Goal: Task Accomplishment & Management: Complete application form

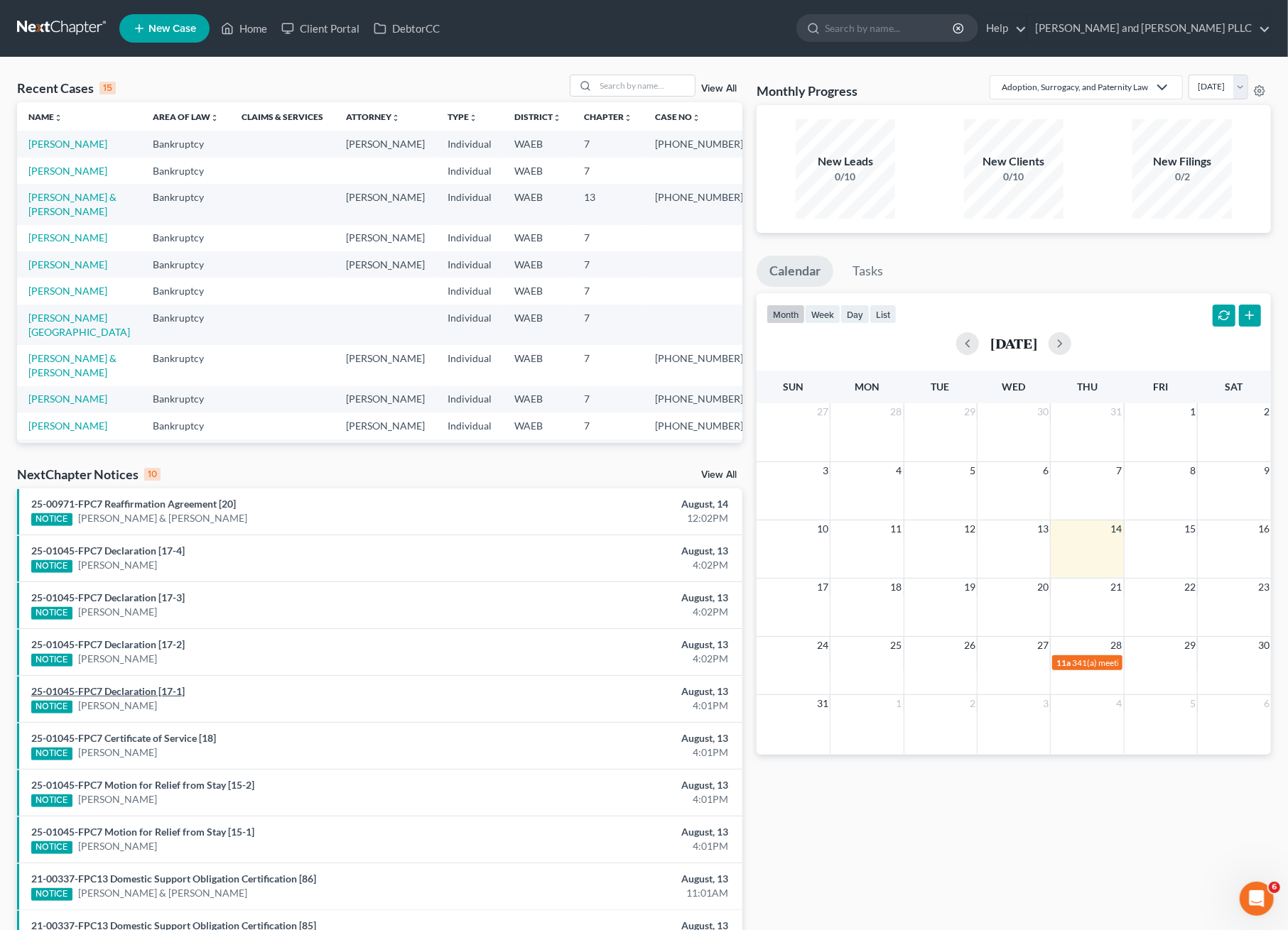
click at [121, 688] on link "25-01045-FPC7 Declaration [17-1]" at bounding box center [108, 691] width 154 height 12
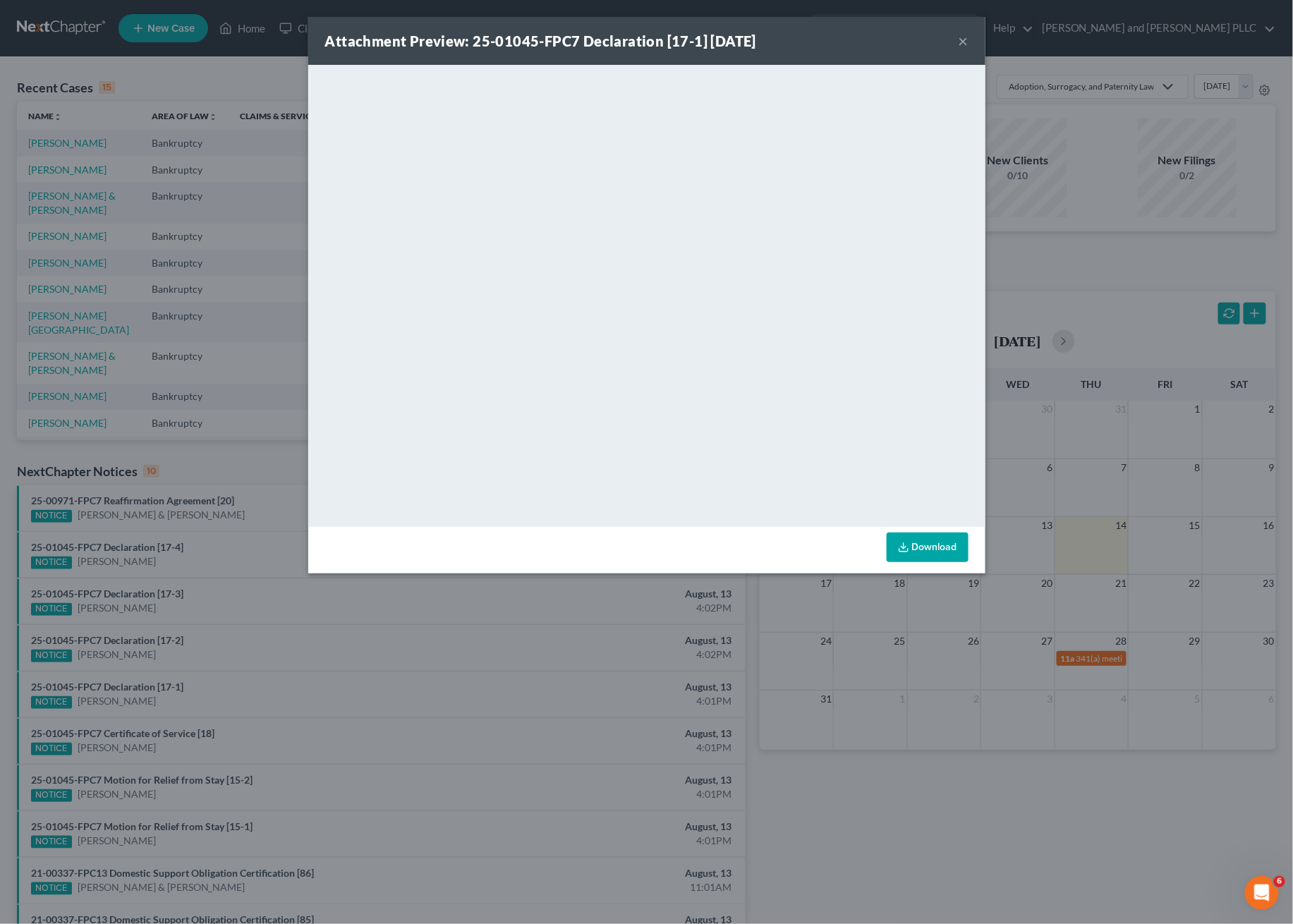
click at [964, 39] on button "×" at bounding box center [963, 40] width 10 height 17
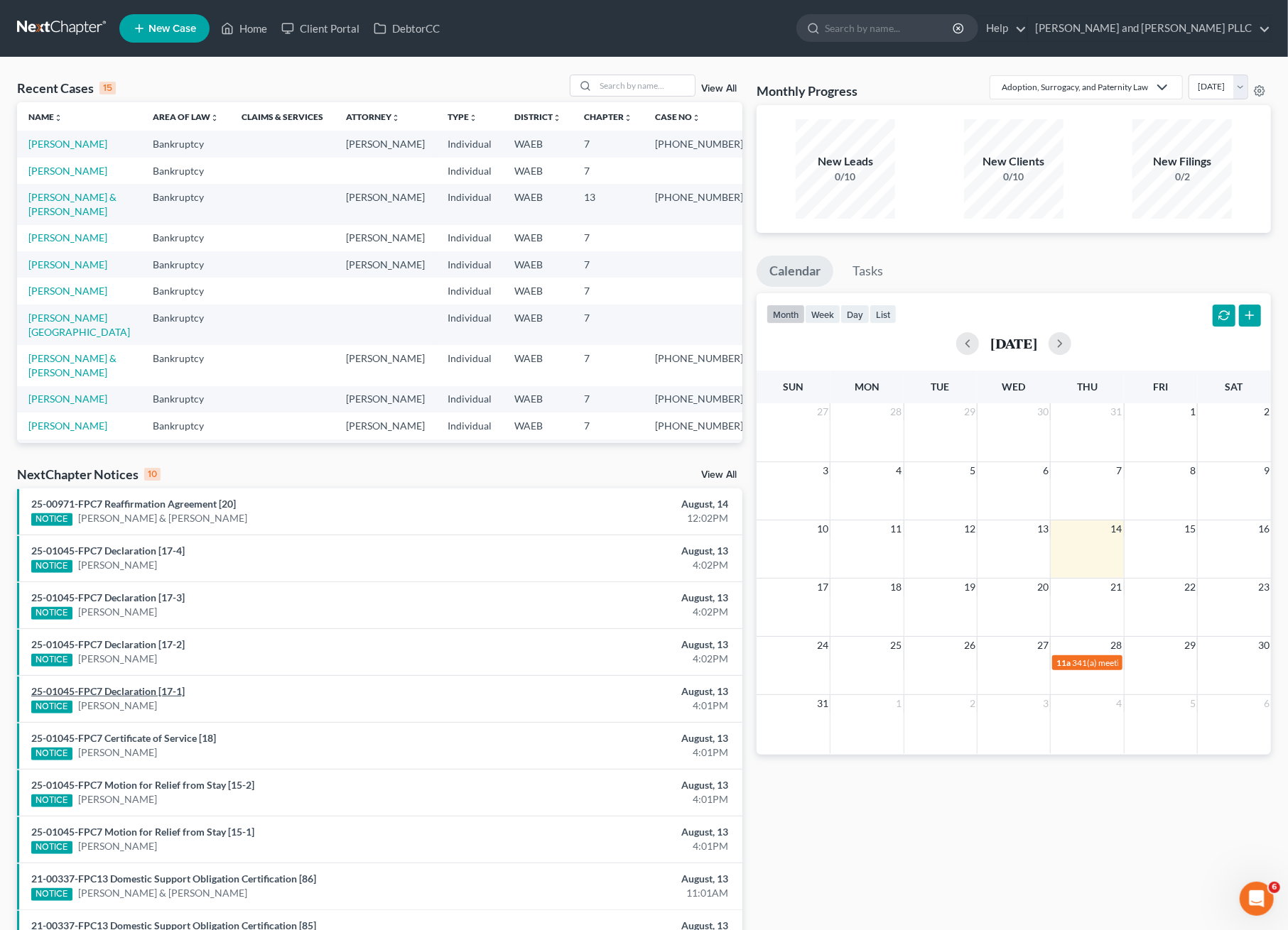
click at [76, 685] on link "25-01045-FPC7 Declaration [17-1]" at bounding box center [108, 691] width 154 height 12
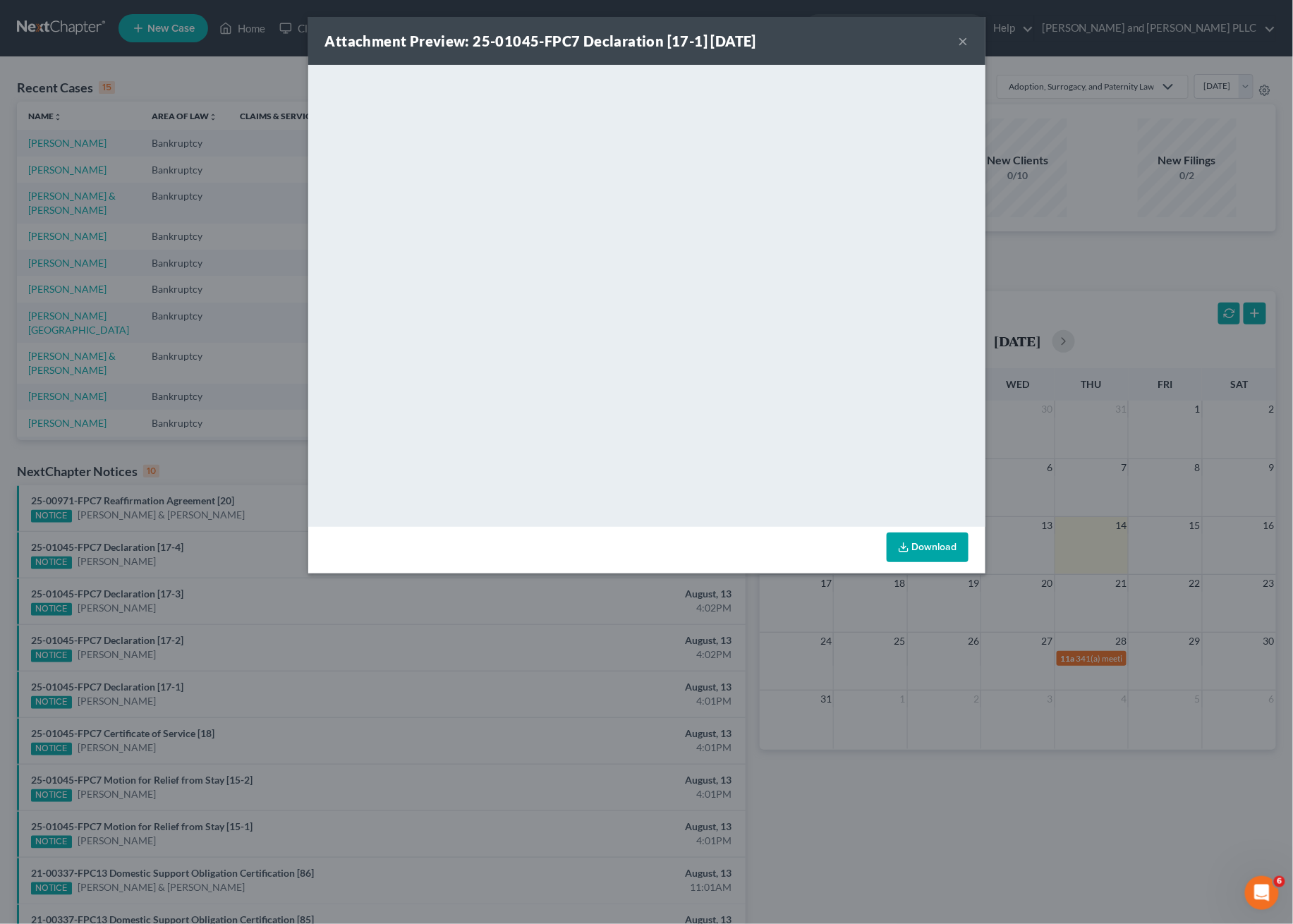
click at [962, 42] on button "×" at bounding box center [963, 40] width 10 height 17
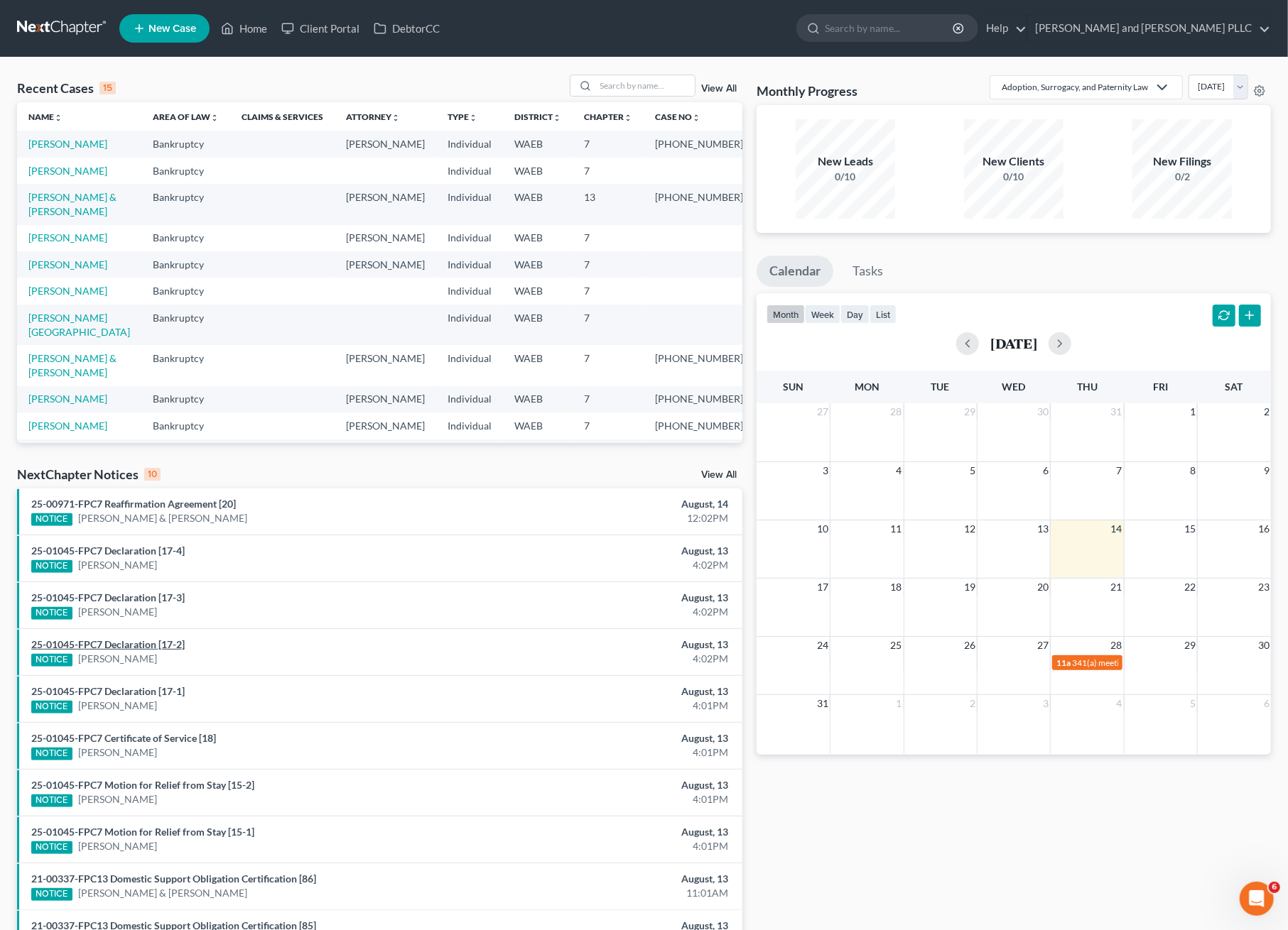
click at [112, 640] on link "25-01045-FPC7 Declaration [17-2]" at bounding box center [108, 645] width 154 height 12
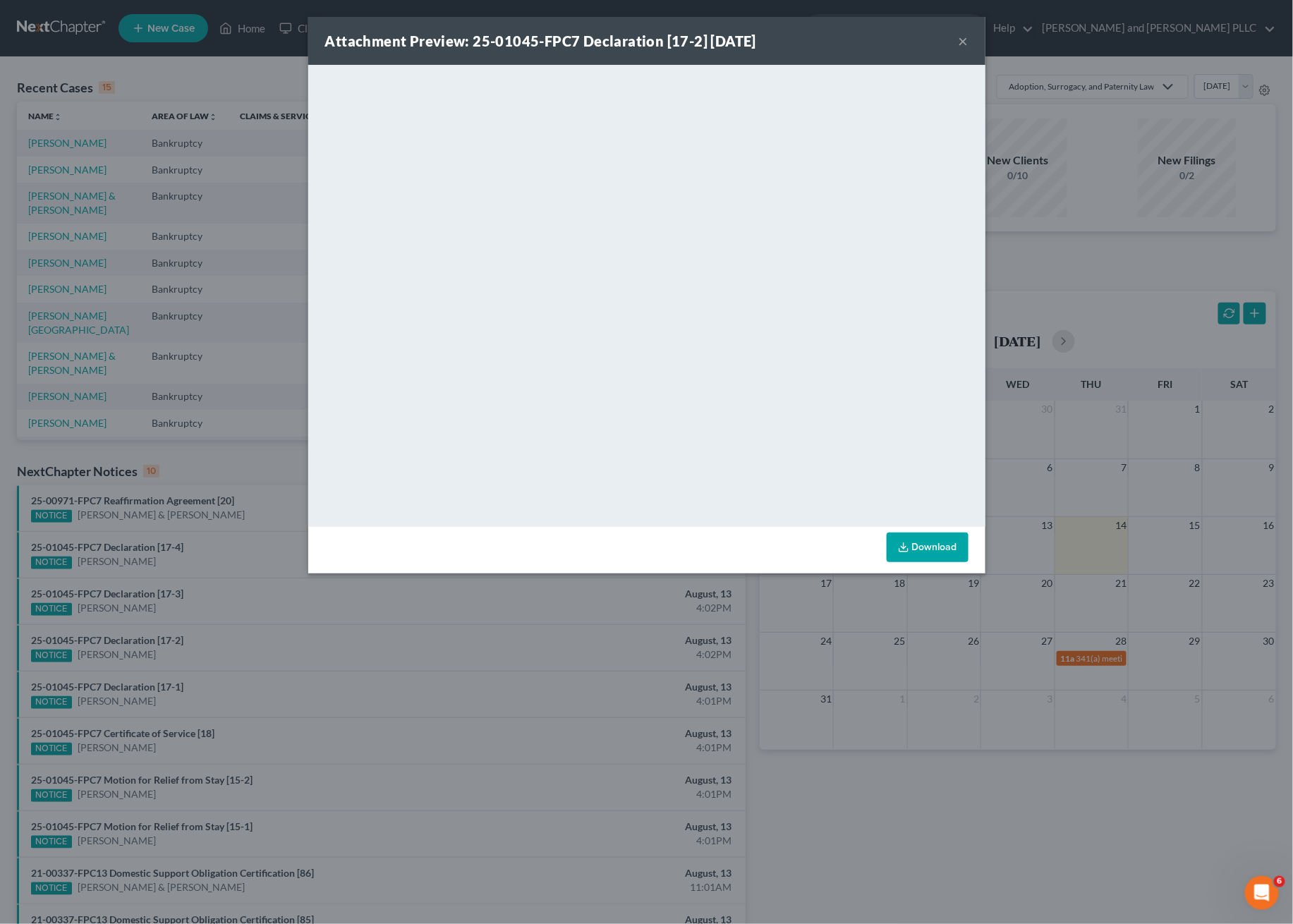
click at [959, 38] on button "×" at bounding box center [963, 40] width 10 height 17
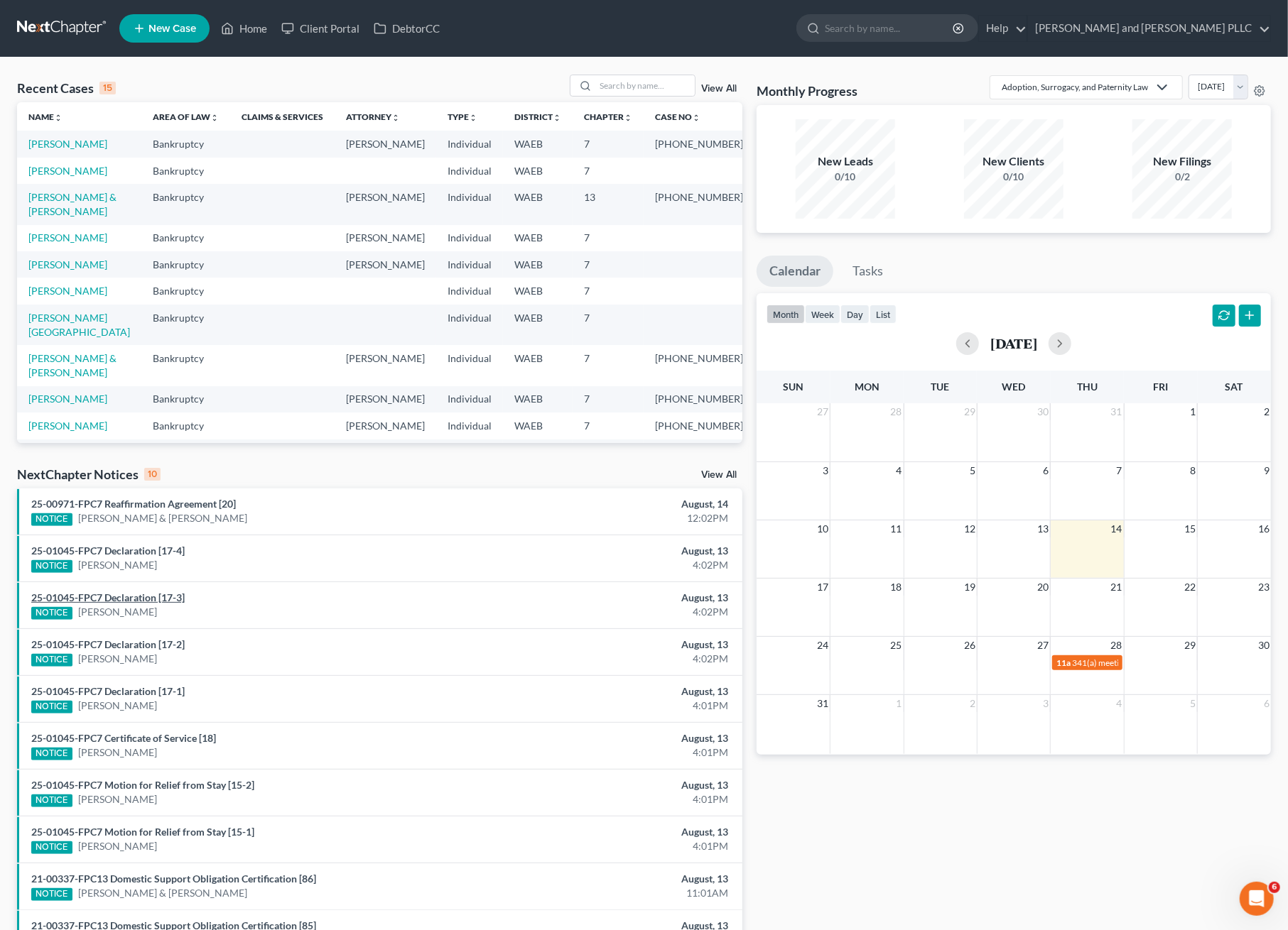
click at [154, 597] on link "25-01045-FPC7 Declaration [17-3]" at bounding box center [108, 598] width 154 height 12
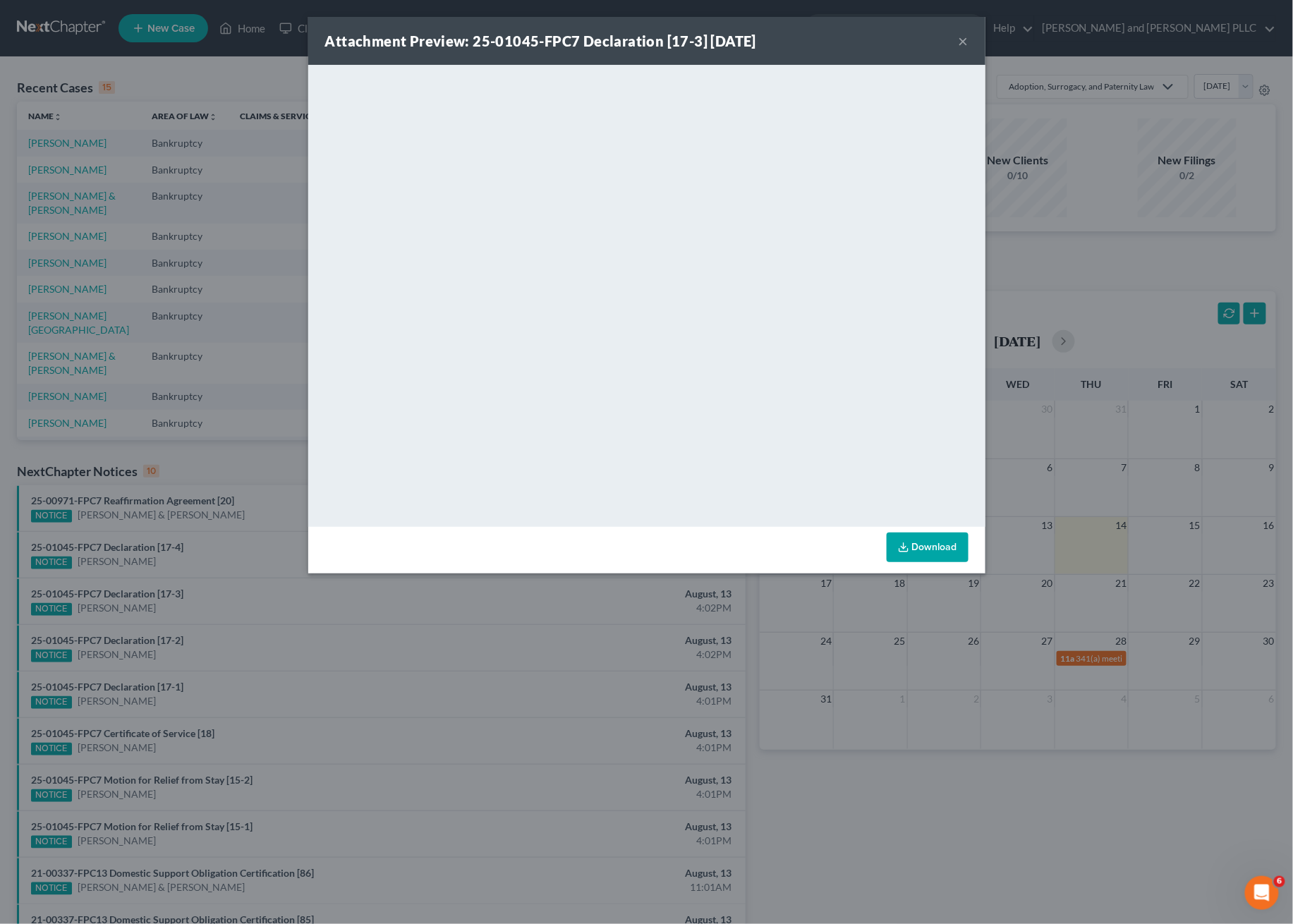
click at [960, 38] on button "×" at bounding box center [963, 40] width 10 height 17
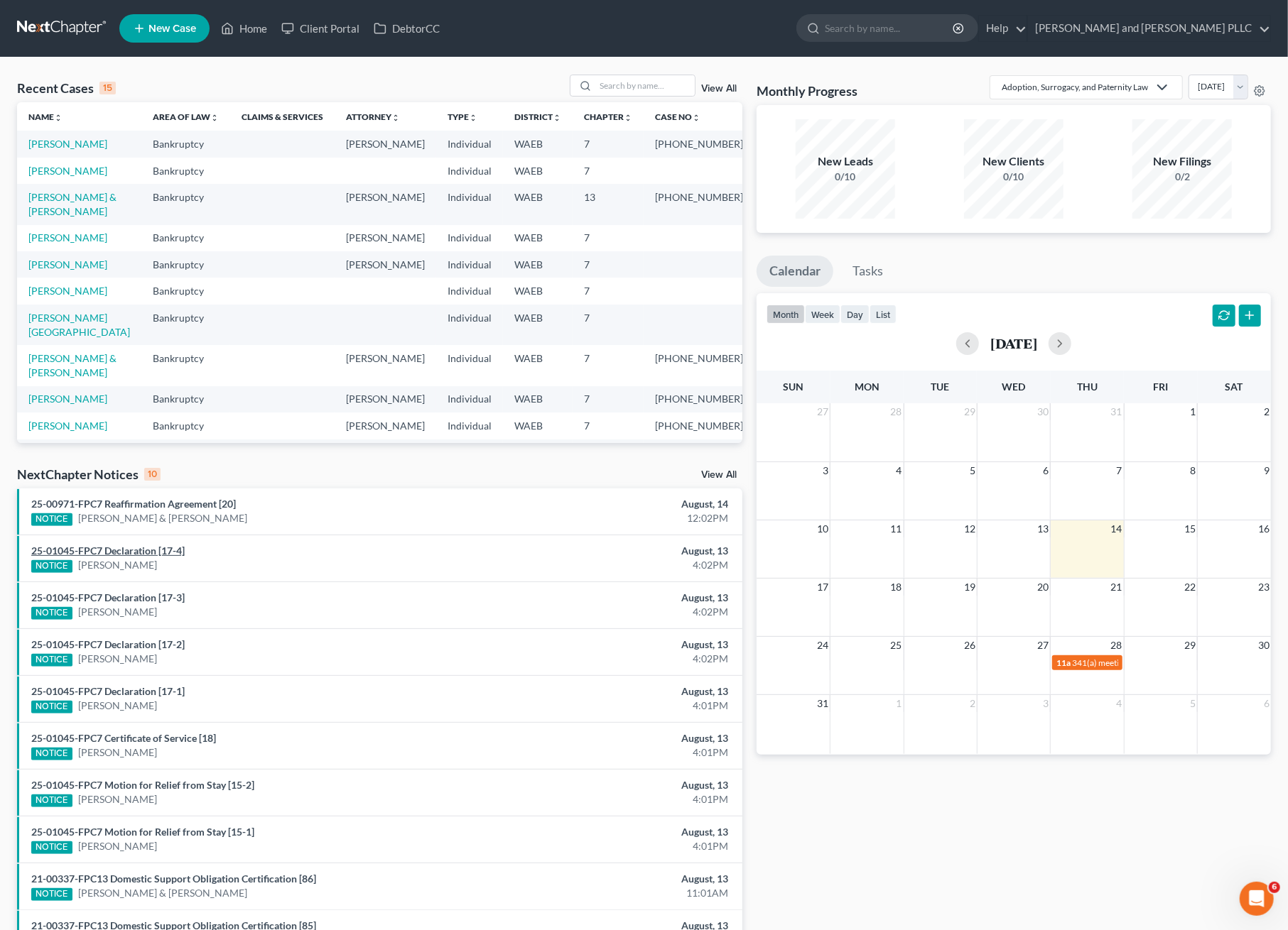
click at [154, 546] on link "25-01045-FPC7 Declaration [17-4]" at bounding box center [108, 551] width 154 height 12
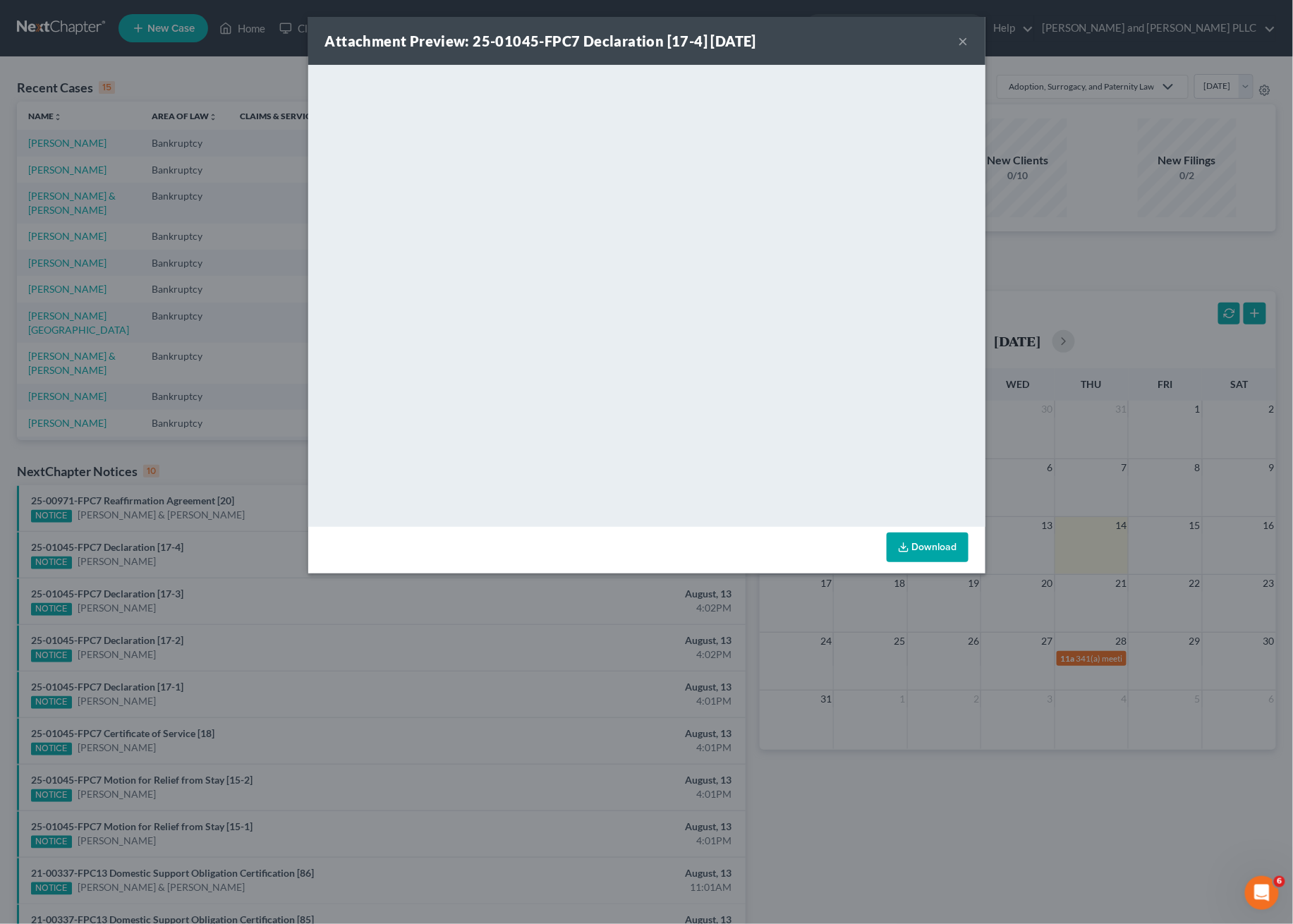
click at [962, 38] on button "×" at bounding box center [963, 40] width 10 height 17
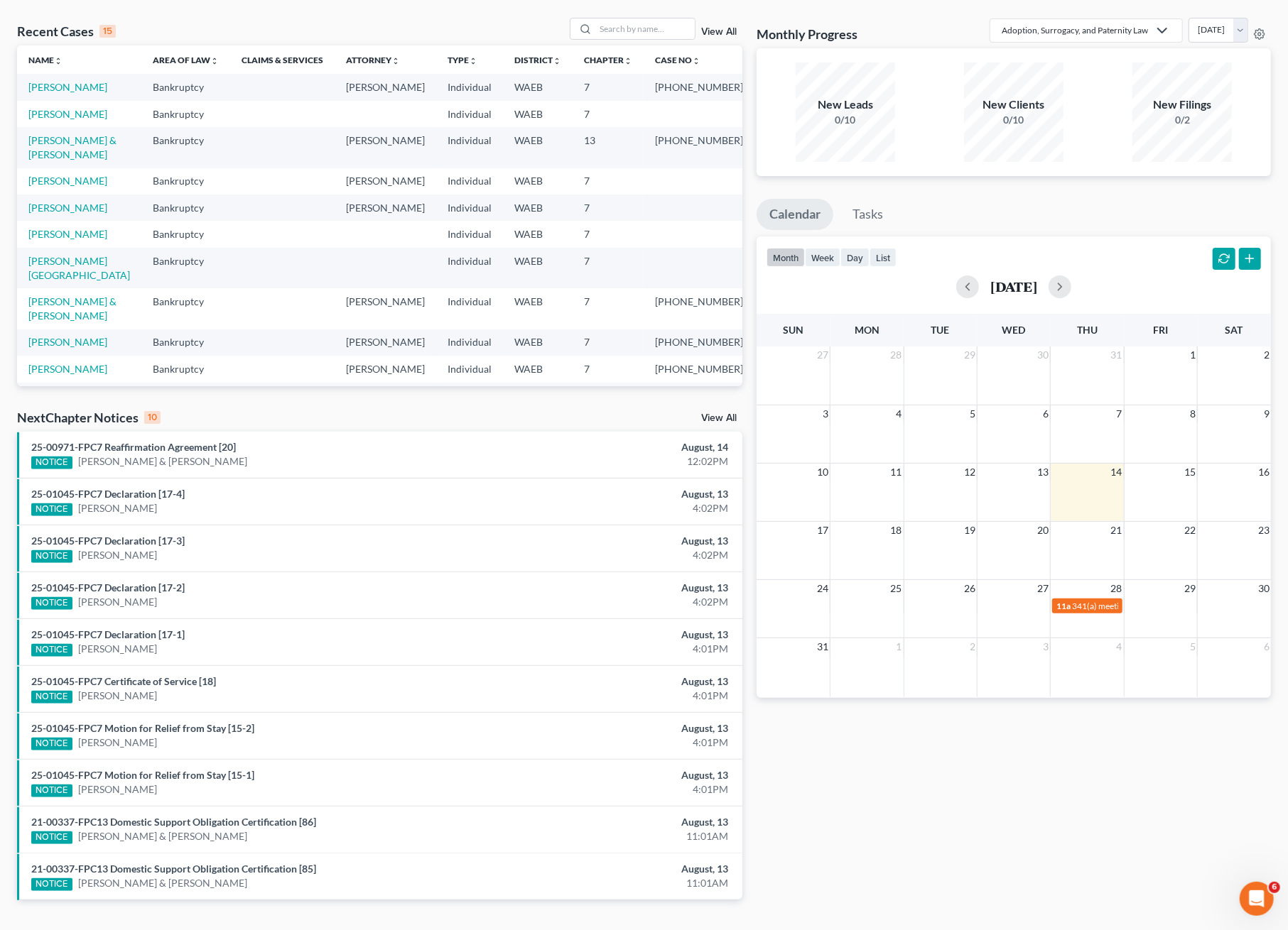
scroll to position [85, 0]
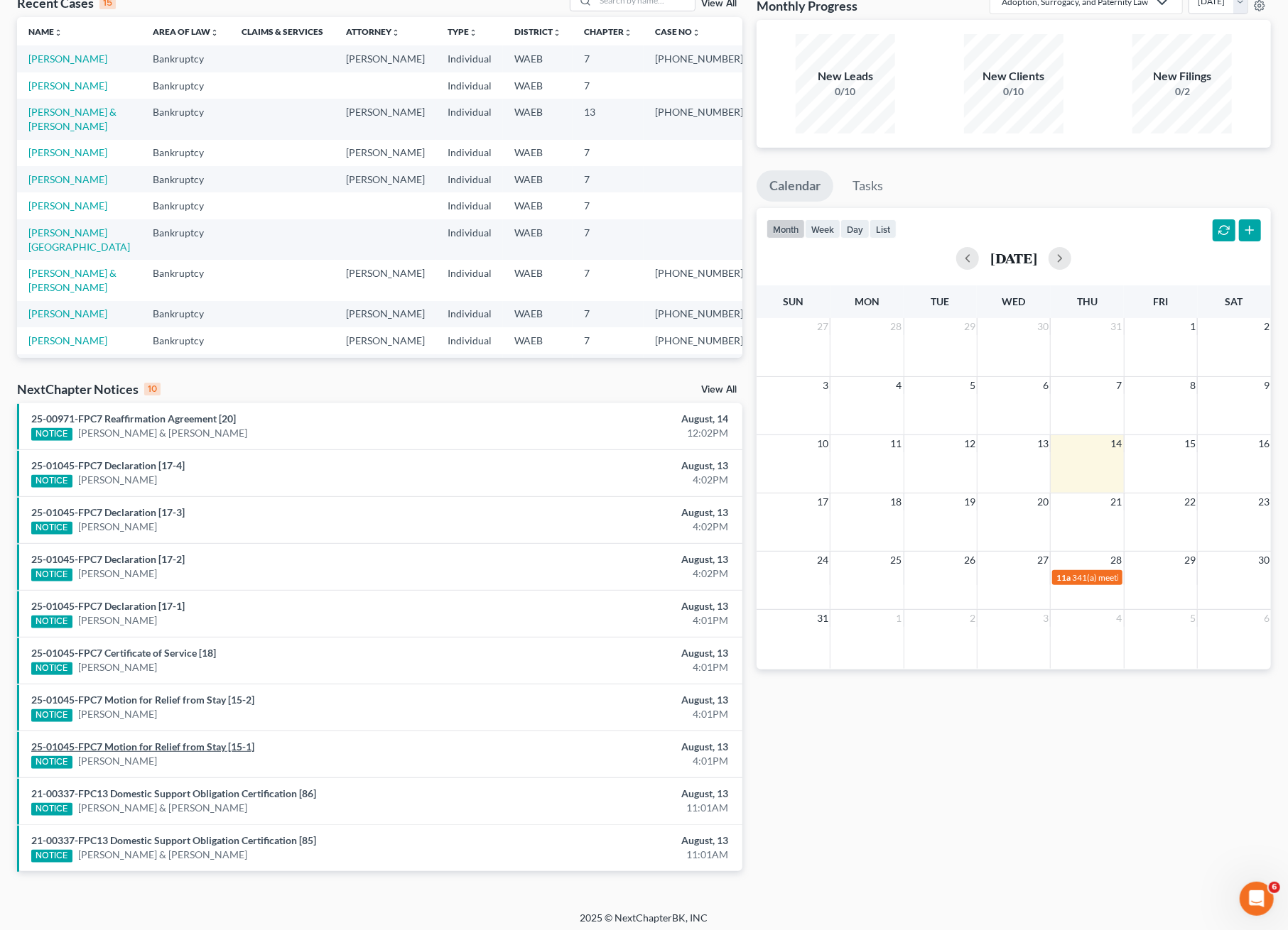
click at [210, 740] on link "25-01045-FPC7 Motion for Relief from Stay [15-1]" at bounding box center [143, 746] width 223 height 12
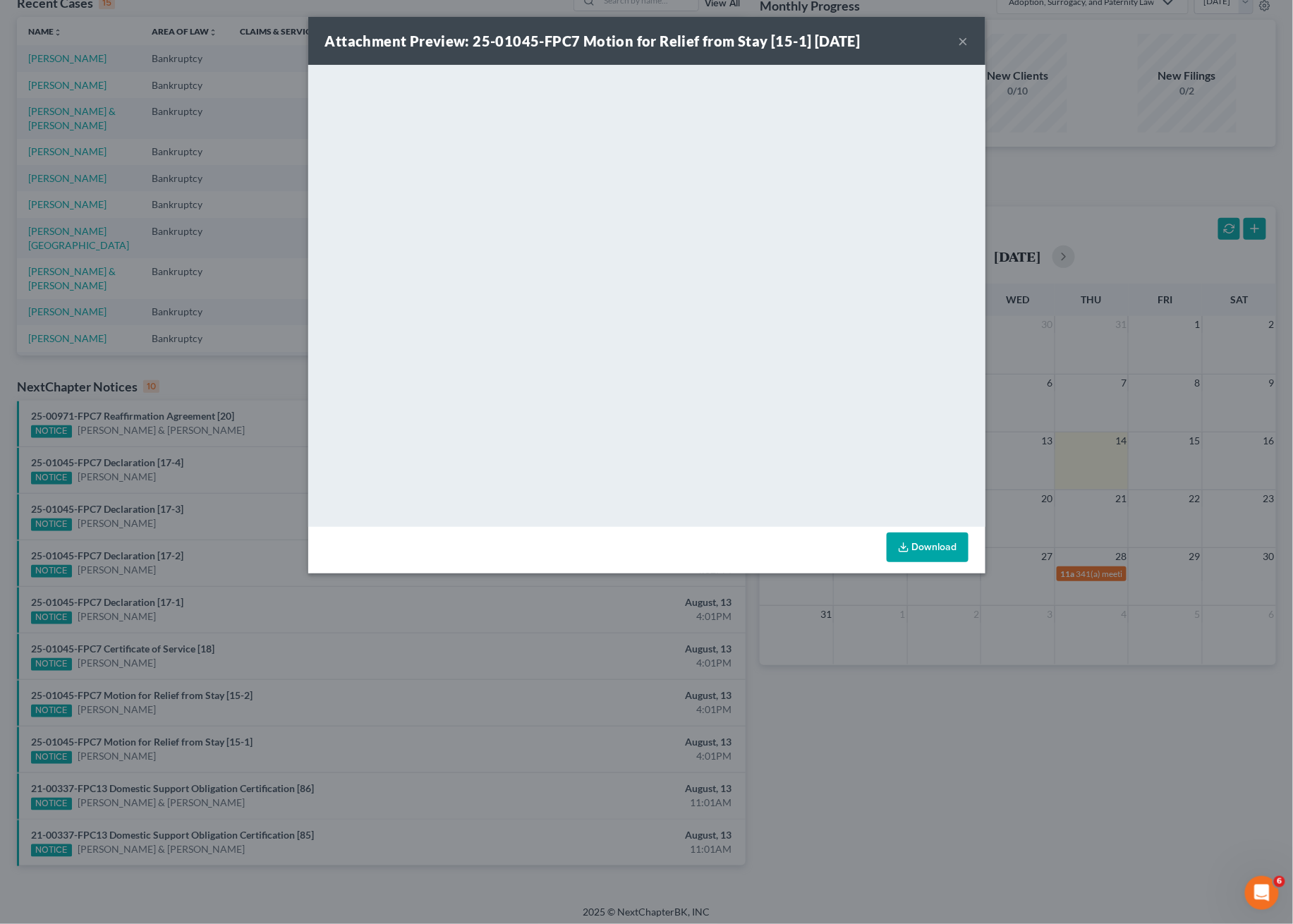
click at [960, 38] on button "×" at bounding box center [963, 40] width 10 height 17
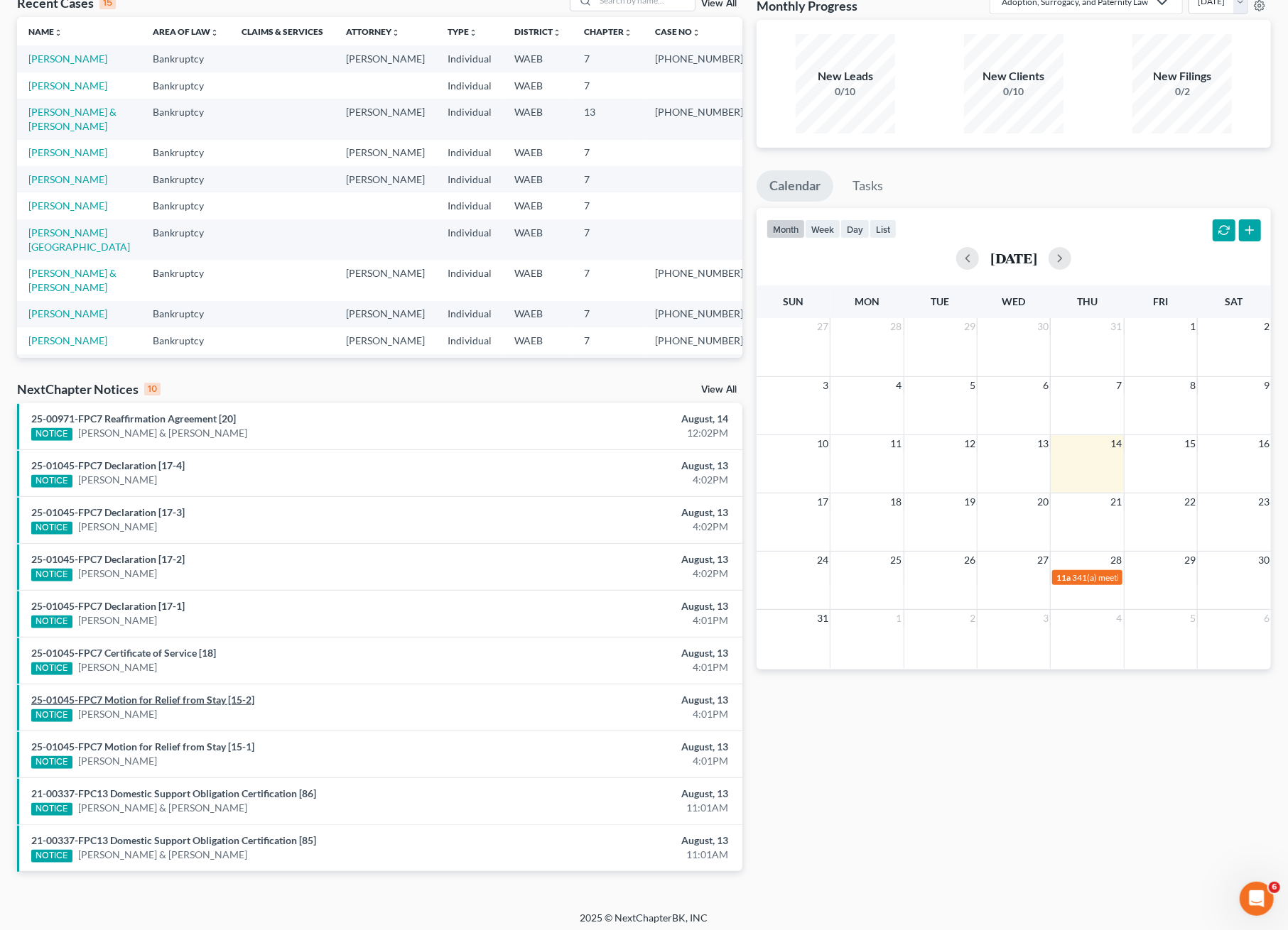
click at [167, 699] on link "25-01045-FPC7 Motion for Relief from Stay [15-2]" at bounding box center [143, 700] width 223 height 12
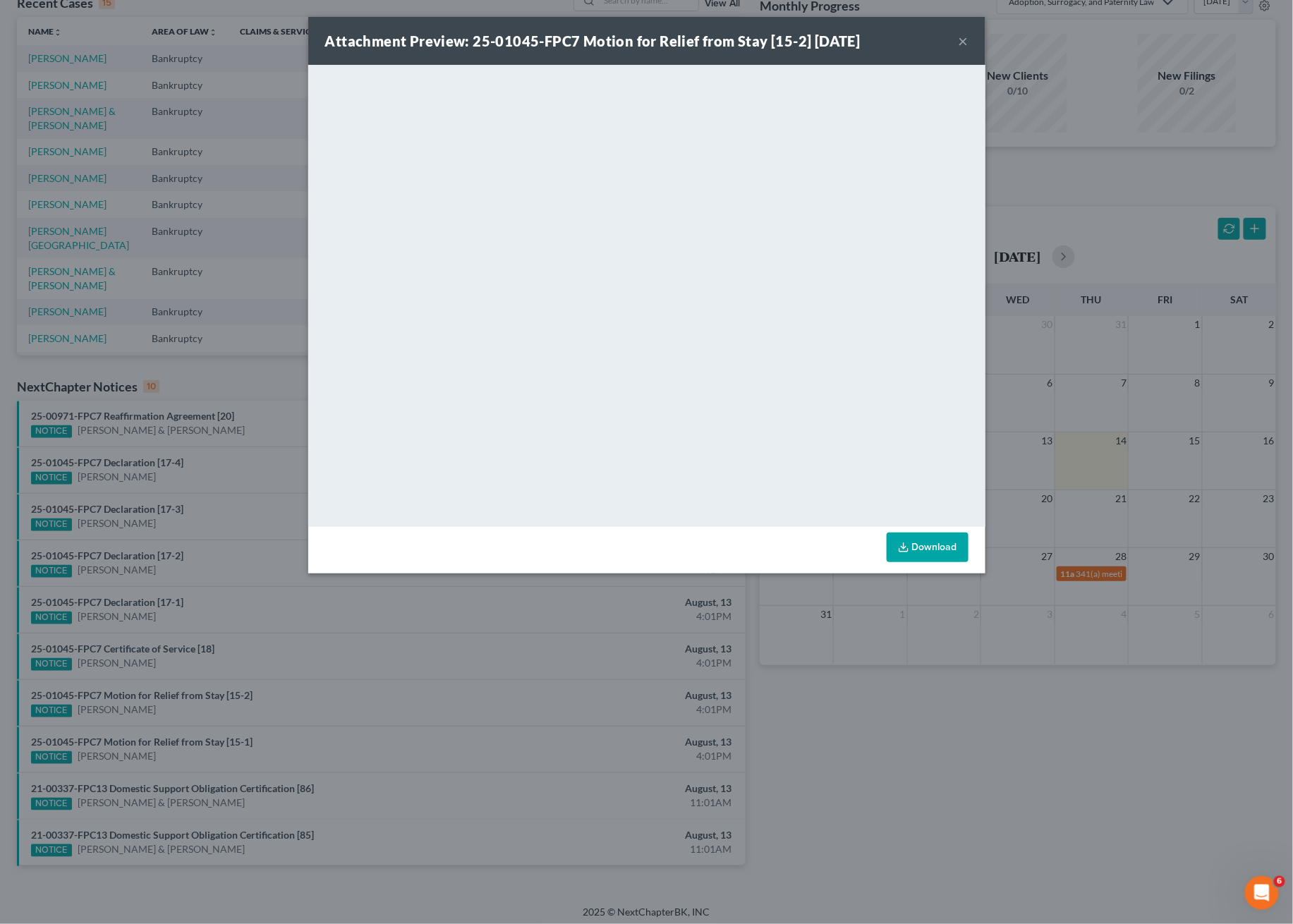
click at [956, 33] on div "Attachment Preview: 25-01045-FPC7 Motion for Relief from Stay [15-2] 08/13/2025…" at bounding box center [646, 40] width 677 height 48
click at [961, 42] on button "×" at bounding box center [963, 40] width 10 height 17
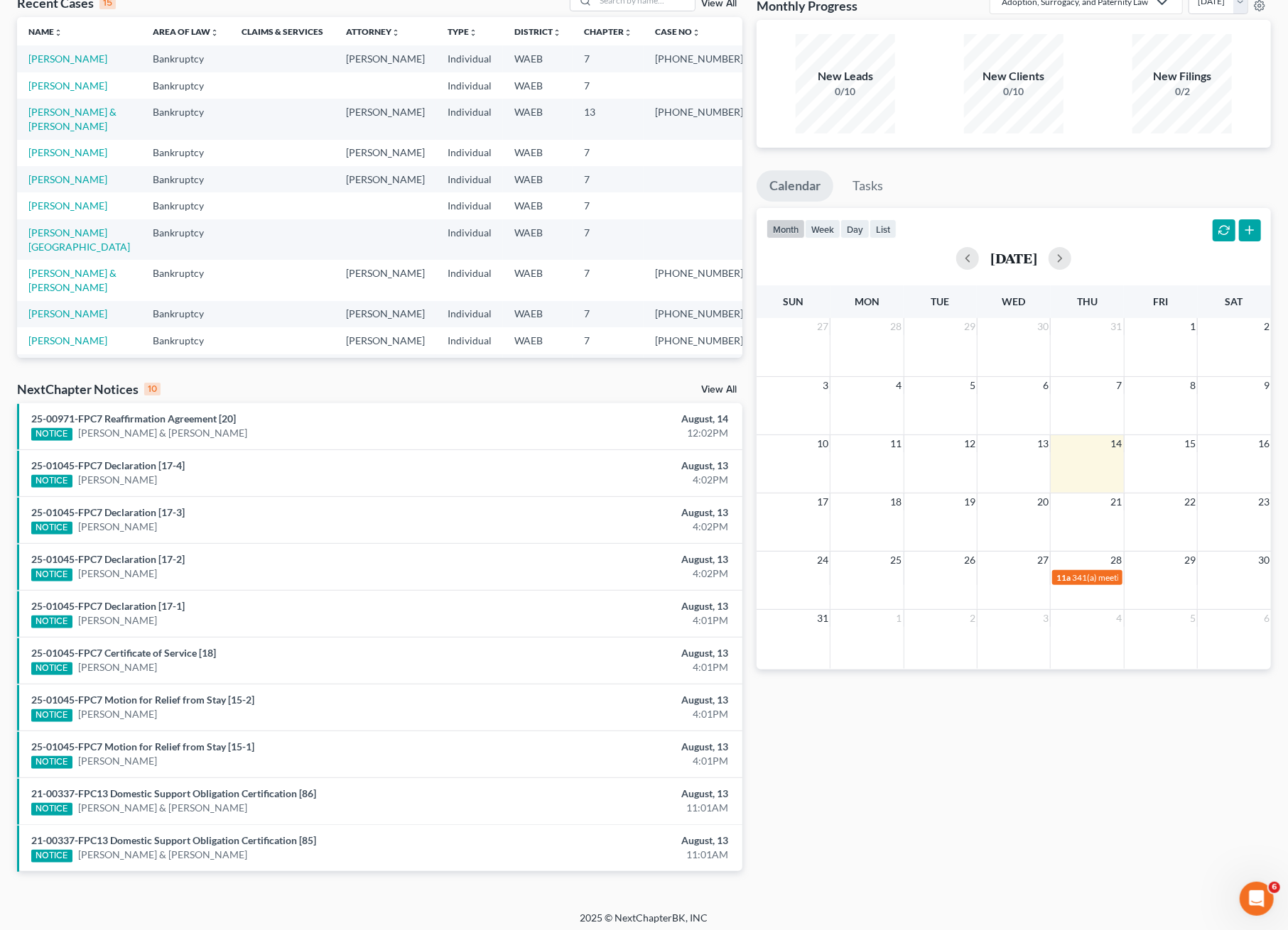
click at [981, 789] on div "Monthly Progress Adoption, Surrogacy, and Paternity Law Adoption, Surrogacy, an…" at bounding box center [1014, 442] width 529 height 905
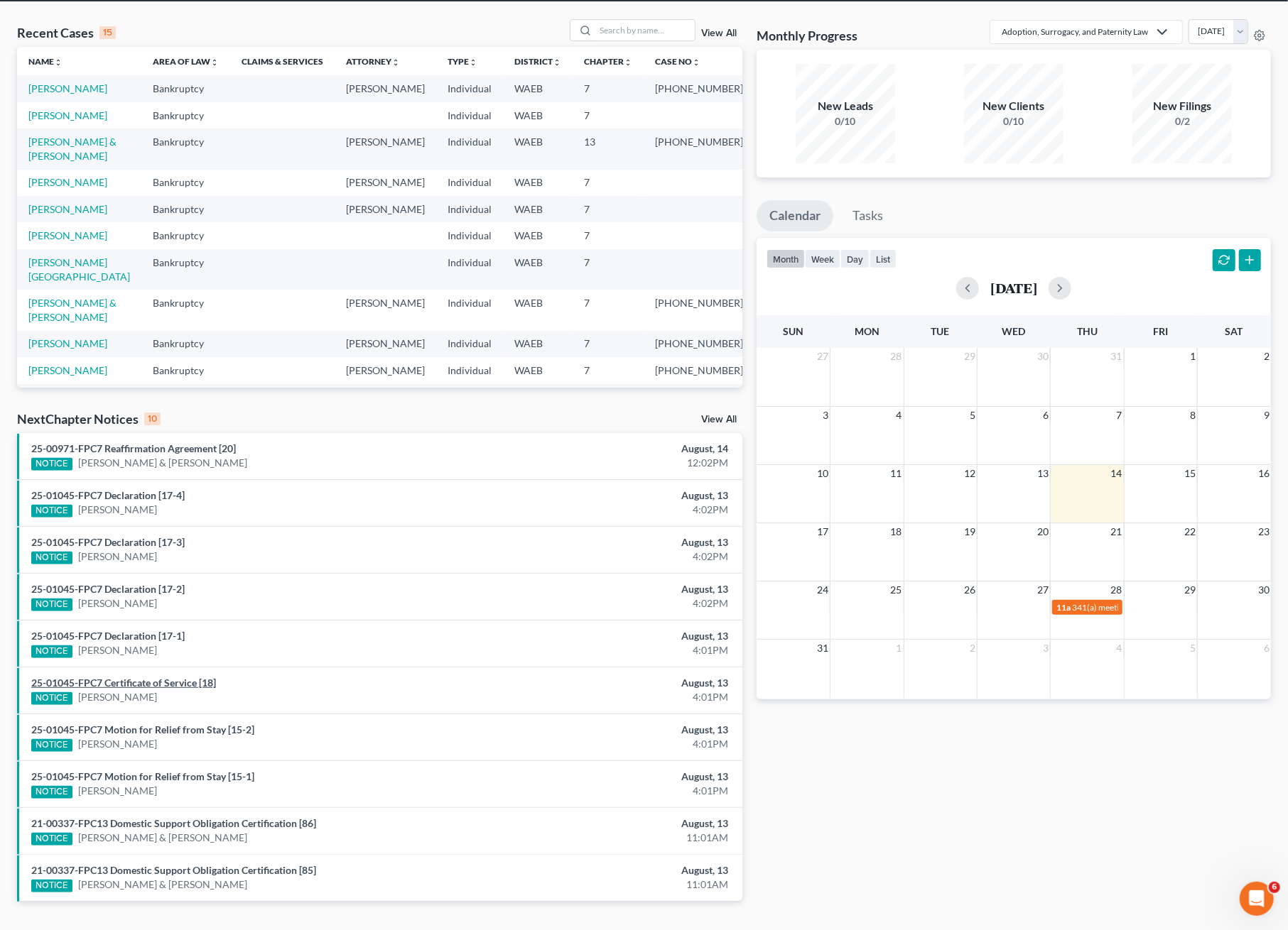
scroll to position [85, 0]
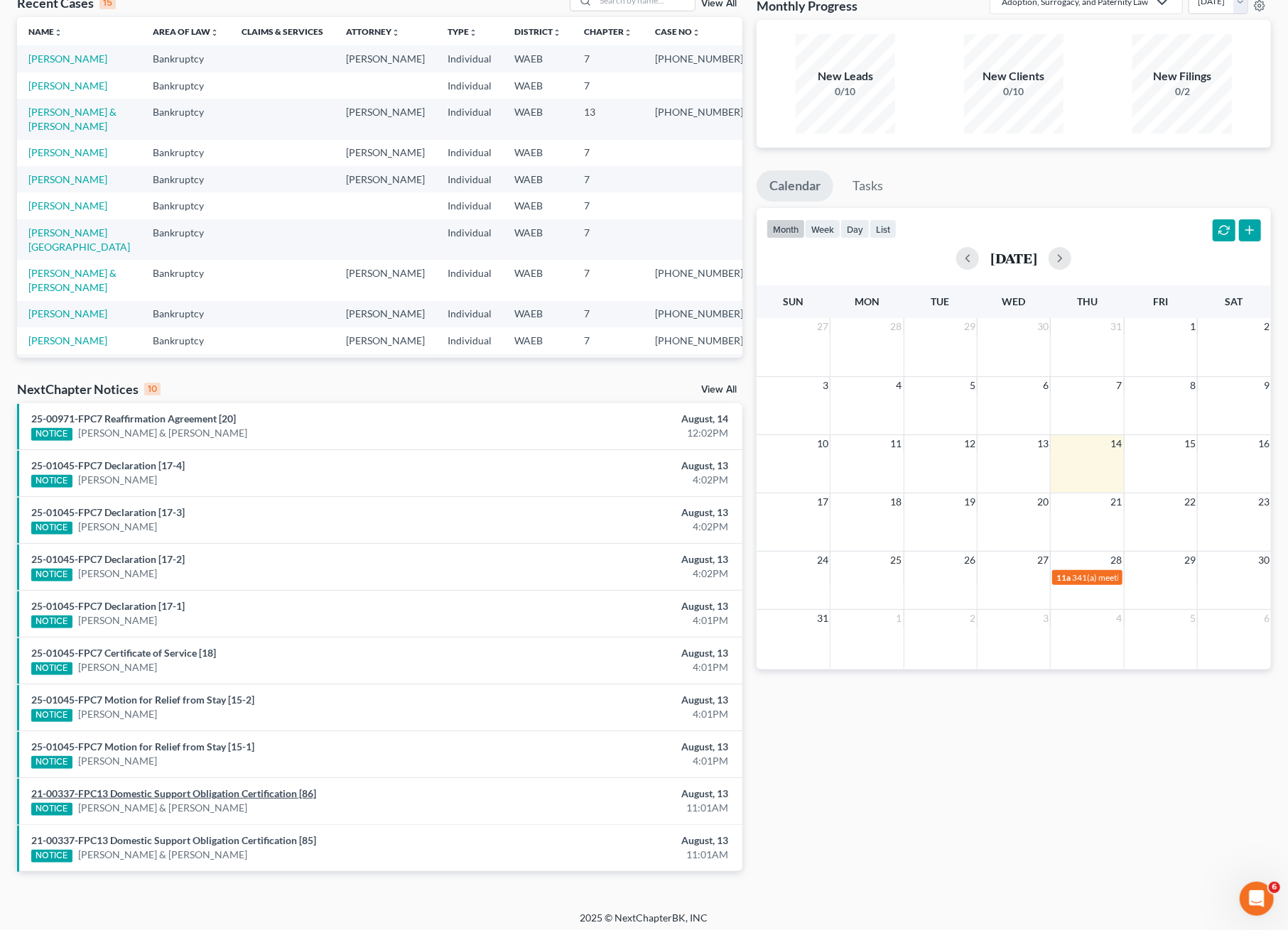
click at [190, 789] on link "21-00337-FPC13 Domestic Support Obligation Certification [86]" at bounding box center [174, 794] width 285 height 12
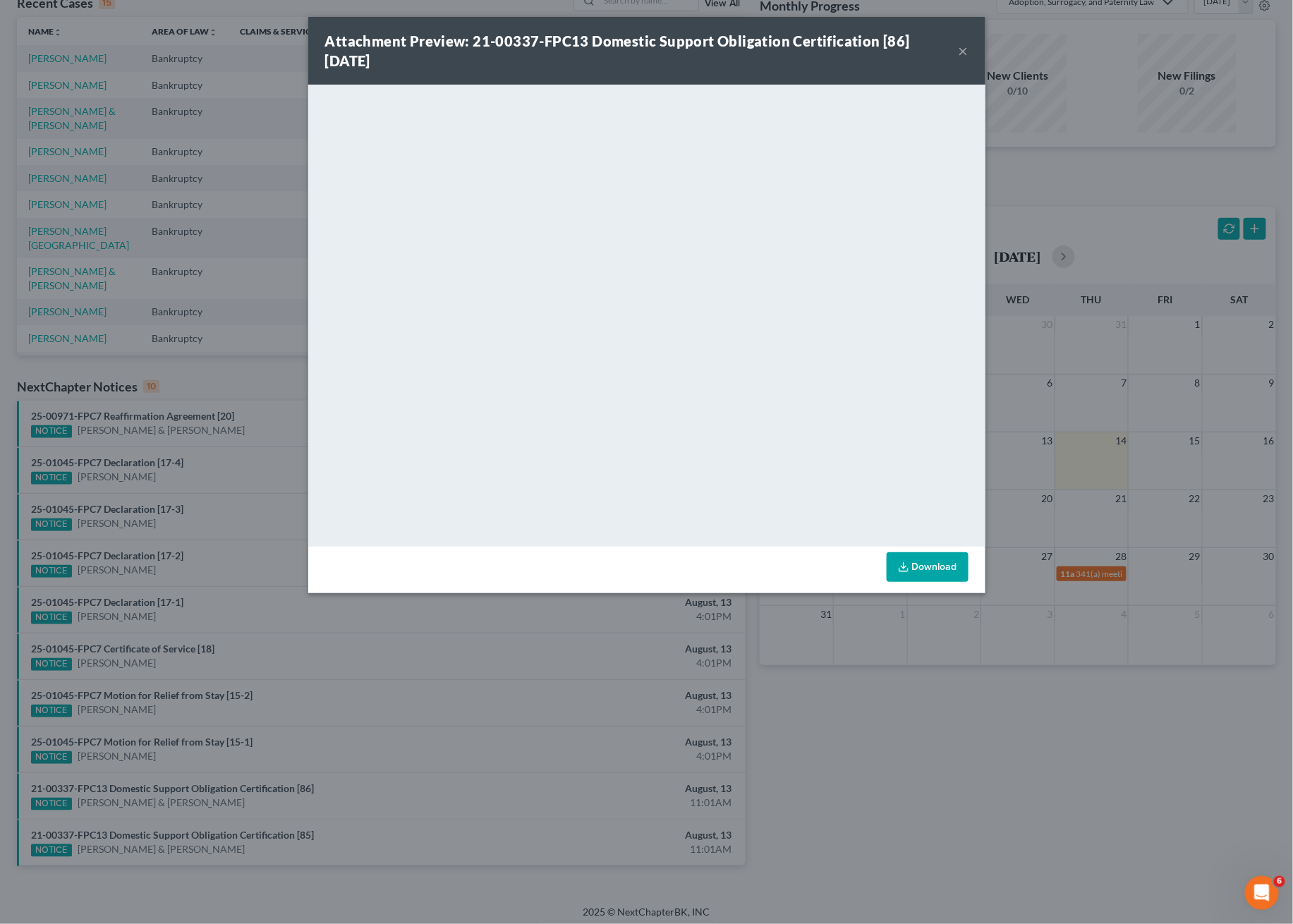
click at [961, 48] on button "×" at bounding box center [963, 51] width 10 height 17
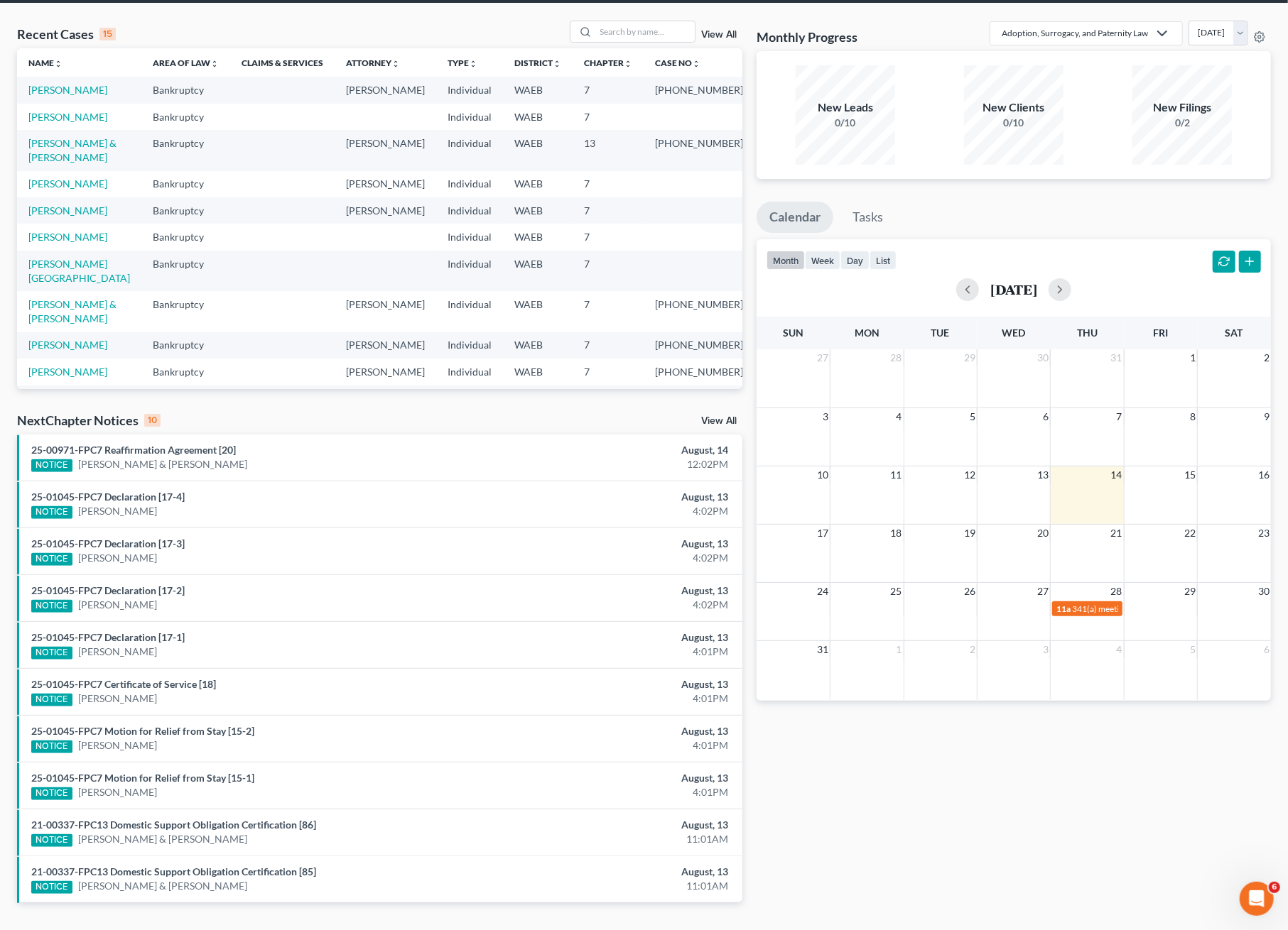
scroll to position [0, 0]
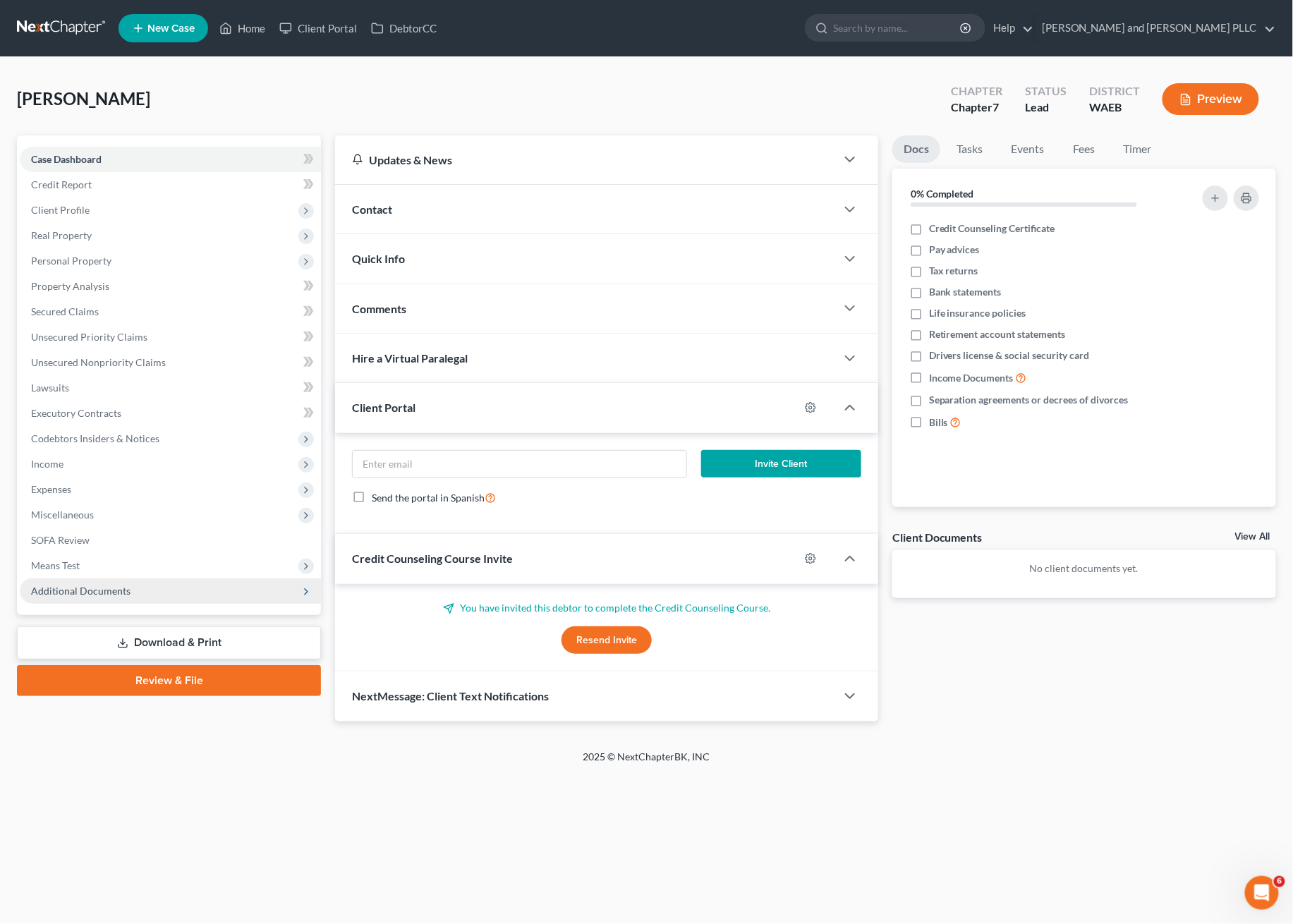
click at [64, 596] on span "Additional Documents" at bounding box center [170, 591] width 301 height 25
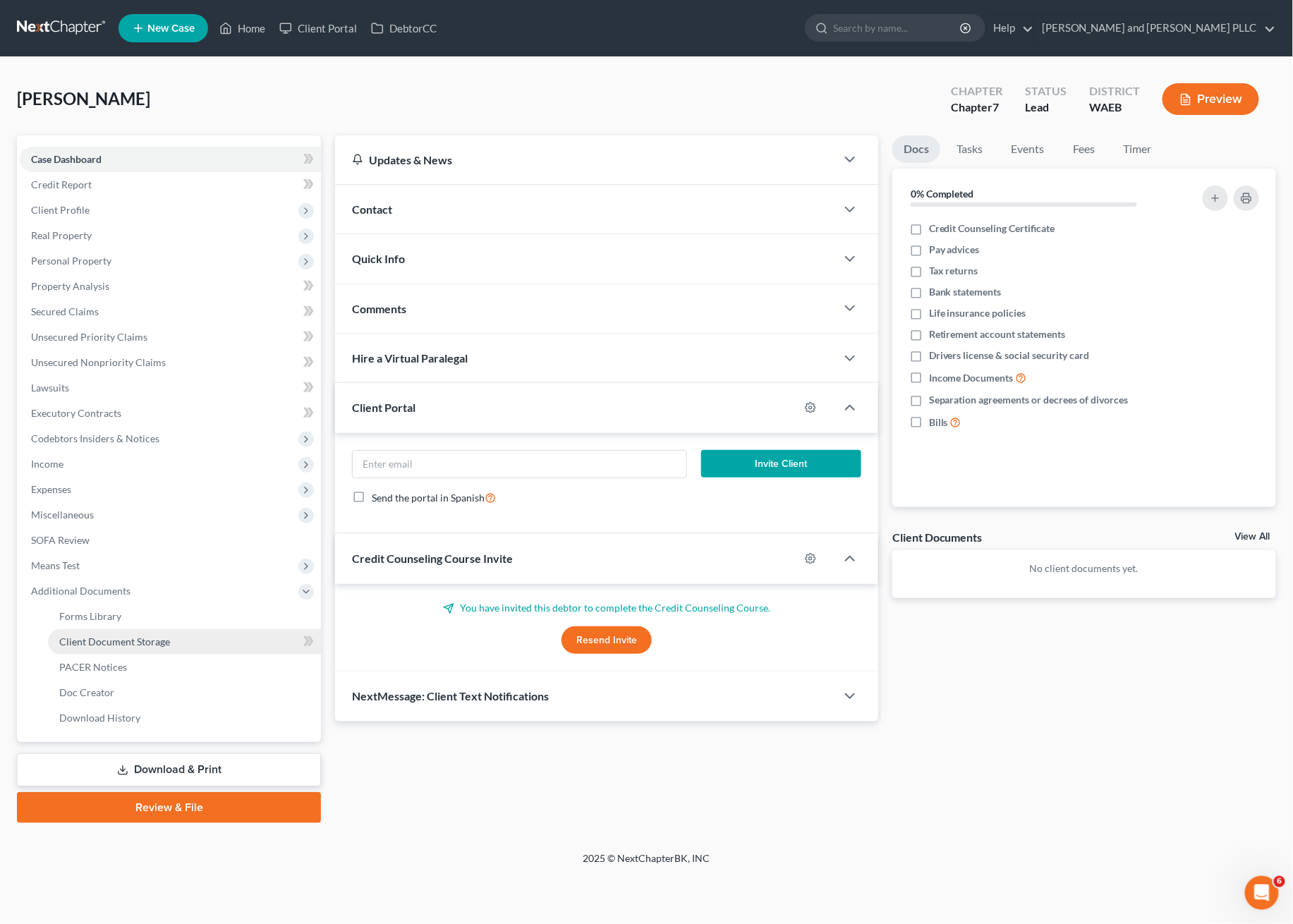
click at [120, 640] on span "Client Document Storage" at bounding box center [114, 642] width 111 height 12
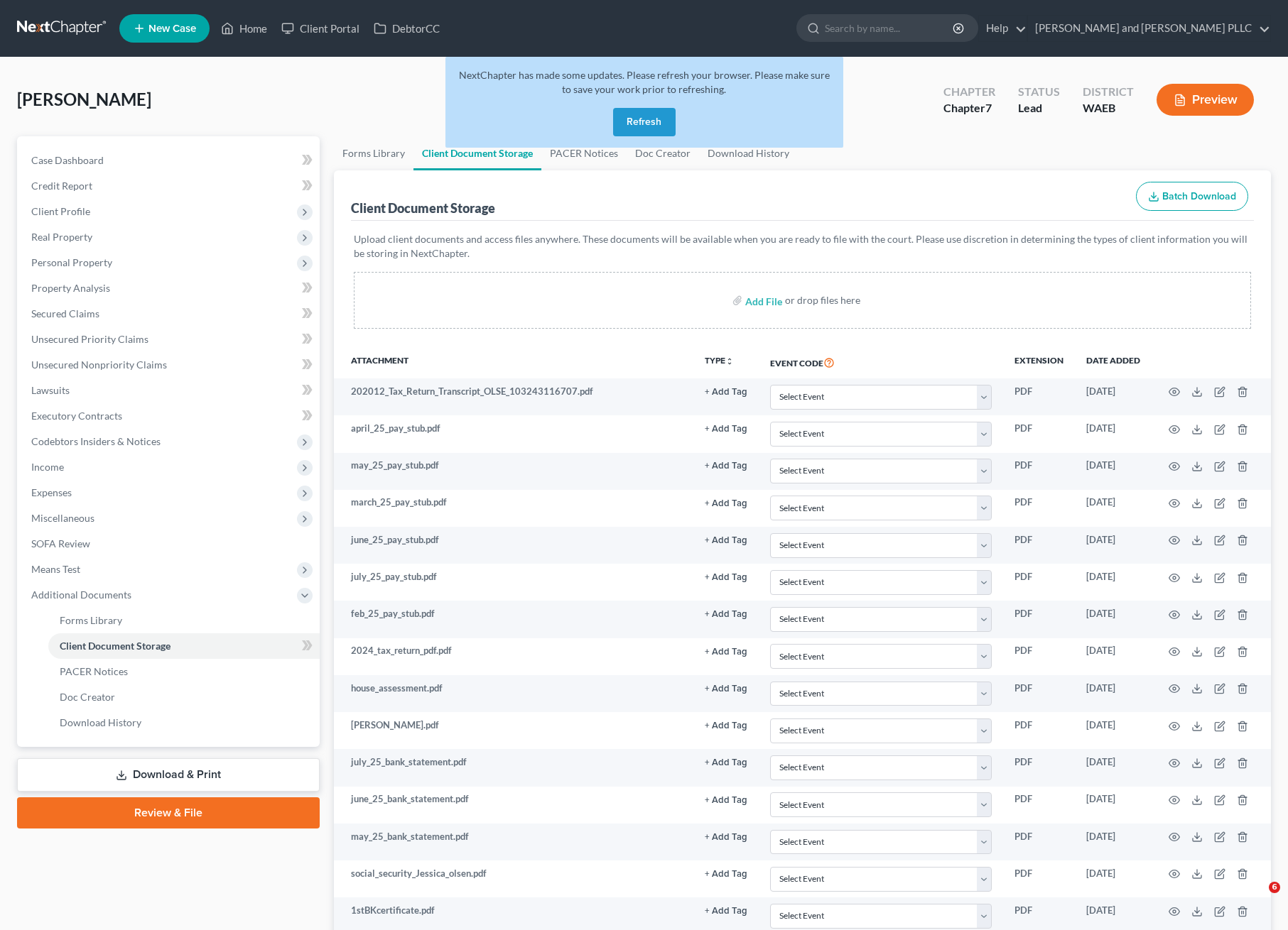
select select "0"
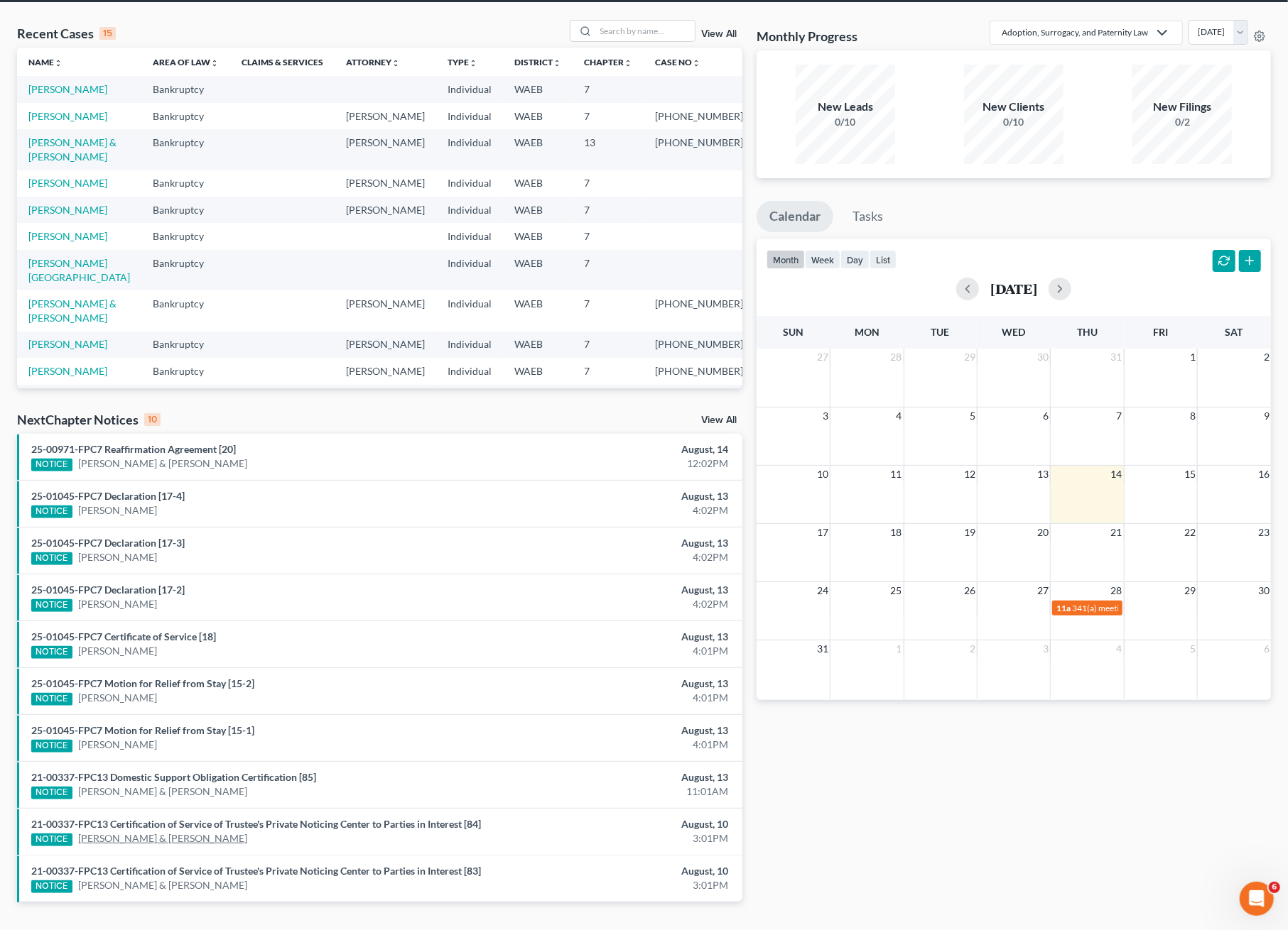
scroll to position [85, 0]
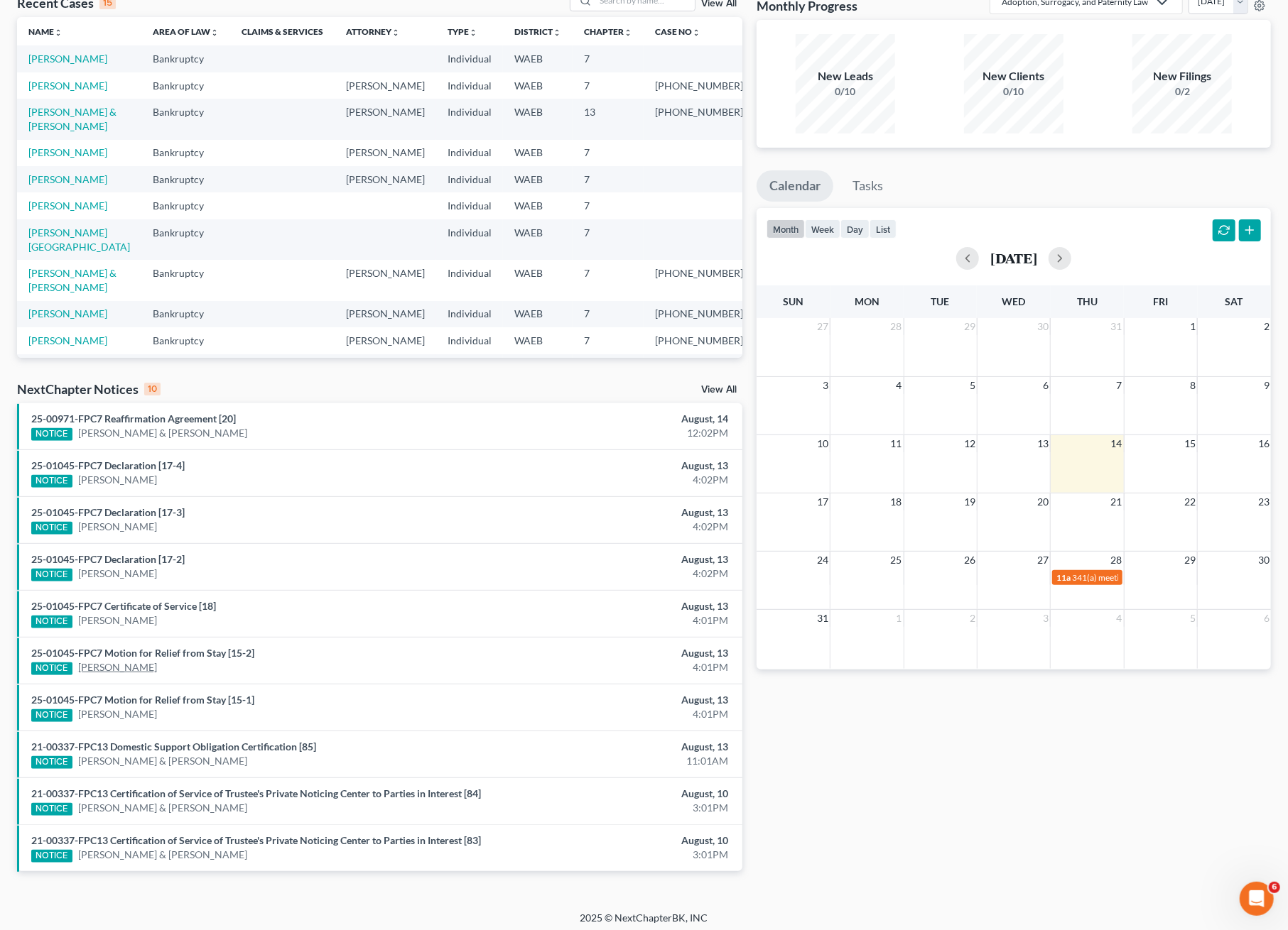
click at [96, 669] on link "[PERSON_NAME]" at bounding box center [118, 667] width 79 height 14
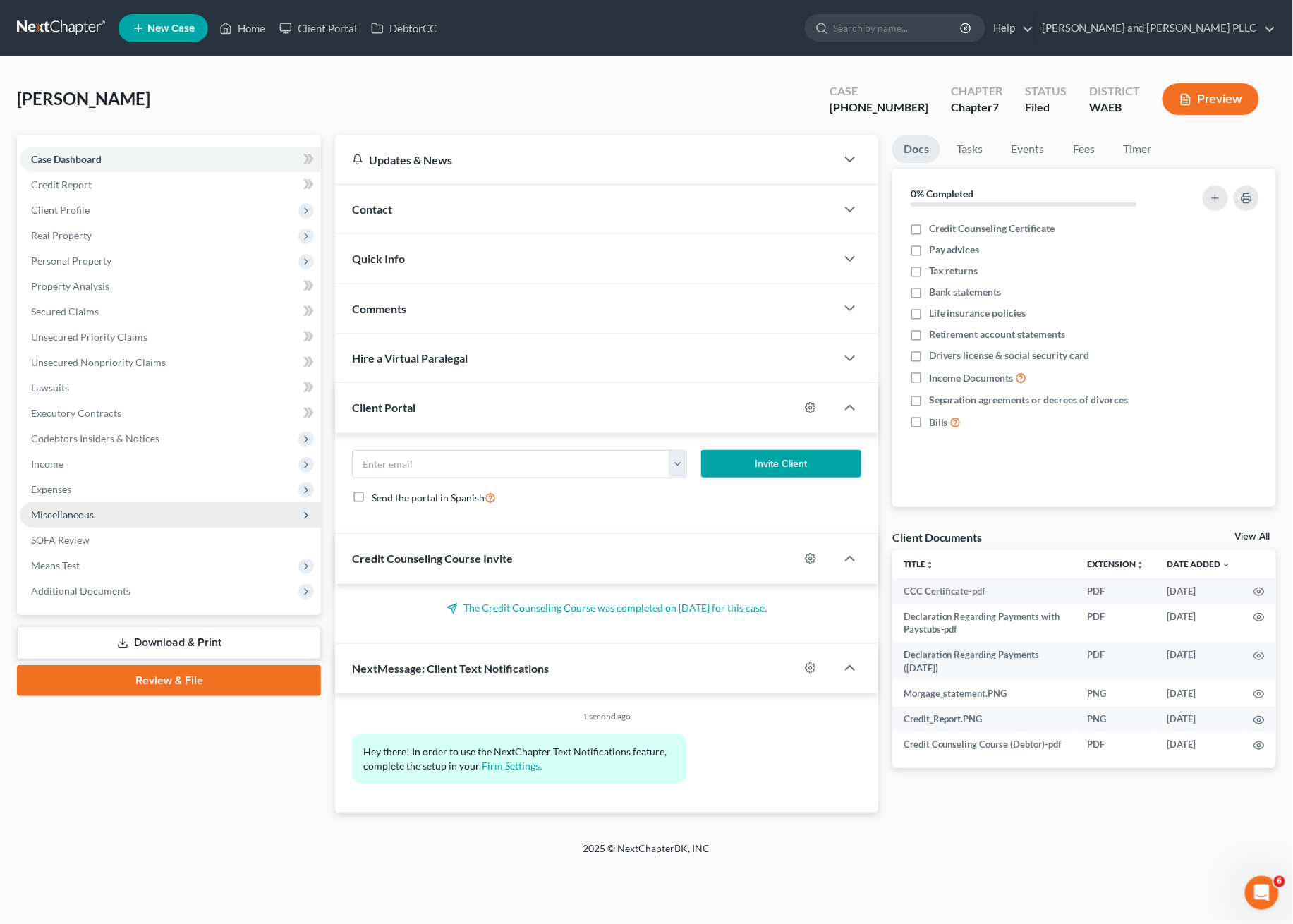
click at [61, 504] on span "Miscellaneous" at bounding box center [170, 515] width 301 height 25
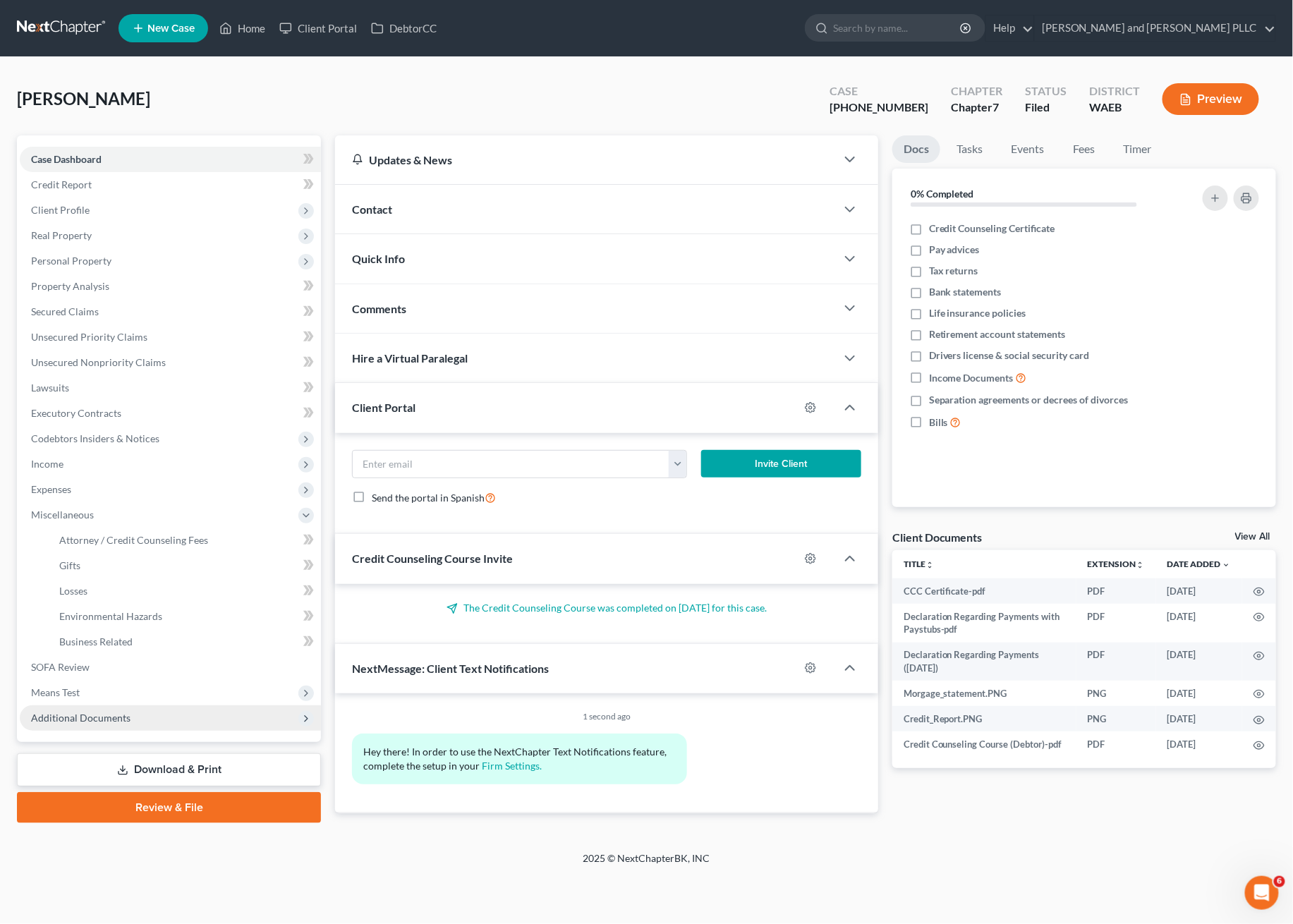
click at [65, 708] on span "Additional Documents" at bounding box center [170, 718] width 301 height 25
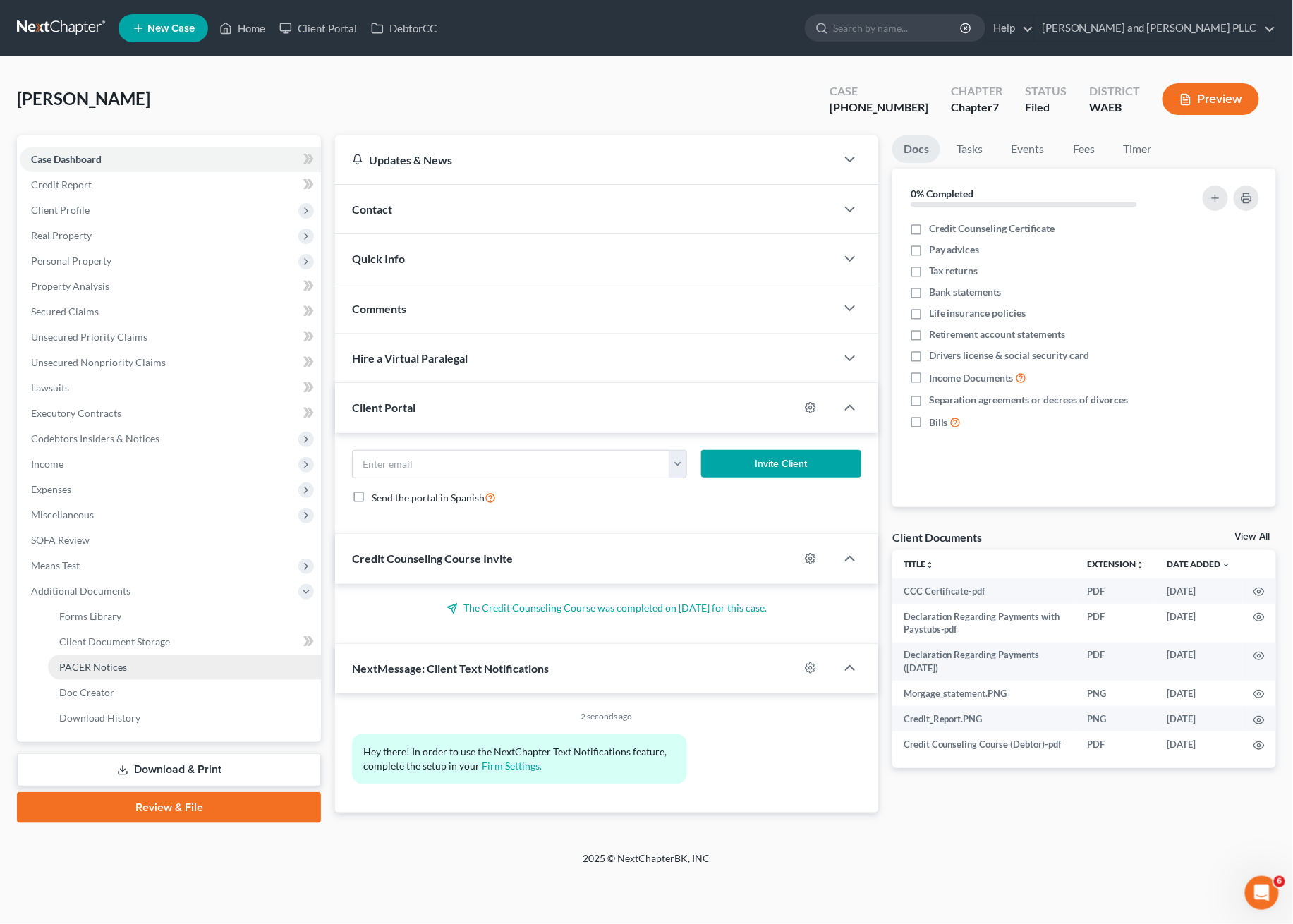
click at [92, 665] on span "PACER Notices" at bounding box center [93, 667] width 68 height 12
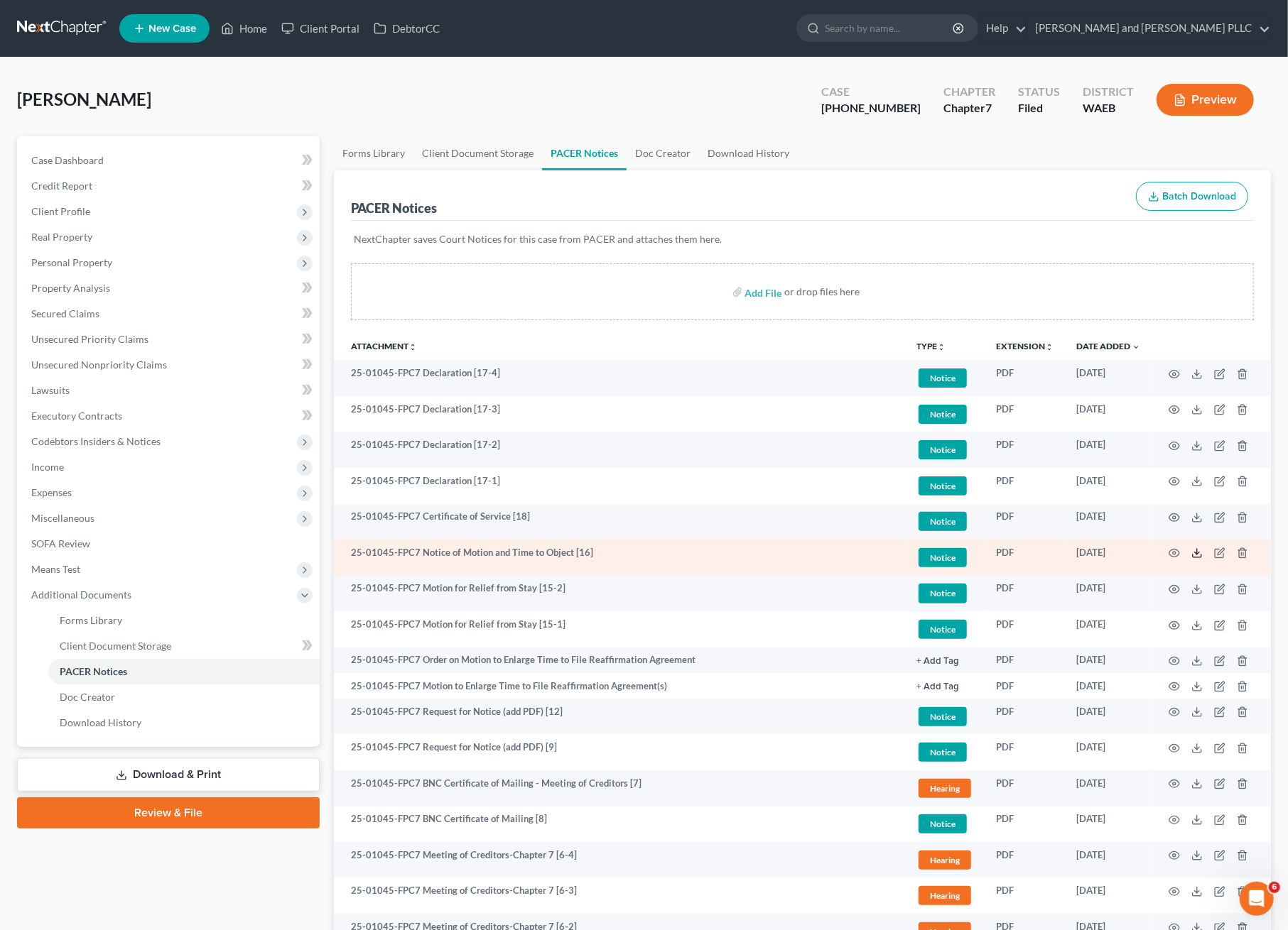
click at [1196, 554] on icon at bounding box center [1197, 552] width 11 height 11
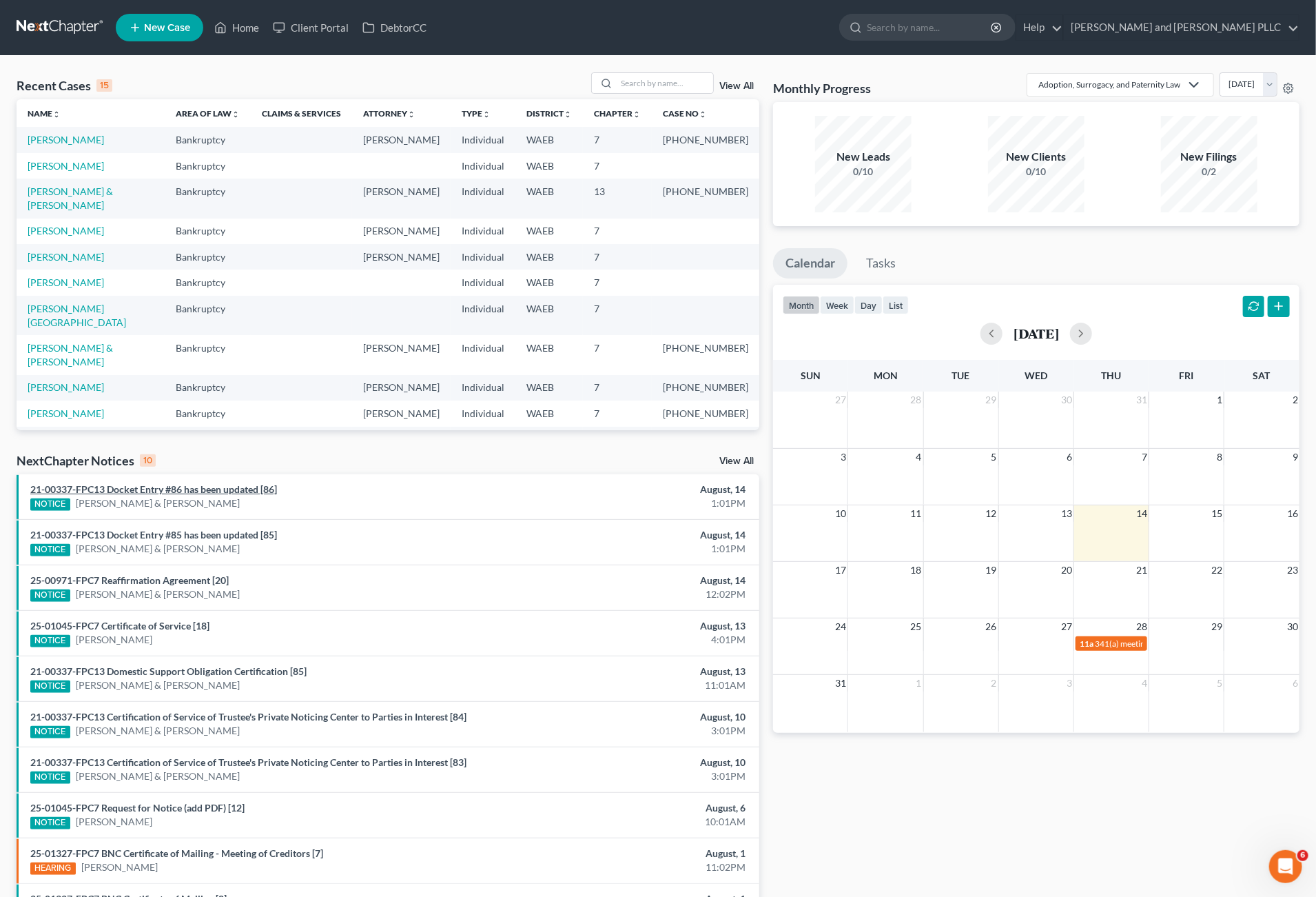
click at [230, 484] on link "21-00337-FPC13 Docket Entry #86 has been updated [86]" at bounding box center [153, 489] width 246 height 12
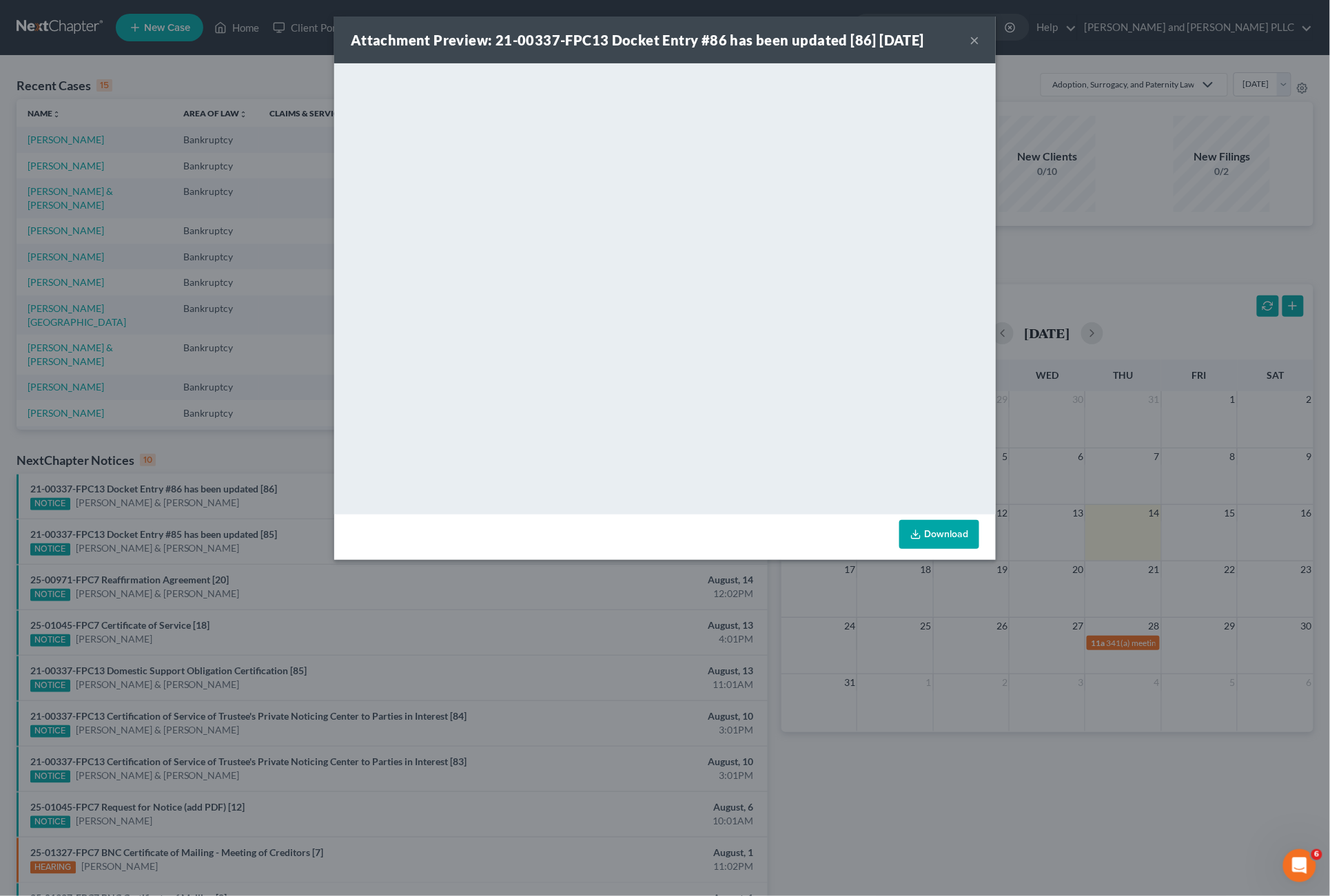
click at [970, 39] on button "×" at bounding box center [974, 39] width 9 height 16
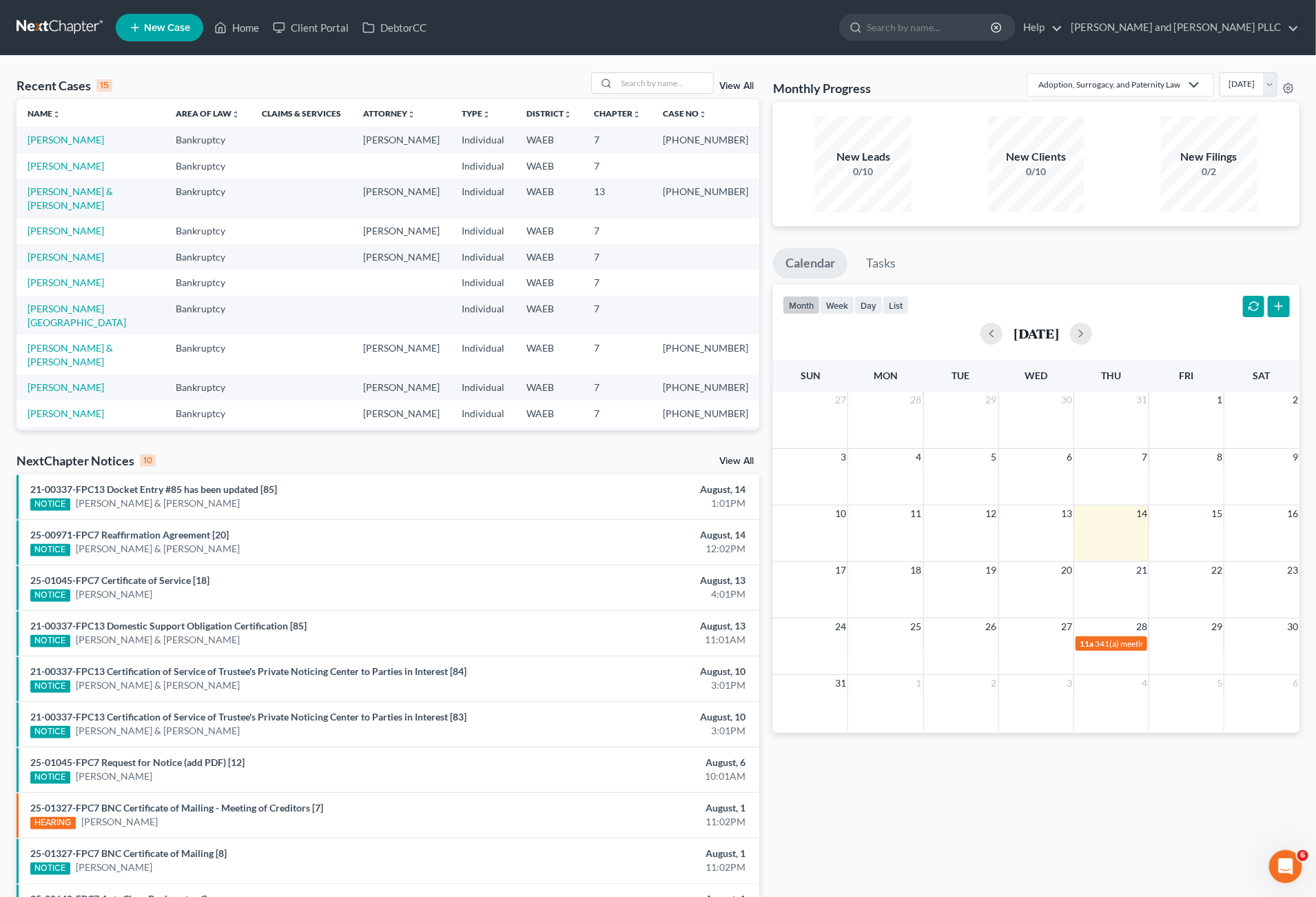
drag, startPoint x: 928, startPoint y: 842, endPoint x: 589, endPoint y: 557, distance: 442.9
click at [927, 841] on div "Monthly Progress Adoption, Surrogacy, and Paternity Law Adoption, Surrogacy, an…" at bounding box center [1036, 512] width 540 height 878
click at [53, 236] on link "[PERSON_NAME]" at bounding box center [66, 231] width 77 height 12
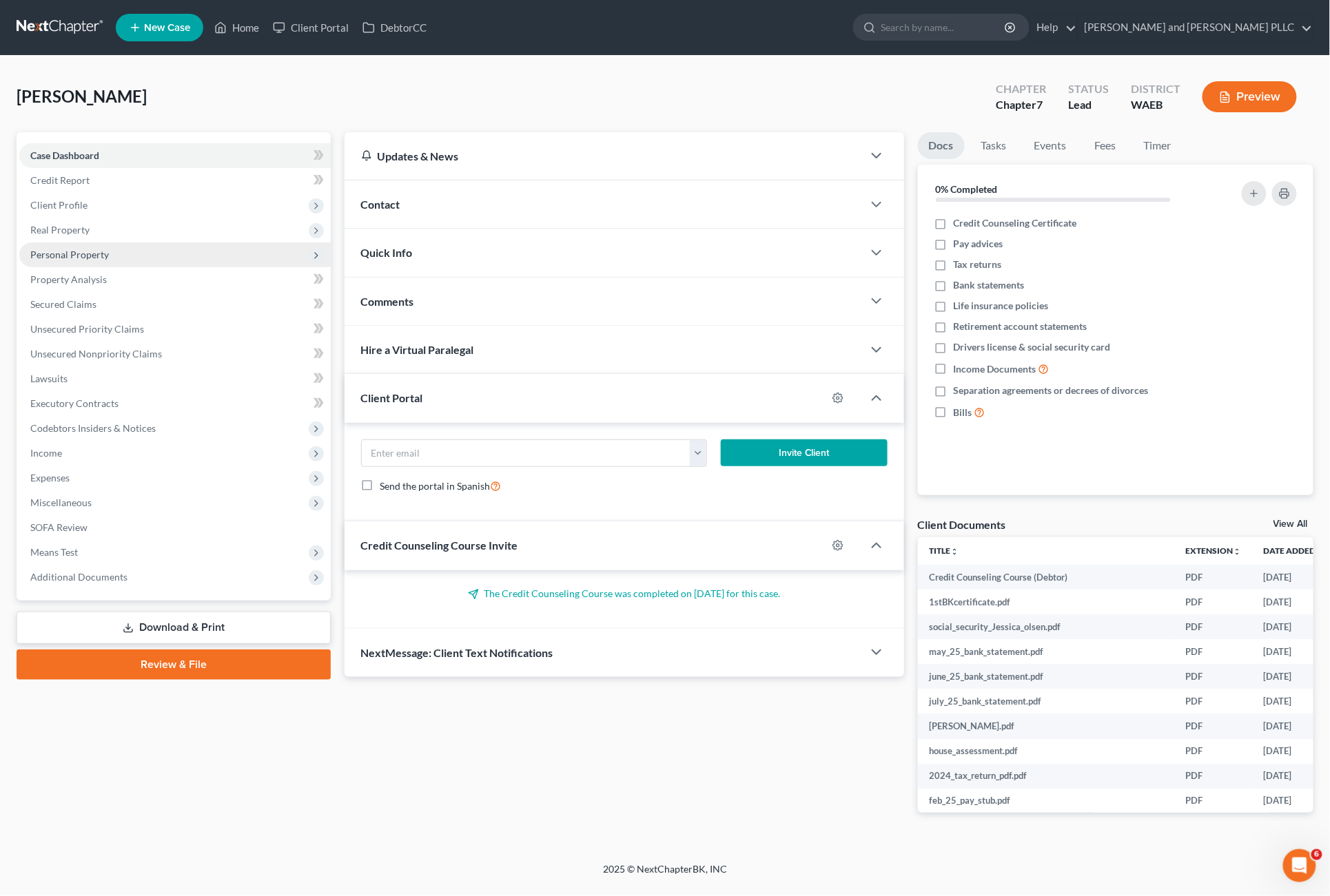
click at [60, 250] on span "Personal Property" at bounding box center [70, 255] width 78 height 12
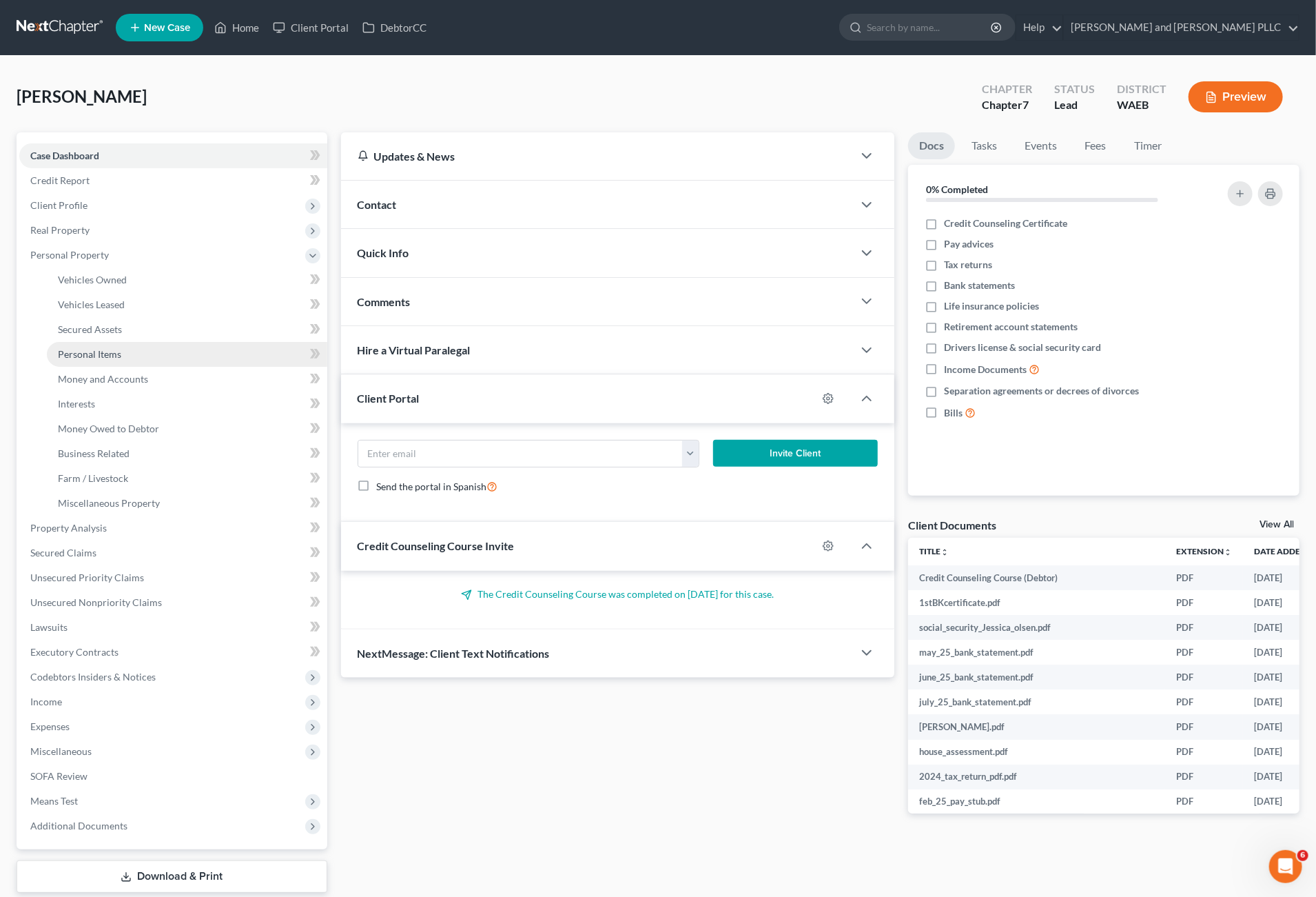
click at [91, 355] on span "Personal Items" at bounding box center [89, 354] width 63 height 12
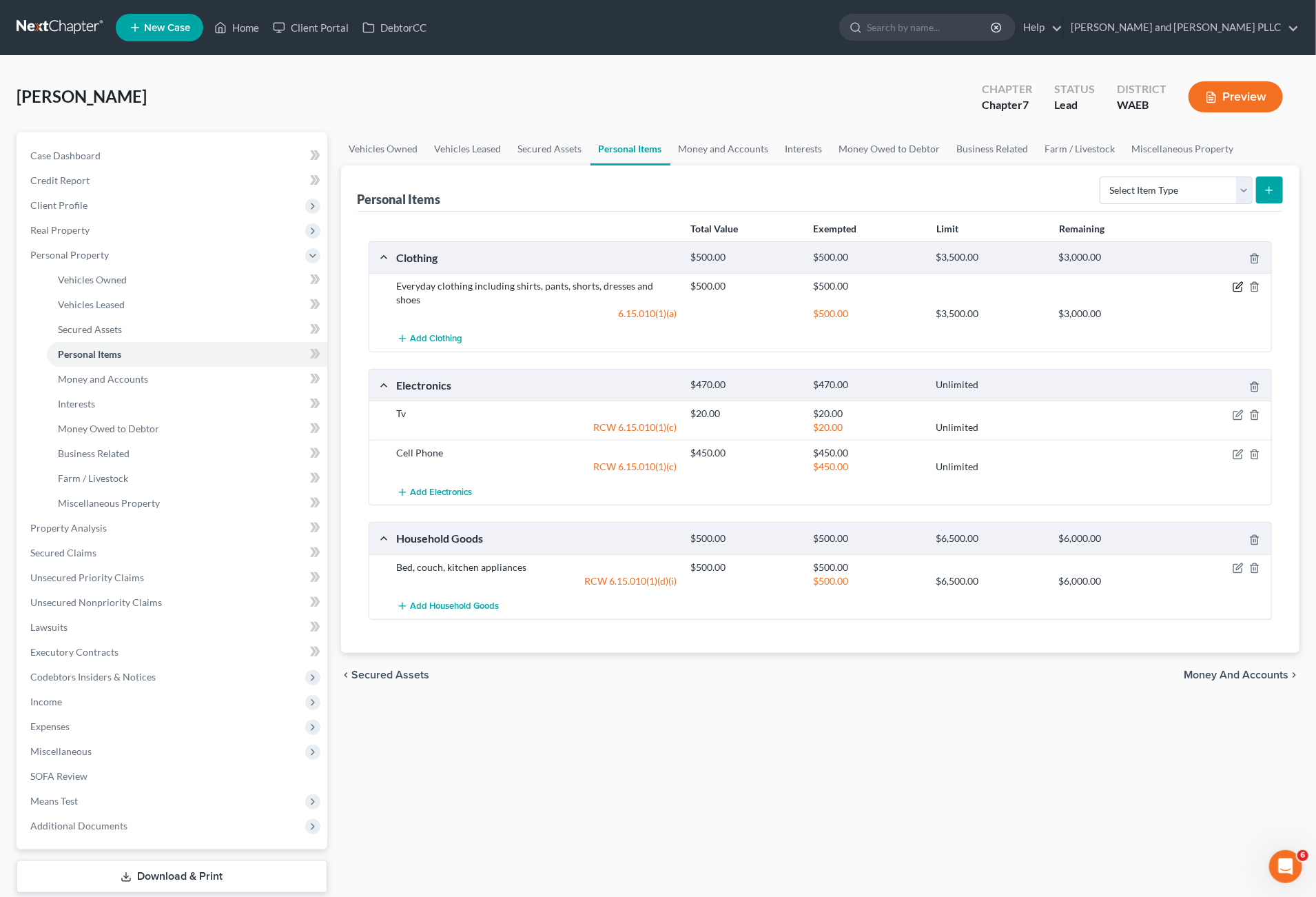
click at [1233, 283] on icon "button" at bounding box center [1238, 286] width 11 height 11
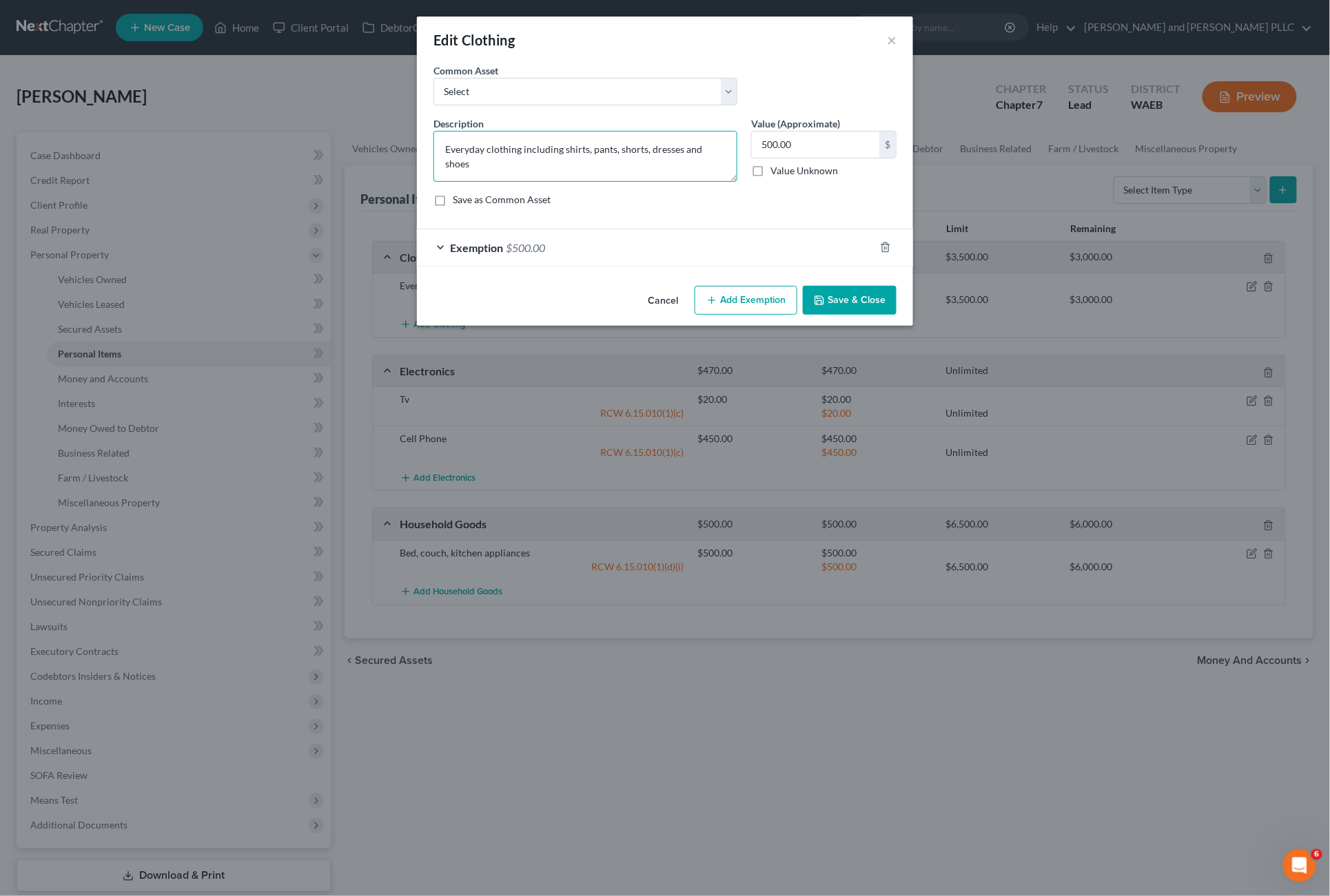
click at [607, 167] on textarea "Everyday clothing including shirts, pants, shorts, dresses and shoes" at bounding box center [585, 157] width 304 height 51
click at [556, 159] on textarea "Everyday clothing including shirts, pants, shorts, dresses and shoes" at bounding box center [585, 157] width 304 height 51
click at [887, 37] on button "×" at bounding box center [891, 39] width 9 height 16
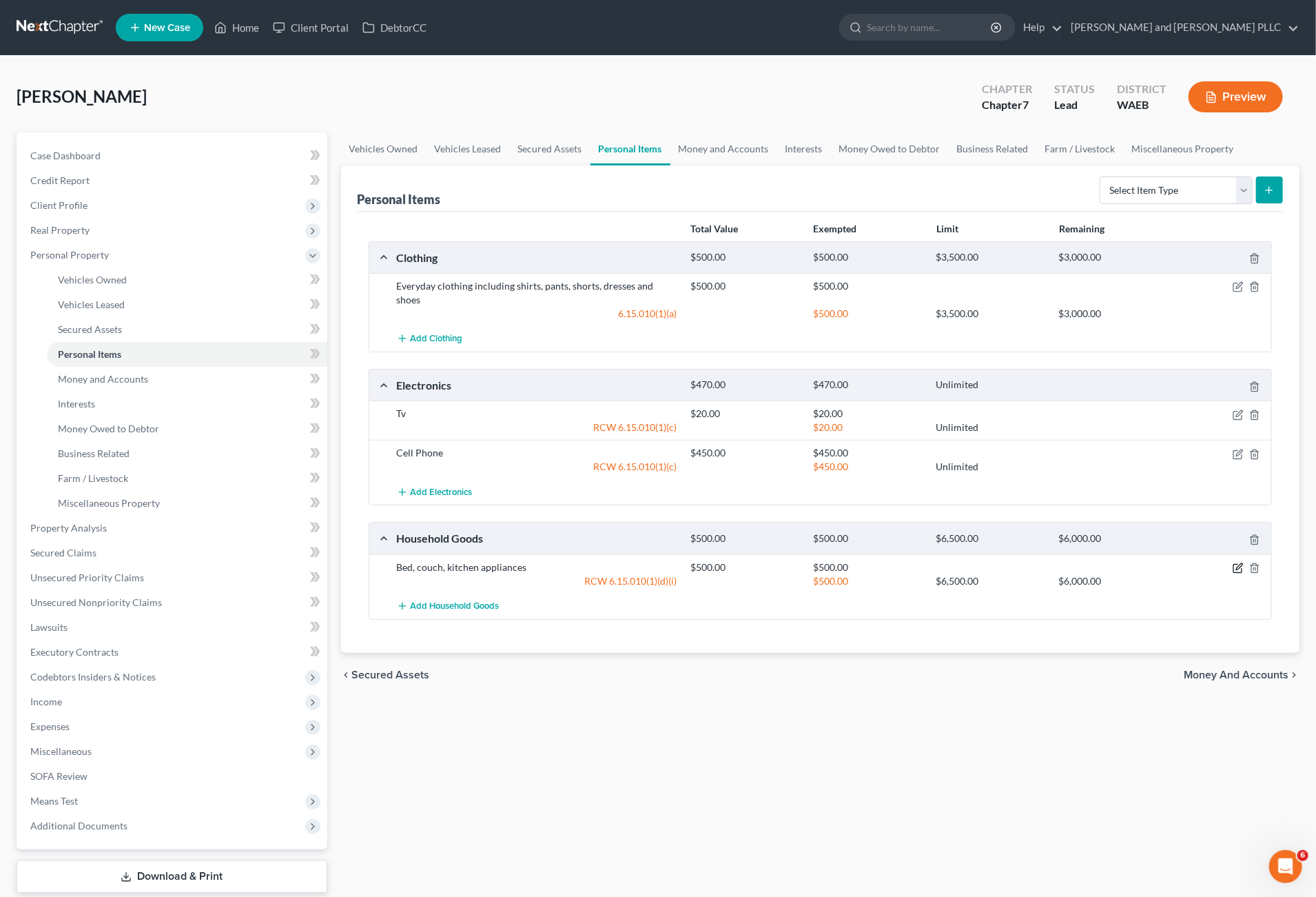
click at [1239, 563] on icon "button" at bounding box center [1238, 568] width 11 height 11
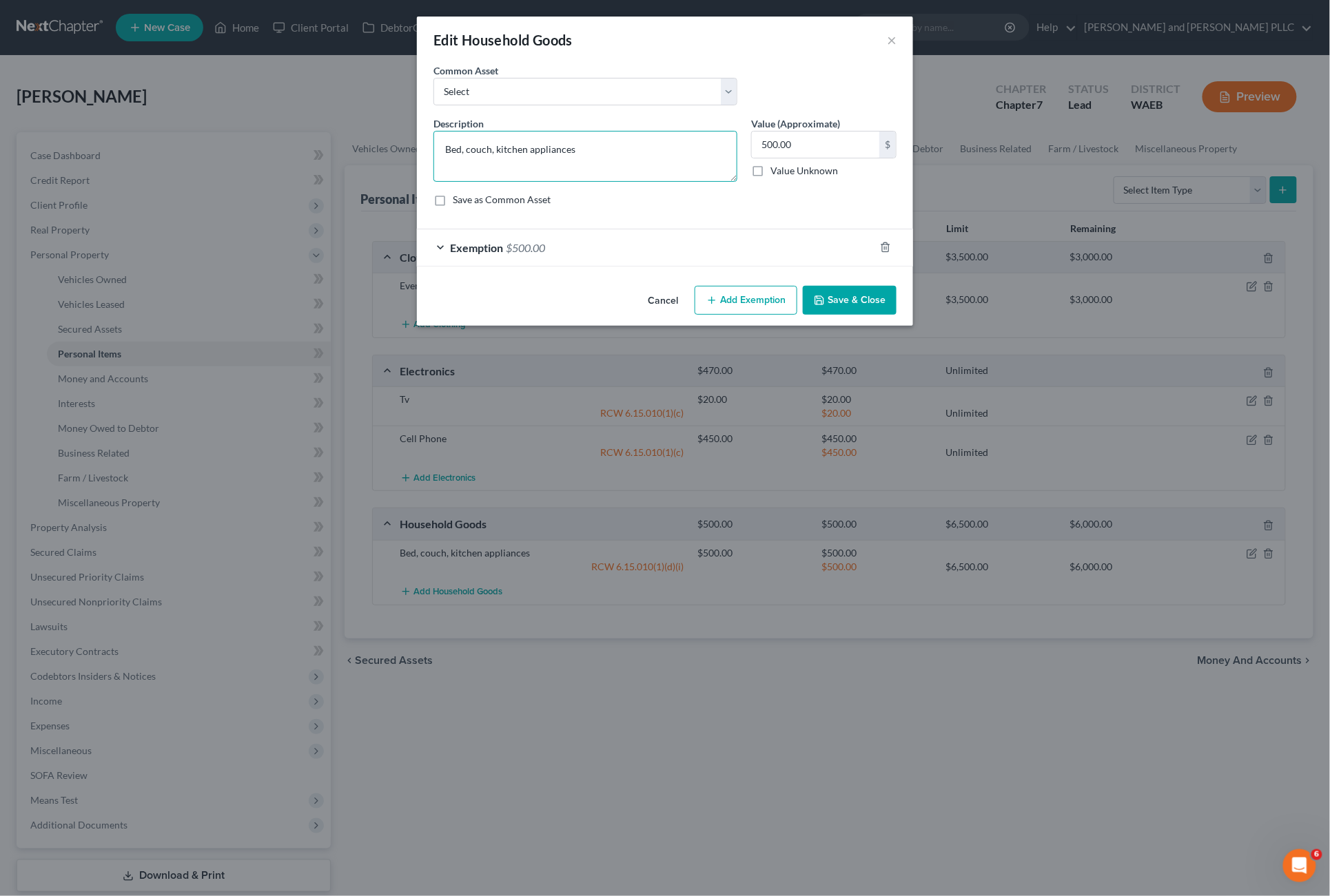
click at [573, 152] on textarea "Bed, couch, kitchen appliances" at bounding box center [585, 157] width 304 height 51
click at [492, 148] on textarea "Bed, couch, kitchen appliances" at bounding box center [585, 157] width 304 height 51
click at [576, 146] on textarea "Mattress, bedding, linens, couch, kitchen appliances" at bounding box center [585, 157] width 304 height 51
click at [574, 149] on textarea "Mattress, bedding, linens, couch, kitchen appliances" at bounding box center [585, 157] width 304 height 51
click at [587, 149] on textarea "Mattress, bedding, linens, couch, kitchen appliances" at bounding box center [585, 157] width 304 height 51
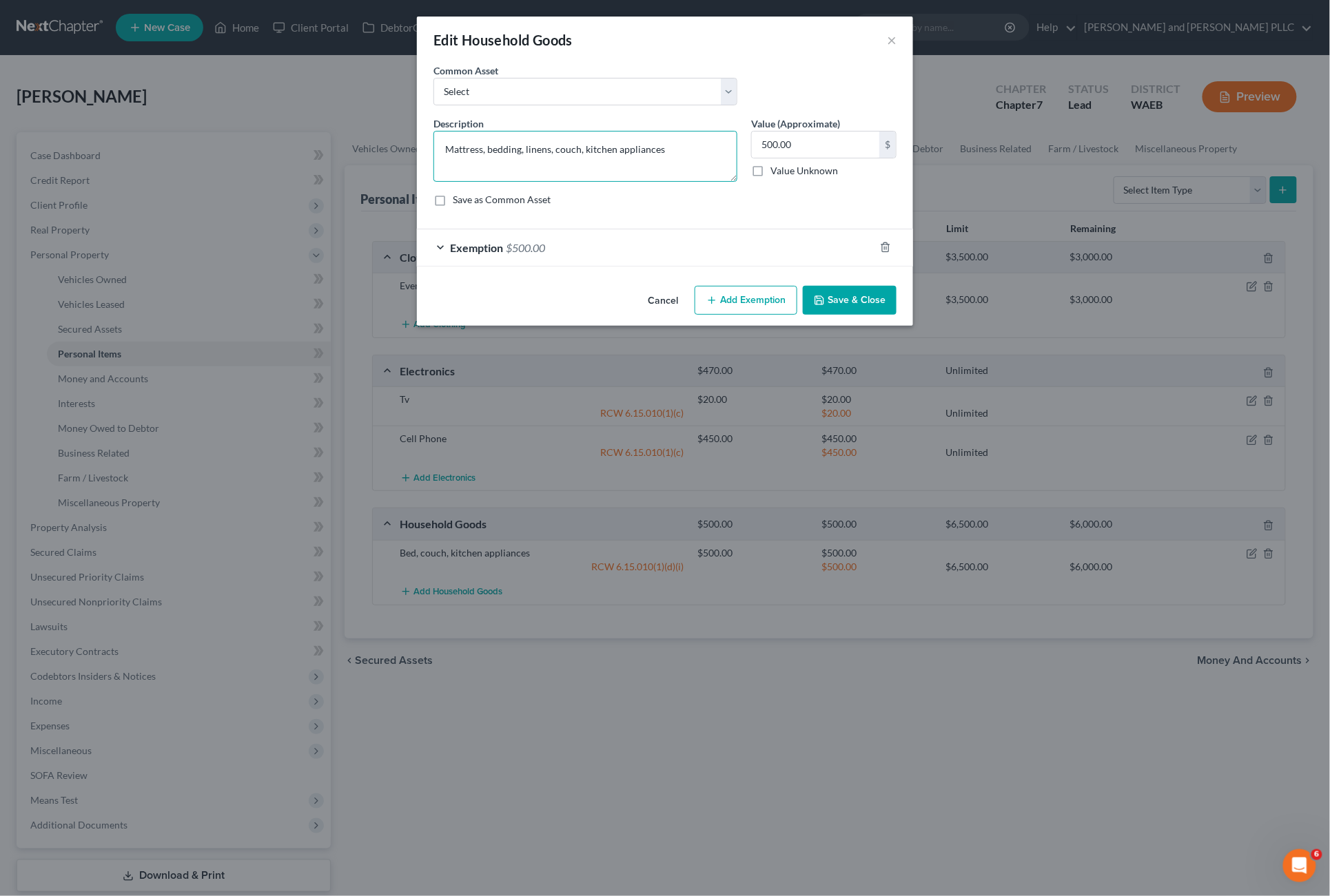
click at [663, 149] on textarea "Mattress, bedding, linens, couch, kitchen appliances" at bounding box center [585, 157] width 304 height 51
click at [613, 153] on textarea "Mattress, bedding, linens, couch, kitchen appliances" at bounding box center [585, 157] width 304 height 51
click at [618, 153] on textarea "Mattress, bedding, linens, couch, kitchen appliances" at bounding box center [585, 157] width 304 height 51
type textarea "Mattress, bedding, linens, couch, kitchenware and appliances"
click at [767, 147] on input "500.00" at bounding box center [815, 144] width 128 height 26
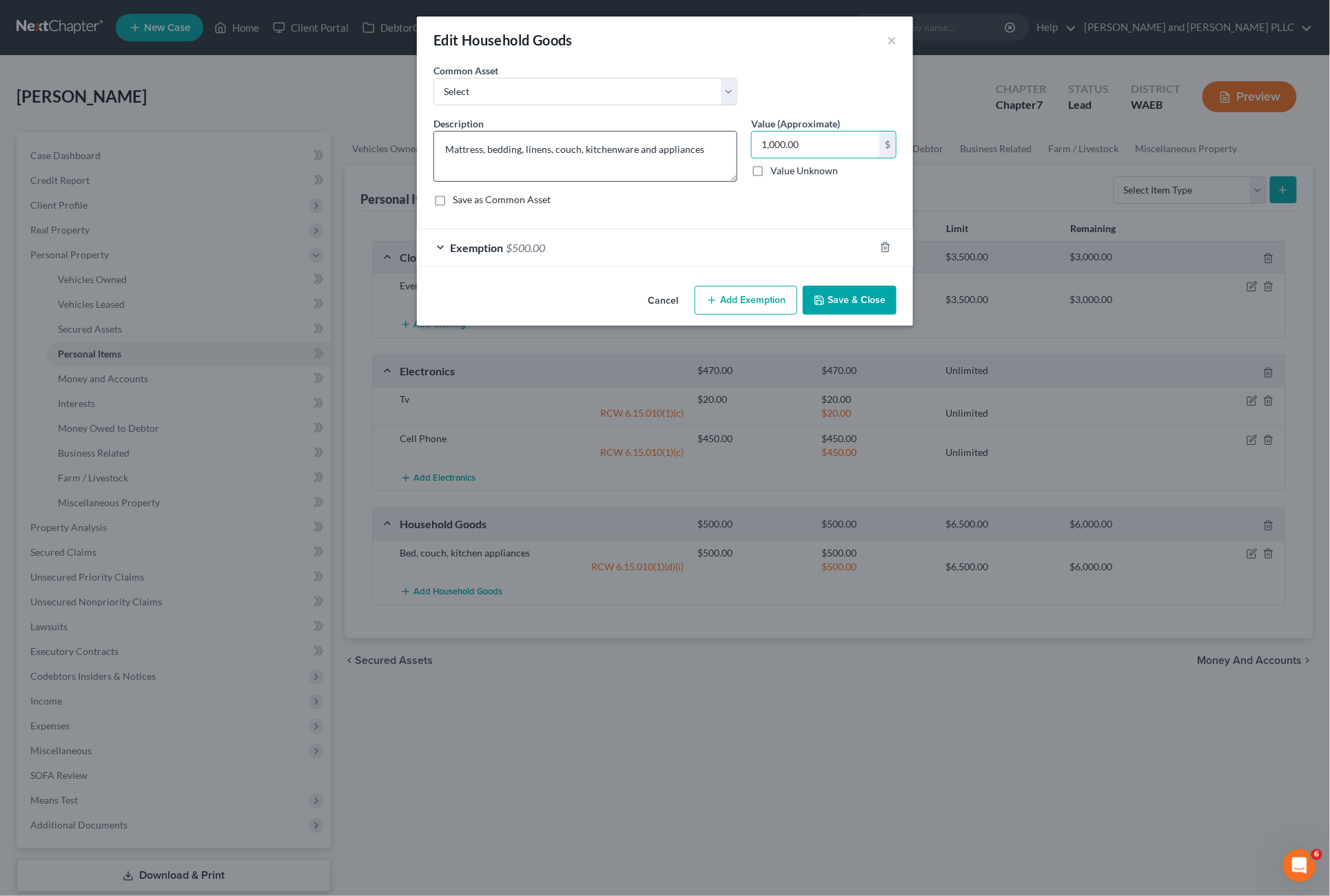
type input "1,000.00"
click at [556, 157] on textarea "Mattress, bedding, linens, couch, kitchenware and appliances" at bounding box center [585, 157] width 304 height 51
click at [484, 149] on textarea "Mattress, bedding, linens, couch, kitchenware and appliances" at bounding box center [585, 157] width 304 height 51
click at [575, 153] on textarea "Mattress, bedding, linens, couch, kitchenware and appliances" at bounding box center [585, 157] width 304 height 51
click at [625, 146] on textarea "Mattress, bedding, linens, couch, kitchenware and appliances" at bounding box center [585, 157] width 304 height 51
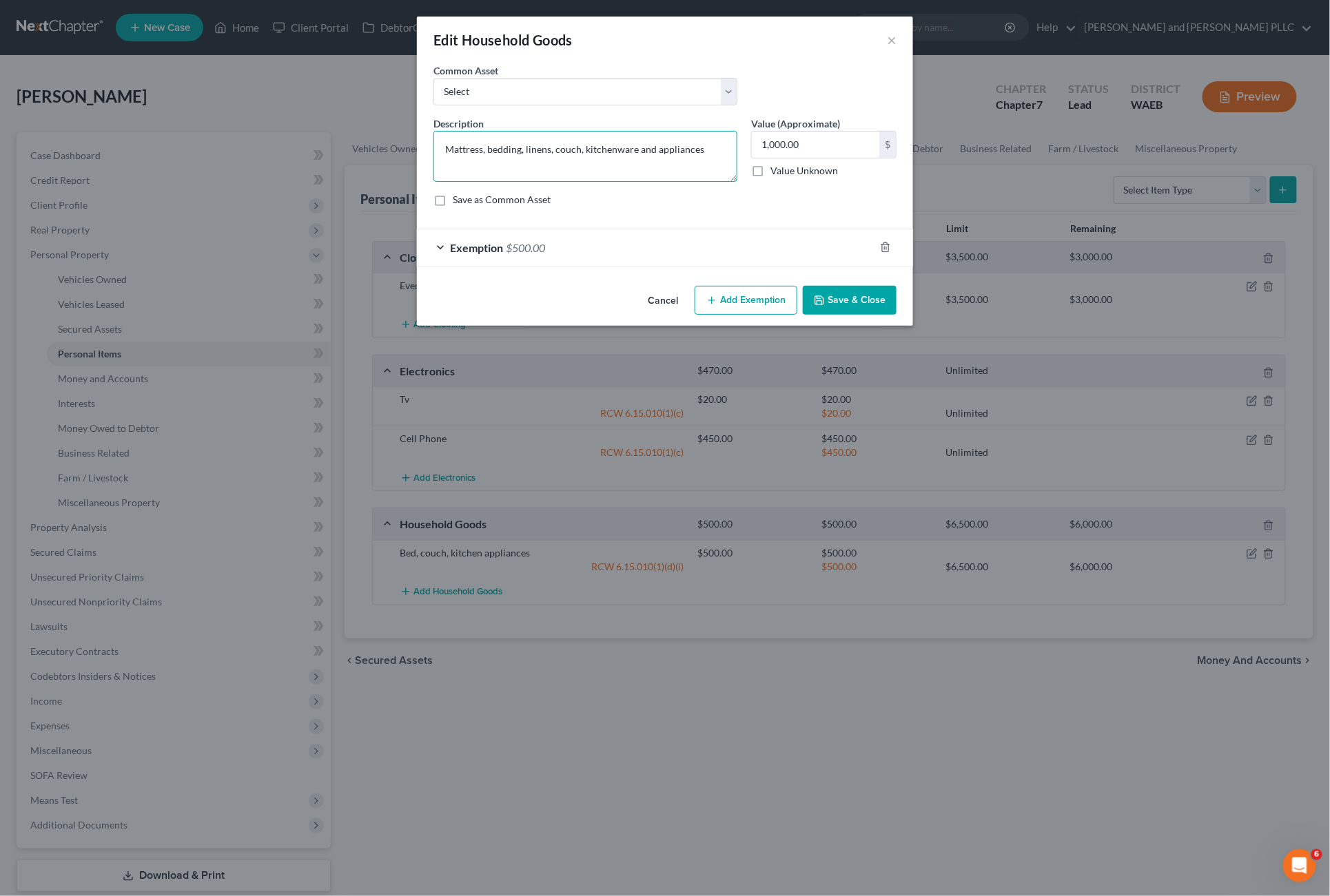
click at [584, 150] on textarea "Mattress, bedding, linens, couch, kitchenware and appliances" at bounding box center [585, 157] width 304 height 51
click at [578, 149] on textarea "Mattress, bedding, linens, couch, kitchenware and appliances" at bounding box center [585, 157] width 304 height 51
drag, startPoint x: 604, startPoint y: 152, endPoint x: 664, endPoint y: 153, distance: 60.0
click at [664, 153] on textarea "Mattress, bedding, linens, couch, misc home furniure, kitchenware and appliances" at bounding box center [585, 157] width 304 height 51
click at [731, 150] on textarea "Mattress, bedding, linens, couch, misc, kitchenware and appliances" at bounding box center [585, 157] width 304 height 51
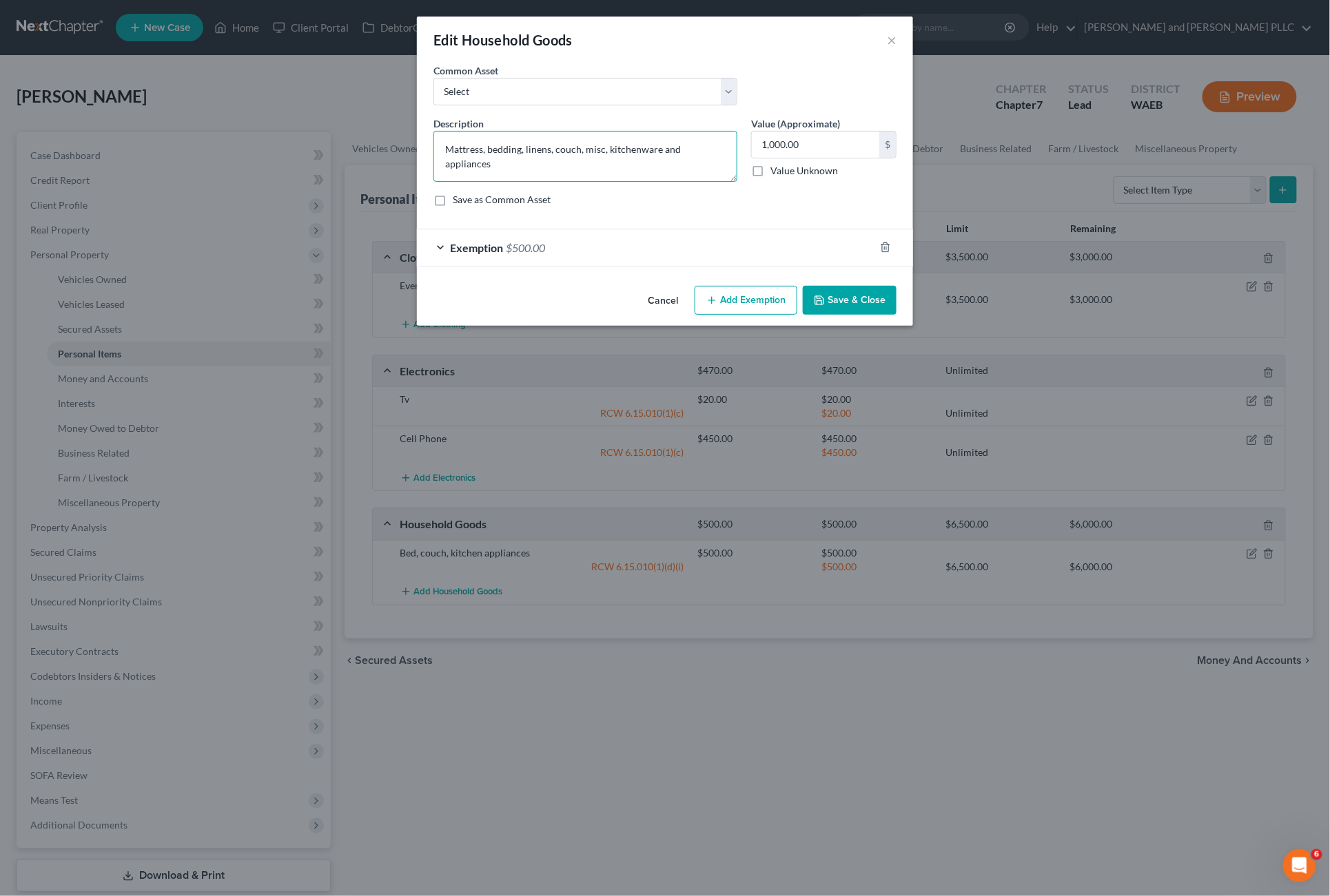
click at [670, 149] on textarea "Mattress, bedding, linens, couch, misc, kitchenware and appliances" at bounding box center [585, 157] width 304 height 51
paste textarea "home furniure"
click at [591, 151] on textarea "Mattress, bedding, linens, couch, misc, kitchenware, appliances and home furniu…" at bounding box center [585, 157] width 304 height 51
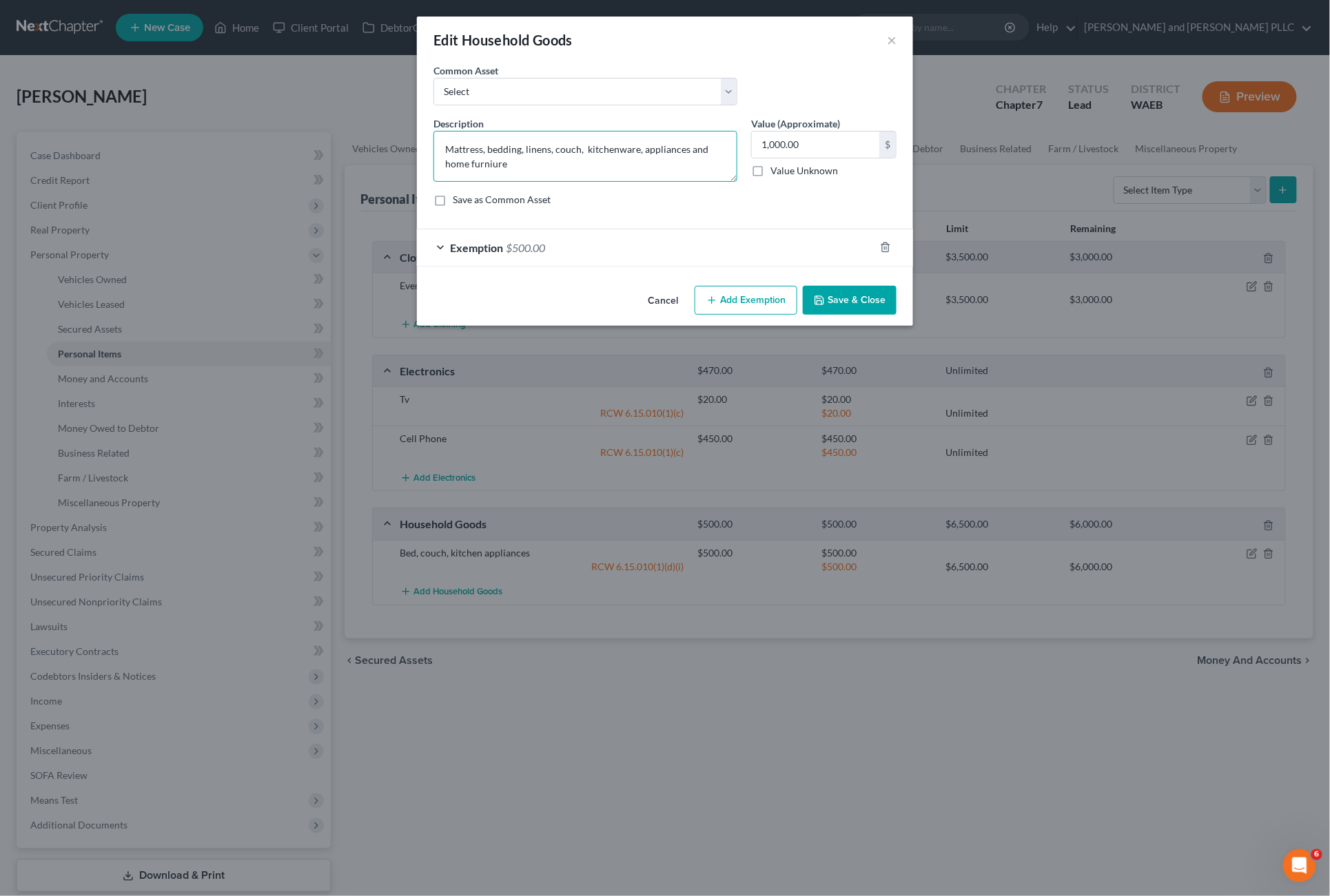
click at [715, 150] on textarea "Mattress, bedding, linens, couch, kitchenware, appliances and home furniure" at bounding box center [585, 157] width 304 height 51
click at [544, 169] on textarea "Mattress, bedding, linens, couch, kitchenware, appliances and misc home furniure" at bounding box center [585, 157] width 304 height 51
type textarea "Mattress, bedding, linens, couch, kitchenware, appliances and misc home furnitu…"
click at [610, 182] on div "Description * Mattress, bedding, linens, couch, kitchenware, appliances and mis…" at bounding box center [665, 167] width 477 height 101
click at [589, 164] on textarea "Mattress, bedding, linens, couch, kitchenware, appliances and misc home furnitu…" at bounding box center [585, 157] width 304 height 51
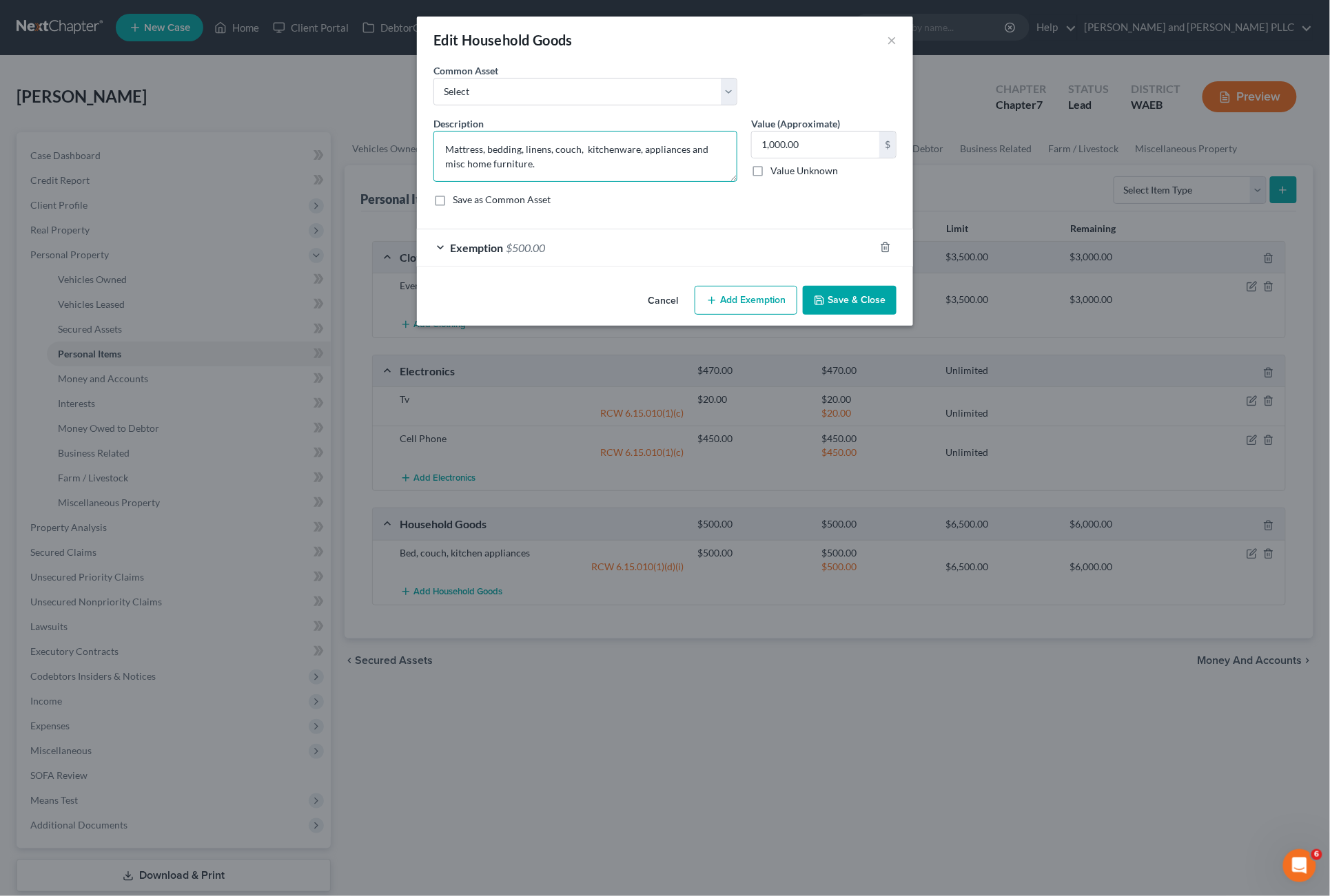
click at [578, 177] on textarea "Mattress, bedding, linens, couch, kitchenware, appliances and misc home furnitu…" at bounding box center [585, 157] width 304 height 51
click at [598, 166] on textarea "Mattress, bedding, linens, couch, kitchenware, appliances and misc home furnitu…" at bounding box center [585, 157] width 304 height 51
click at [452, 201] on label "Save as Common Asset" at bounding box center [501, 199] width 98 height 14
click at [458, 201] on input "Save as Common Asset" at bounding box center [463, 197] width 9 height 9
checkbox input "true"
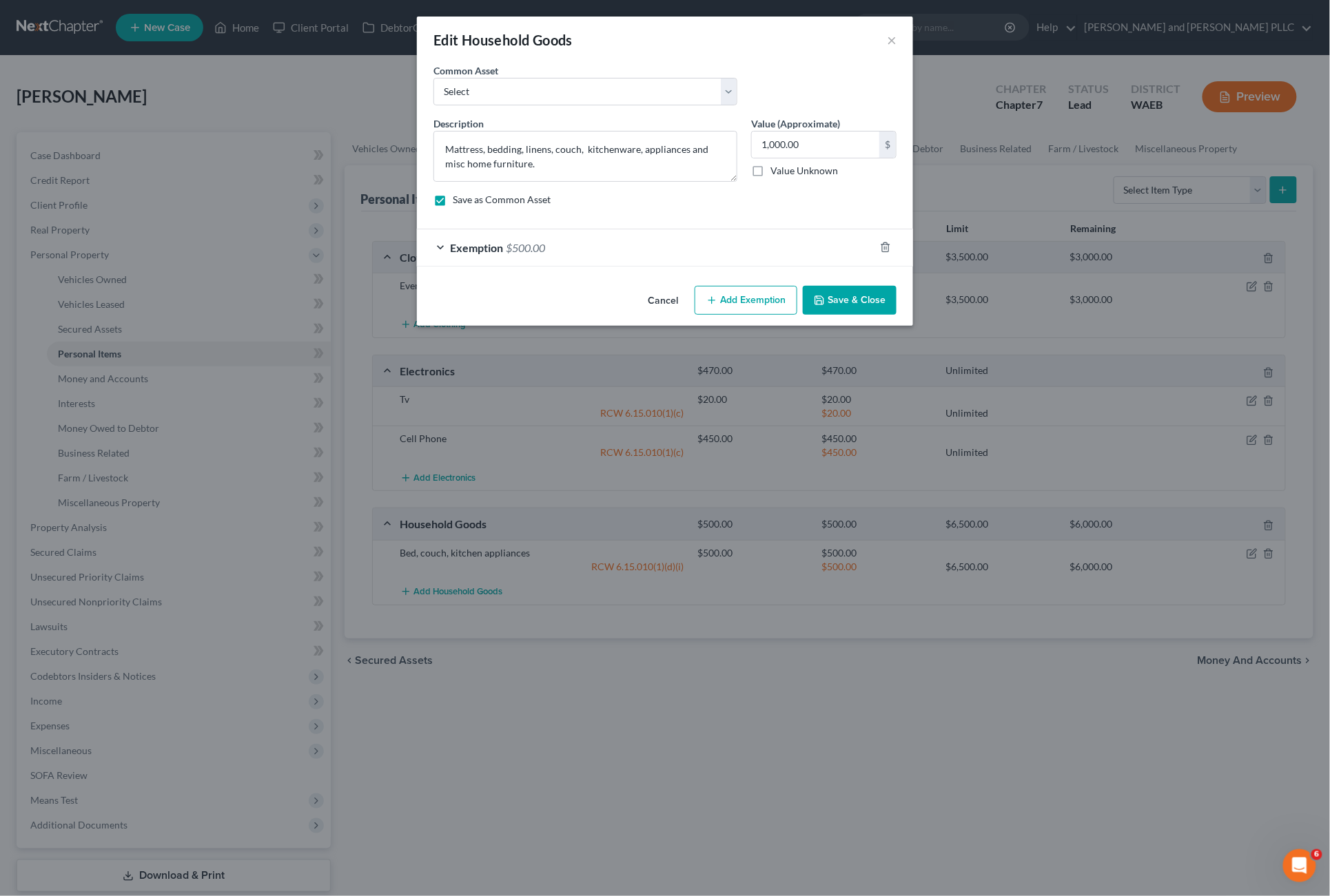
click at [459, 249] on span "Exemption" at bounding box center [476, 247] width 53 height 13
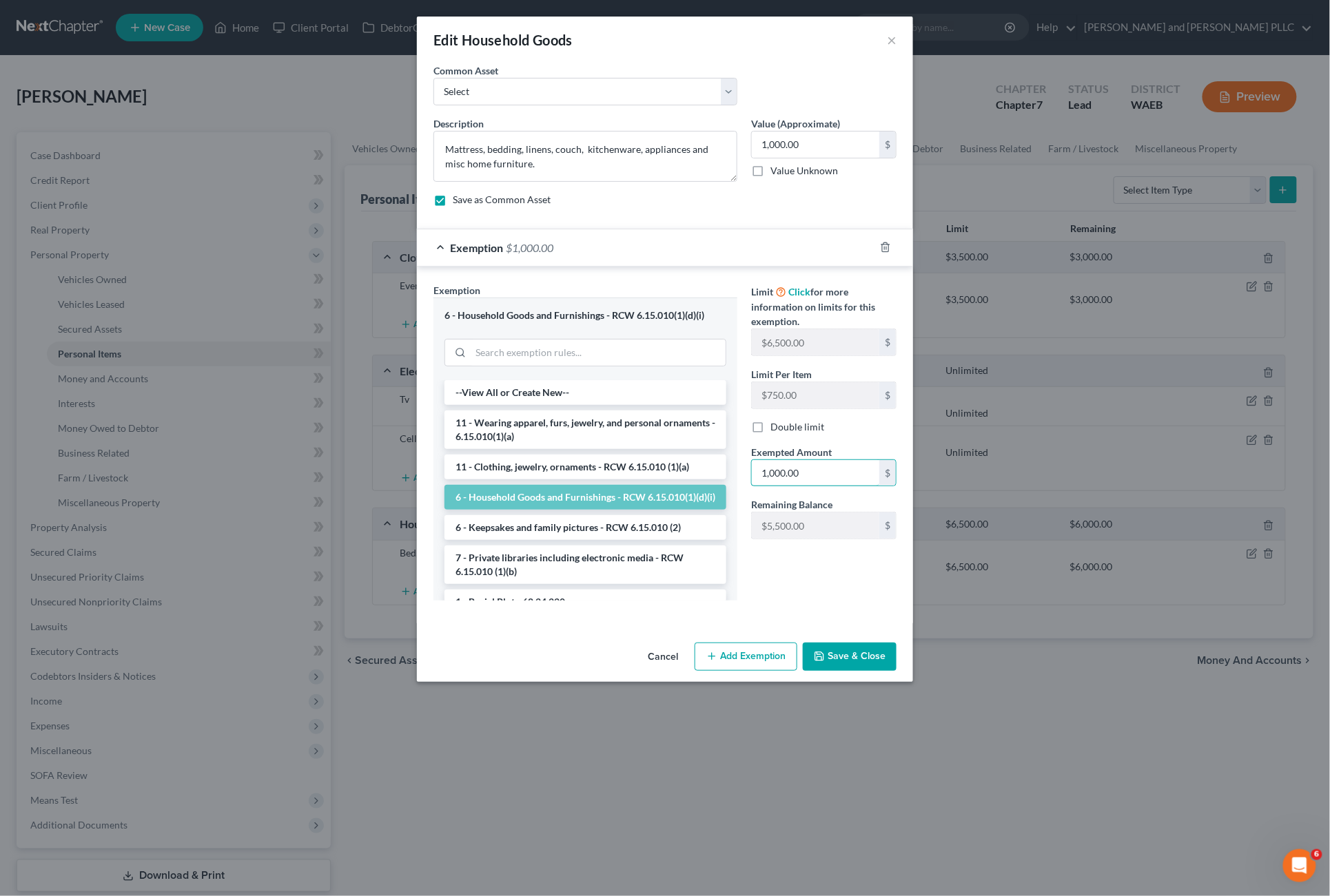
type input "1,000.00"
click at [830, 591] on div "Limit Click for more information on limits for this exemption. $6,500.00 $ Limi…" at bounding box center [823, 446] width 159 height 328
click at [857, 658] on button "Save & Close" at bounding box center [849, 657] width 94 height 29
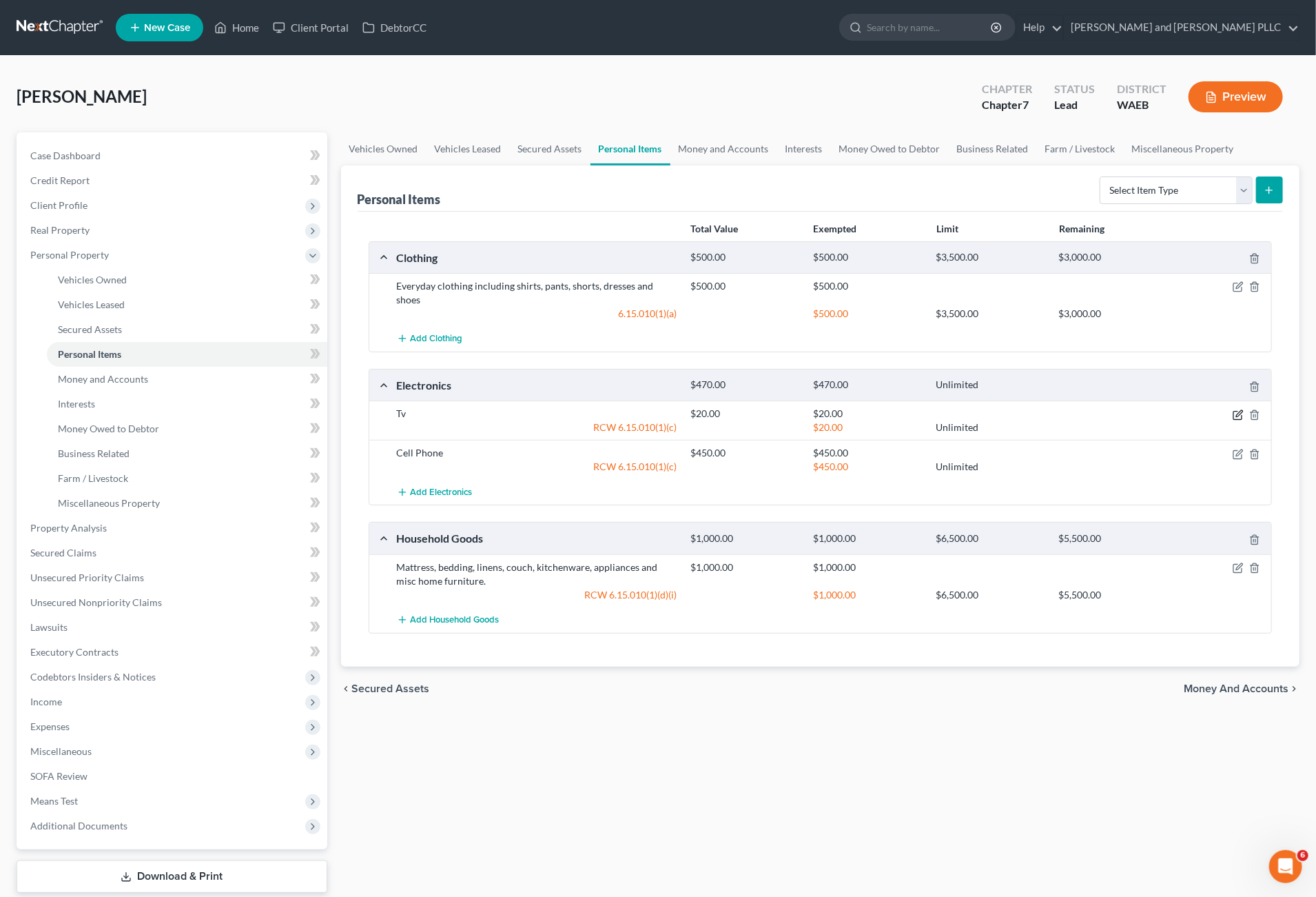
click at [1237, 409] on icon "button" at bounding box center [1238, 414] width 11 height 11
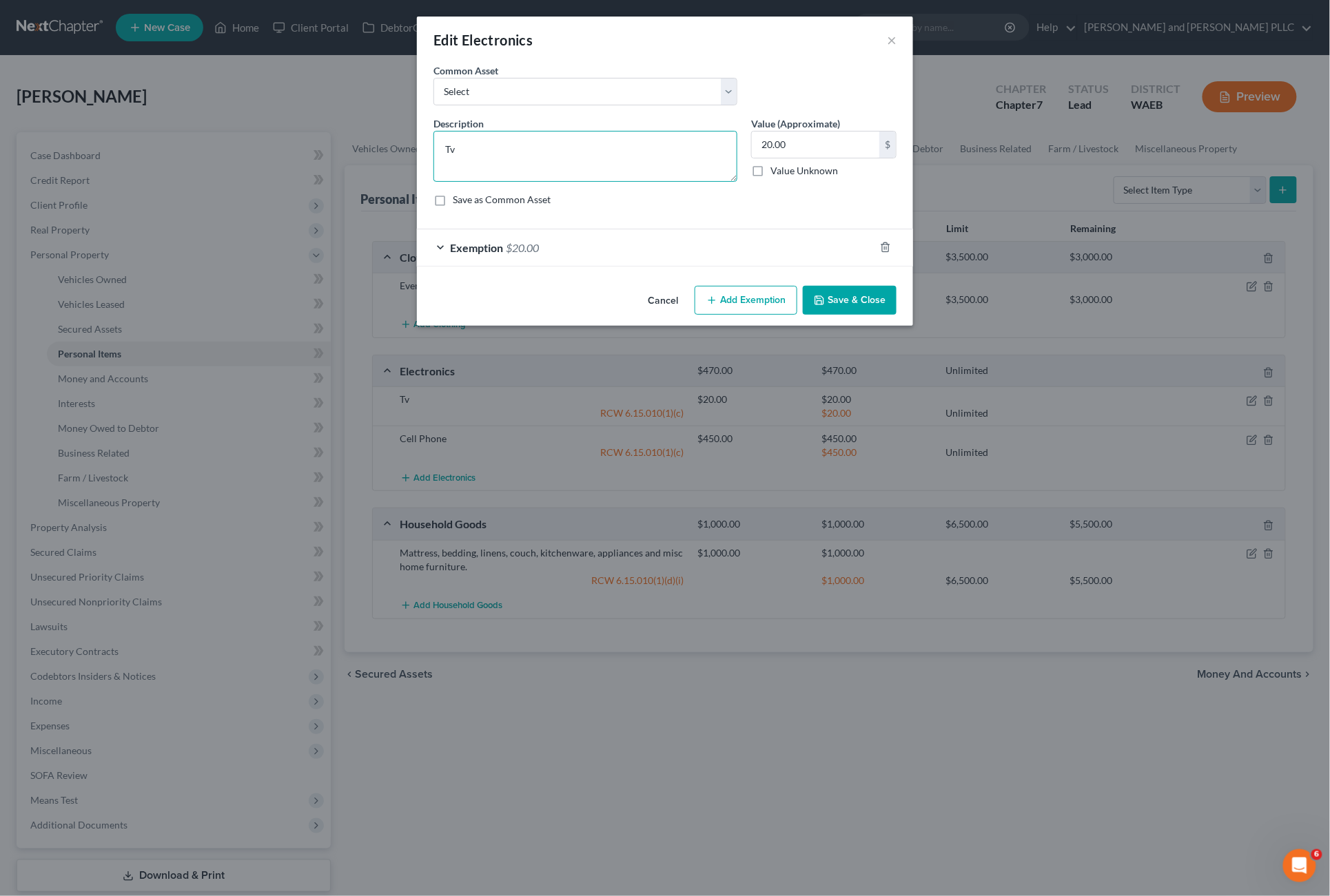
click at [466, 147] on textarea "Tv" at bounding box center [585, 157] width 304 height 51
type textarea "Television"
click at [475, 203] on label "Save as Common Asset" at bounding box center [501, 199] width 98 height 14
click at [467, 202] on input "Save as Common Asset" at bounding box center [463, 197] width 9 height 9
checkbox input "true"
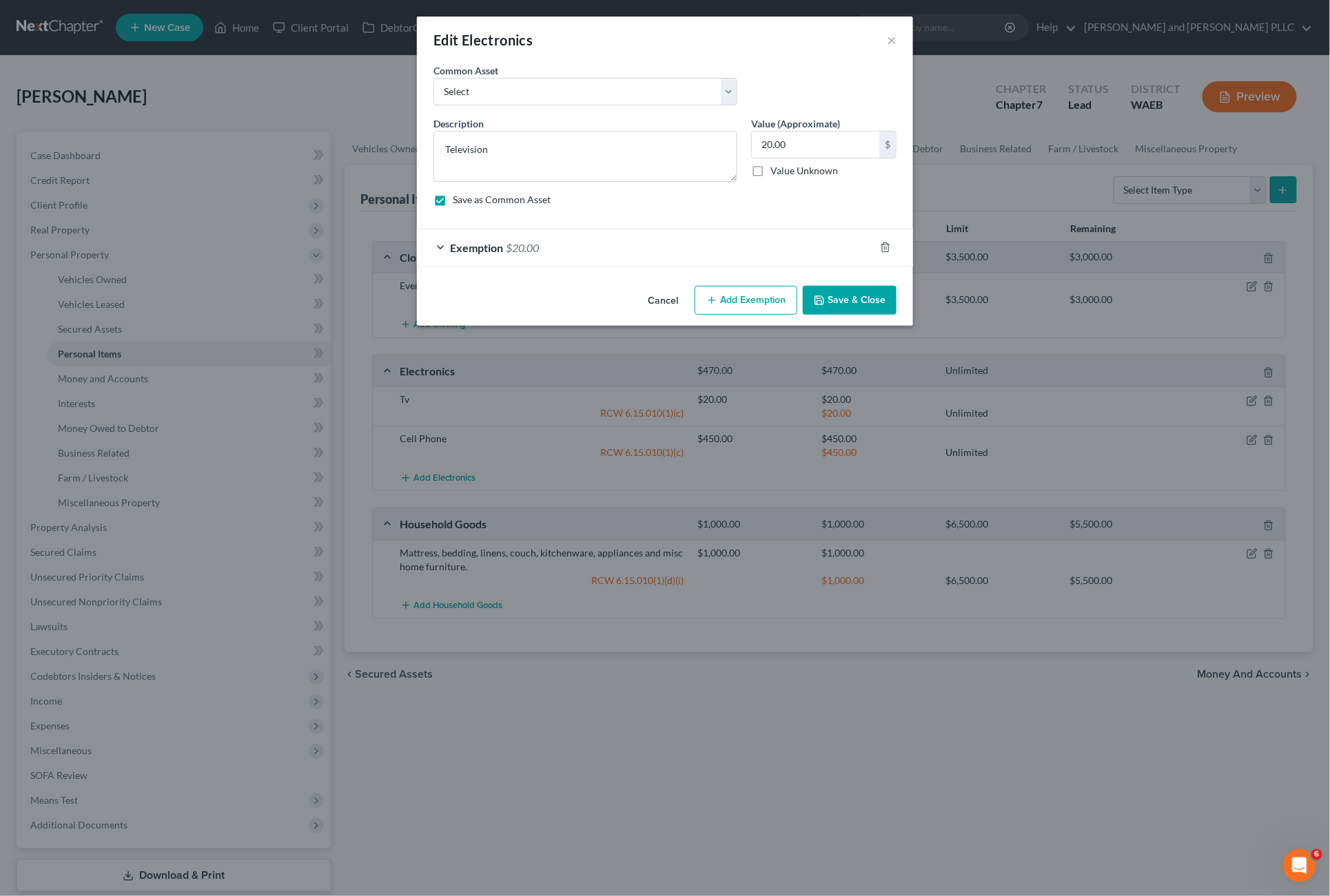
click at [846, 309] on button "Save & Close" at bounding box center [849, 301] width 94 height 29
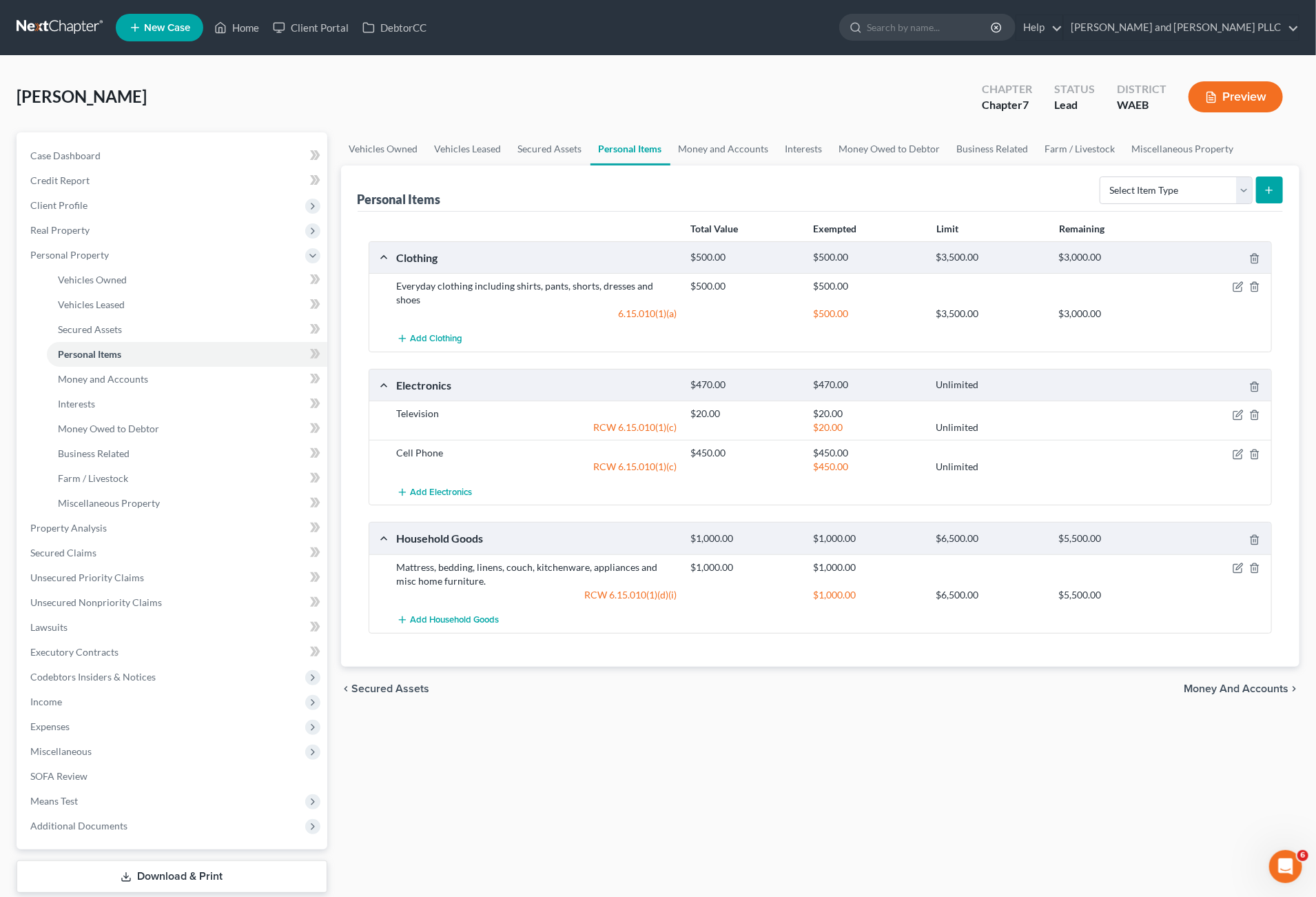
click at [1280, 193] on button "submit" at bounding box center [1270, 190] width 27 height 27
click at [1239, 182] on select "Select Item Type Clothing Collectibles Of Value Electronics Firearms Household …" at bounding box center [1177, 190] width 153 height 27
click at [1101, 177] on select "Select Item Type Clothing Collectibles Of Value Electronics Firearms Household …" at bounding box center [1177, 190] width 153 height 27
click at [1269, 194] on icon "submit" at bounding box center [1269, 190] width 11 height 11
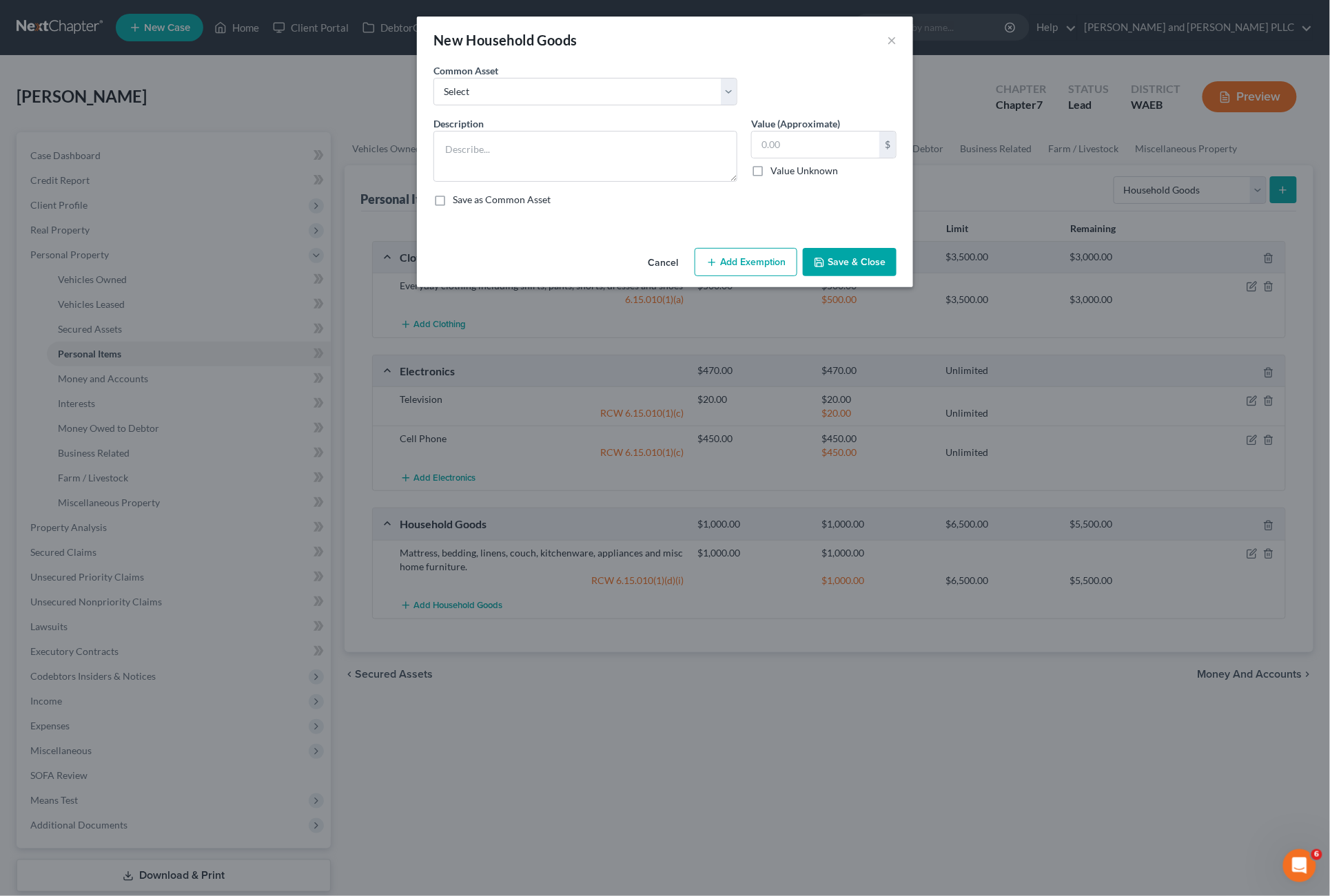
click at [742, 98] on div "Common Asset Select Mattress, bedding, linens, couch, kitchenware, appliances a…" at bounding box center [585, 83] width 318 height 42
click at [728, 95] on select "Select Mattress, bedding, linens, couch, kitchenware, appliances and misc home …" at bounding box center [585, 91] width 304 height 27
click at [887, 40] on button "×" at bounding box center [891, 39] width 9 height 16
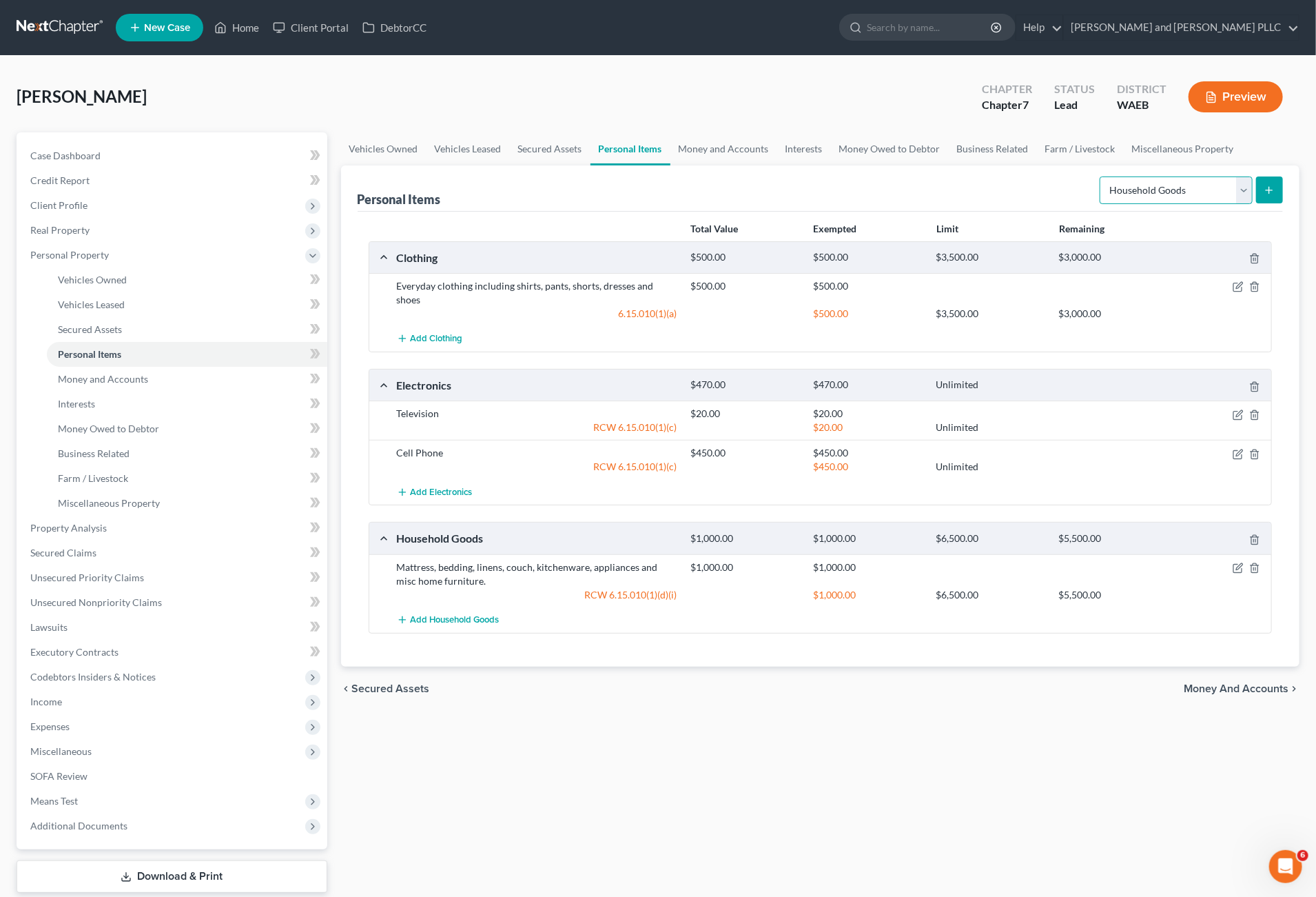
click at [1243, 188] on select "Select Item Type Clothing Collectibles Of Value Electronics Firearms Household …" at bounding box center [1177, 190] width 153 height 27
click at [1101, 177] on select "Select Item Type Clothing Collectibles Of Value Electronics Firearms Household …" at bounding box center [1177, 190] width 153 height 27
click at [1268, 194] on icon "submit" at bounding box center [1269, 190] width 11 height 11
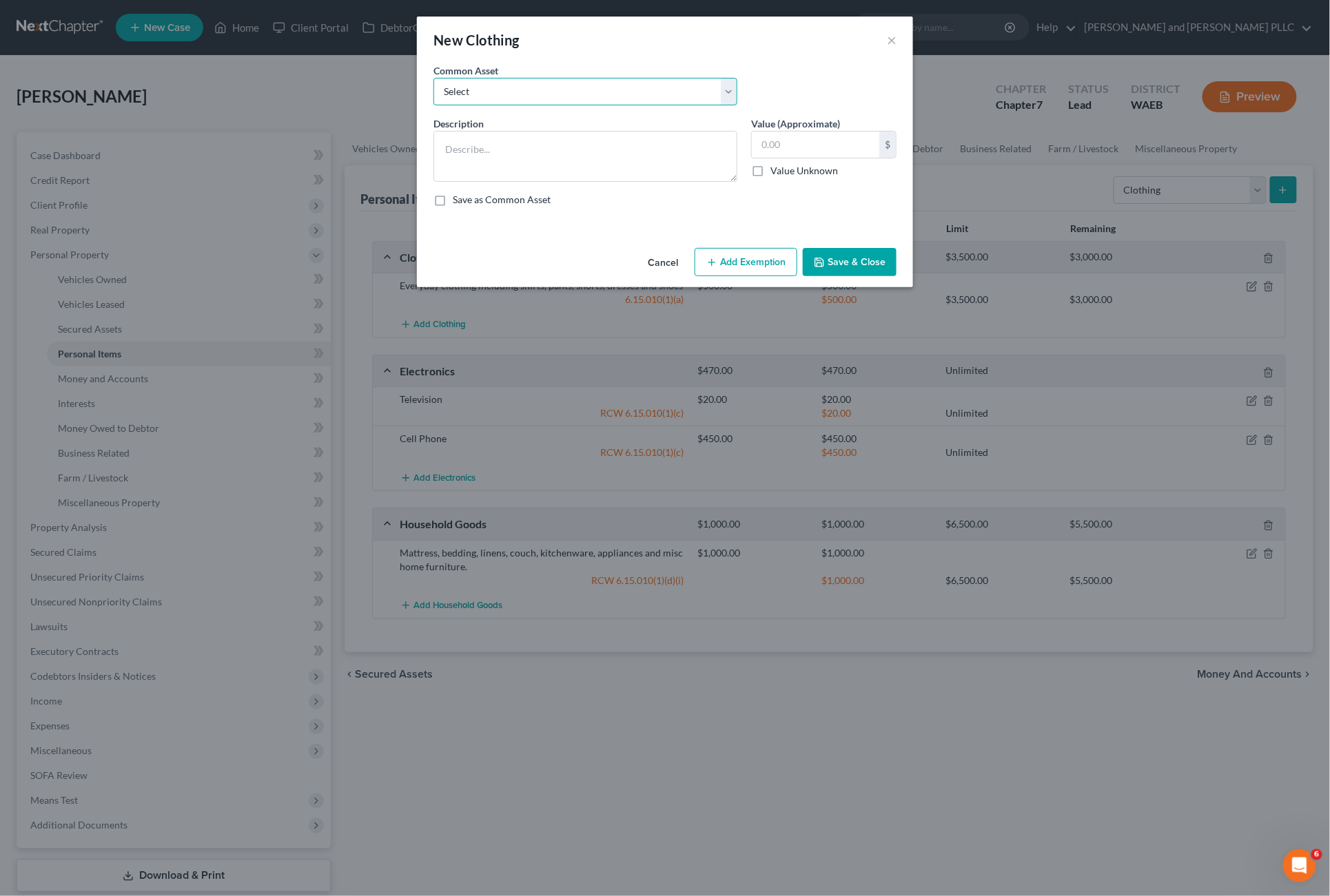
click at [506, 95] on select "Select Clothes, Shoes Clothes, Shoes Everyday clothing including shirts, pants,…" at bounding box center [585, 91] width 304 height 27
click at [898, 41] on div "New Clothing ×" at bounding box center [665, 39] width 496 height 47
click at [887, 41] on button "×" at bounding box center [891, 39] width 9 height 16
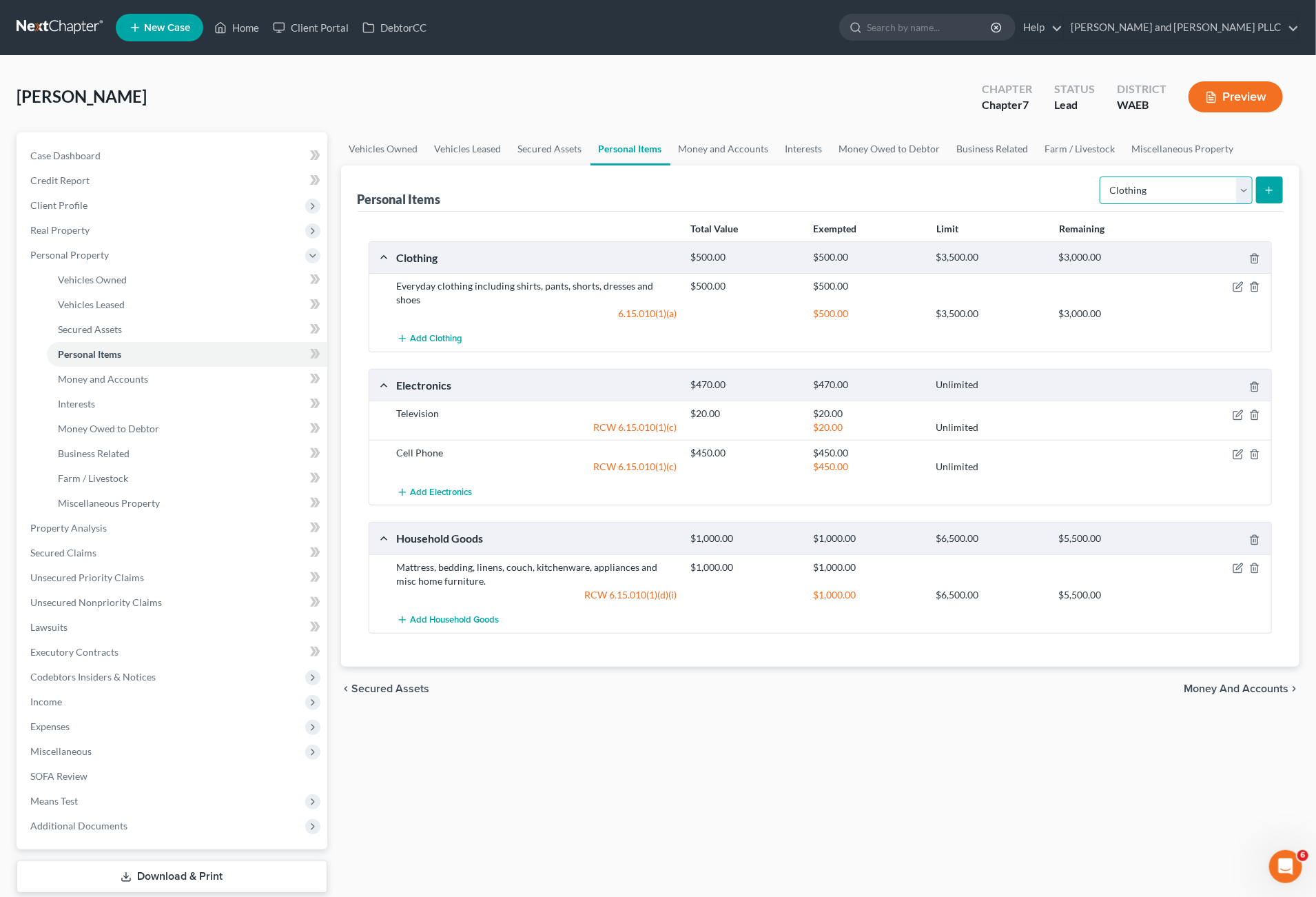
click at [1180, 184] on select "Select Item Type Clothing Collectibles Of Value Electronics Firearms Household …" at bounding box center [1177, 190] width 153 height 27
select select "jewelry"
click at [1101, 177] on select "Select Item Type Clothing Collectibles Of Value Electronics Firearms Household …" at bounding box center [1177, 190] width 153 height 27
click at [1261, 188] on button "submit" at bounding box center [1270, 190] width 27 height 27
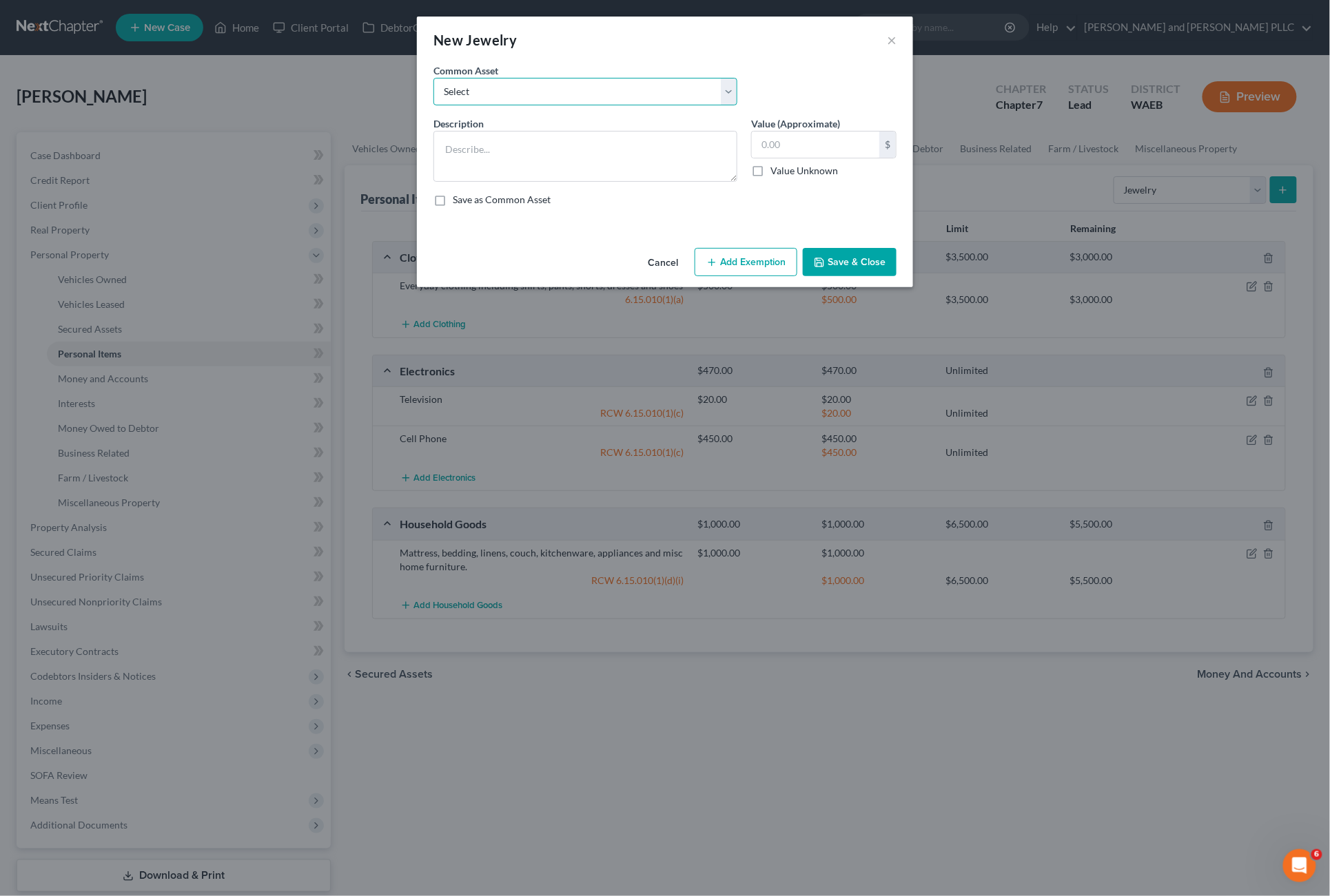
click at [729, 94] on select "Select Everyday jewelry" at bounding box center [585, 91] width 304 height 27
select select "0"
click at [434, 78] on select "Select Everyday jewelry" at bounding box center [585, 91] width 304 height 27
type textarea "Everyday jewelry"
type input "100.00"
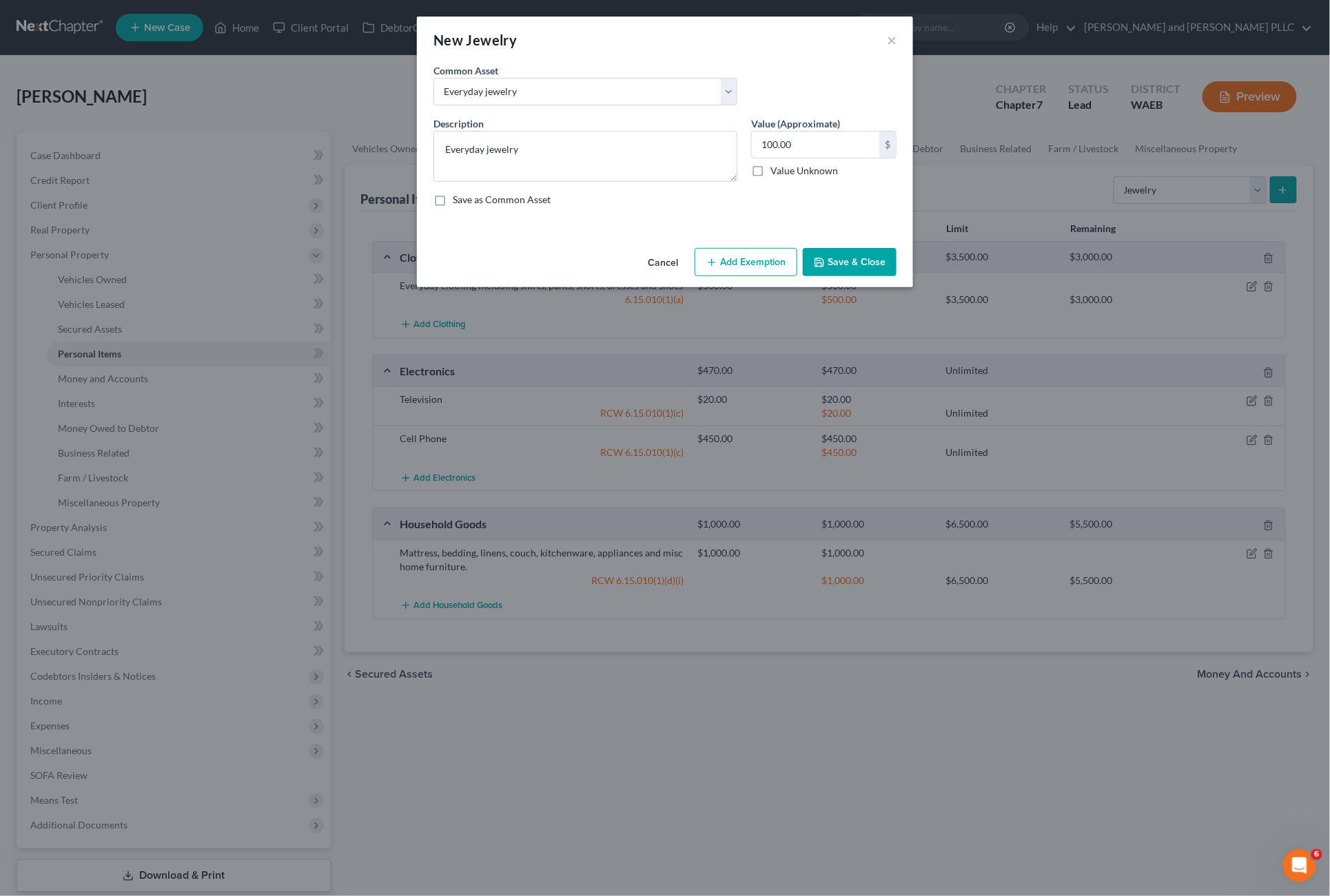
click at [762, 266] on button "Add Exemption" at bounding box center [746, 262] width 102 height 29
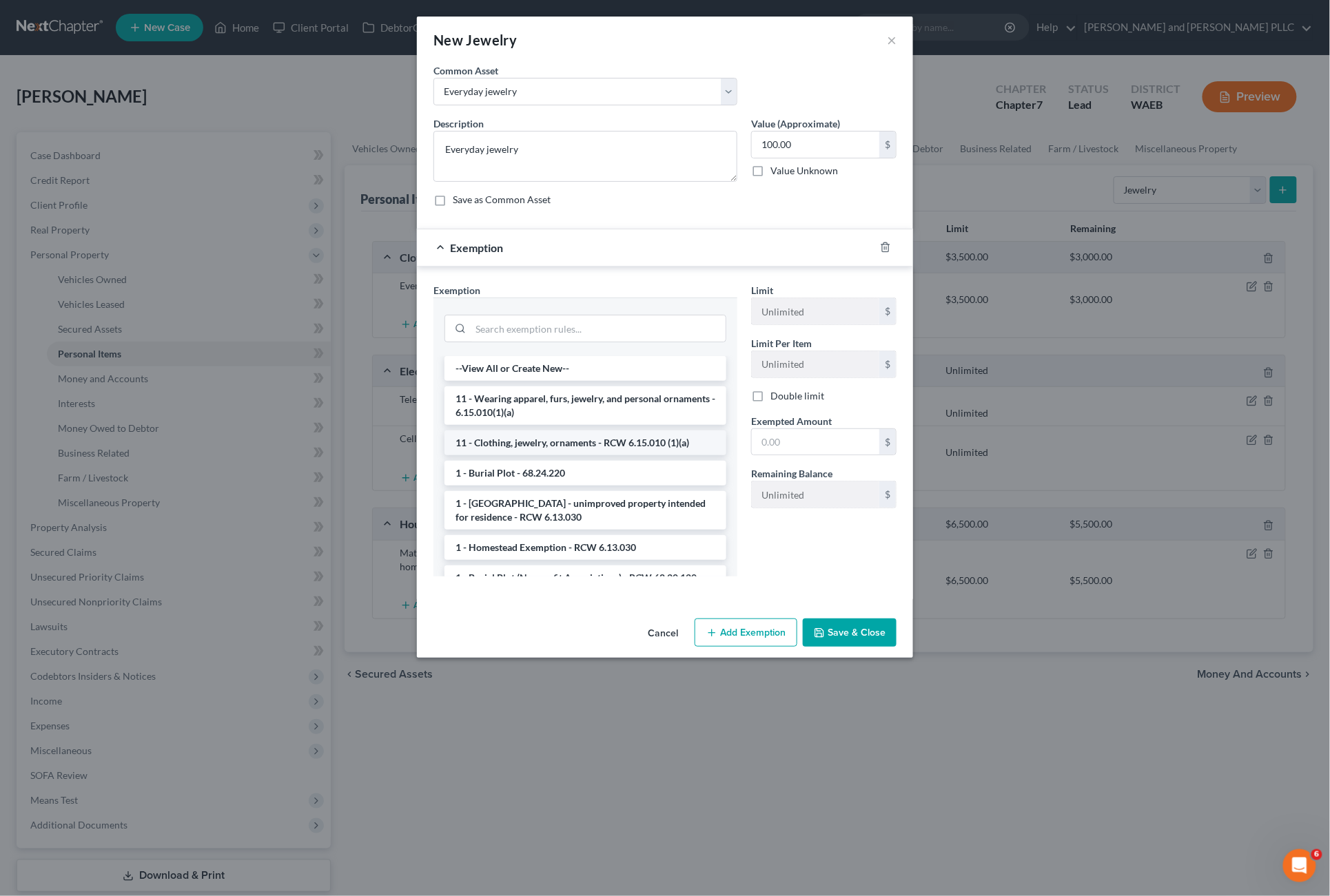
click at [565, 439] on li "11 - Clothing, jewelry, ornaments - RCW 6.15.010 (1)(a)" at bounding box center [585, 442] width 282 height 25
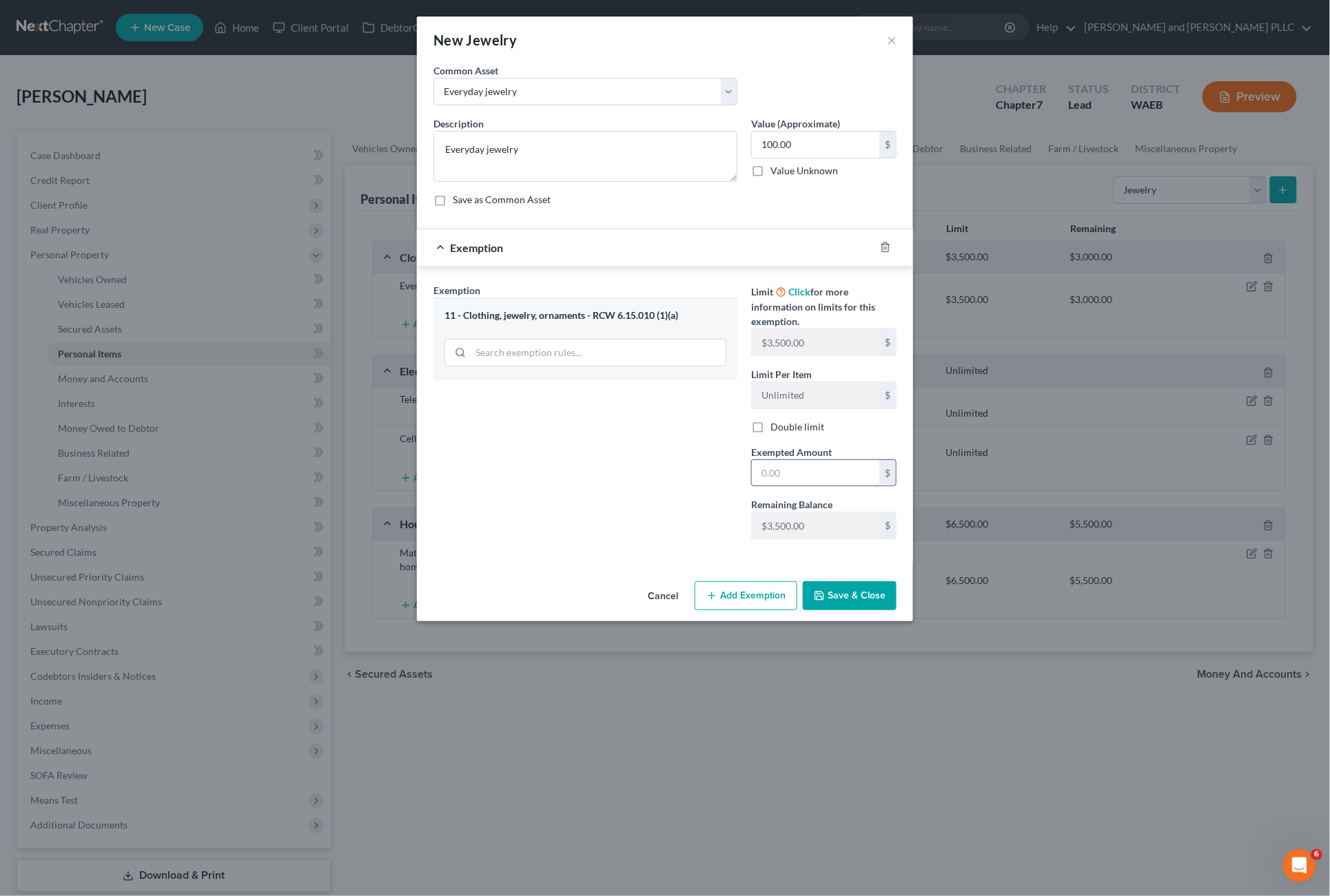
drag, startPoint x: 797, startPoint y: 473, endPoint x: 753, endPoint y: 474, distance: 44.0
click at [753, 474] on input "text" at bounding box center [815, 473] width 128 height 26
type input "100.00"
click at [693, 491] on div "Exemption Set must be selected for CA. Exemption * 11 - Clothing, jewelry, orna…" at bounding box center [585, 416] width 318 height 267
click at [862, 589] on button "Save & Close" at bounding box center [849, 595] width 94 height 29
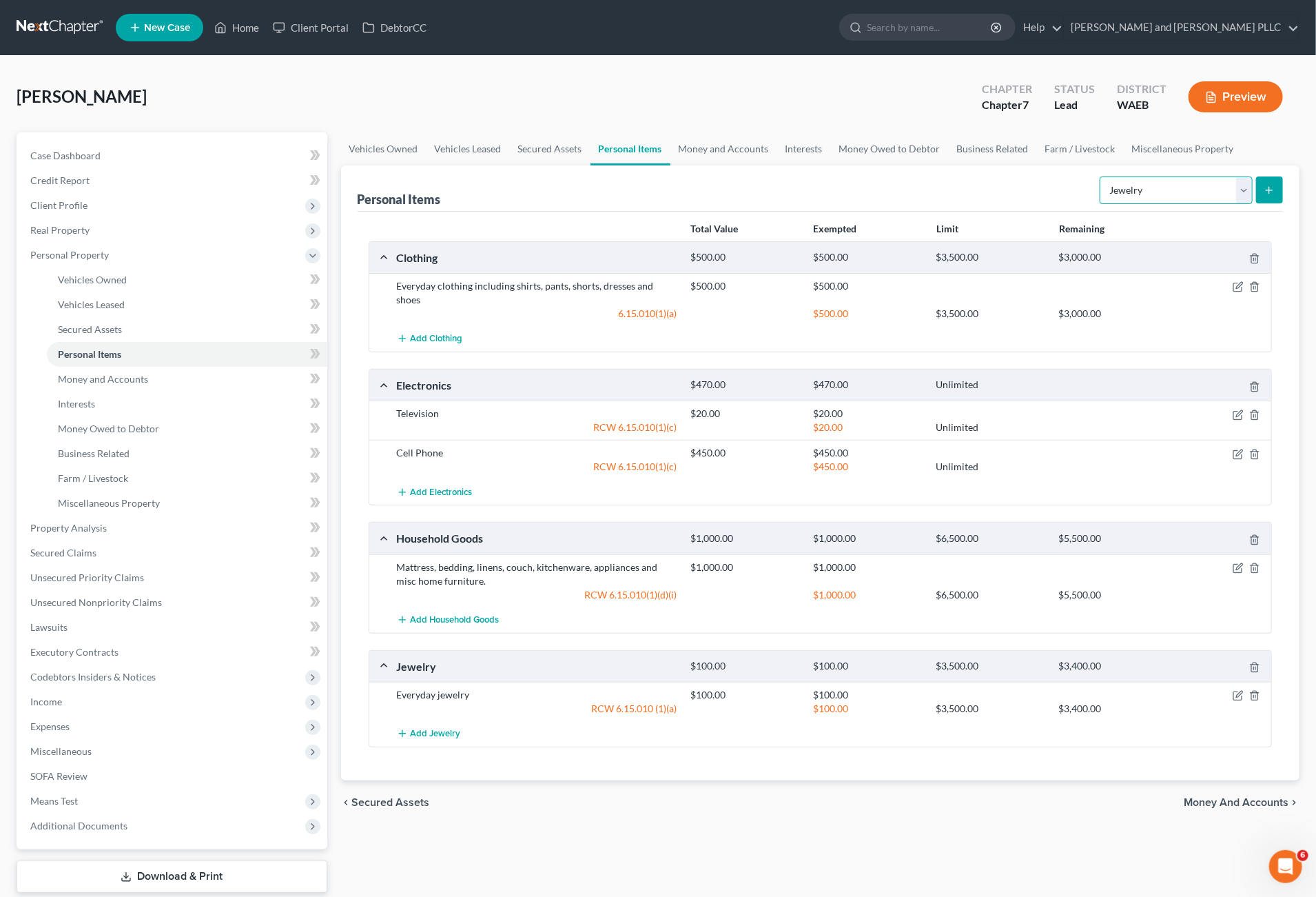
click at [1246, 191] on select "Select Item Type Clothing Collectibles Of Value Electronics Firearms Household …" at bounding box center [1177, 190] width 153 height 27
select select "sports_and_hobby_equipment"
click at [1101, 177] on select "Select Item Type Clothing Collectibles Of Value Electronics Firearms Household …" at bounding box center [1177, 190] width 153 height 27
click at [1276, 188] on button "submit" at bounding box center [1270, 190] width 27 height 27
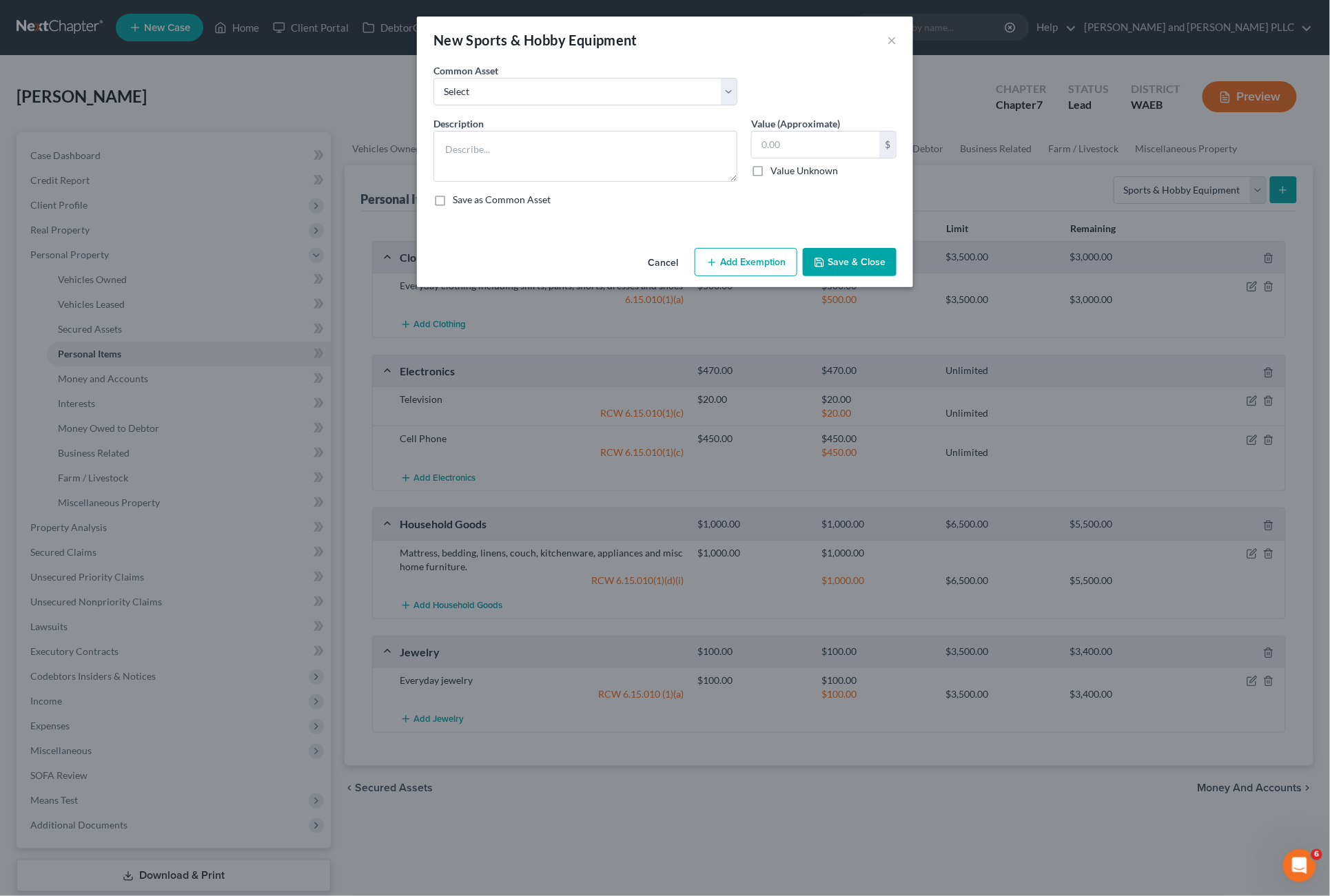
click at [739, 98] on div "Common Asset Select Fishing Poles, Baseball Equipment And Kids Outdoor Items" at bounding box center [585, 83] width 318 height 42
click at [728, 99] on select "Select Fishing Poles, Baseball Equipment And Kids Outdoor Items" at bounding box center [585, 91] width 304 height 27
click at [889, 37] on button "×" at bounding box center [891, 39] width 9 height 16
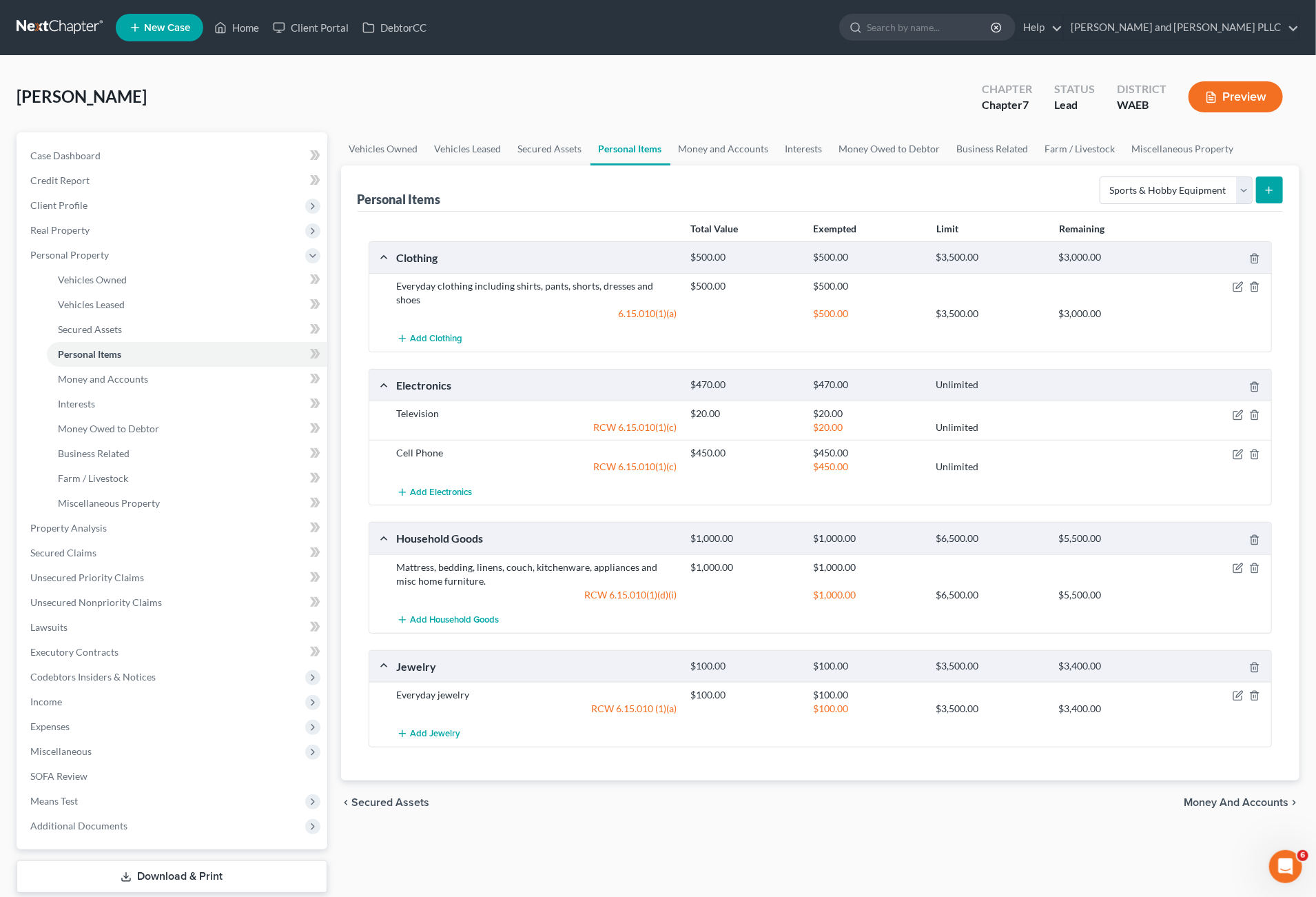
click at [969, 182] on div "Personal Items Select Item Type Clothing Collectibles Of Value Electronics Fire…" at bounding box center [821, 188] width 926 height 46
click at [686, 137] on link "Money and Accounts" at bounding box center [724, 148] width 107 height 33
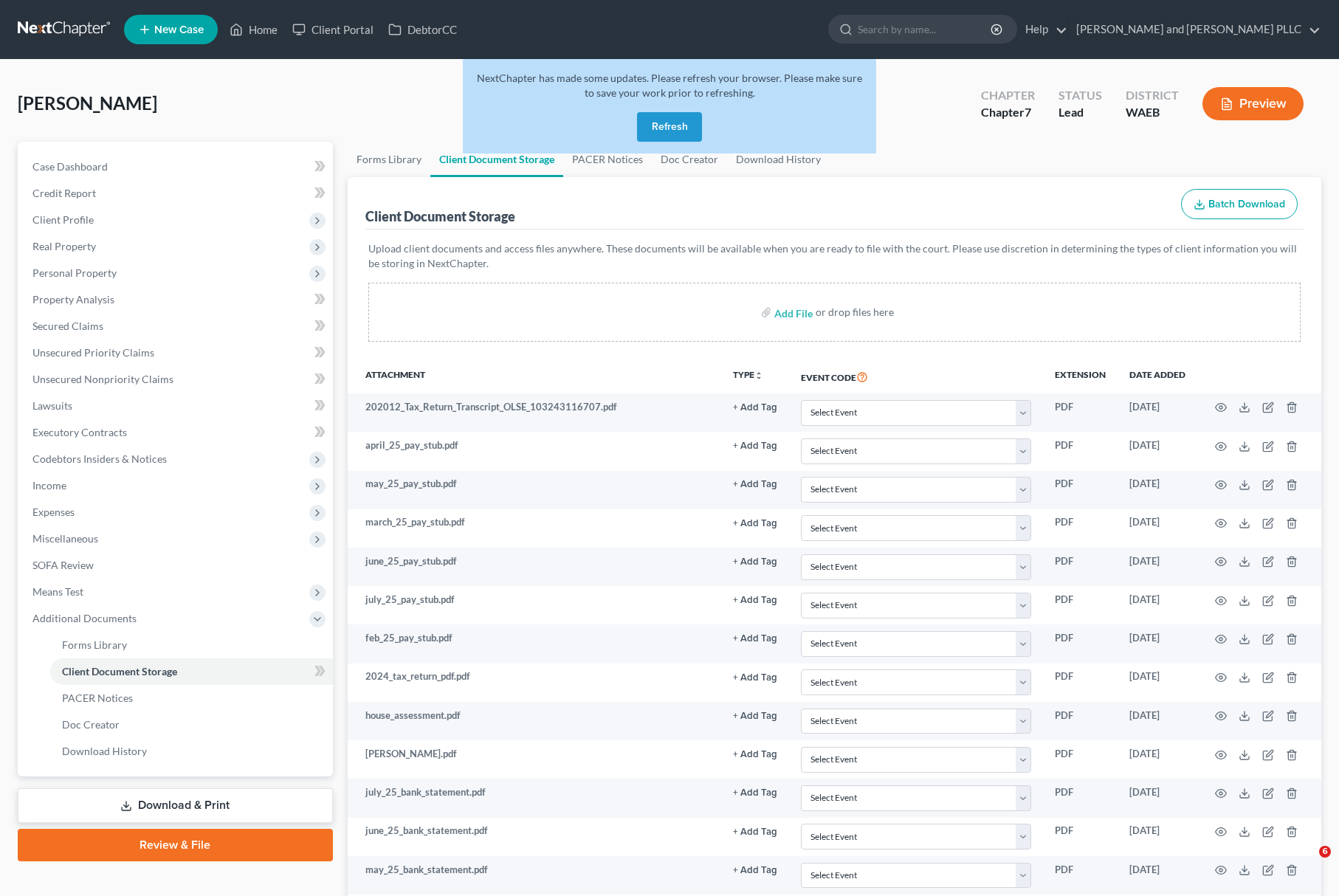
select select "0"
click at [79, 319] on span "Secured Claims" at bounding box center [68, 326] width 71 height 13
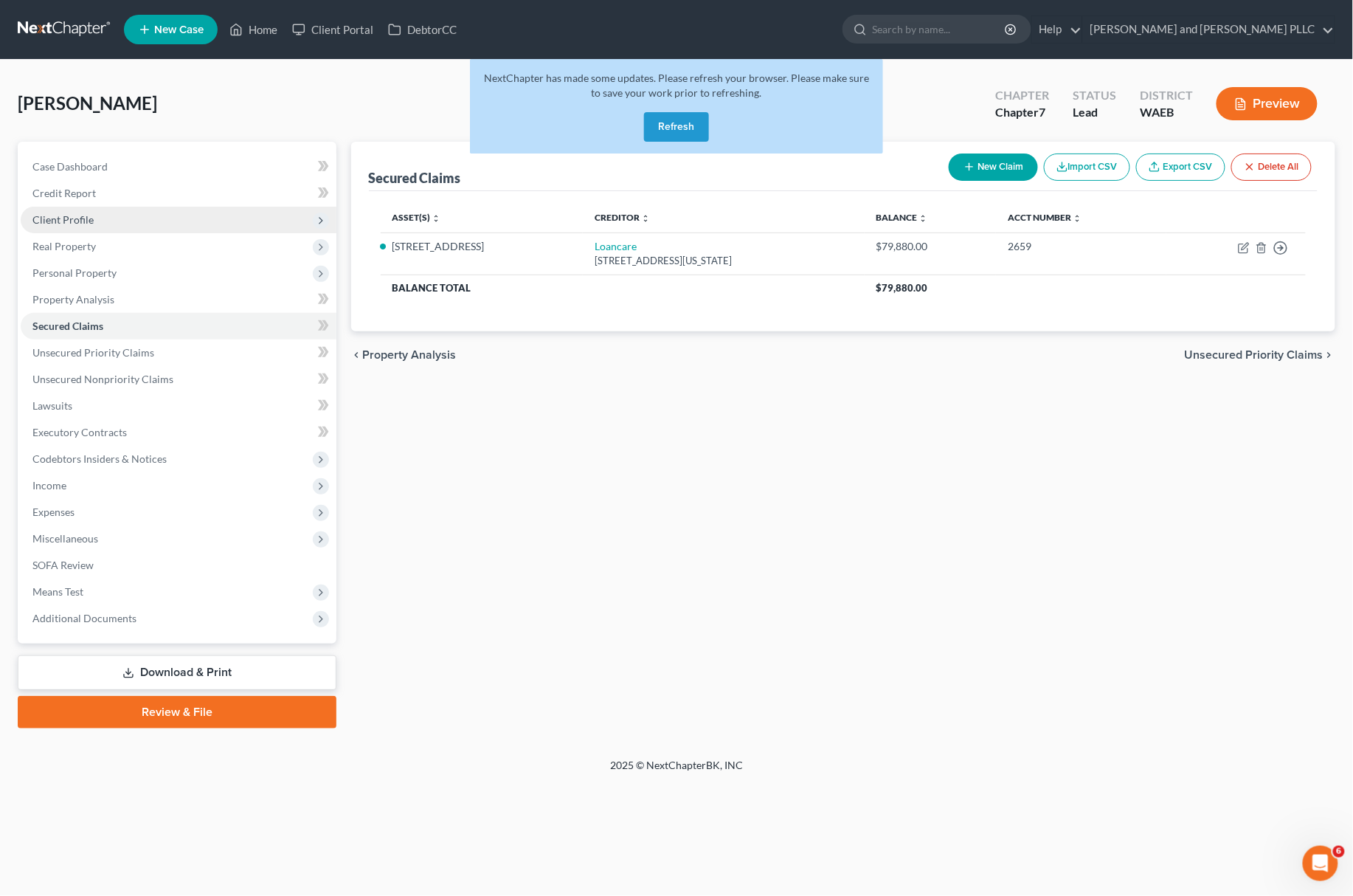
click at [92, 214] on span "Client Profile" at bounding box center [179, 219] width 316 height 26
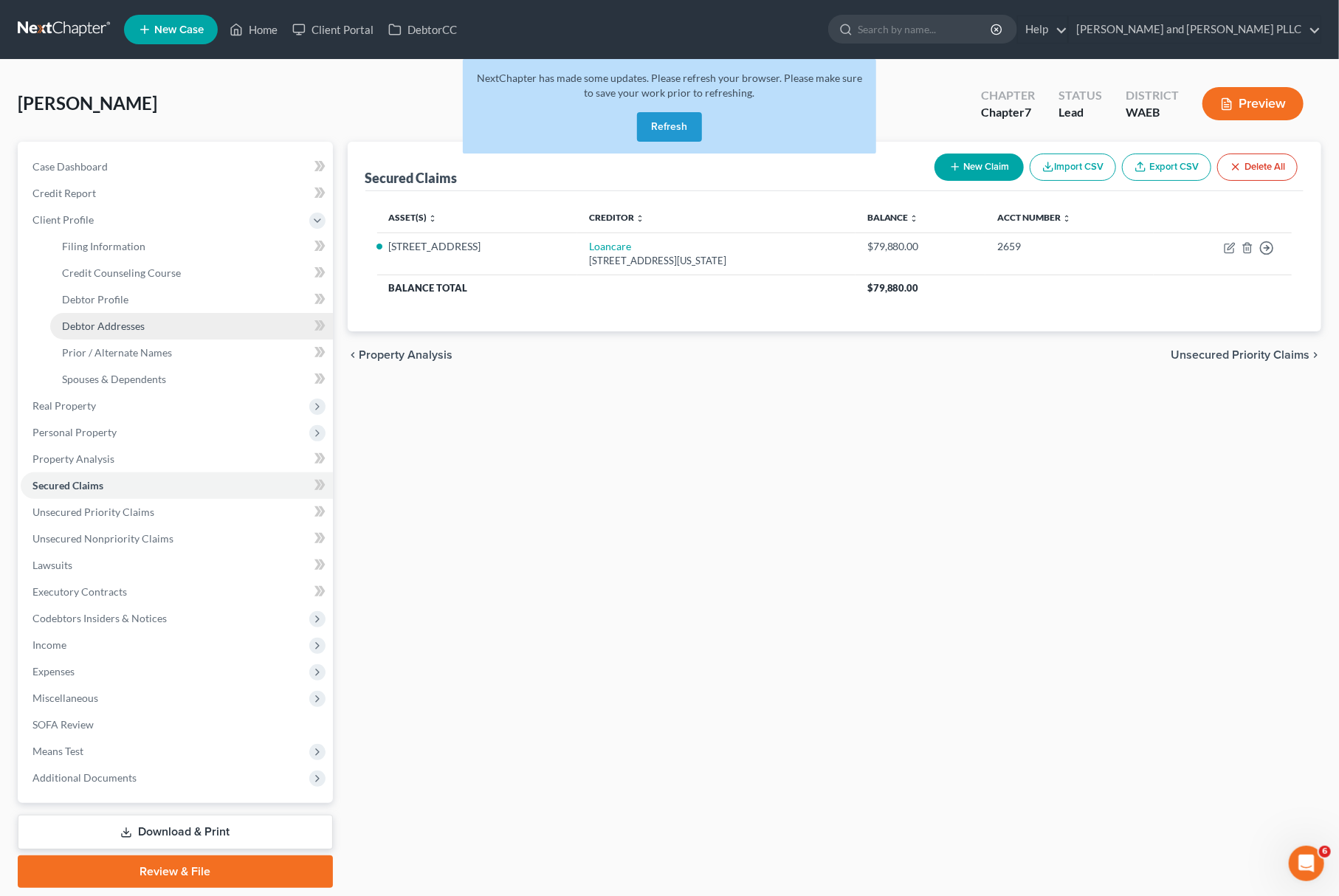
click at [95, 319] on span "Debtor Addresses" at bounding box center [103, 326] width 83 height 13
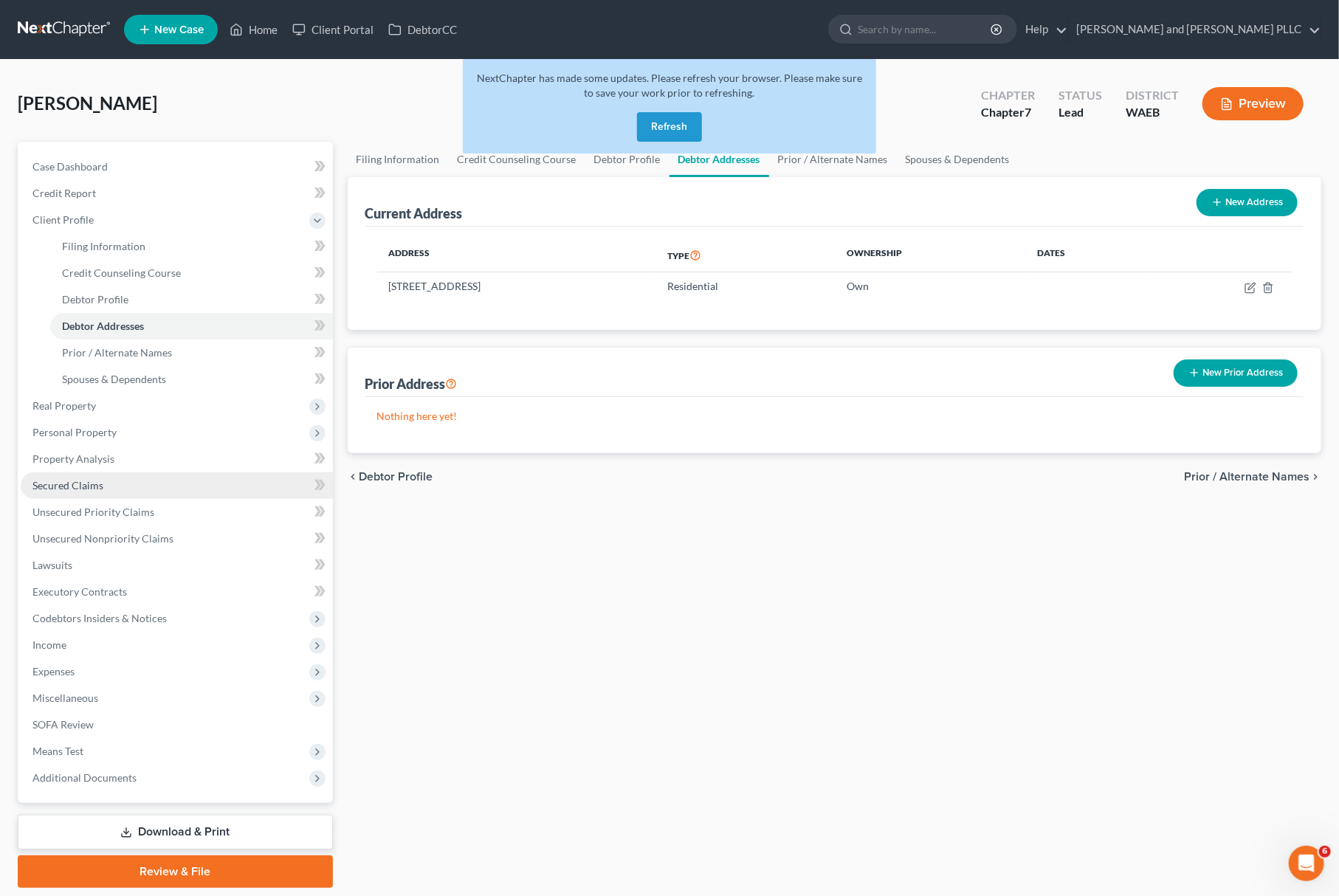
click at [75, 487] on span "Secured Claims" at bounding box center [68, 485] width 71 height 13
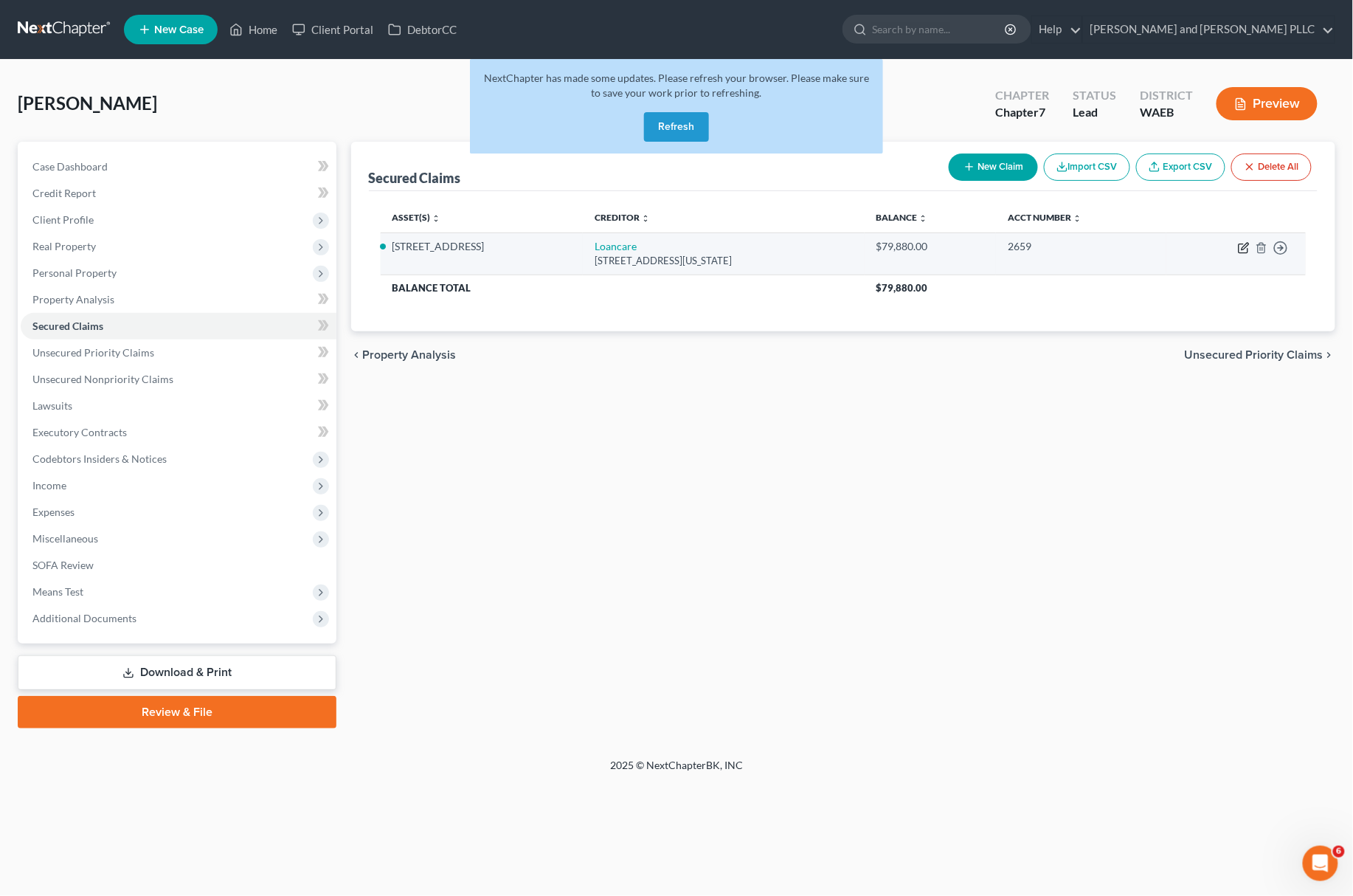
click at [1244, 246] on icon "button" at bounding box center [1244, 247] width 12 height 12
select select "48"
select select "2"
select select "0"
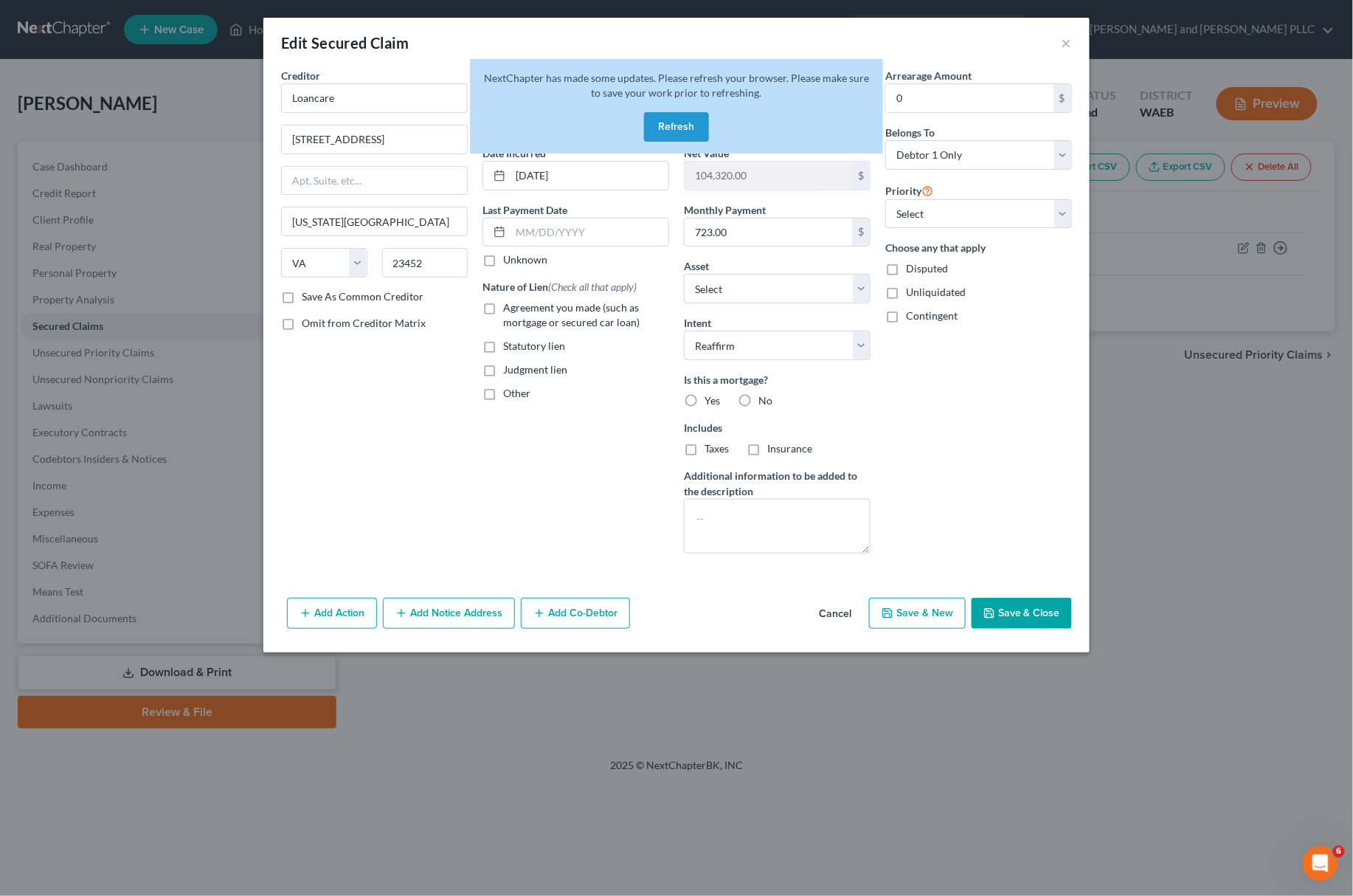
click at [680, 115] on button "Refresh" at bounding box center [676, 127] width 65 height 29
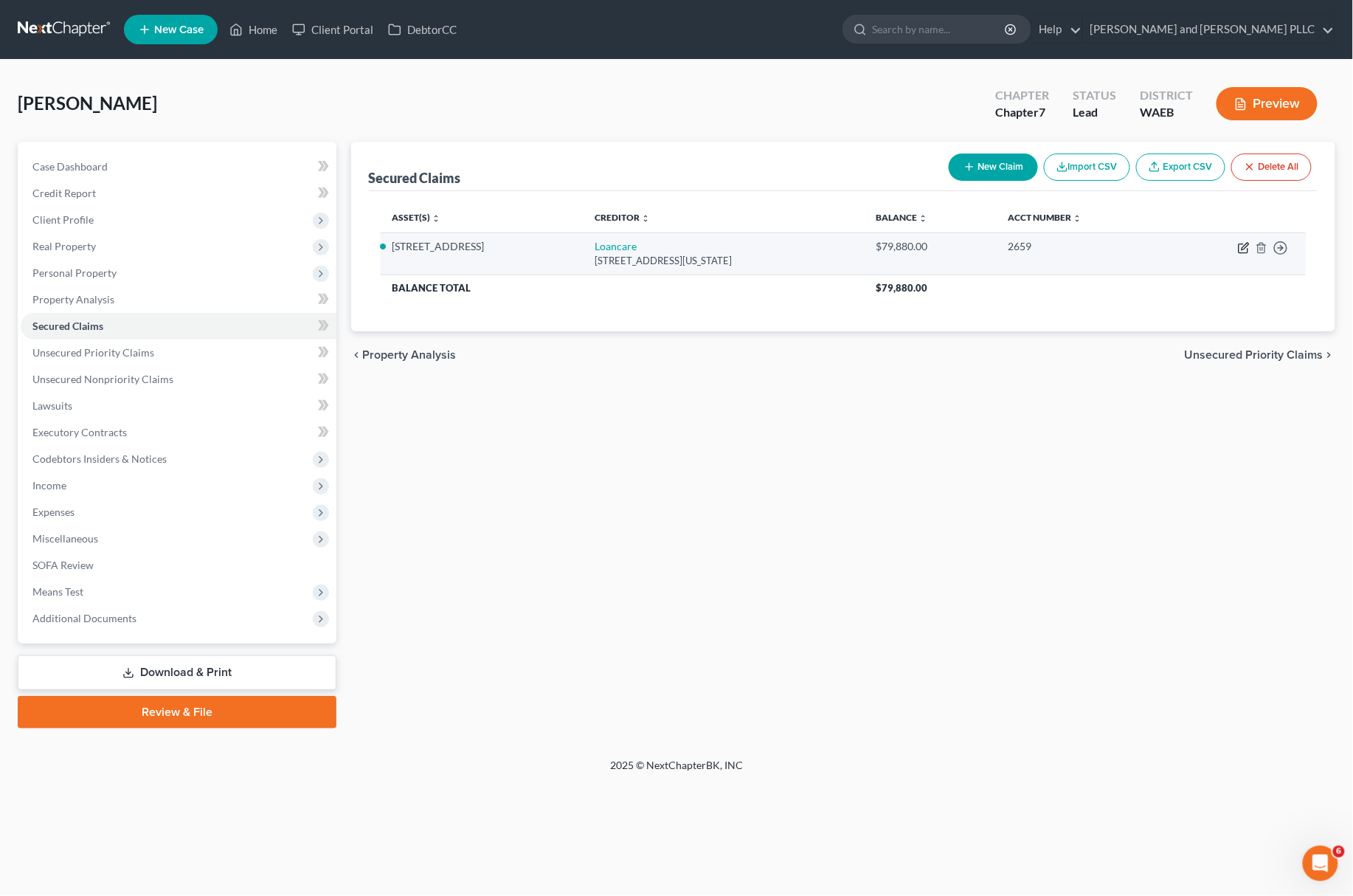
click at [1246, 245] on icon "button" at bounding box center [1244, 247] width 12 height 12
select select "48"
select select "2"
select select "0"
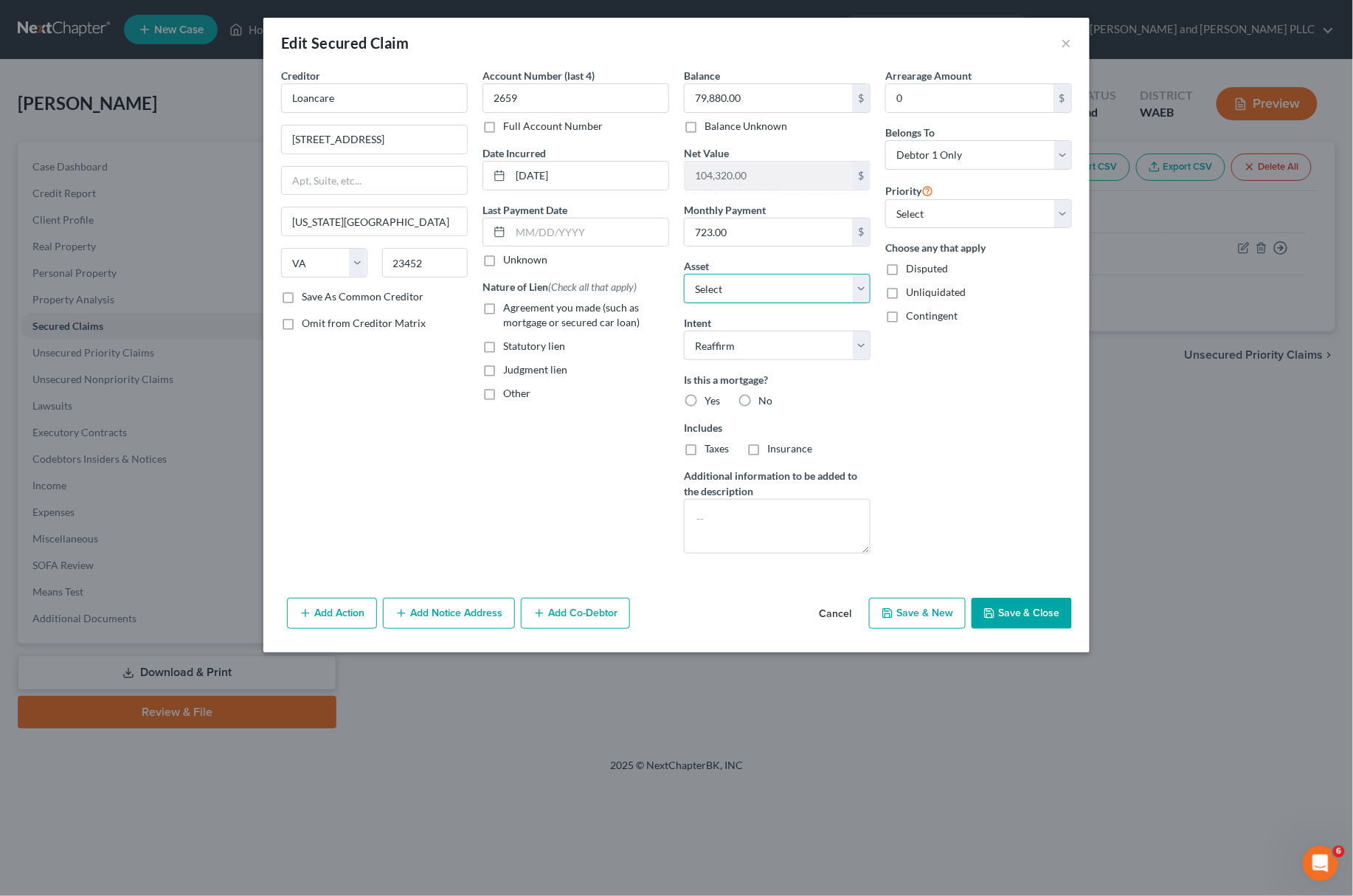
click at [867, 289] on select "Select Other Multiple Assets 2007 Chevy Equinox - $2171.0 Electronics - Televis…" at bounding box center [777, 288] width 187 height 29
click at [576, 475] on div "Account Number (last 4) 2659 Full Account Number Date Incurred [DATE] Last Paym…" at bounding box center [576, 316] width 202 height 497
click at [503, 302] on label "Agreement you made (such as mortgage or secured car loan)" at bounding box center [586, 315] width 166 height 29
click at [509, 302] on input "Agreement you made (such as mortgage or secured car loan)" at bounding box center [514, 305] width 10 height 10
checkbox input "true"
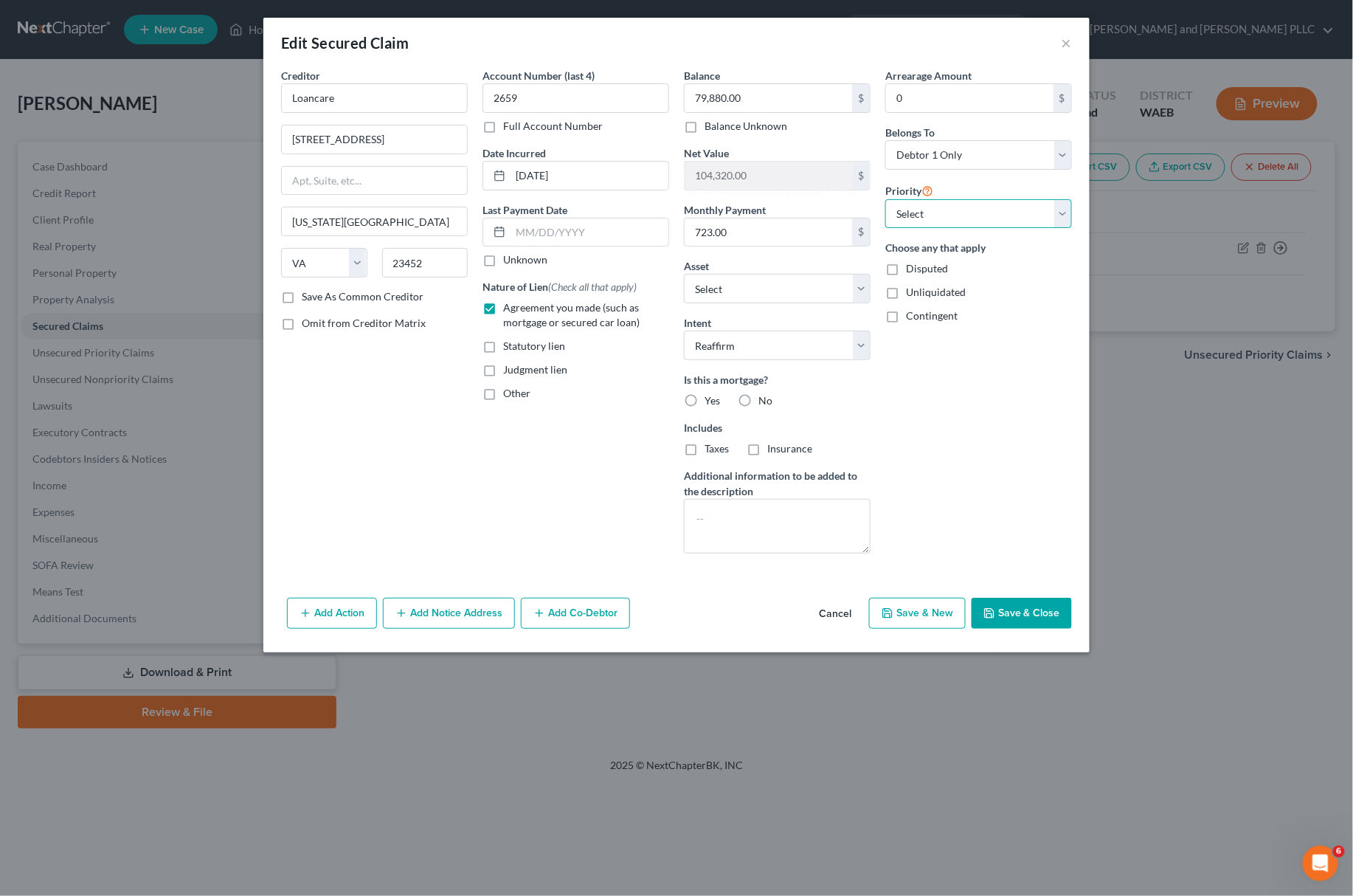
click at [963, 217] on select "Select 1st 2nd 3rd 4th 5th 6th 7th 8th 9th 10th 11th 12th 13th 14th 15th 16th 1…" at bounding box center [978, 214] width 187 height 29
click at [957, 102] on input "0" at bounding box center [970, 98] width 168 height 28
click at [939, 406] on div "Arrearage Amount 0 $ Belongs To * Select Debtor 1 Only Debtor 2 Only Debtor 1 A…" at bounding box center [978, 316] width 202 height 497
click at [704, 399] on label "Yes" at bounding box center [712, 401] width 16 height 15
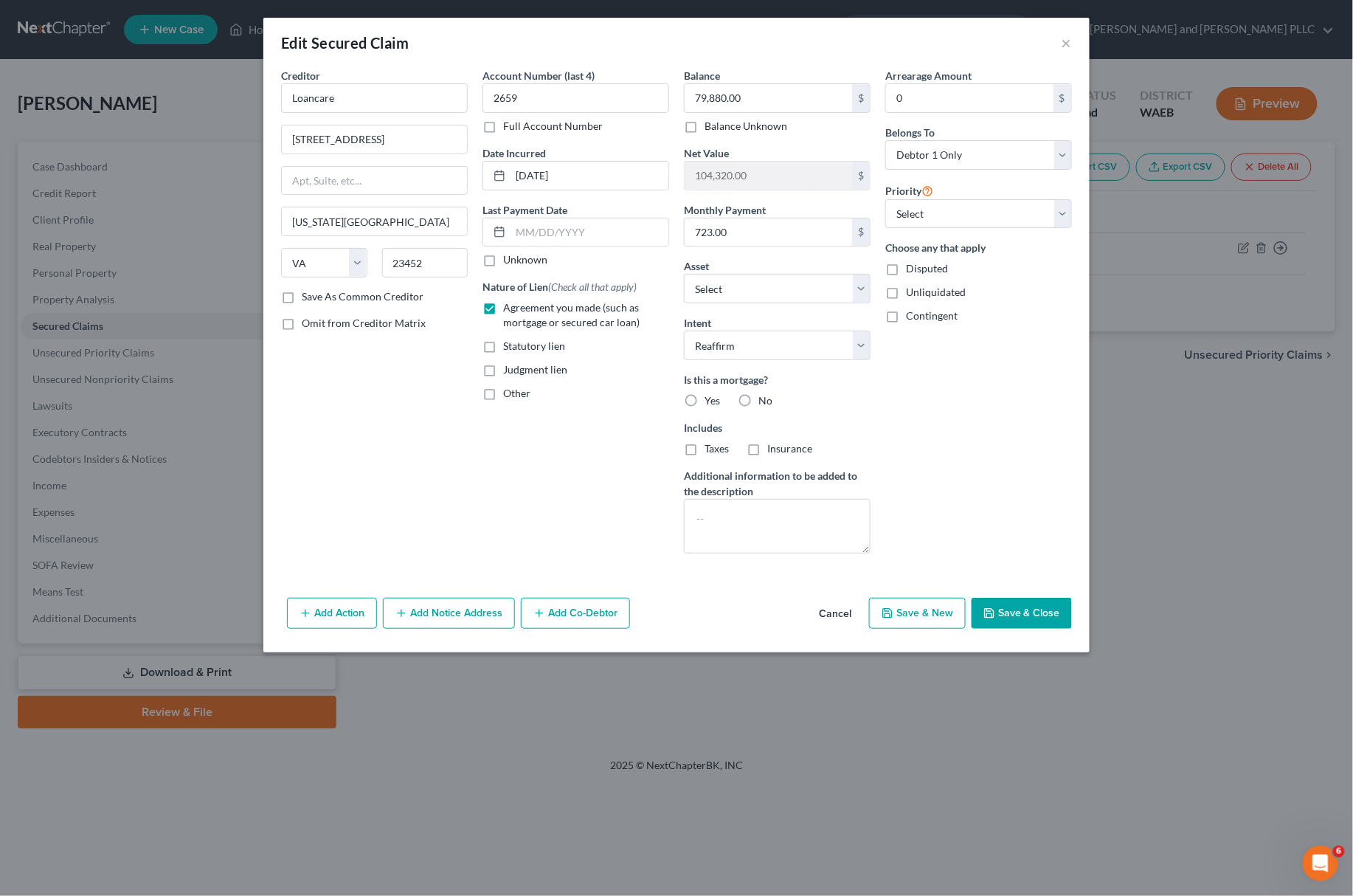
click at [711, 399] on input "Yes" at bounding box center [715, 398] width 10 height 10
radio input "true"
click at [704, 449] on label "Taxes" at bounding box center [716, 449] width 25 height 15
click at [711, 449] on input "Taxes" at bounding box center [715, 446] width 10 height 10
checkbox input "true"
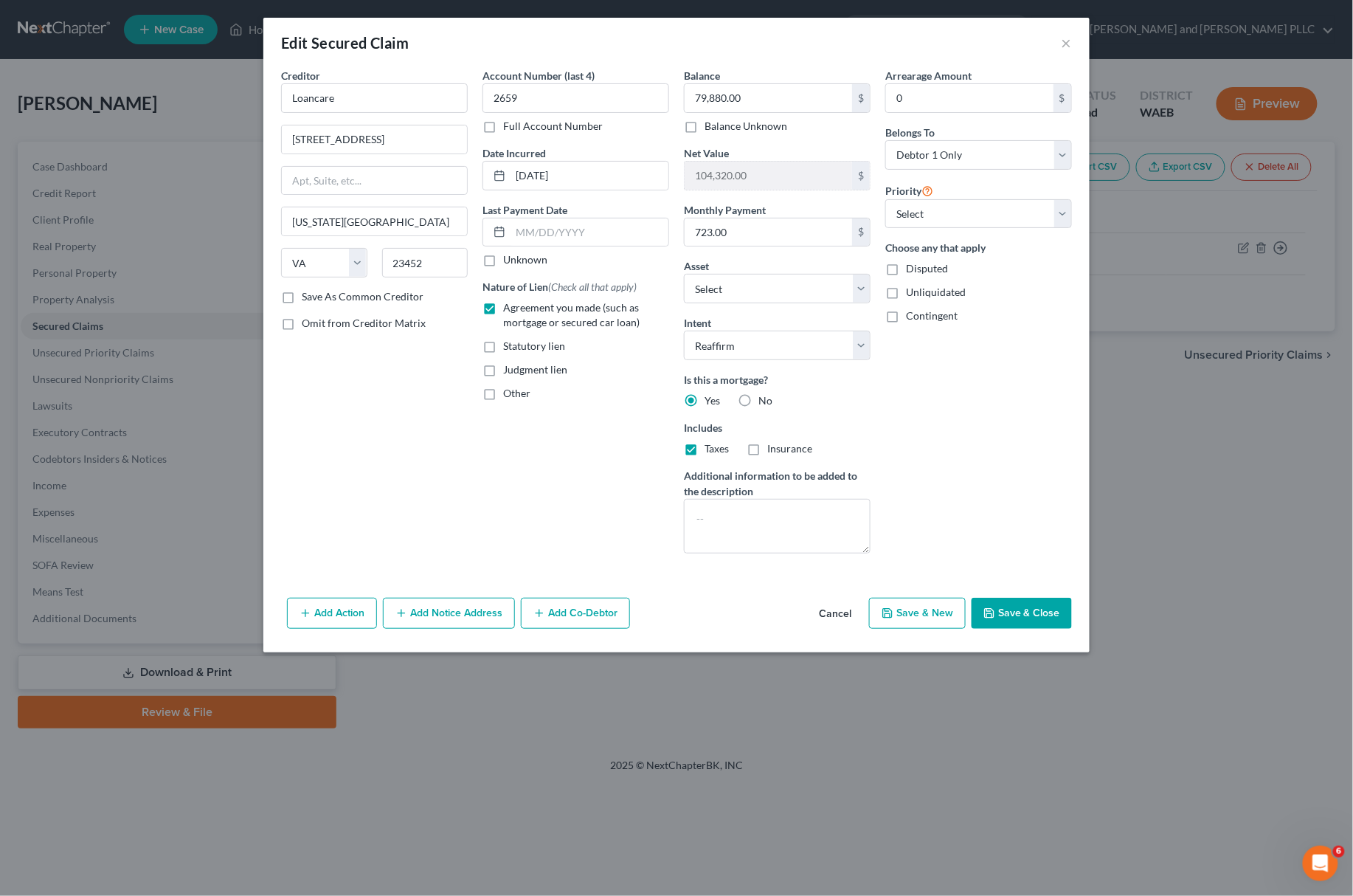
click at [767, 445] on label "Insurance" at bounding box center [789, 449] width 45 height 15
click at [773, 445] on input "Insurance" at bounding box center [777, 446] width 10 height 10
checkbox input "true"
click at [335, 612] on button "Add Action" at bounding box center [332, 613] width 90 height 31
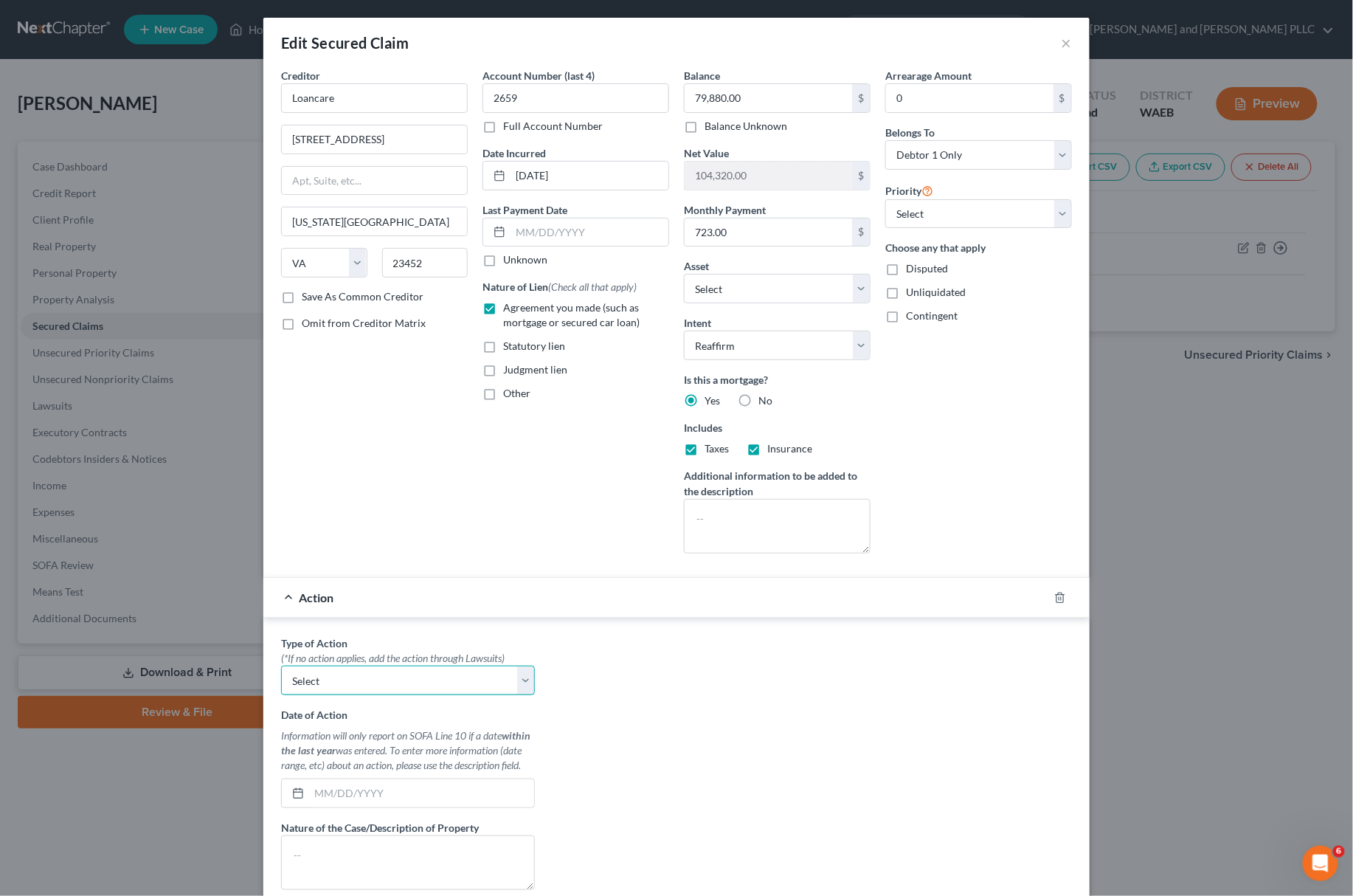
click at [431, 681] on select "Select Repossession Garnishment Foreclosure Personal Injury Attached, Seized, O…" at bounding box center [408, 680] width 254 height 29
click at [622, 693] on div "Type of Action * (*If no action applies, add the action through Lawsuits) Selec…" at bounding box center [676, 819] width 806 height 370
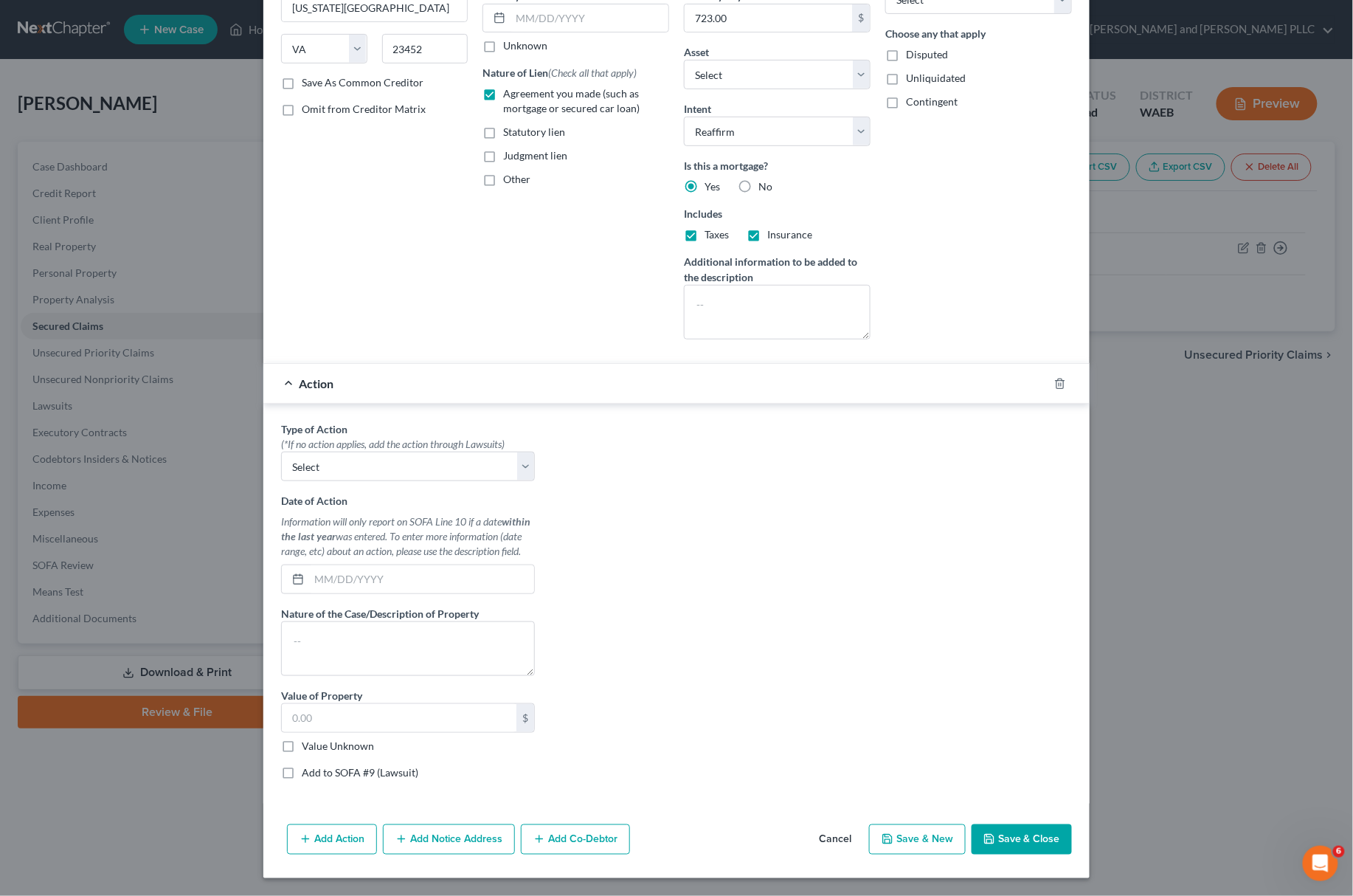
click at [1048, 384] on div at bounding box center [1068, 384] width 41 height 24
click at [1054, 382] on icon "button" at bounding box center [1059, 383] width 12 height 12
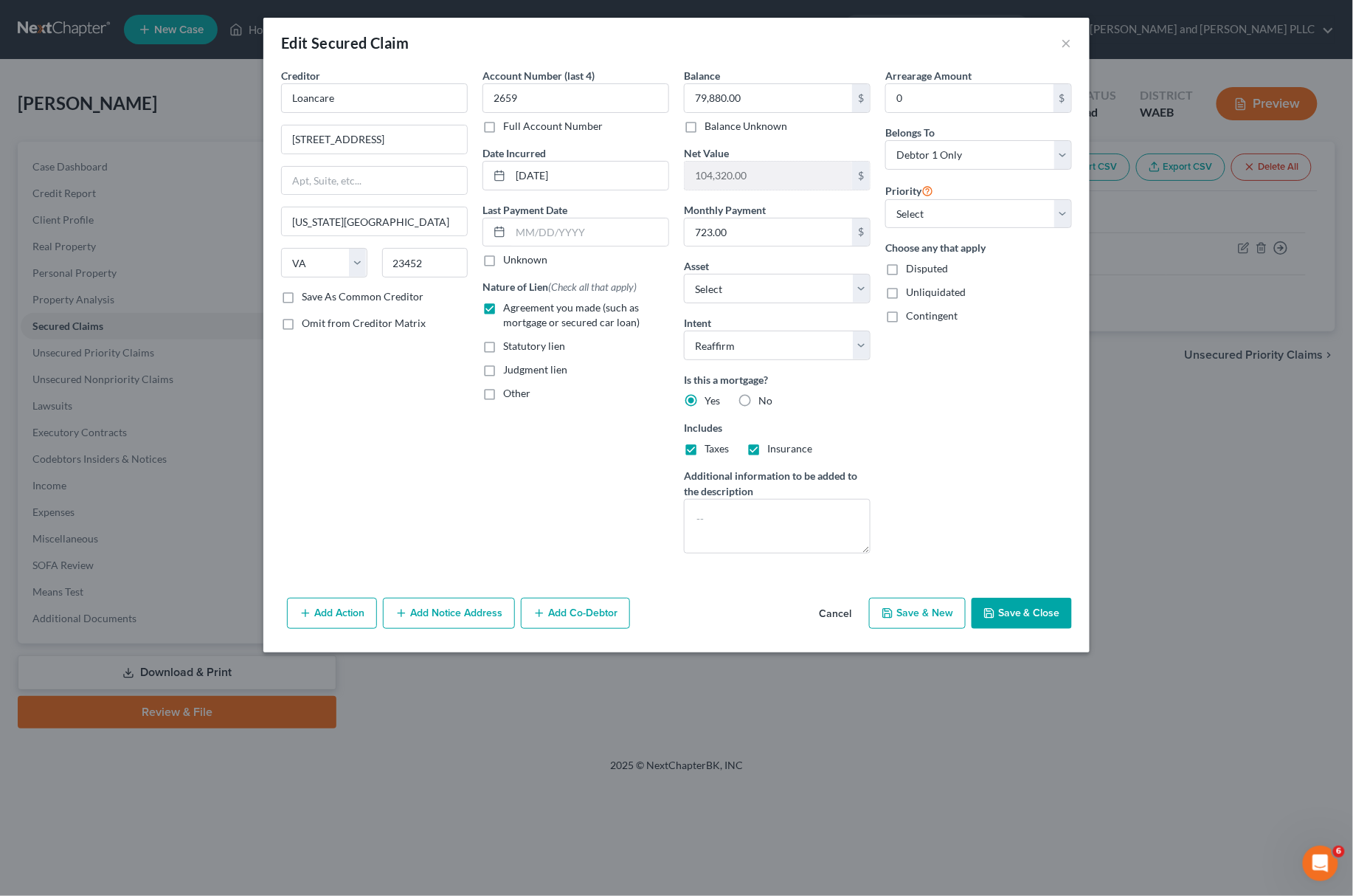
click at [1034, 609] on button "Save & Close" at bounding box center [1022, 613] width 100 height 31
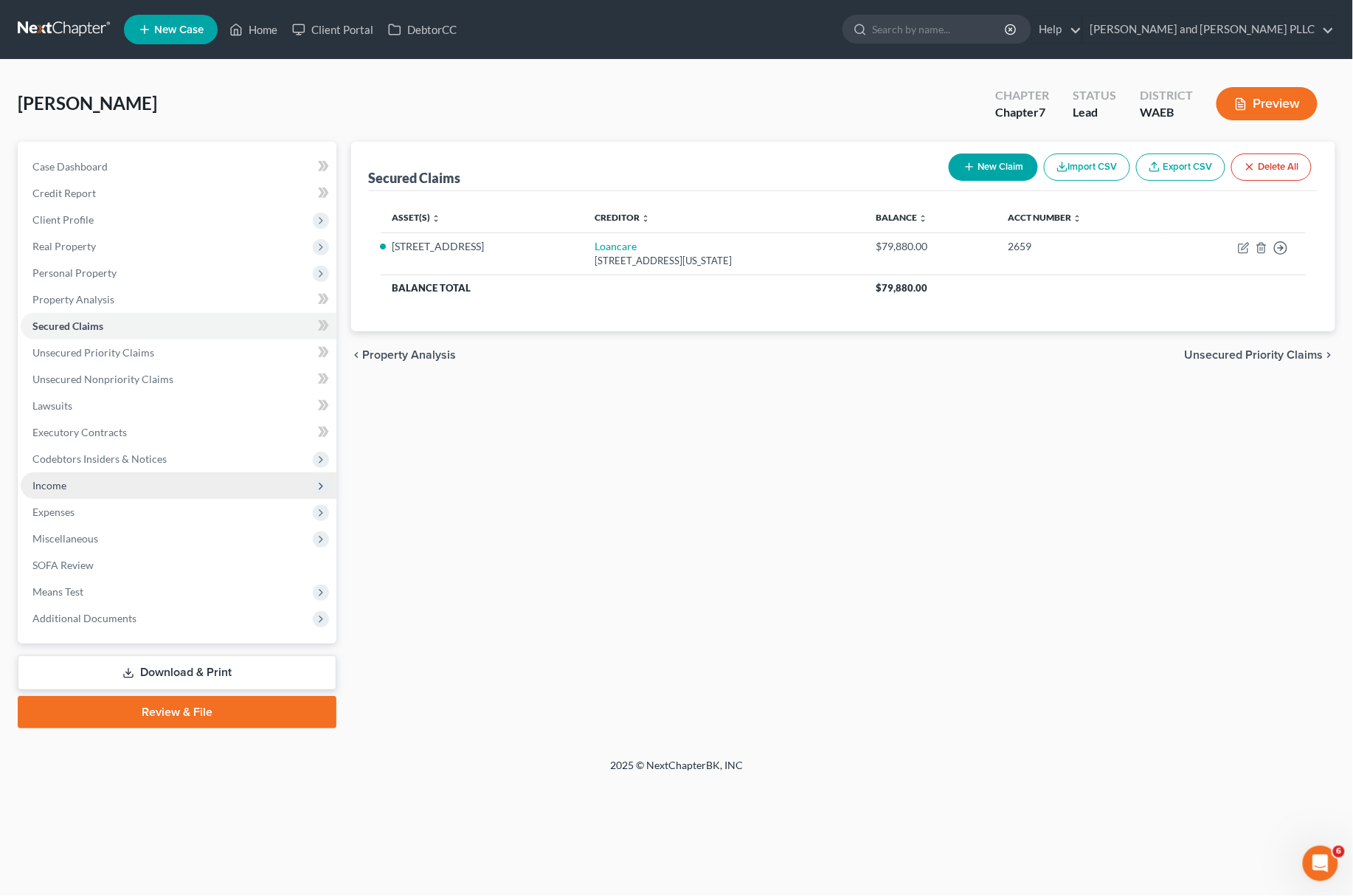
drag, startPoint x: 511, startPoint y: 545, endPoint x: 310, endPoint y: 481, distance: 210.9
click at [512, 545] on div "Secured Claims New Claim Import CSV Export CSV Delete All Asset(s) expand_more …" at bounding box center [844, 434] width 1000 height 587
click at [64, 483] on span "Income" at bounding box center [49, 485] width 34 height 13
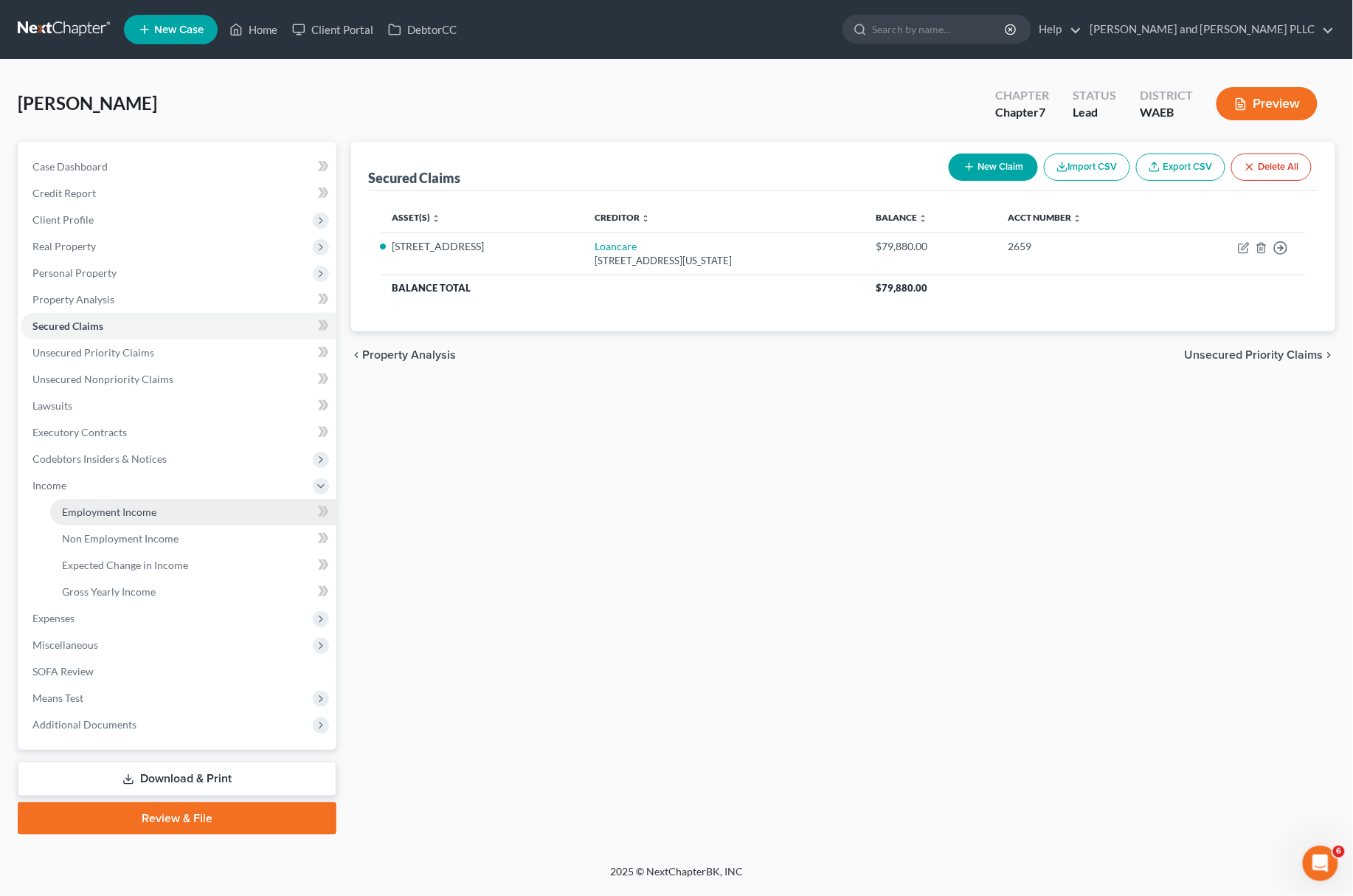
click at [71, 512] on span "Employment Income" at bounding box center [109, 512] width 94 height 13
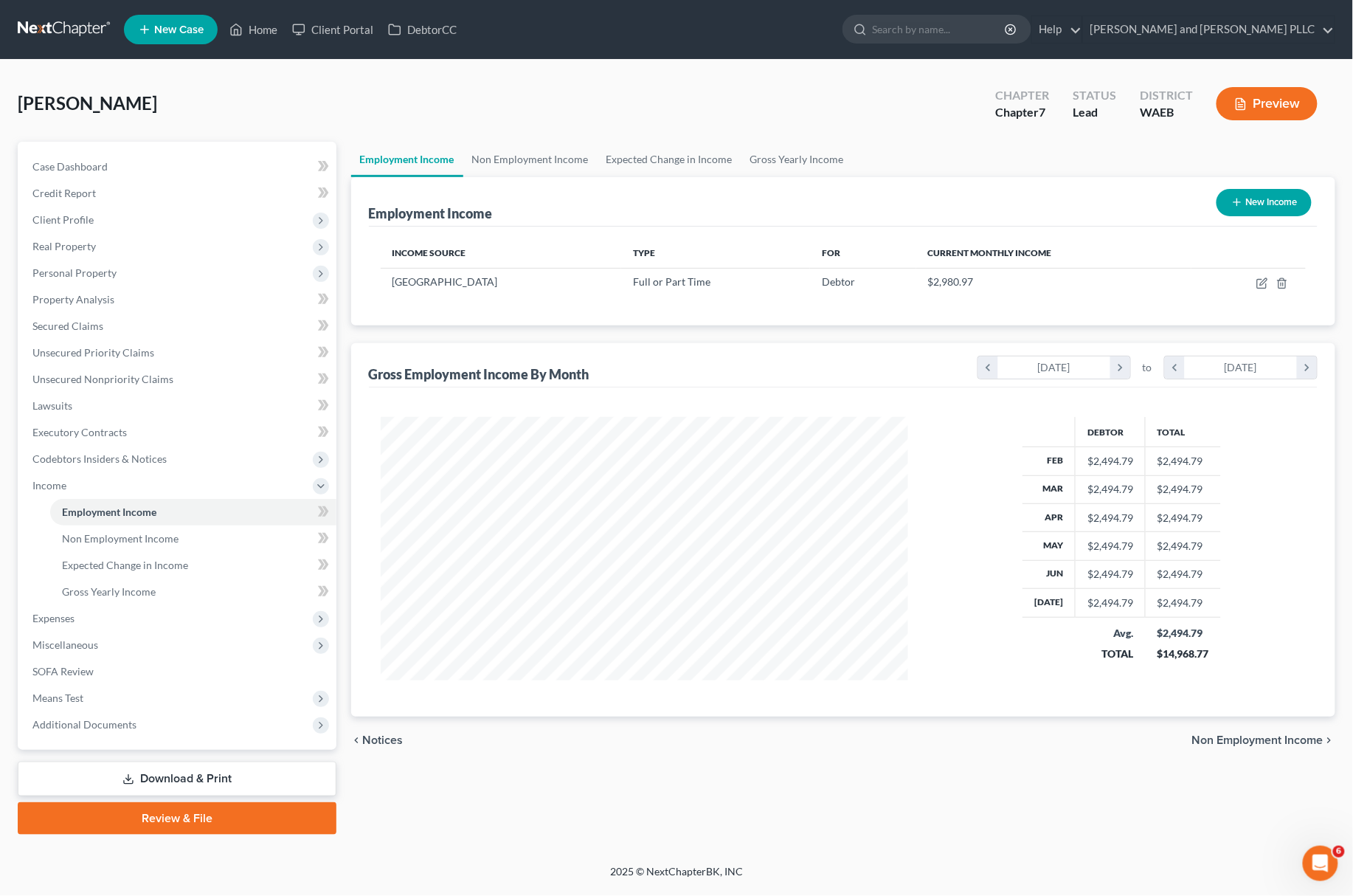
scroll to position [265, 557]
click at [1265, 287] on icon "button" at bounding box center [1262, 283] width 12 height 12
select select "0"
select select "50"
select select "0"
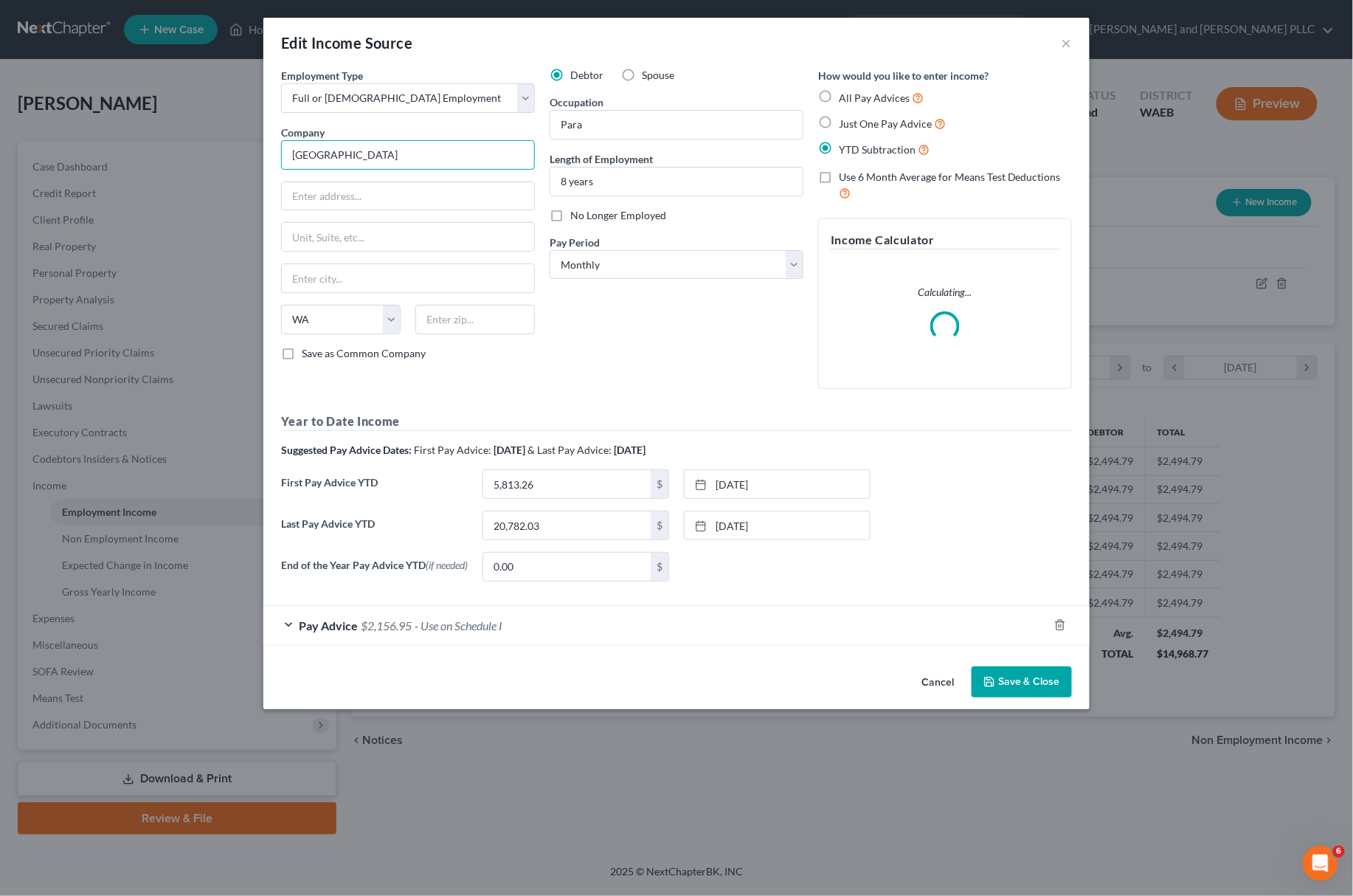
click at [328, 154] on input "[GEOGRAPHIC_DATA]" at bounding box center [408, 155] width 254 height 29
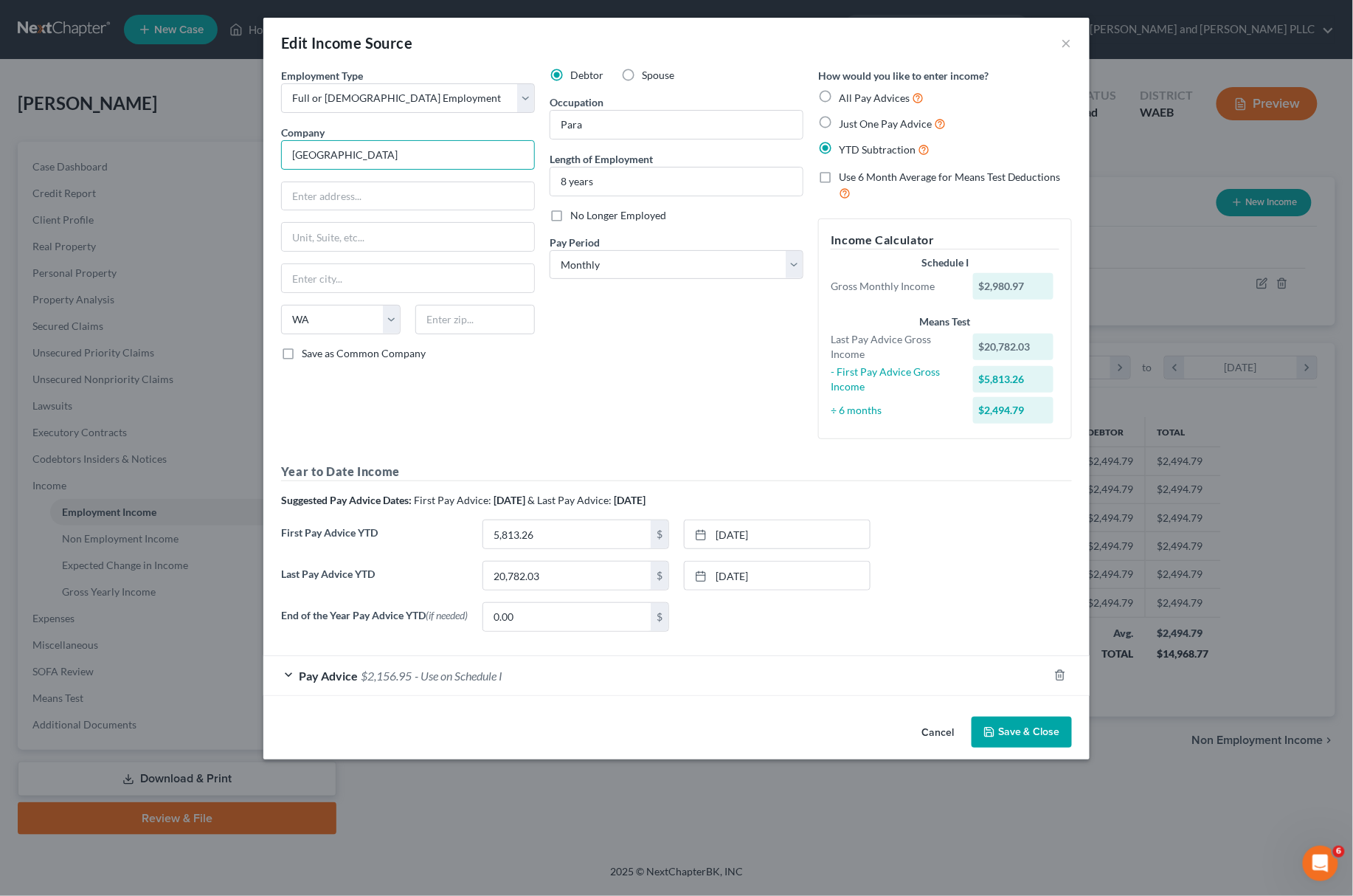
click at [361, 159] on input "[GEOGRAPHIC_DATA]" at bounding box center [408, 155] width 254 height 29
type input "[GEOGRAPHIC_DATA]"
click at [604, 125] on input "Para" at bounding box center [676, 124] width 253 height 28
click at [410, 159] on input "[GEOGRAPHIC_DATA]" at bounding box center [408, 155] width 254 height 29
click at [357, 188] on input "text" at bounding box center [408, 196] width 253 height 28
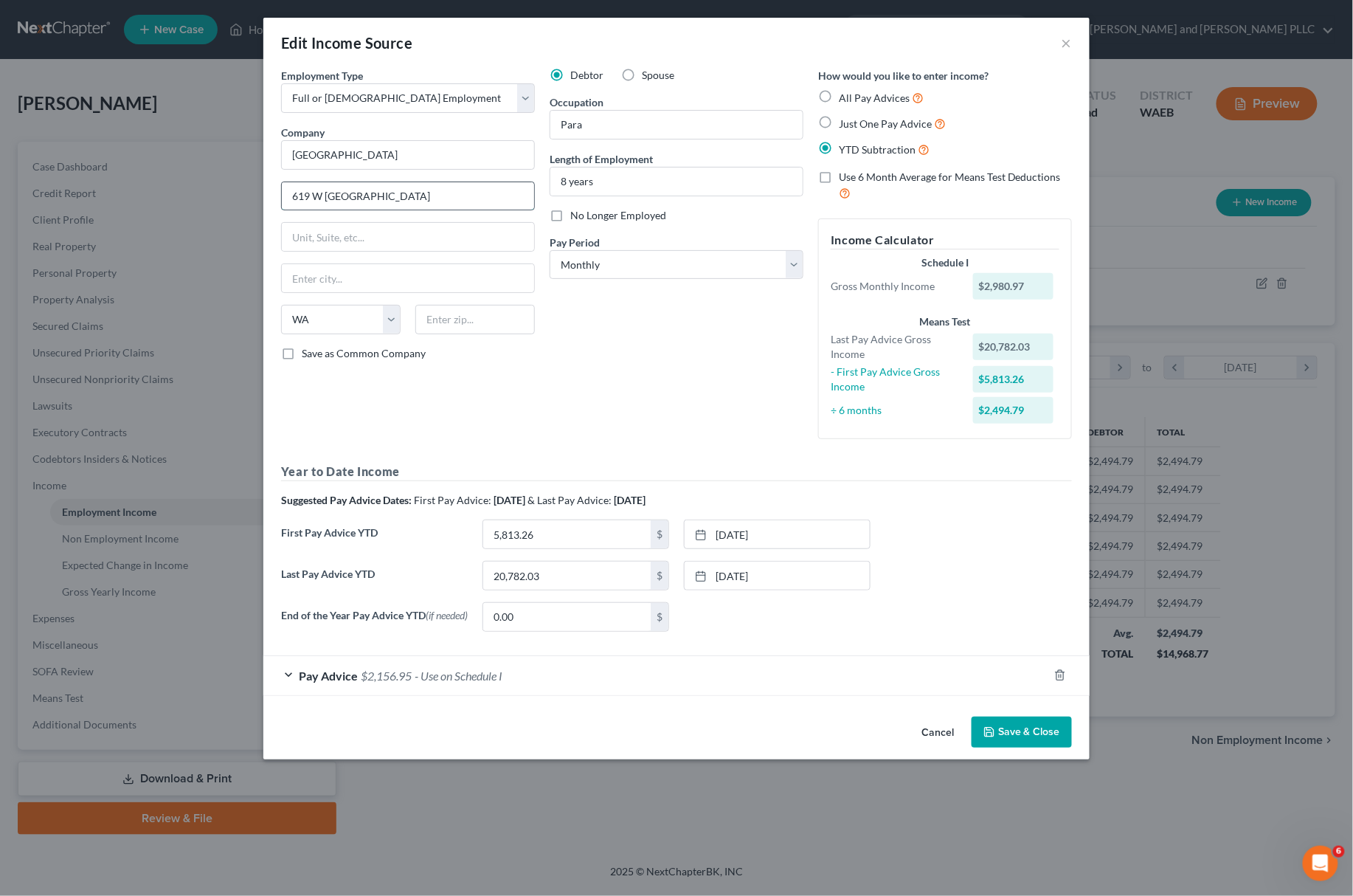
click at [338, 198] on input "619 W [GEOGRAPHIC_DATA]" at bounding box center [408, 196] width 253 height 28
click at [402, 194] on input "619 W [GEOGRAPHIC_DATA]" at bounding box center [408, 196] width 253 height 28
type input "[STREET_ADDRESS][PERSON_NAME]"
type input "Omak"
type input "98841"
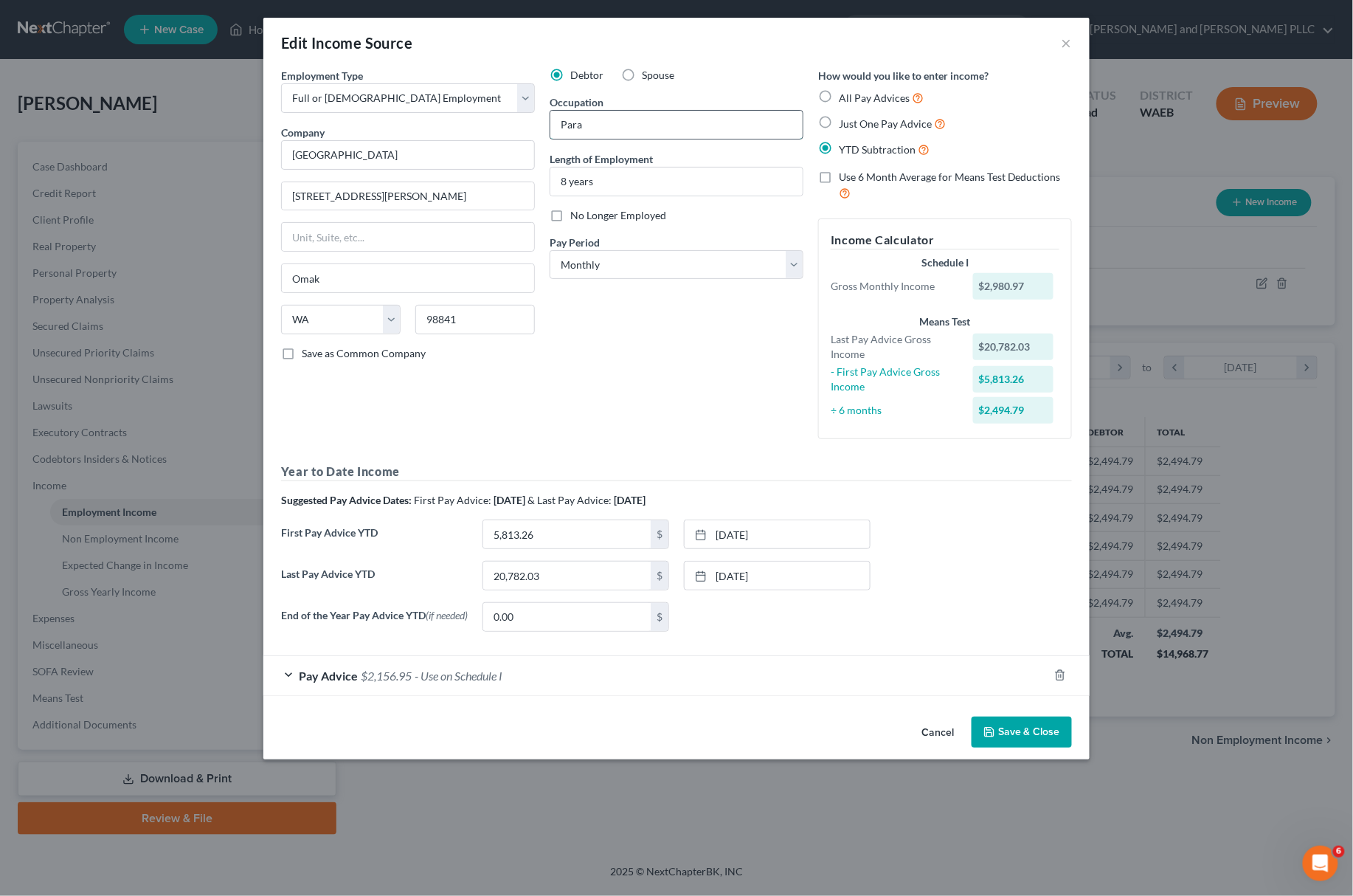
click at [617, 130] on input "Para" at bounding box center [676, 124] width 253 height 28
click at [580, 127] on input "Paraeducator" at bounding box center [676, 124] width 253 height 28
click at [586, 126] on input "Paraeducator" at bounding box center [676, 124] width 253 height 28
type input "Para Educator"
click at [526, 383] on div "Employment Type * Select Full or [DEMOGRAPHIC_DATA] Employment Self Employment …" at bounding box center [408, 259] width 268 height 383
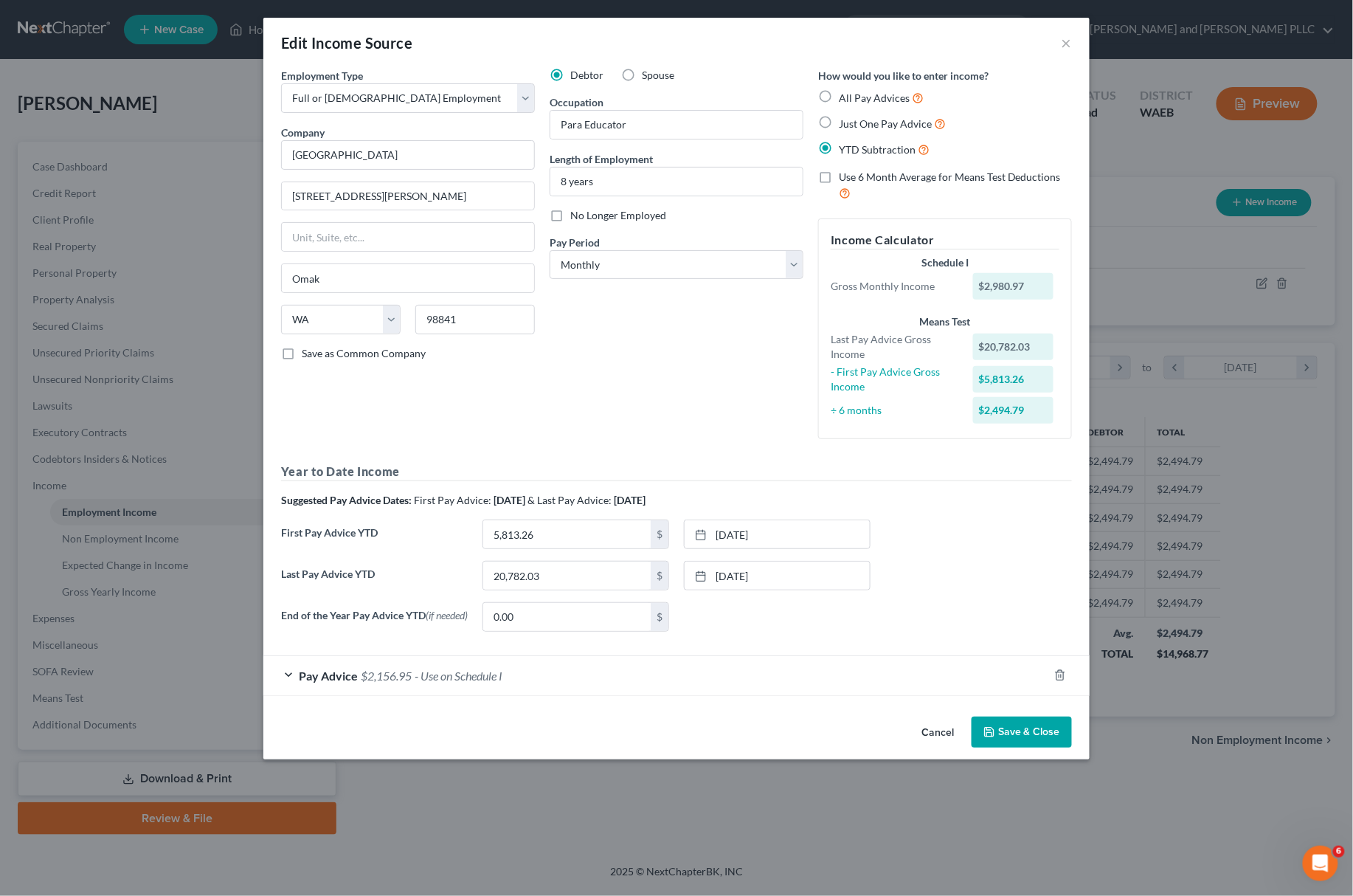
click at [991, 730] on polyline "button" at bounding box center [989, 728] width 4 height 2
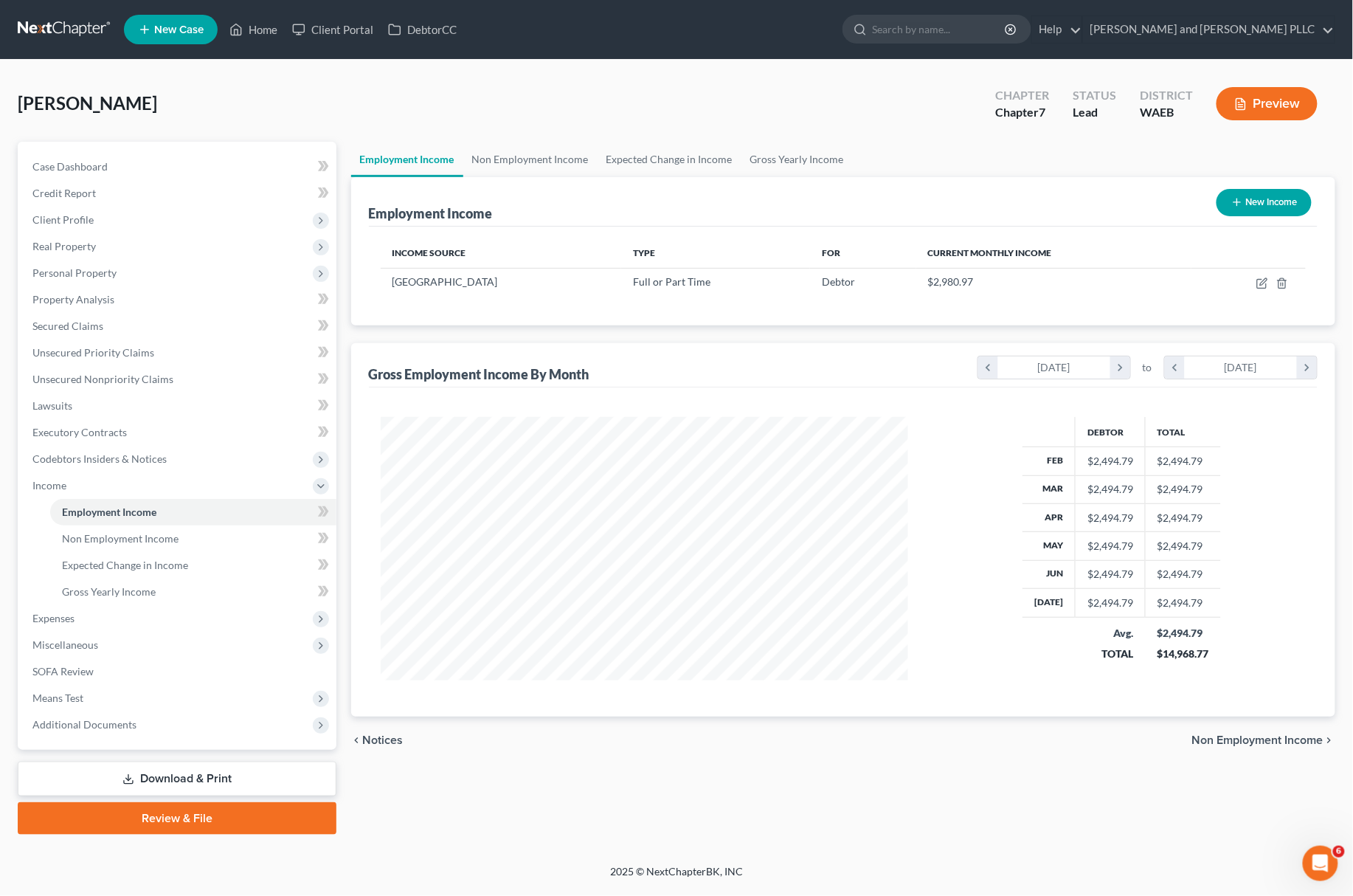
click at [561, 57] on nav "Home New Case Client Portal DebtorCC [PERSON_NAME] and [PERSON_NAME] PLLC [PERS…" at bounding box center [676, 29] width 1353 height 59
click at [119, 721] on span "Additional Documents" at bounding box center [85, 724] width 104 height 13
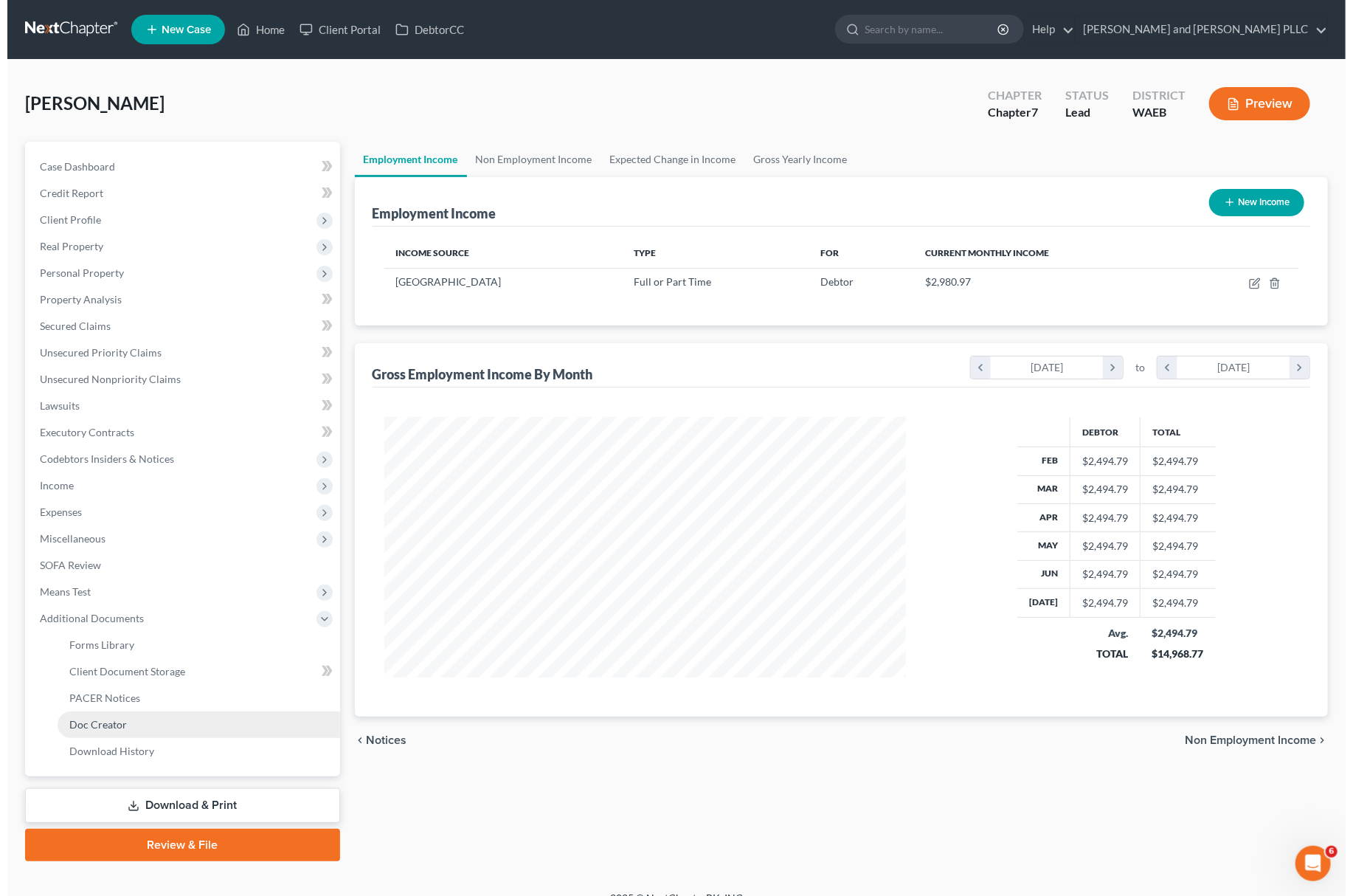
scroll to position [737507, 737152]
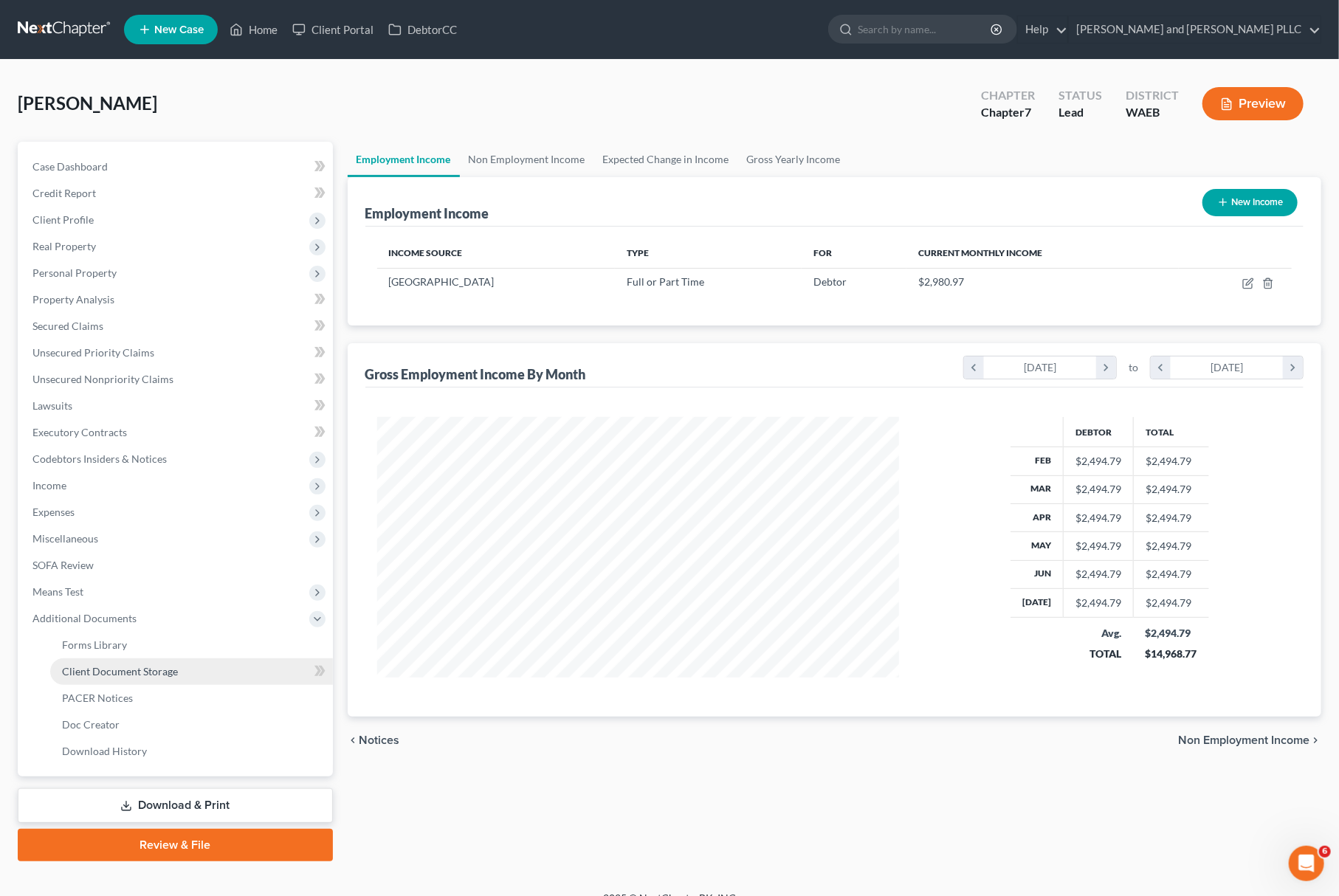
click at [132, 667] on span "Client Document Storage" at bounding box center [120, 672] width 116 height 13
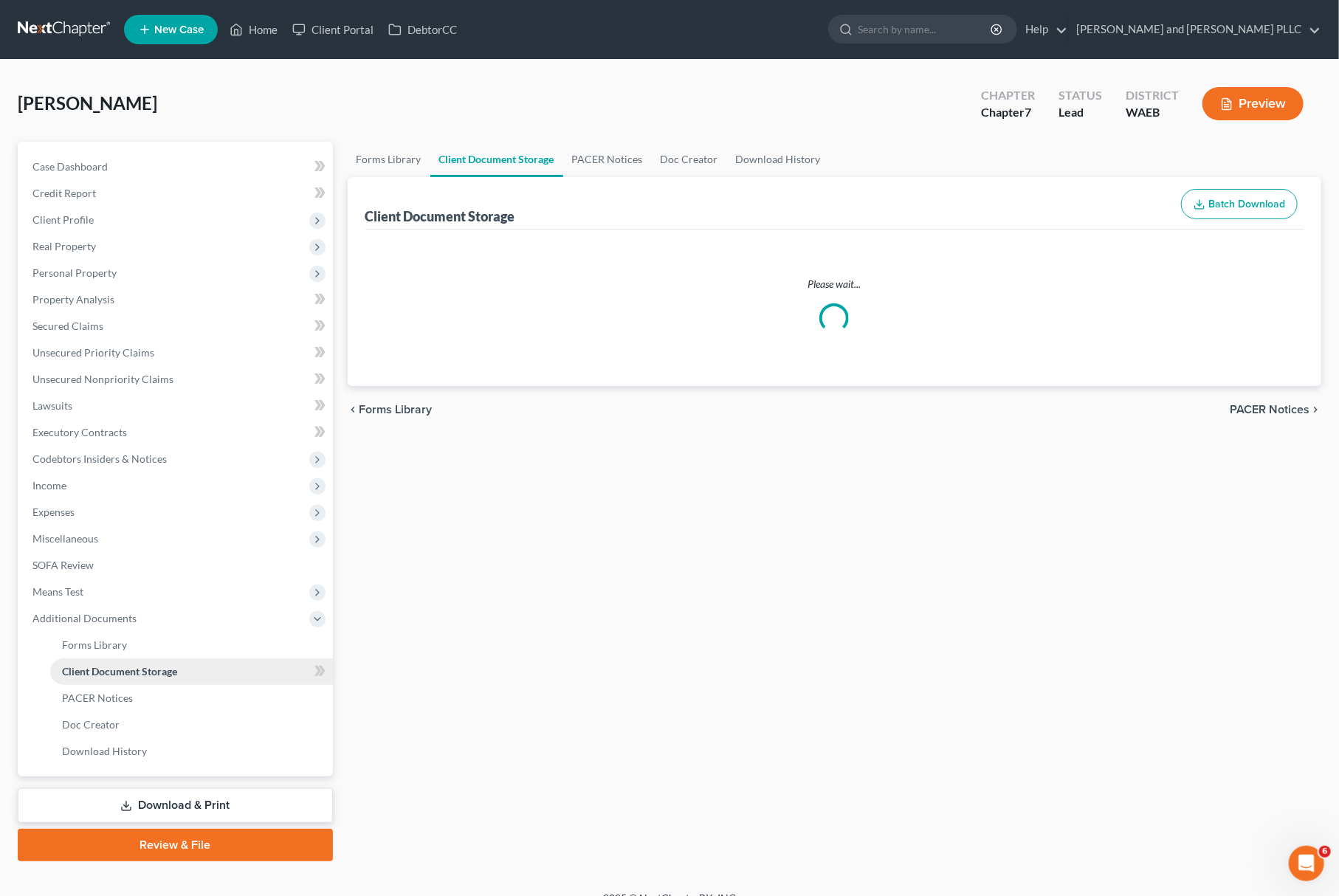
select select "0"
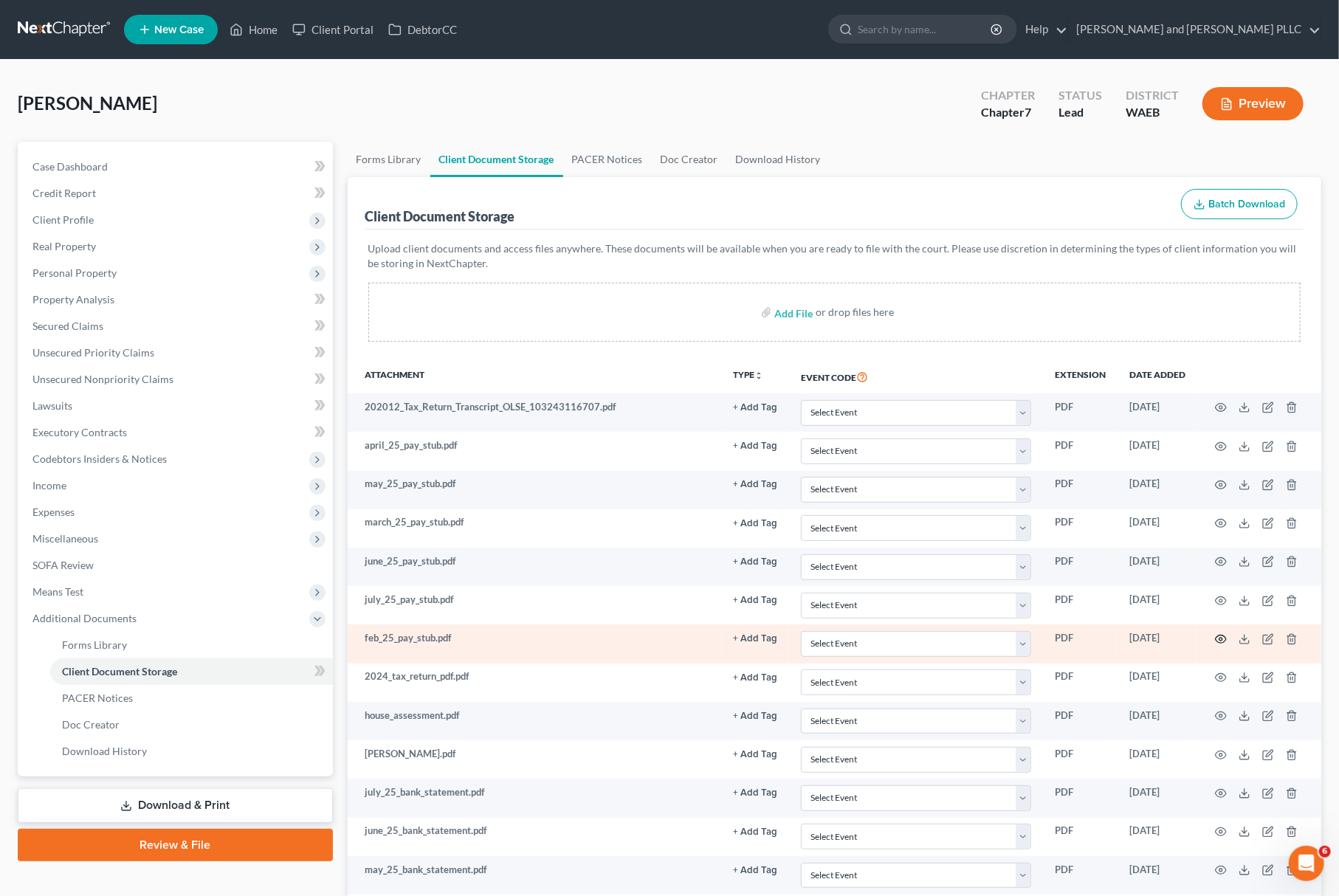
click at [1217, 638] on icon "button" at bounding box center [1220, 639] width 12 height 12
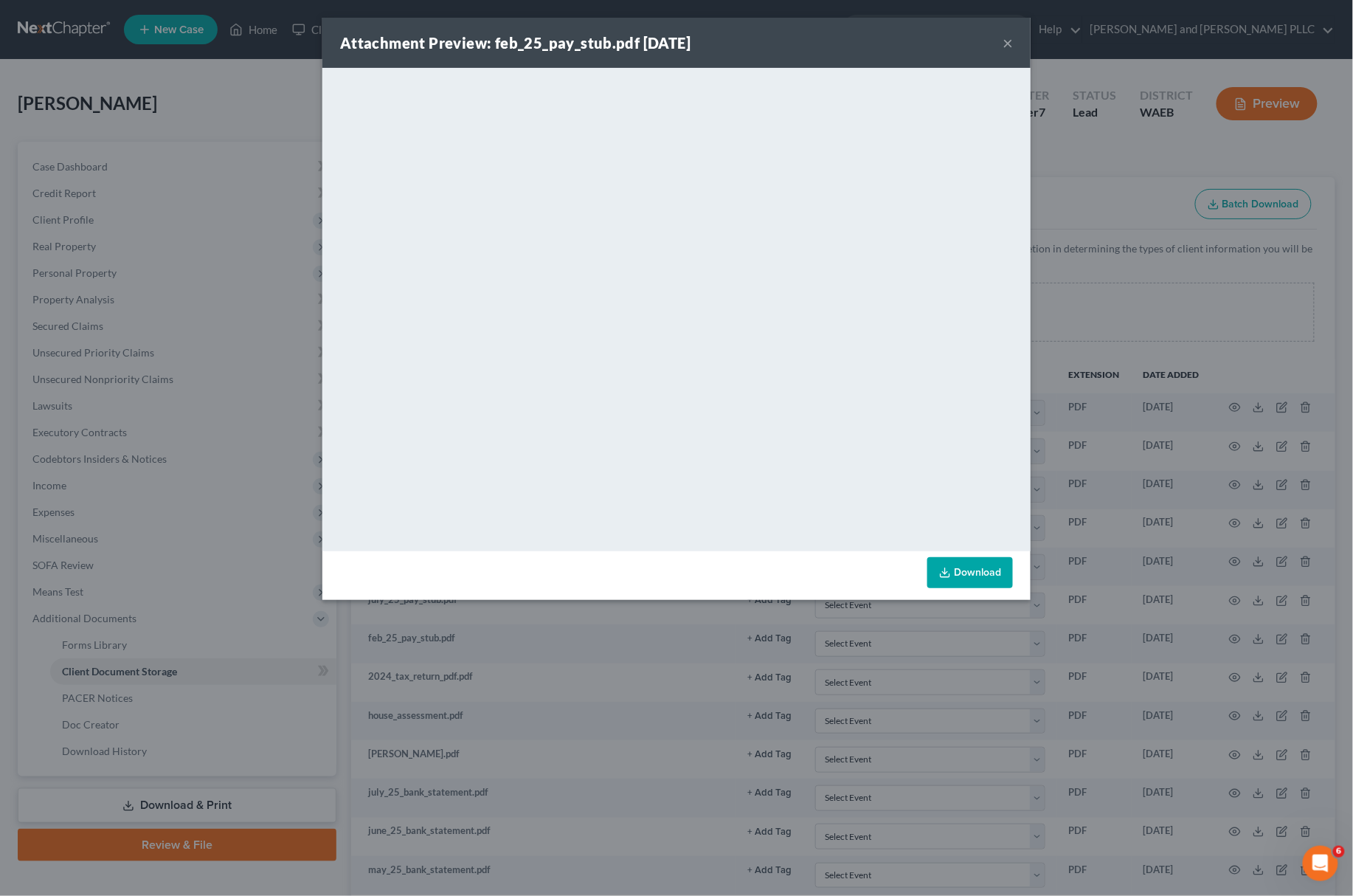
click at [1005, 47] on button "×" at bounding box center [1007, 42] width 10 height 17
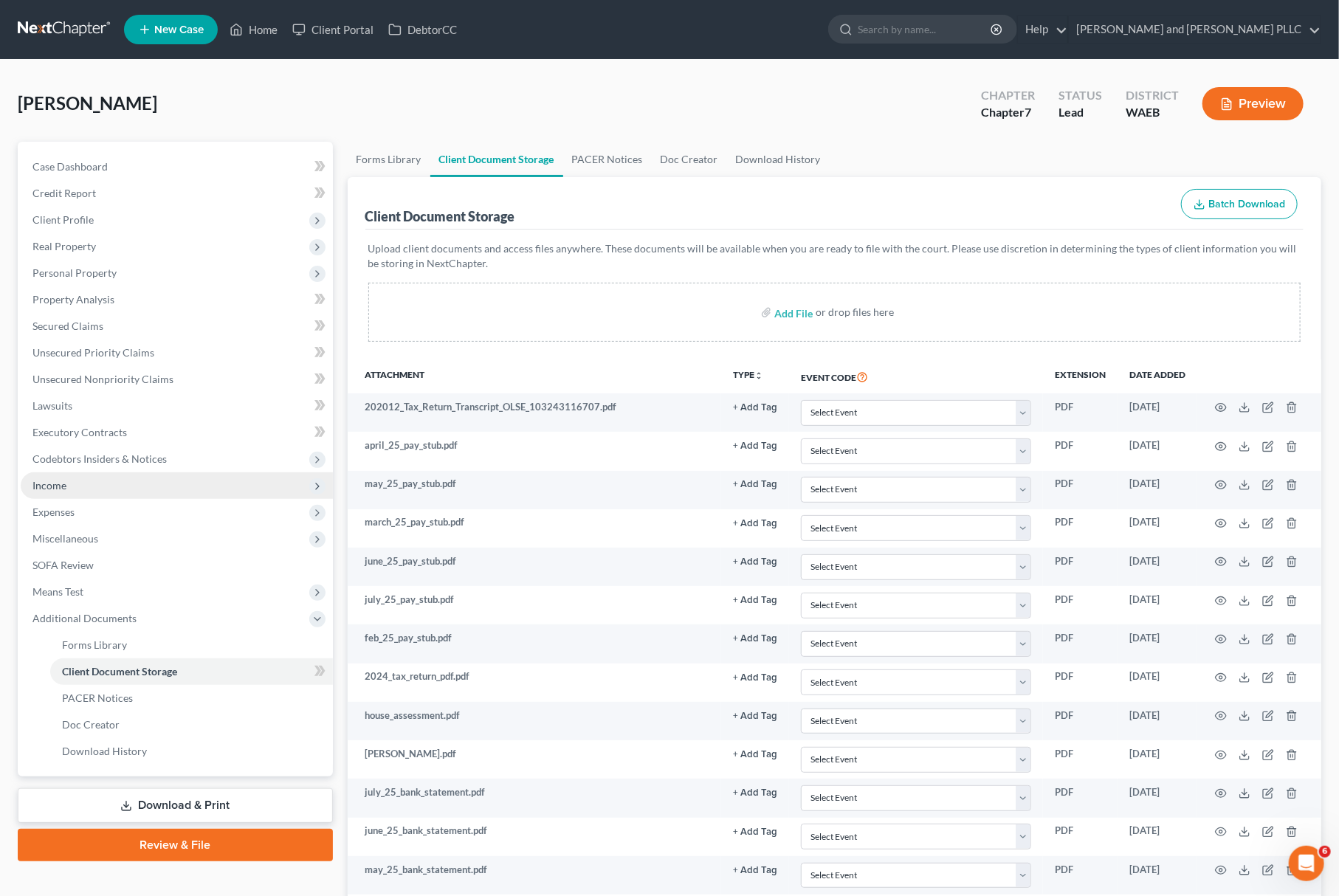
click at [56, 484] on span "Income" at bounding box center [49, 485] width 34 height 13
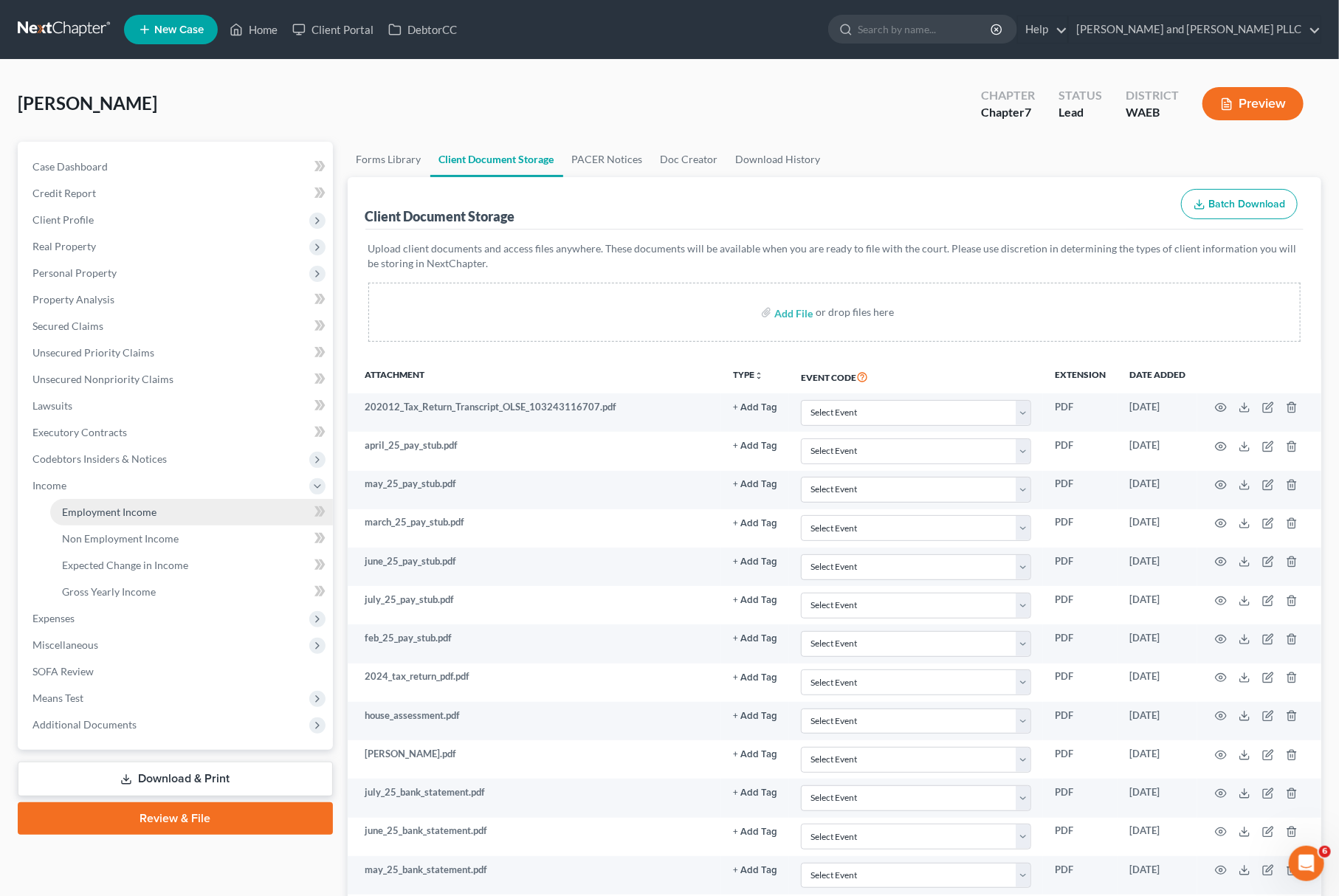
click at [106, 509] on span "Employment Income" at bounding box center [109, 512] width 94 height 13
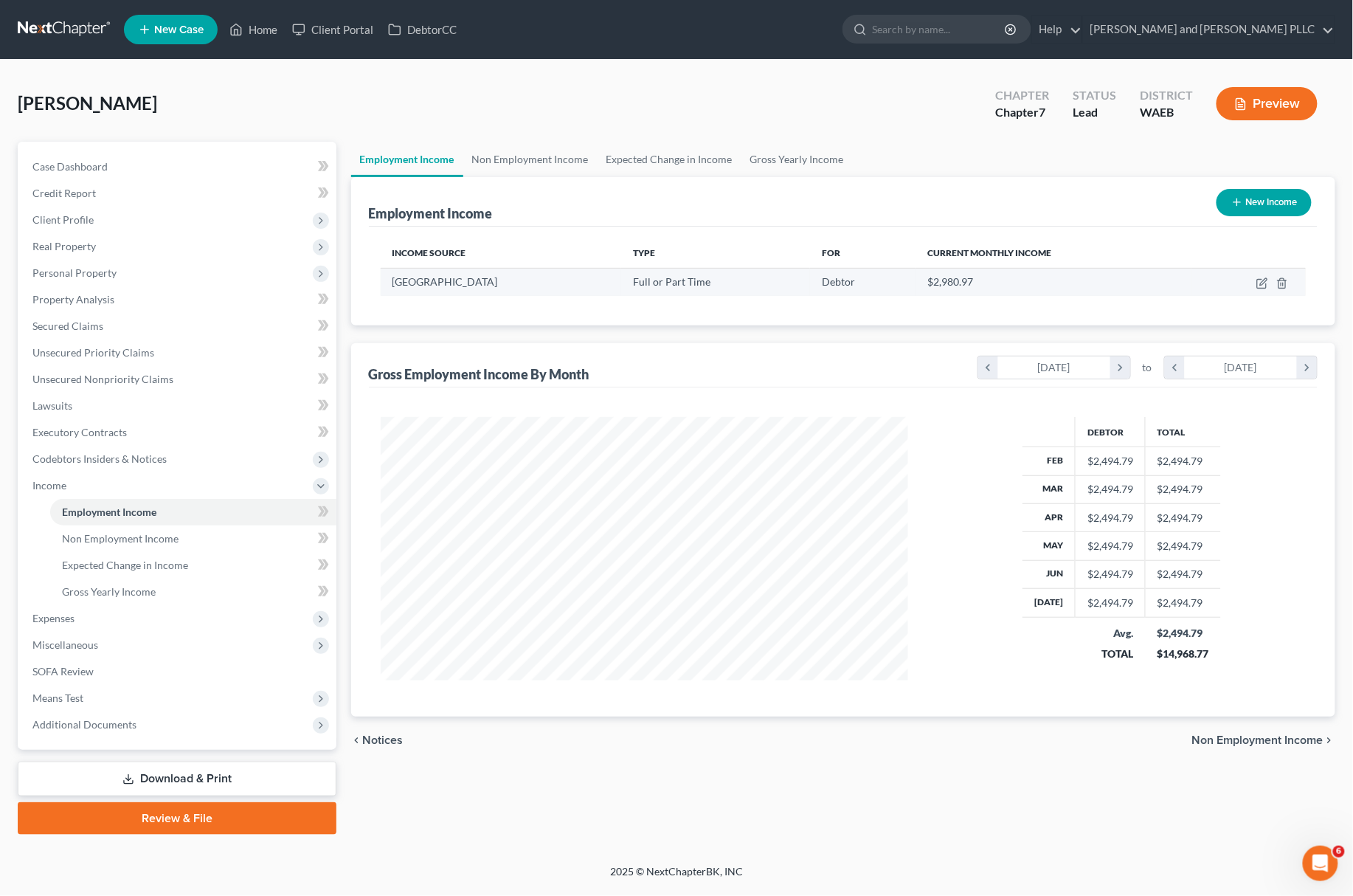
scroll to position [265, 557]
click at [1266, 284] on icon "button" at bounding box center [1262, 283] width 12 height 12
select select "0"
select select "50"
select select "0"
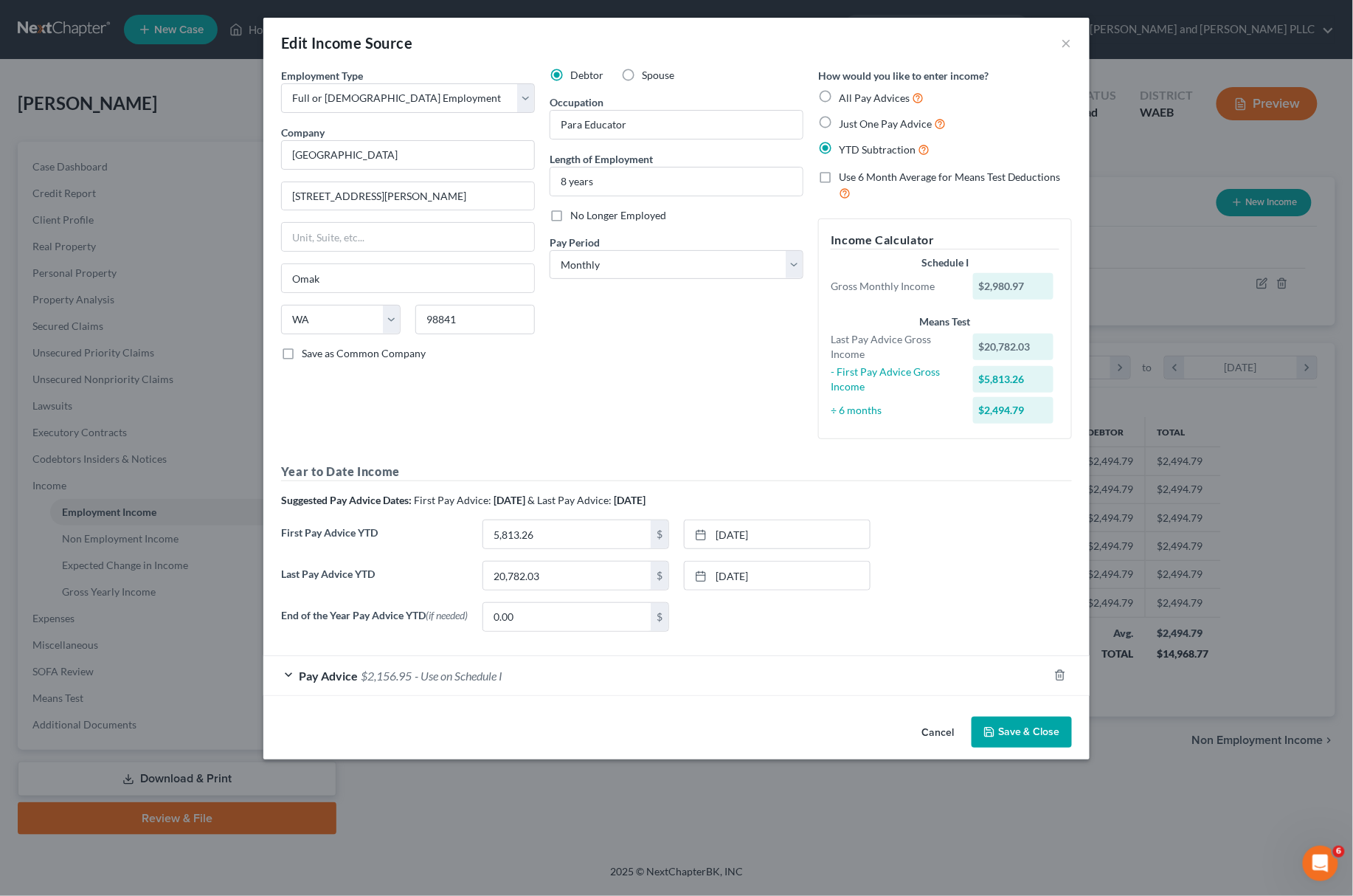
drag, startPoint x: 427, startPoint y: 495, endPoint x: 538, endPoint y: 491, distance: 111.1
click at [538, 491] on div "Year to Date Income Suggested Pay Advice Dates: First Pay Advice: [DATE] & Last…" at bounding box center [676, 552] width 791 height 180
click at [611, 496] on span "& Last Pay Advice:" at bounding box center [569, 500] width 84 height 13
click at [549, 678] on div "Pay Advice $2,156.95 - Use on Schedule I" at bounding box center [656, 675] width 785 height 39
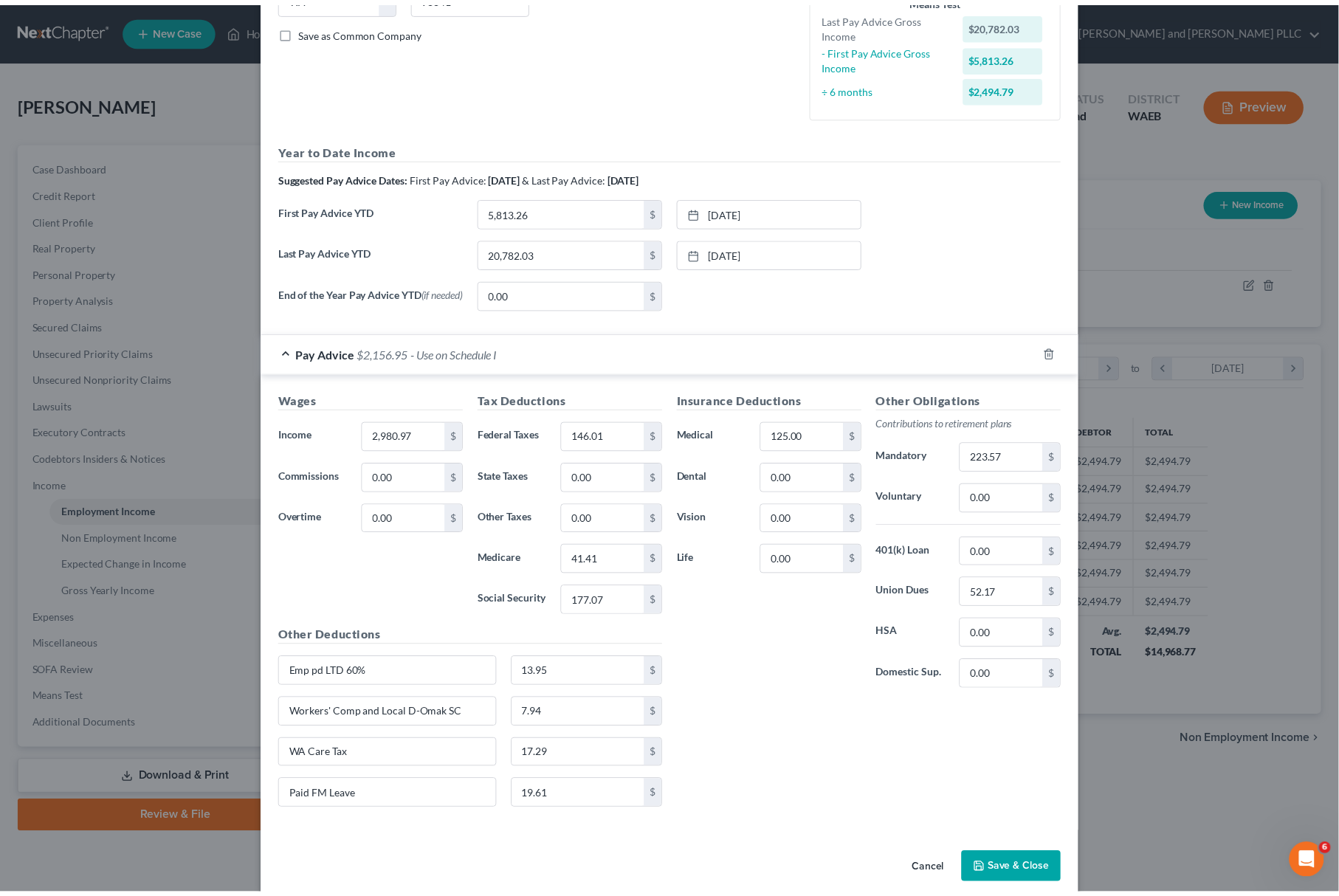
scroll to position [345, 0]
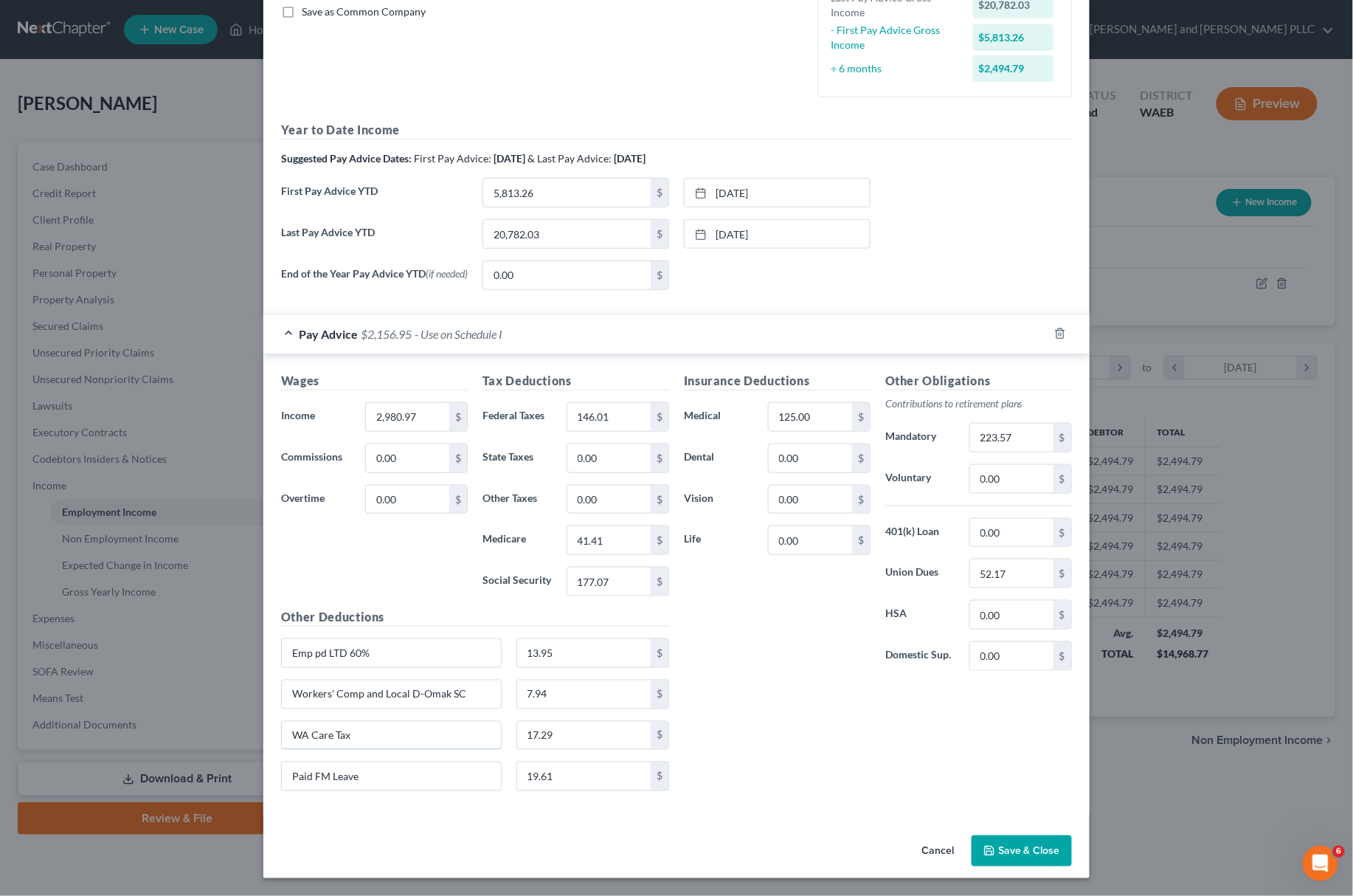
drag, startPoint x: 324, startPoint y: 730, endPoint x: 347, endPoint y: 713, distance: 28.6
click at [324, 730] on input "WA Care Tax" at bounding box center [391, 735] width 219 height 28
type input "WA Cares Tax"
click at [1022, 848] on button "Save & Close" at bounding box center [1022, 850] width 100 height 31
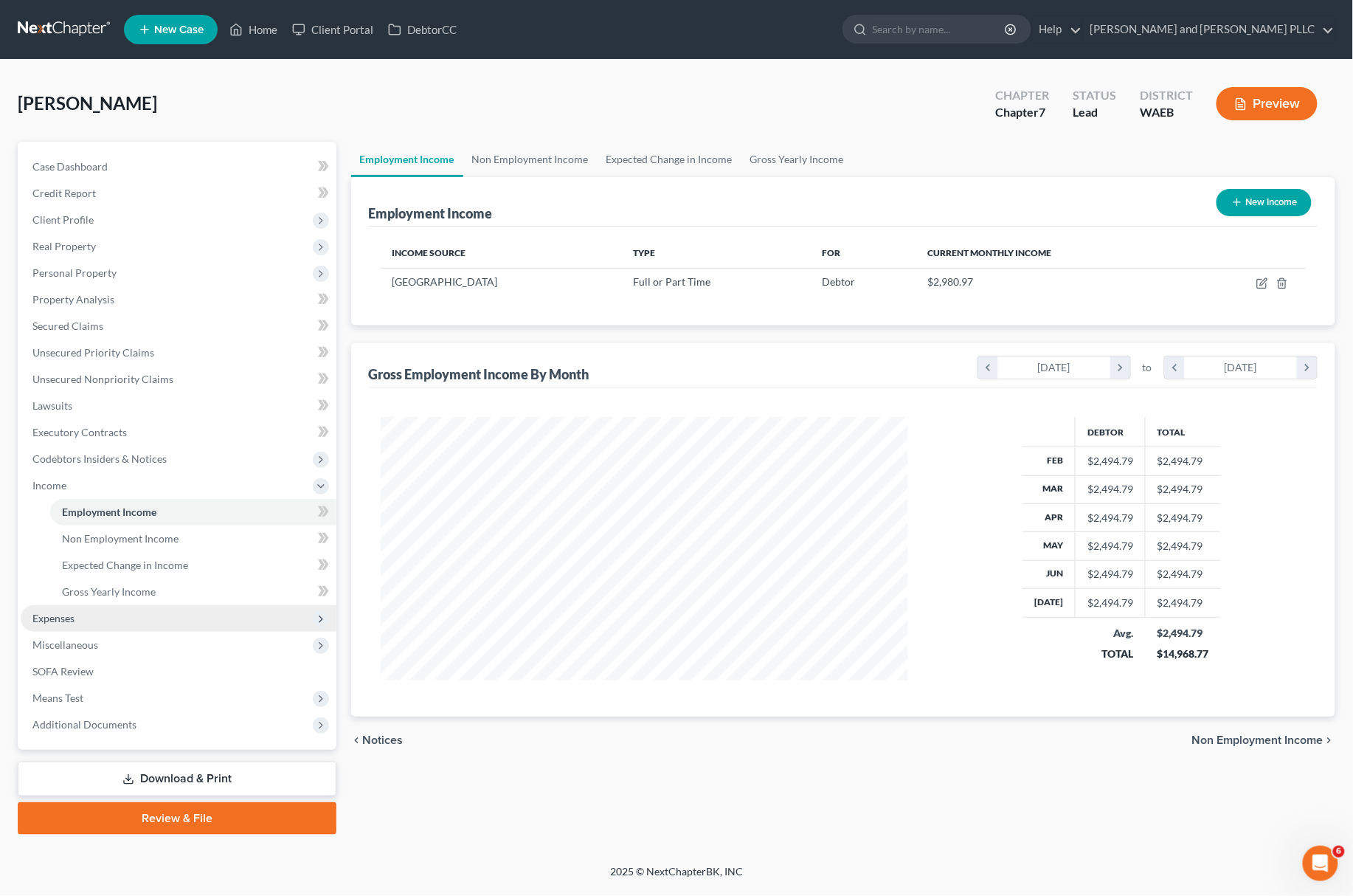
click at [49, 622] on span "Expenses" at bounding box center [54, 618] width 42 height 13
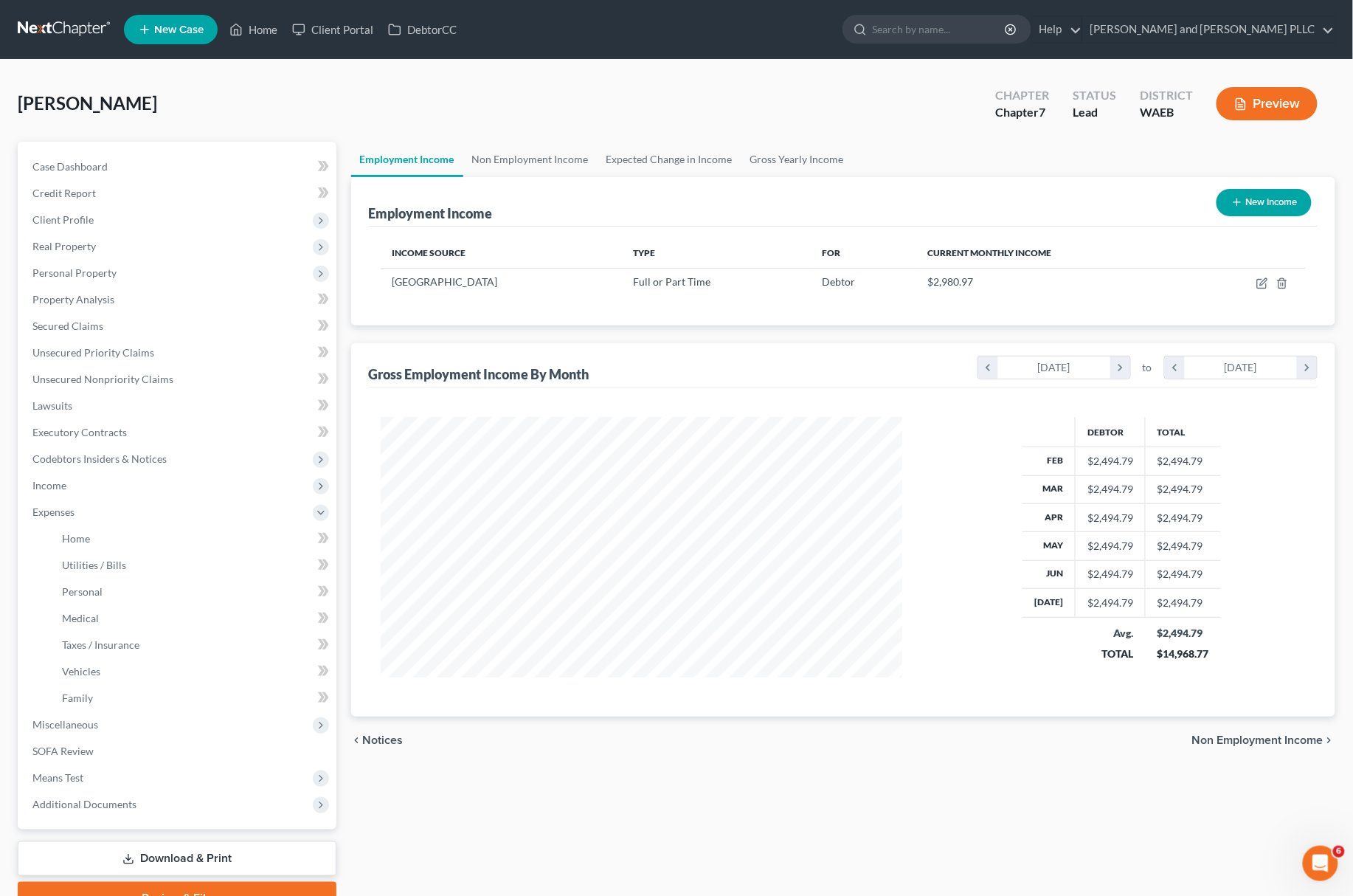
scroll to position [737507, 737152]
click at [90, 536] on link "Home" at bounding box center [192, 538] width 283 height 26
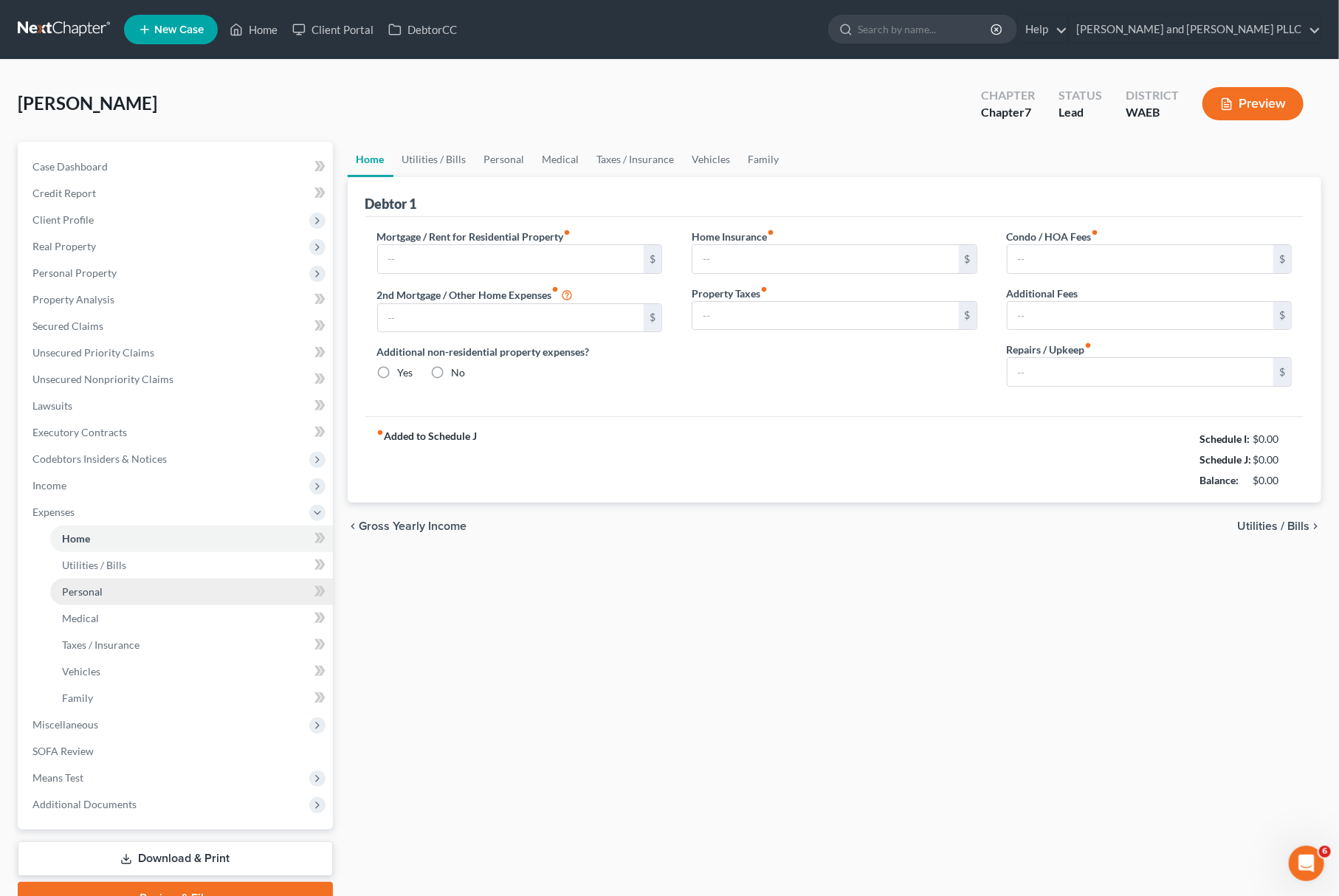
type input "723.49"
type input "0.00"
radio input "true"
type input "0.00"
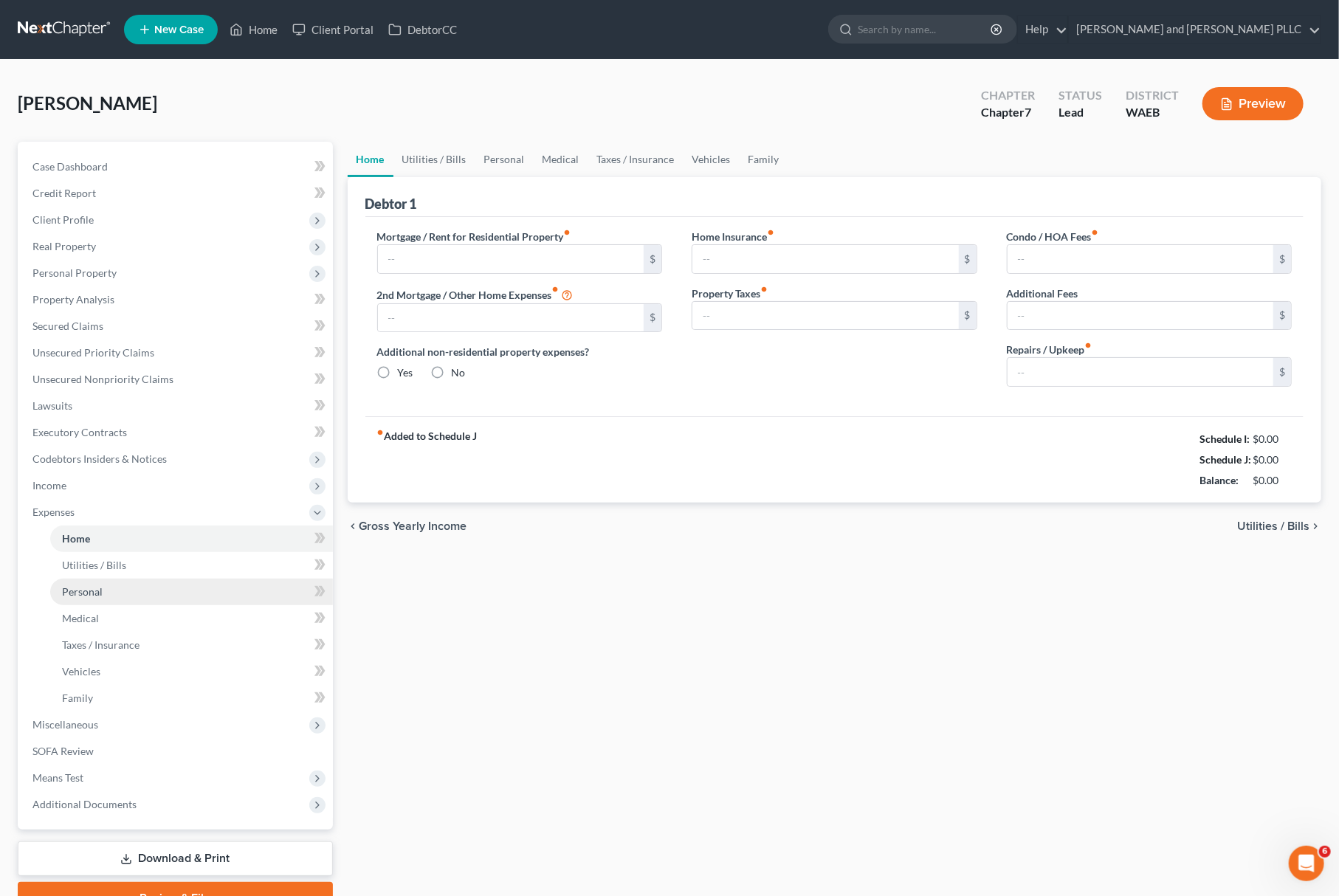
type input "0.00"
type input "50.00"
click at [110, 593] on link "Personal" at bounding box center [192, 591] width 283 height 26
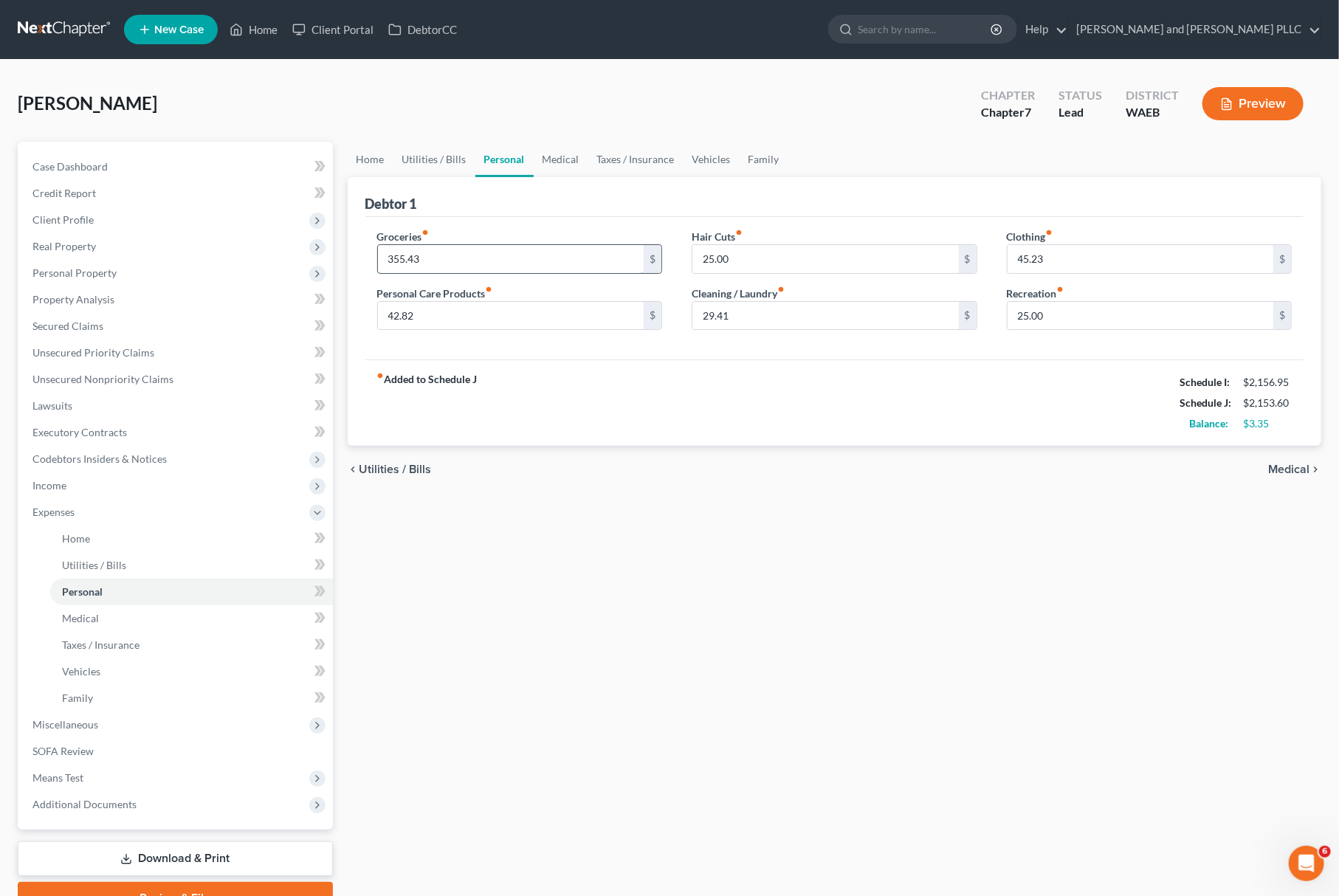
click at [486, 264] on input "355.43" at bounding box center [511, 258] width 267 height 28
click at [570, 214] on div "Debtor 1" at bounding box center [834, 197] width 939 height 40
click at [144, 507] on span "Expenses" at bounding box center [177, 512] width 312 height 26
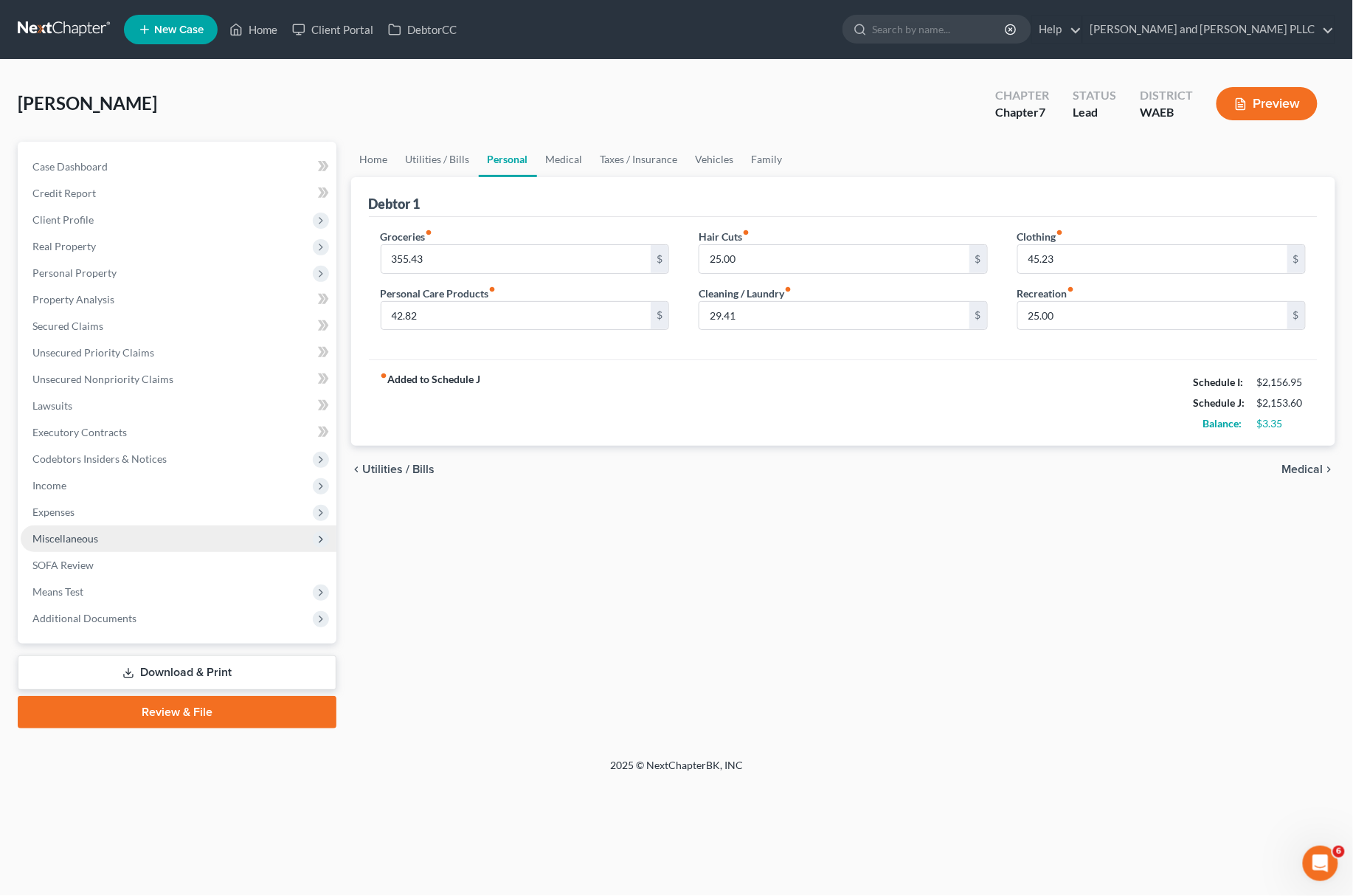
click at [117, 530] on span "Miscellaneous" at bounding box center [179, 538] width 316 height 26
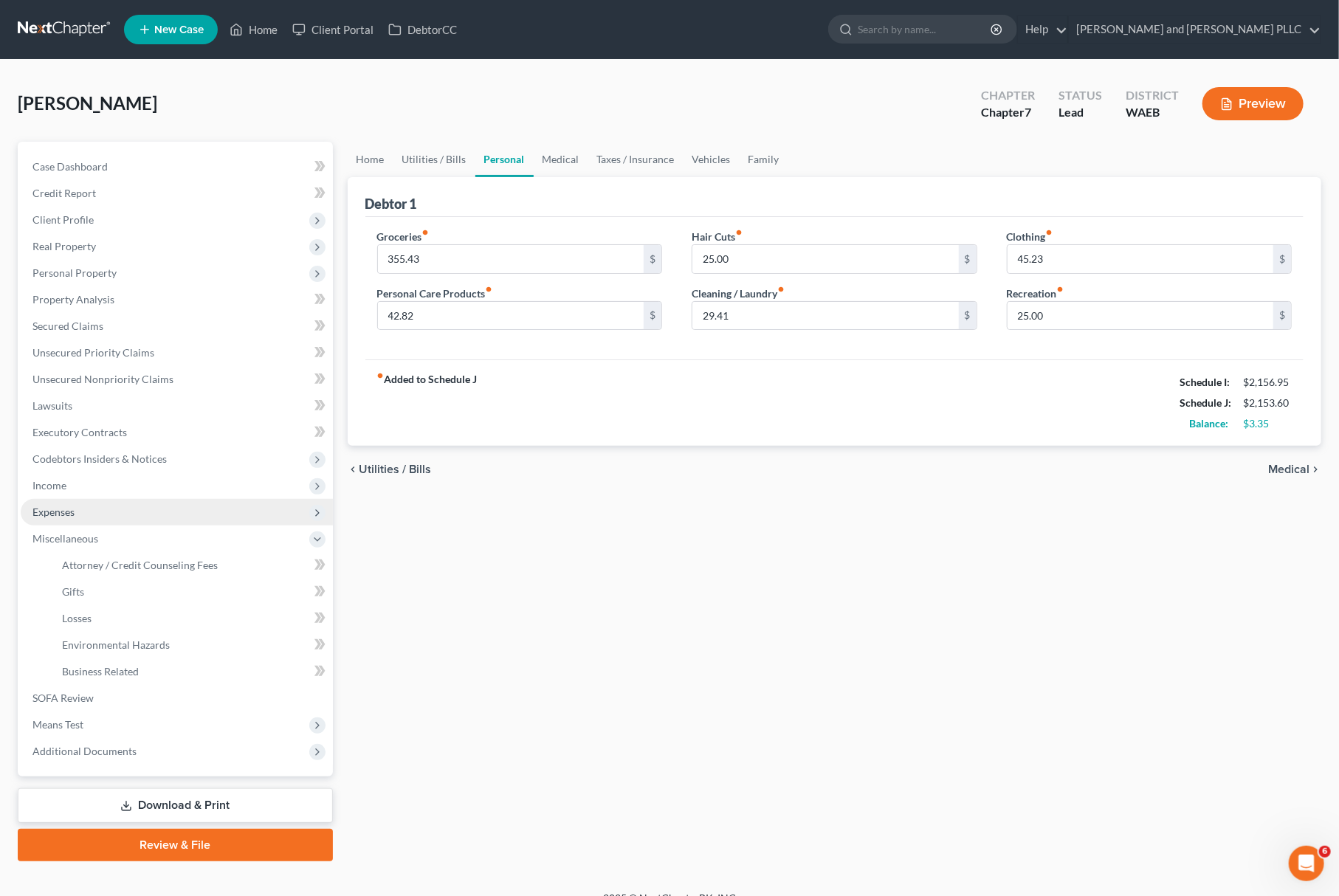
click at [131, 508] on span "Expenses" at bounding box center [177, 512] width 312 height 26
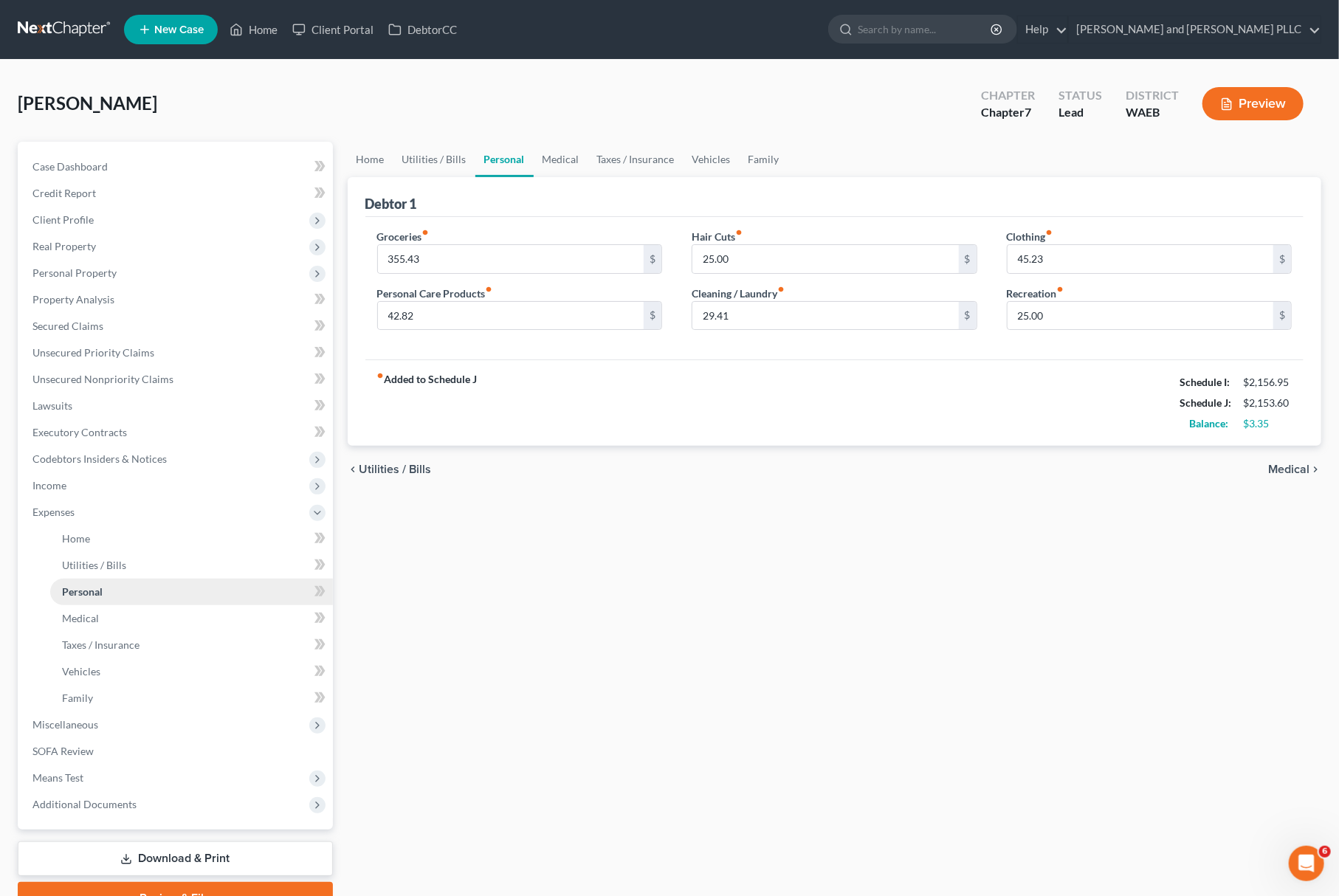
click at [90, 599] on link "Personal" at bounding box center [192, 591] width 283 height 26
click at [69, 484] on span "Income" at bounding box center [177, 484] width 312 height 26
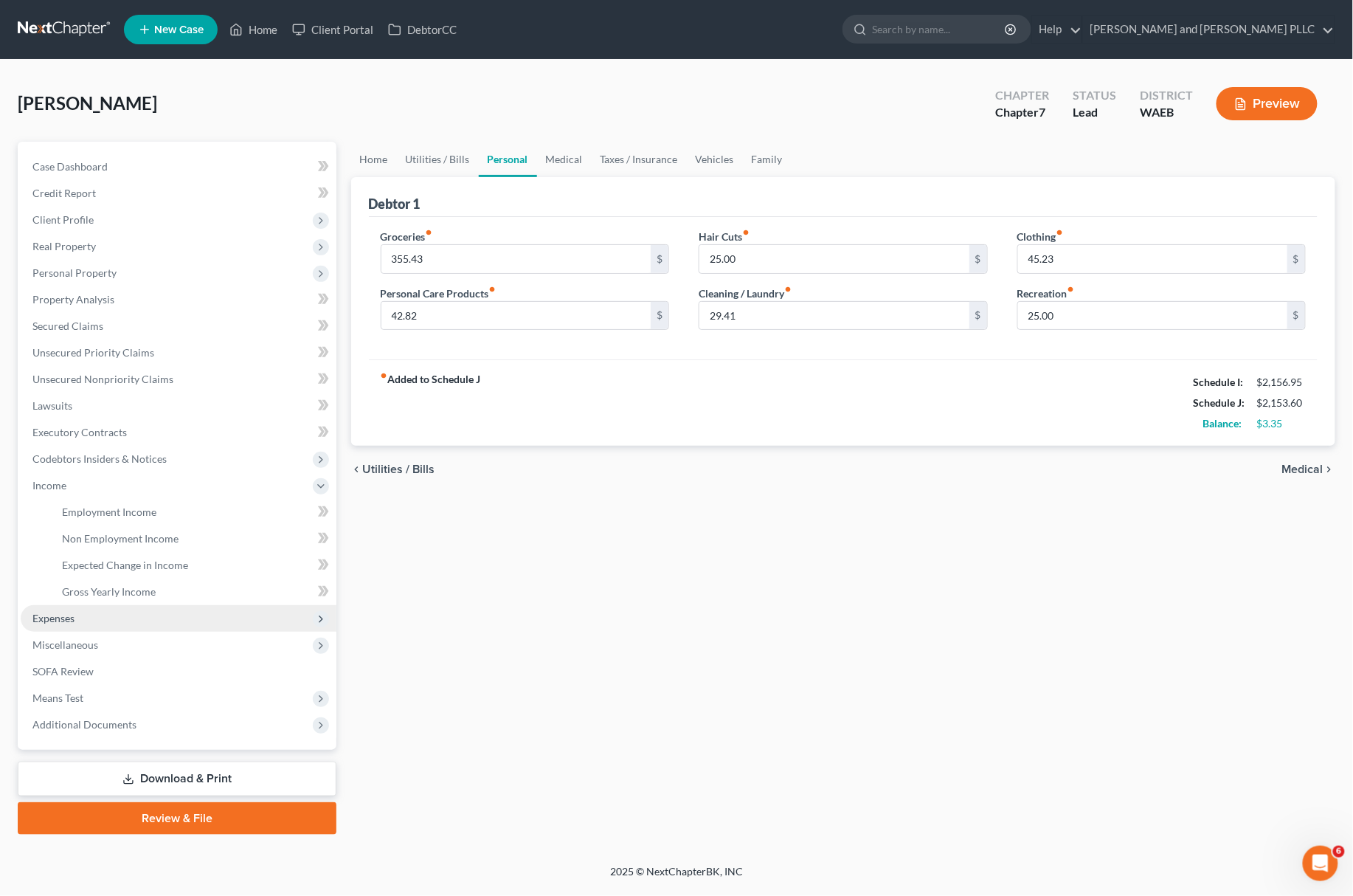
click at [40, 620] on span "Expenses" at bounding box center [54, 618] width 42 height 13
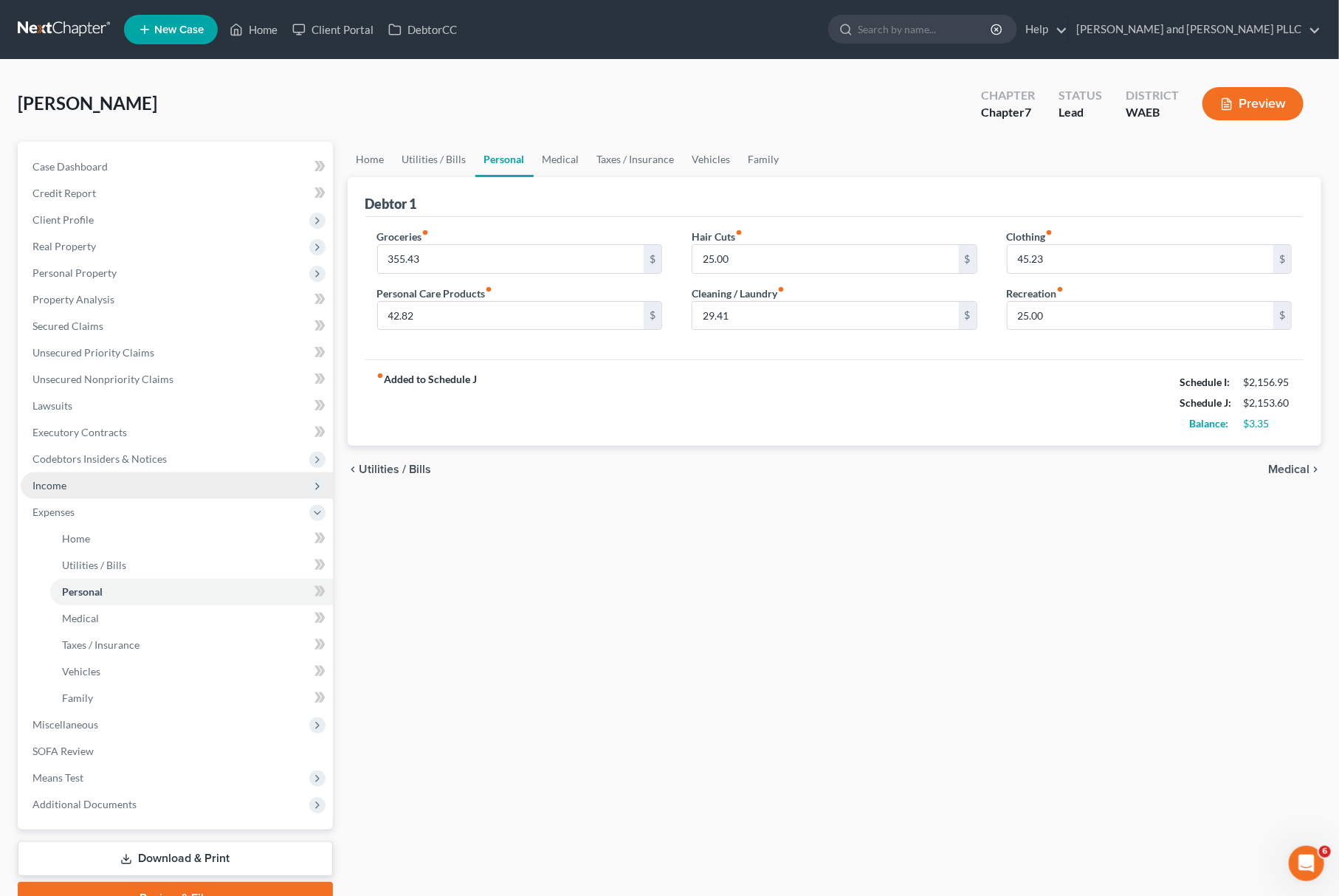
click at [77, 491] on span "Income" at bounding box center [177, 484] width 312 height 26
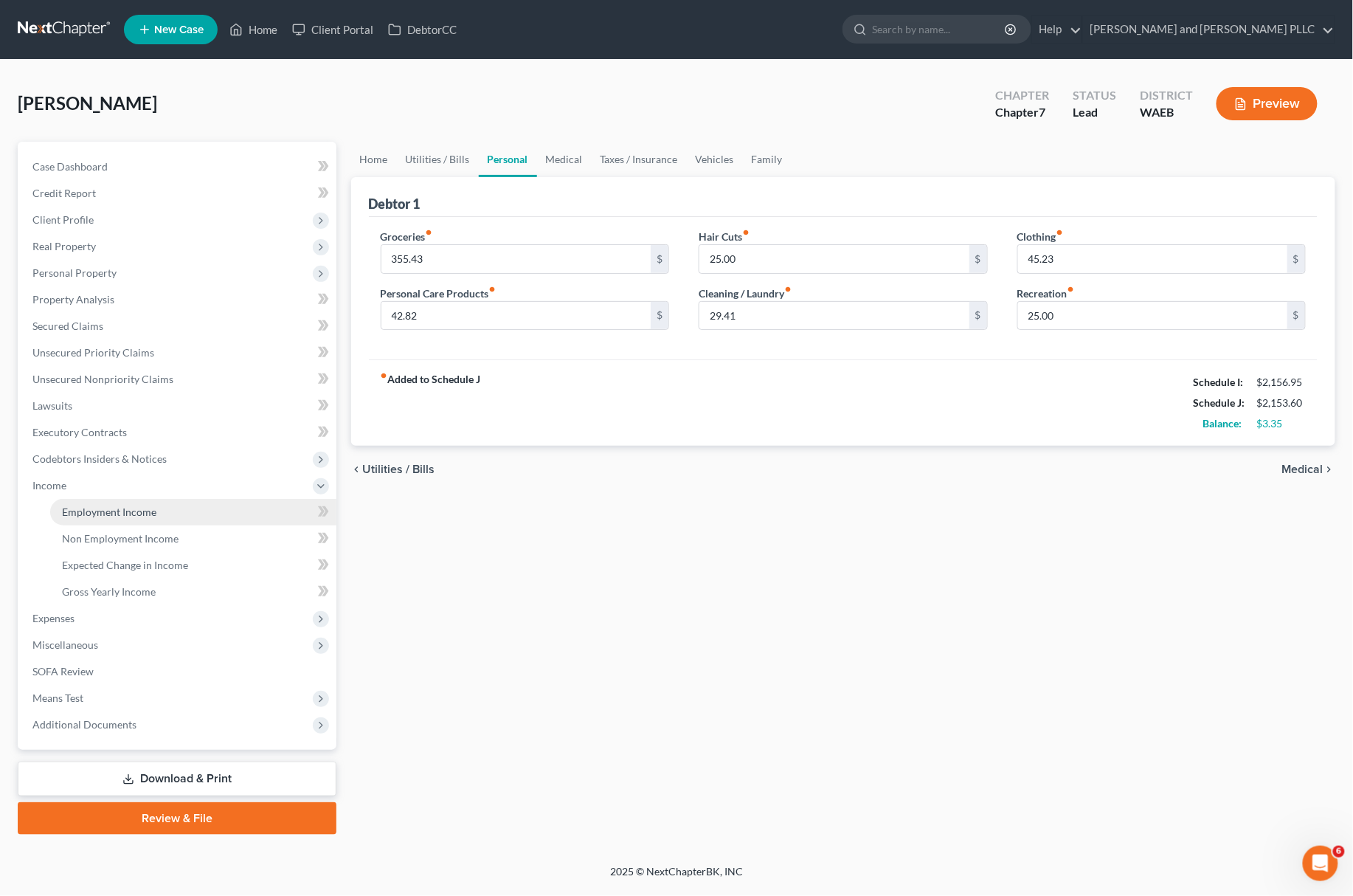
click at [111, 516] on span "Employment Income" at bounding box center [109, 512] width 94 height 13
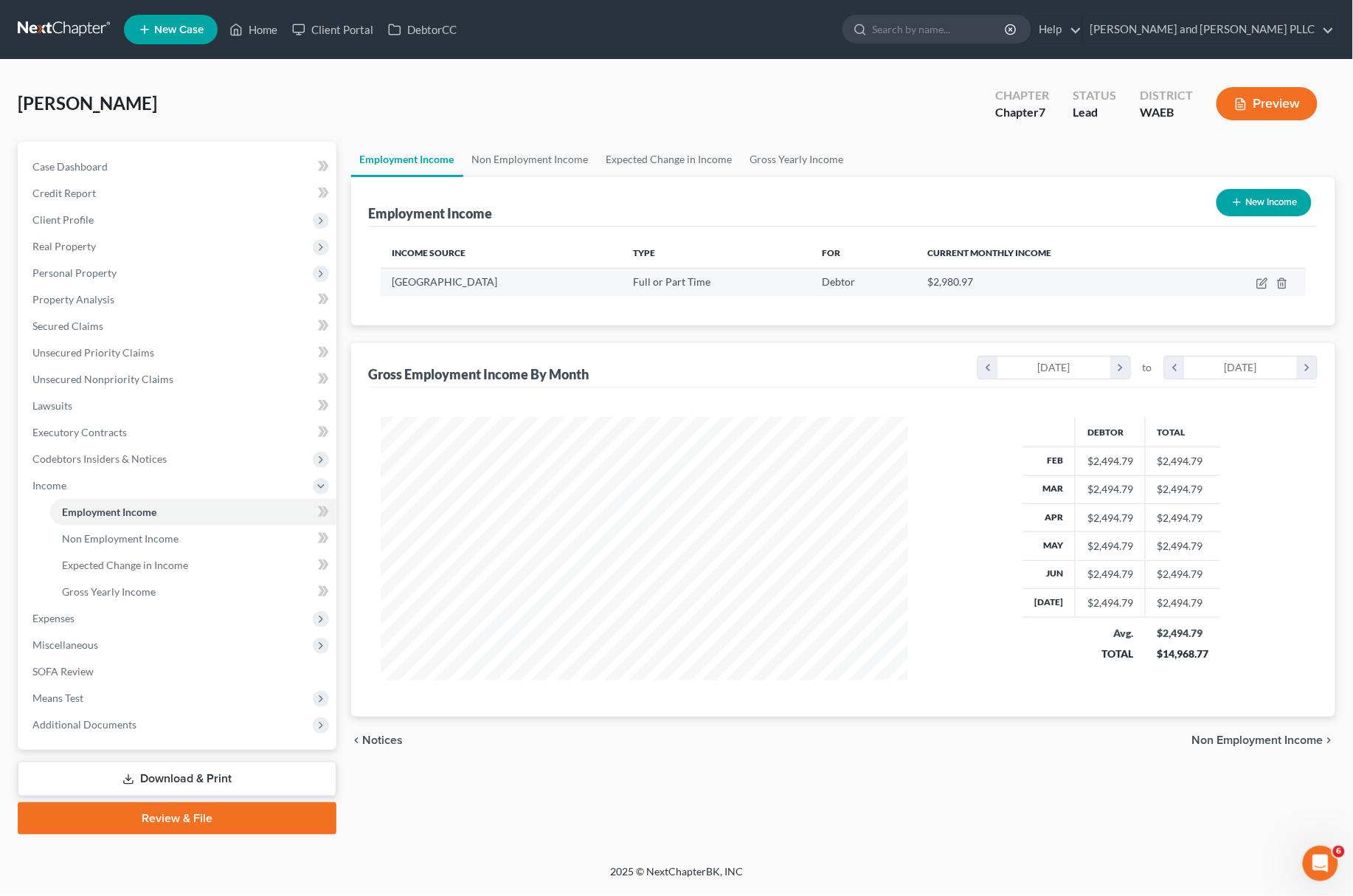
scroll to position [265, 557]
click at [1266, 280] on icon "button" at bounding box center [1263, 281] width 6 height 6
select select "0"
select select "50"
select select "0"
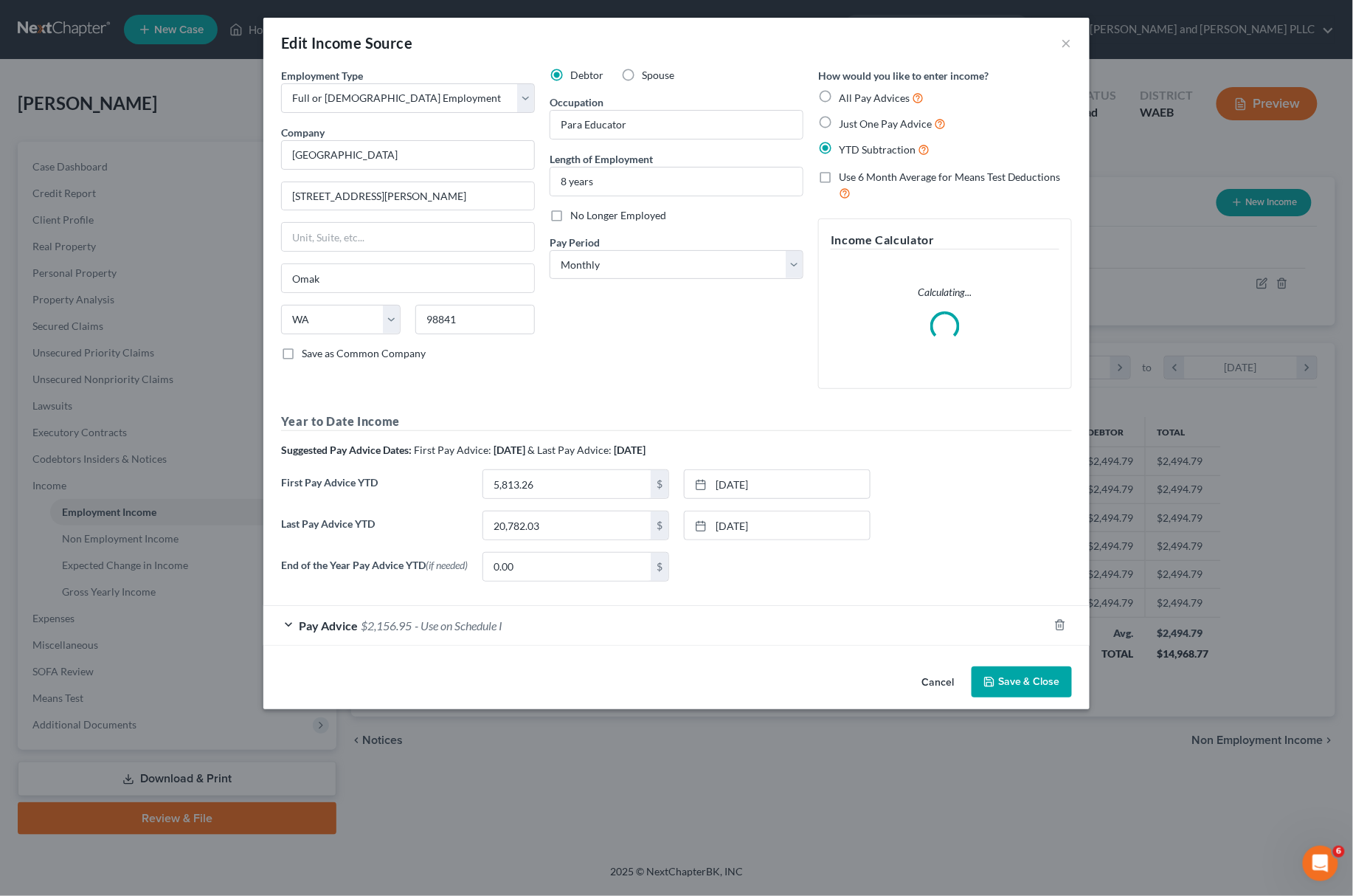
click at [503, 637] on div "Pay Advice $2,156.95 - Use on Schedule I" at bounding box center [656, 625] width 785 height 39
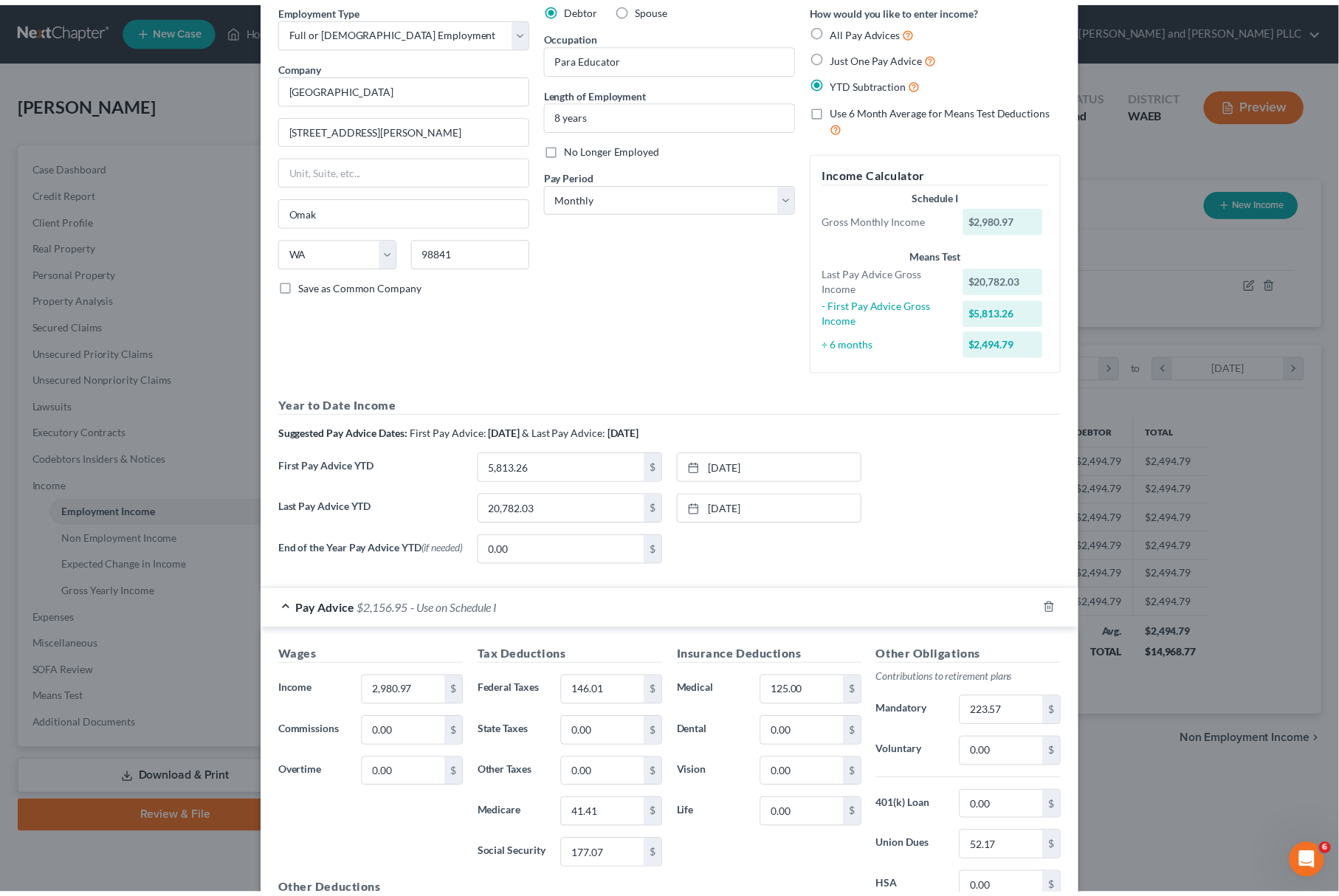
scroll to position [0, 0]
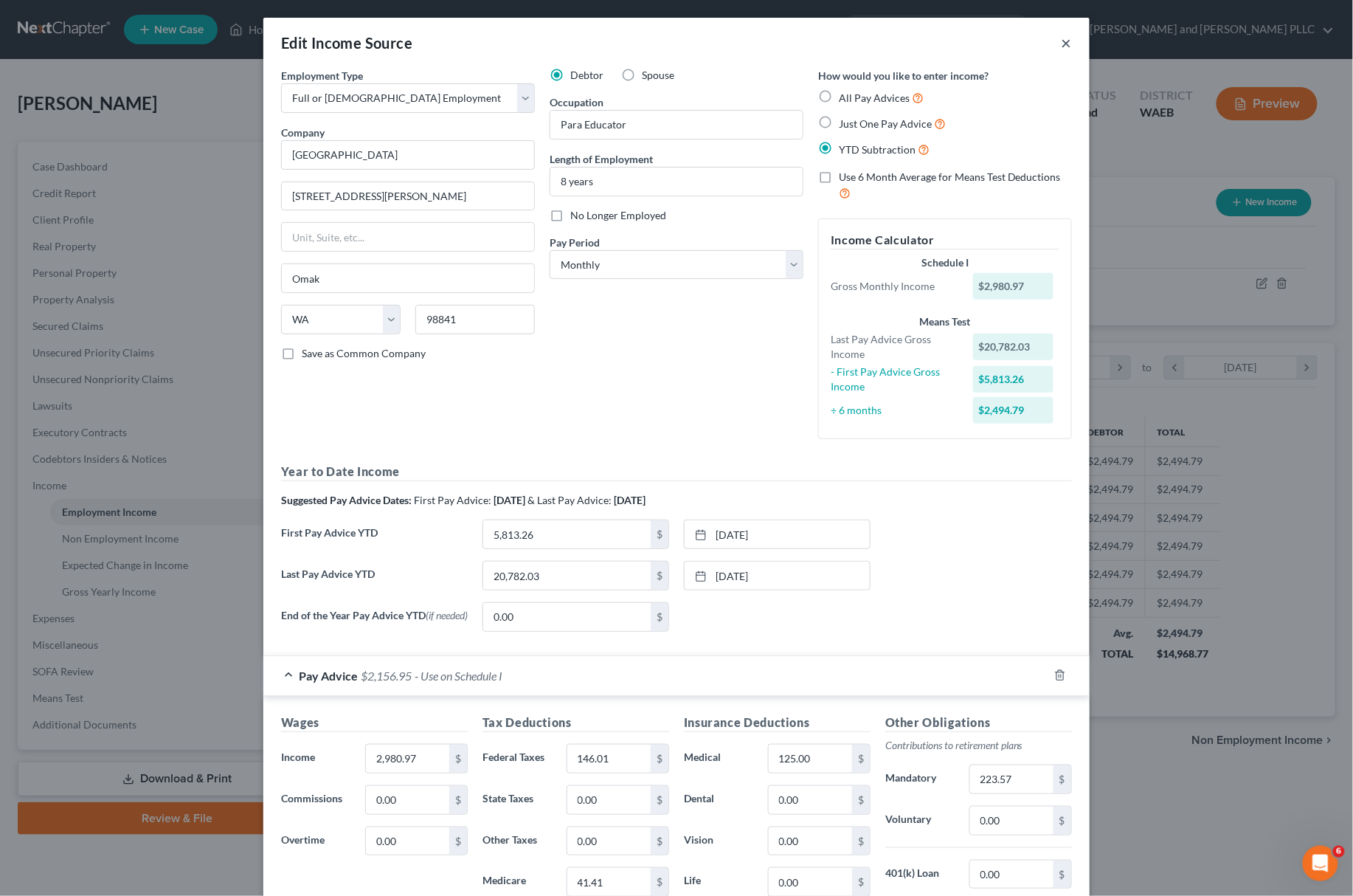
click at [1062, 41] on button "×" at bounding box center [1067, 42] width 10 height 17
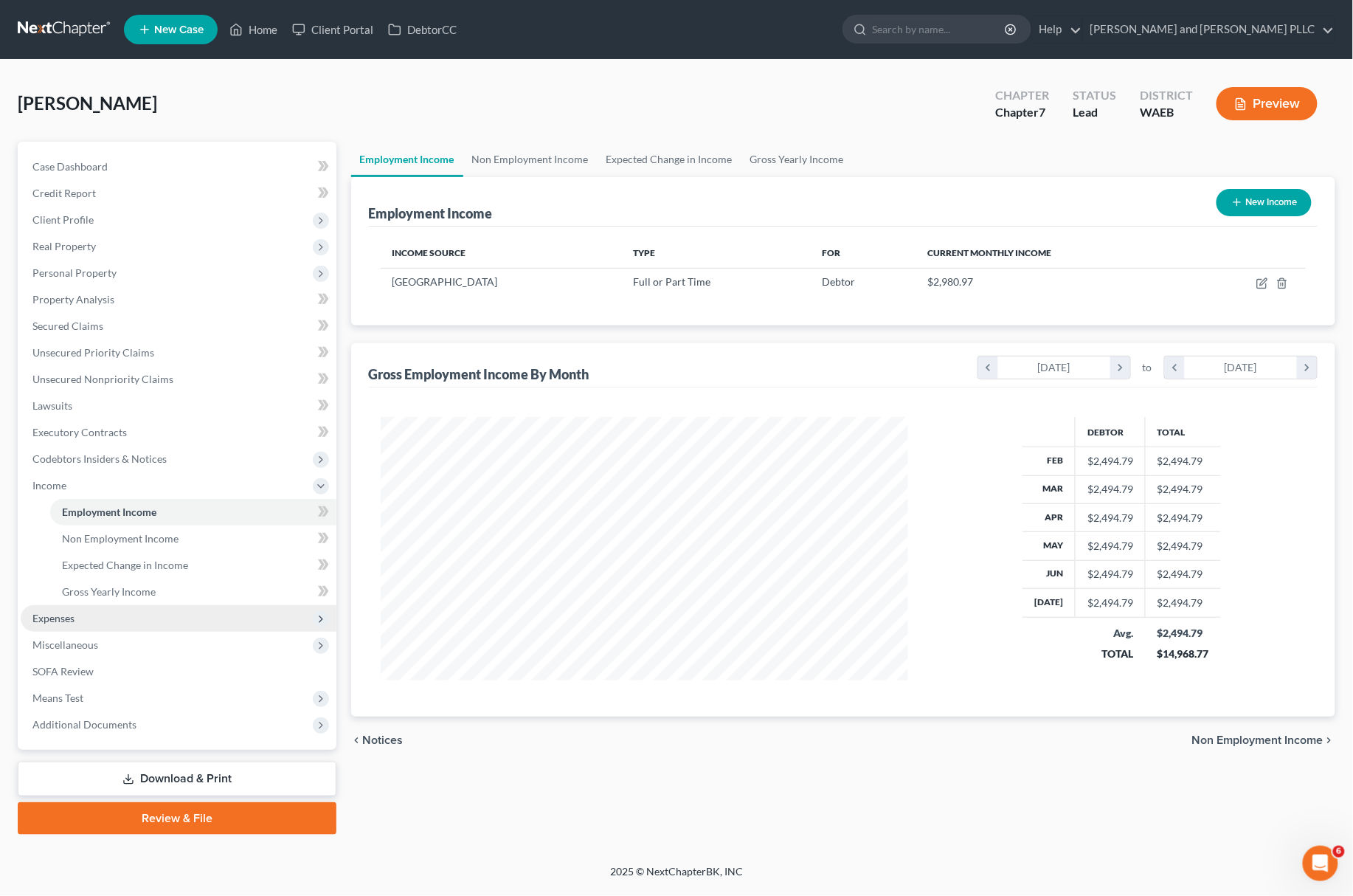
click at [86, 620] on span "Expenses" at bounding box center [179, 618] width 316 height 26
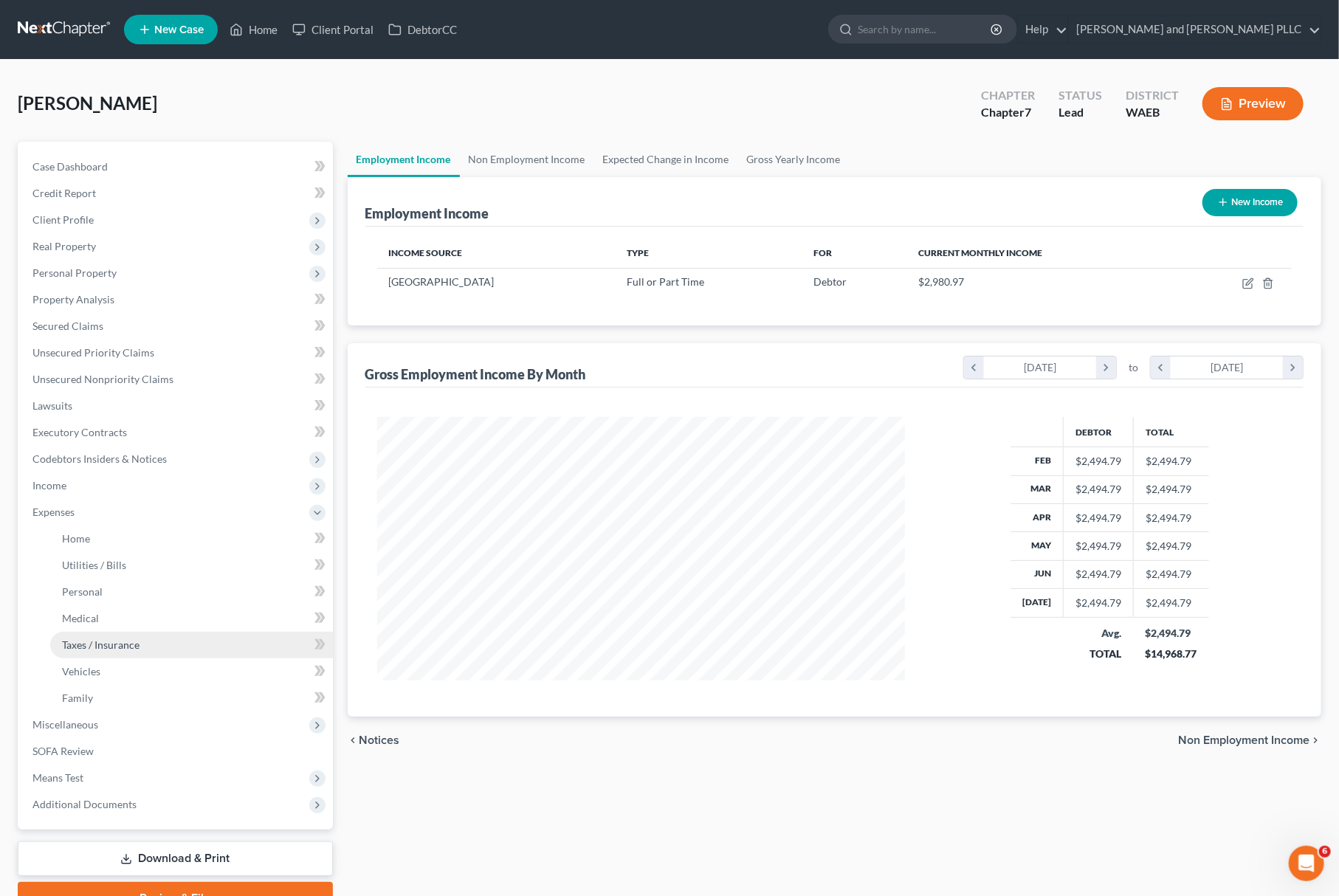
scroll to position [737507, 737481]
click at [107, 558] on span "Utilities / Bills" at bounding box center [94, 565] width 64 height 13
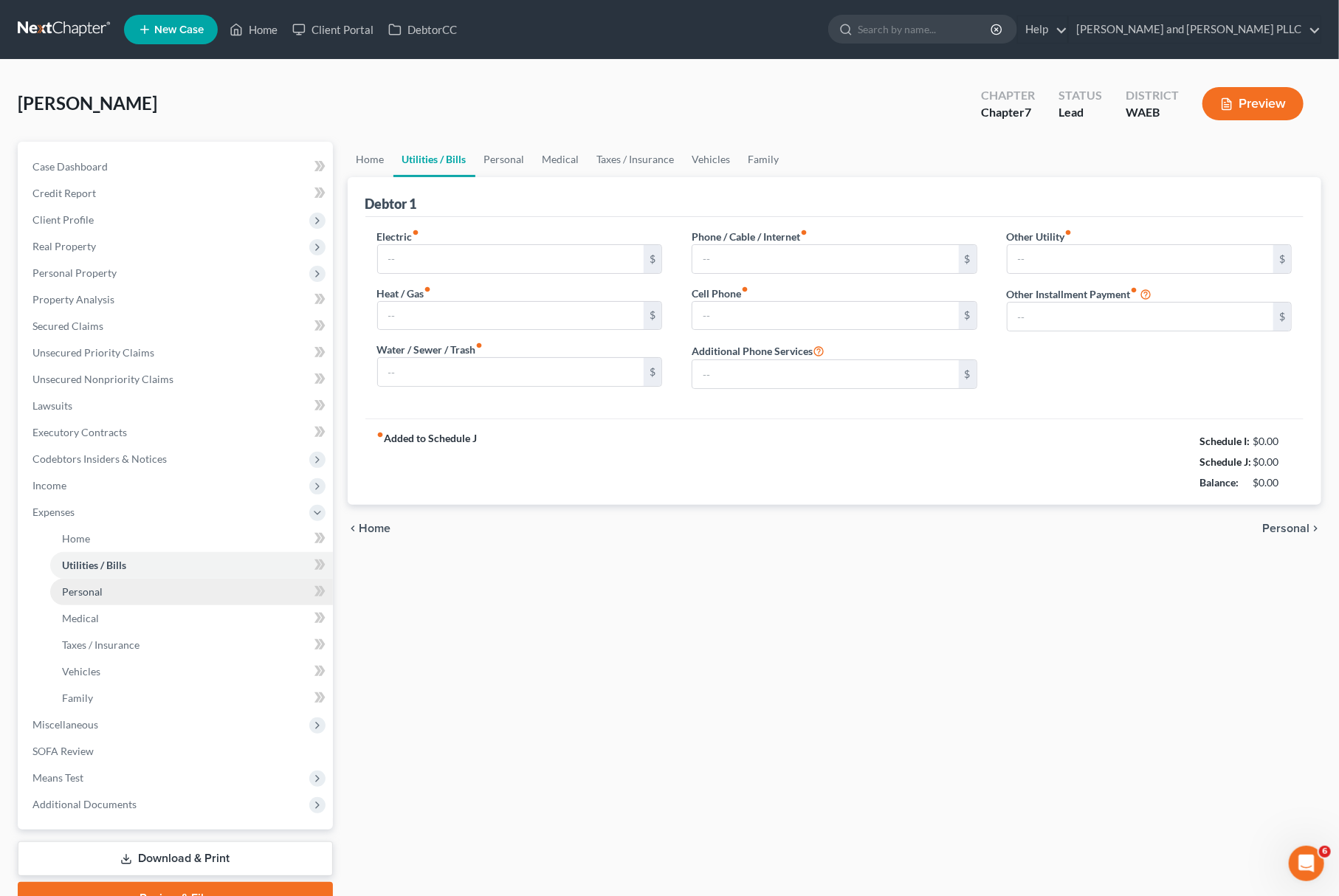
type input "100.00"
type input "0.00"
type input "275.98"
type input "90.00"
type input "57.47"
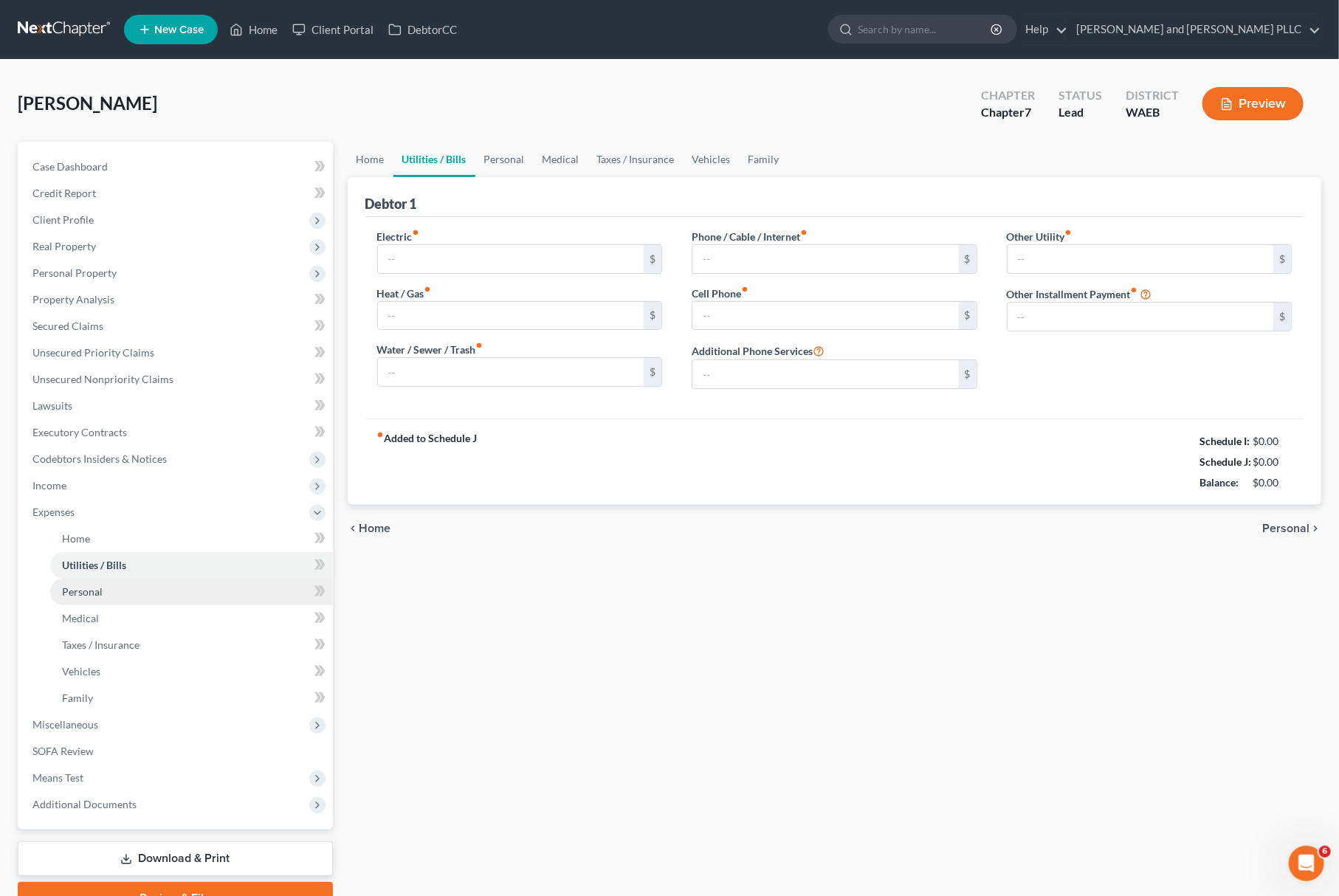
type input "0.00"
type input "20.00"
type input "Philo TV Streaming Service"
drag, startPoint x: 107, startPoint y: 589, endPoint x: 127, endPoint y: 588, distance: 20.0
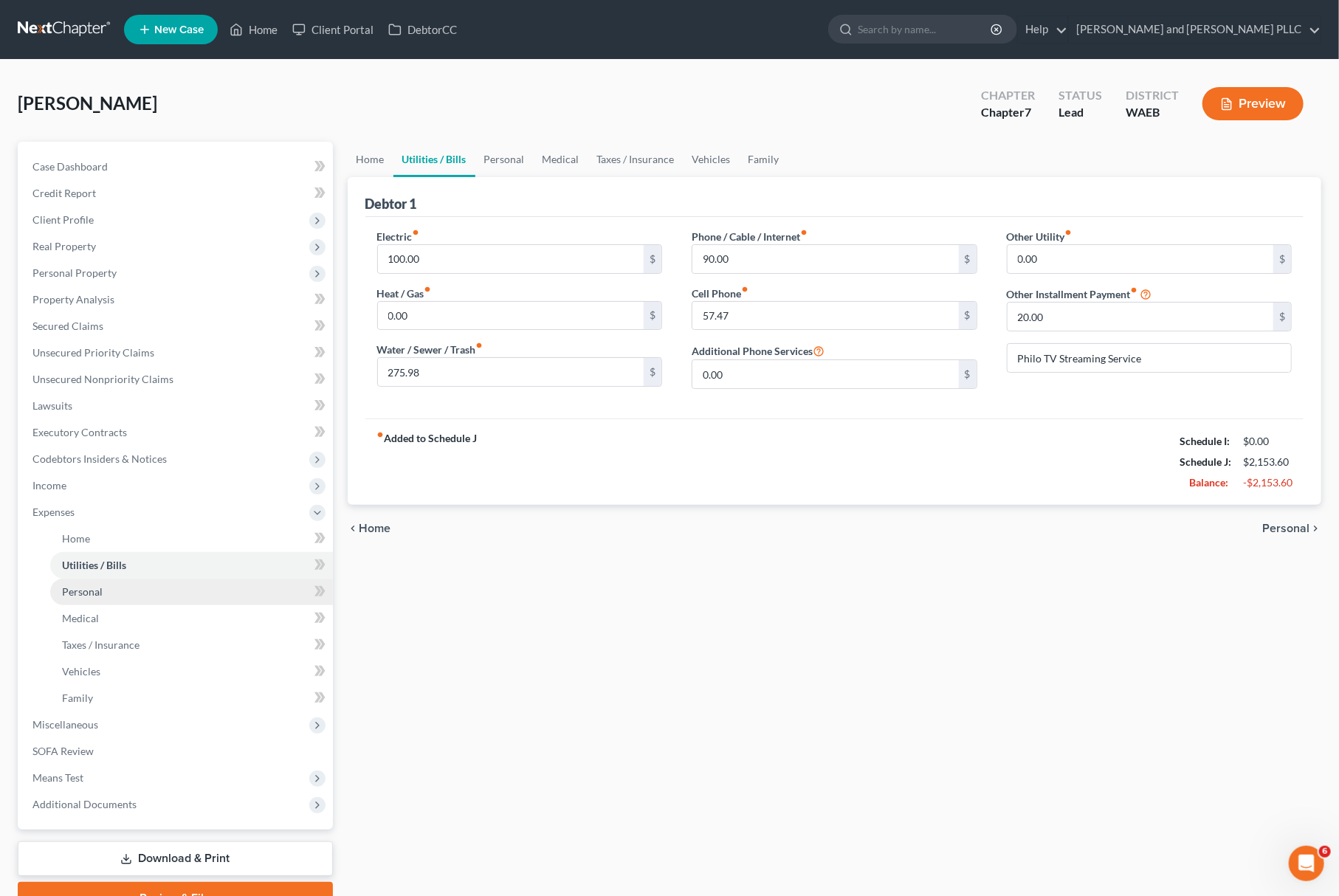
click at [108, 589] on link "Personal" at bounding box center [192, 591] width 283 height 26
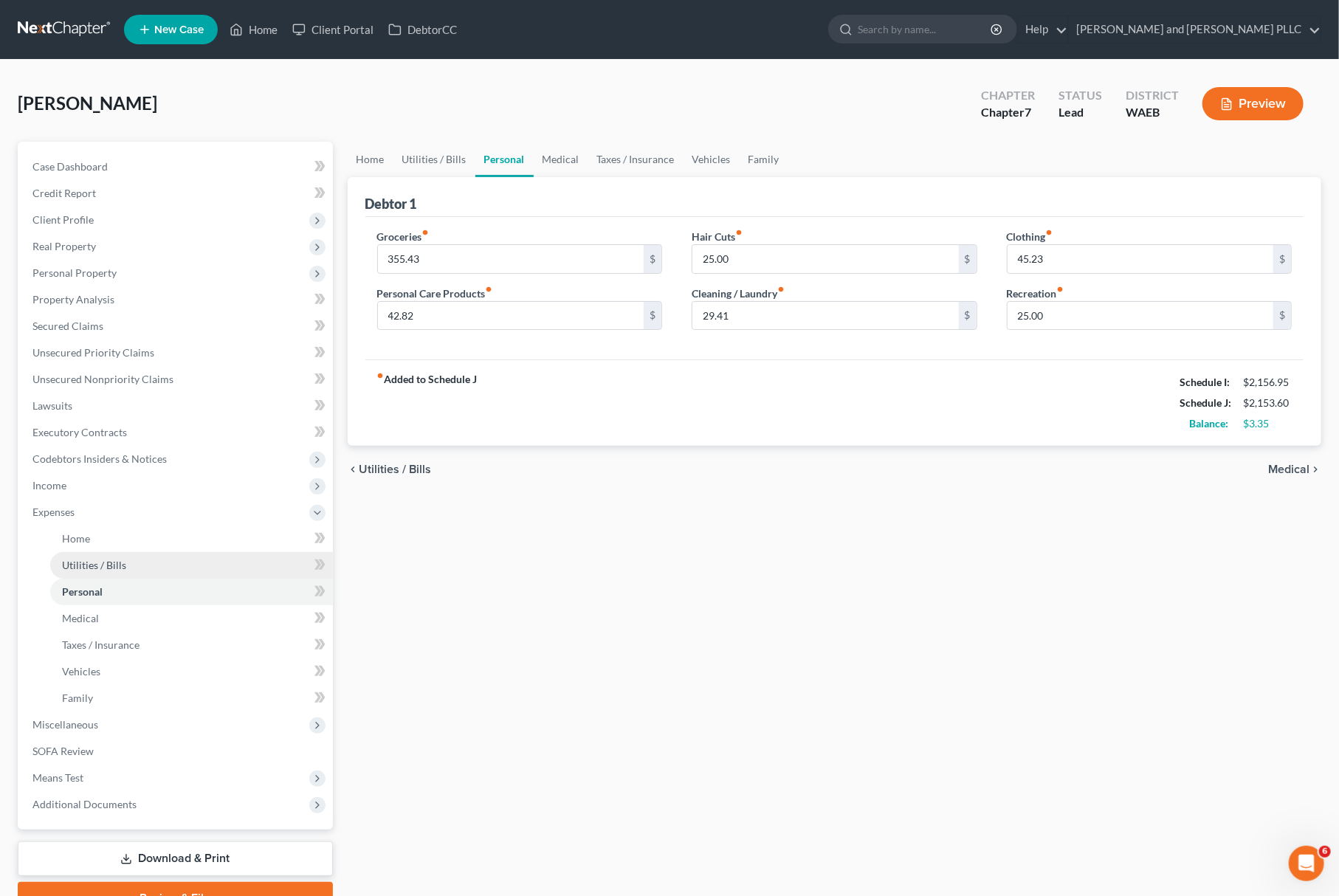
click at [118, 566] on span "Utilities / Bills" at bounding box center [94, 565] width 64 height 13
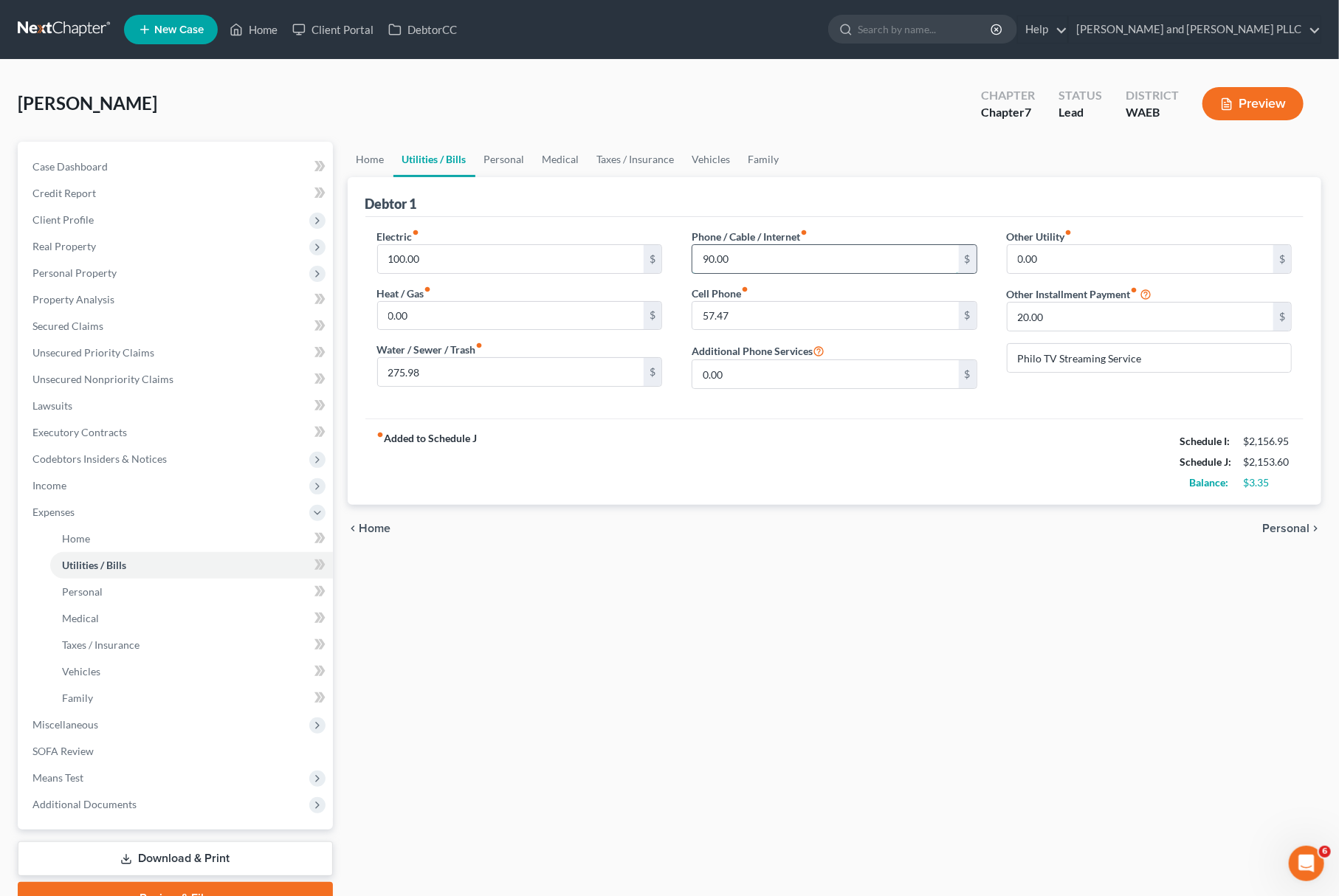
click at [737, 253] on input "90.00" at bounding box center [825, 258] width 267 height 28
click at [746, 260] on input "90.00" at bounding box center [825, 258] width 267 height 28
click at [546, 584] on div "Home Utilities / Bills Personal Medical Taxes / Insurance Vehicles Family Debto…" at bounding box center [835, 527] width 989 height 773
click at [706, 256] on input "90.00" at bounding box center [825, 258] width 267 height 28
type input "110.00"
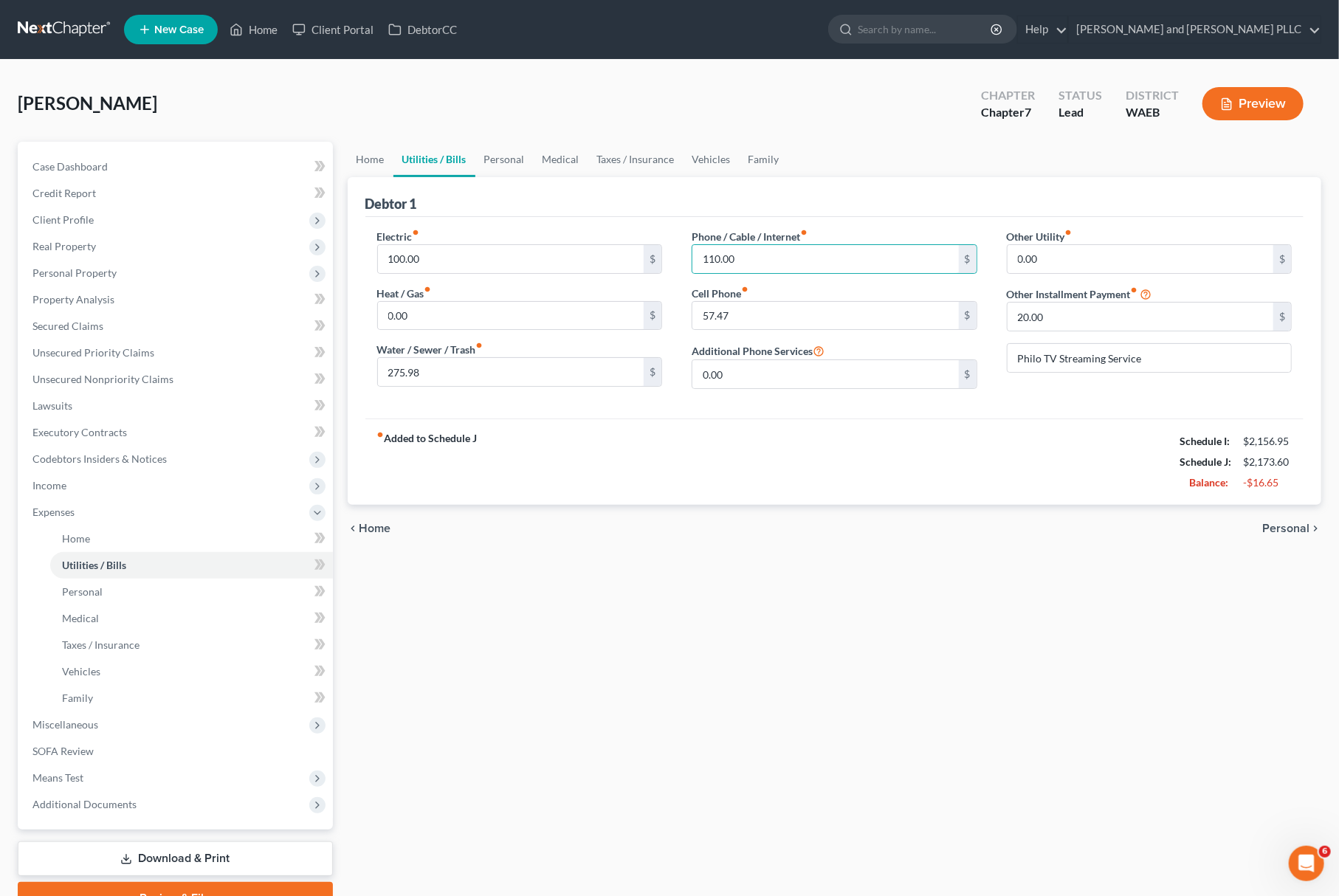
click at [1132, 660] on div "Home Utilities / Bills Personal Medical Taxes / Insurance Vehicles Family Debto…" at bounding box center [835, 527] width 989 height 773
click at [996, 581] on div "Home Utilities / Bills Personal Medical Taxes / Insurance Vehicles Family Debto…" at bounding box center [835, 527] width 989 height 773
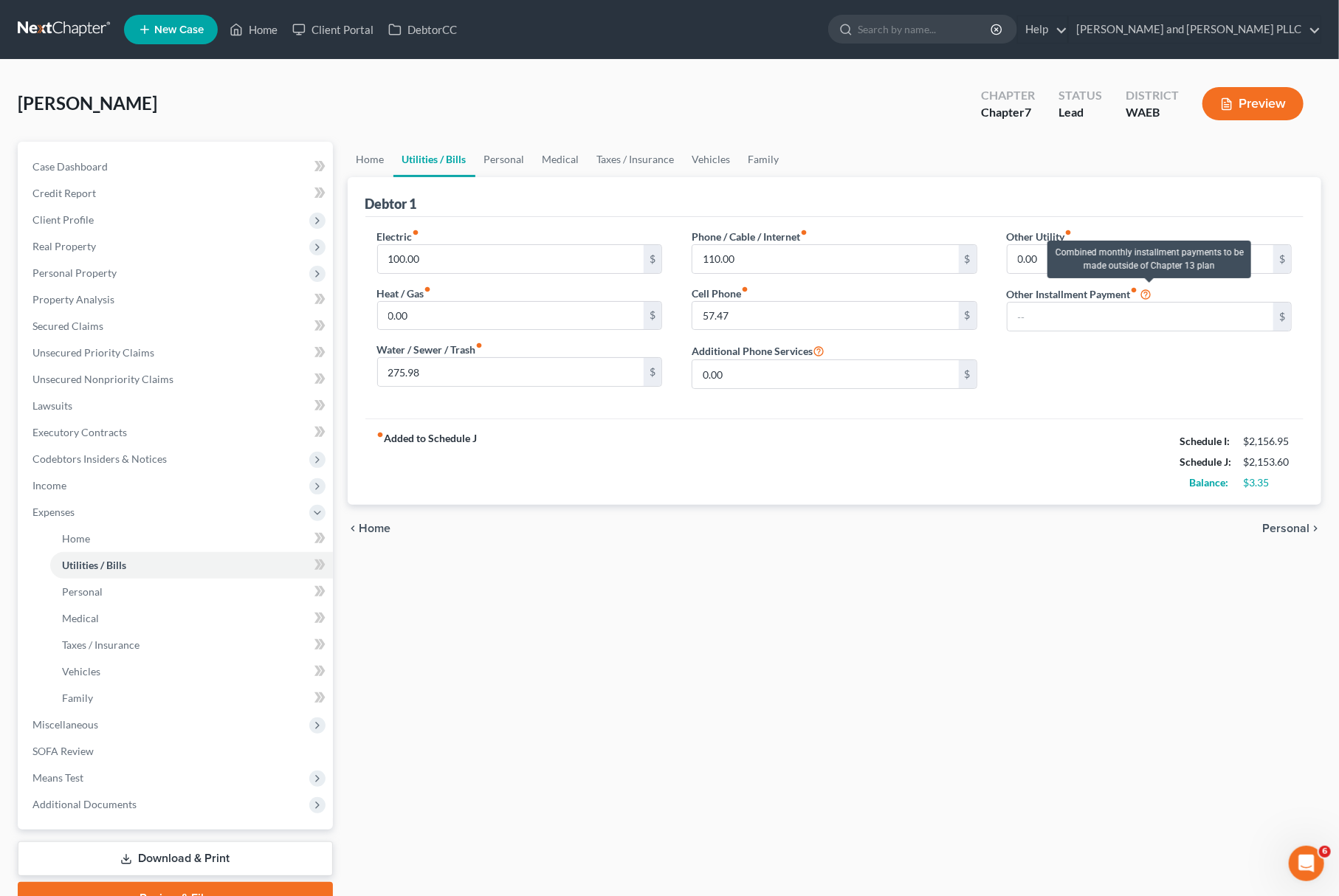
click at [1143, 288] on icon at bounding box center [1145, 293] width 12 height 14
drag, startPoint x: 1126, startPoint y: 360, endPoint x: 1146, endPoint y: 326, distance: 39.4
click at [1125, 360] on div "Other Utility fiber_manual_record 0.00 $ Other Installment Payment fiber_manual…" at bounding box center [1149, 315] width 315 height 172
click at [675, 646] on div "Home Utilities / Bills Personal Medical Taxes / Insurance Vehicles Family Debto…" at bounding box center [835, 527] width 989 height 773
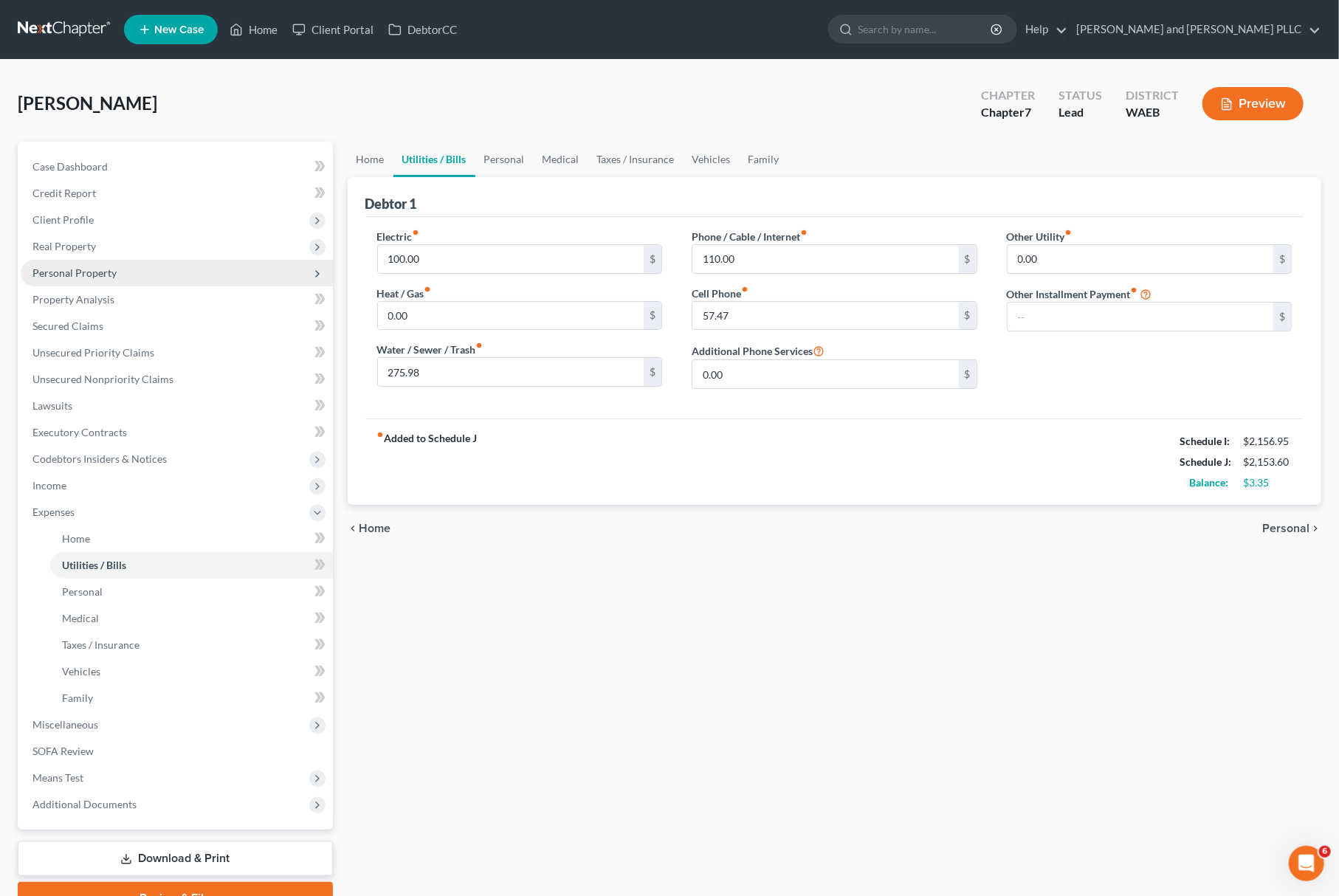
click at [119, 272] on span "Personal Property" at bounding box center [177, 273] width 312 height 26
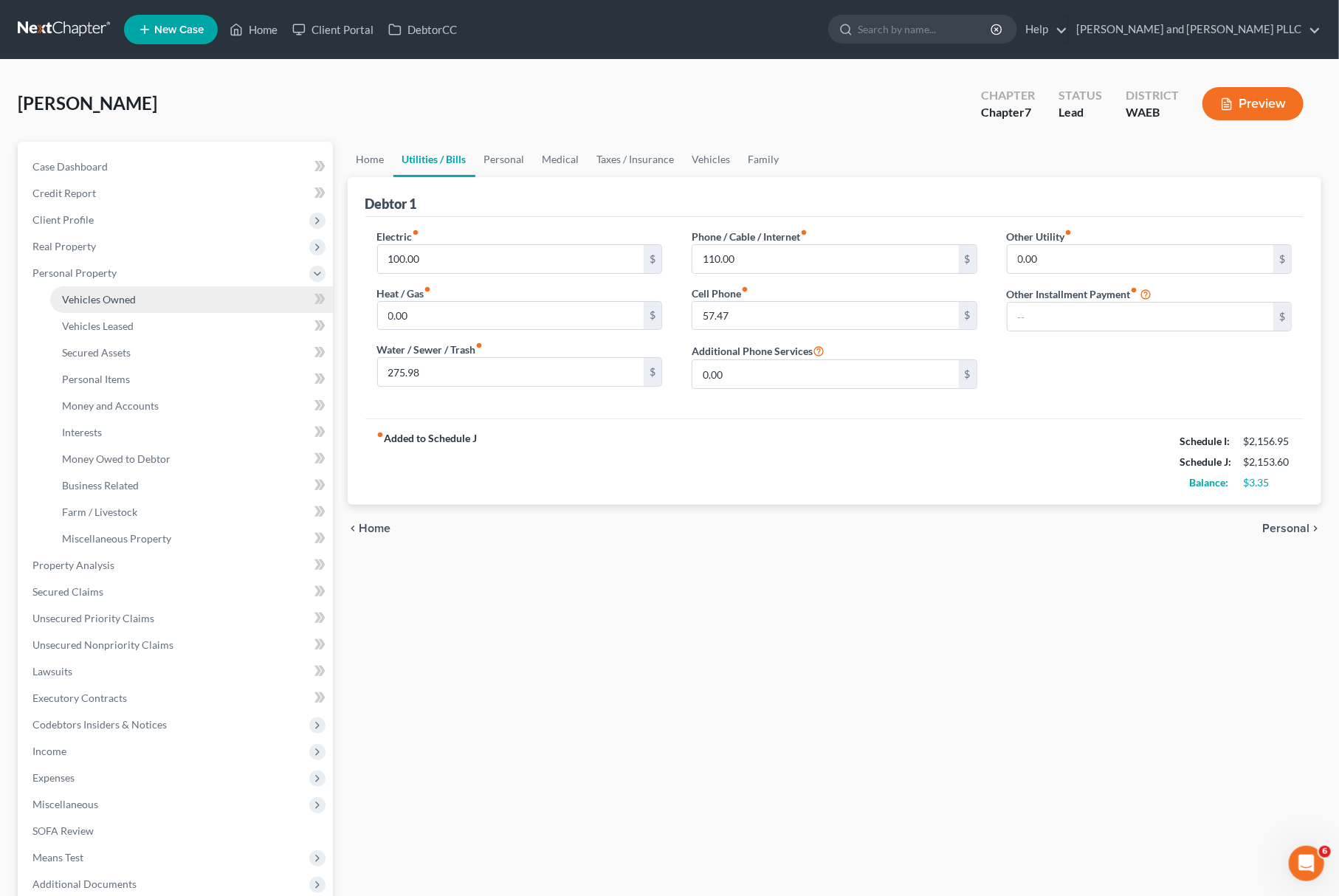
click at [114, 294] on span "Vehicles Owned" at bounding box center [99, 299] width 74 height 13
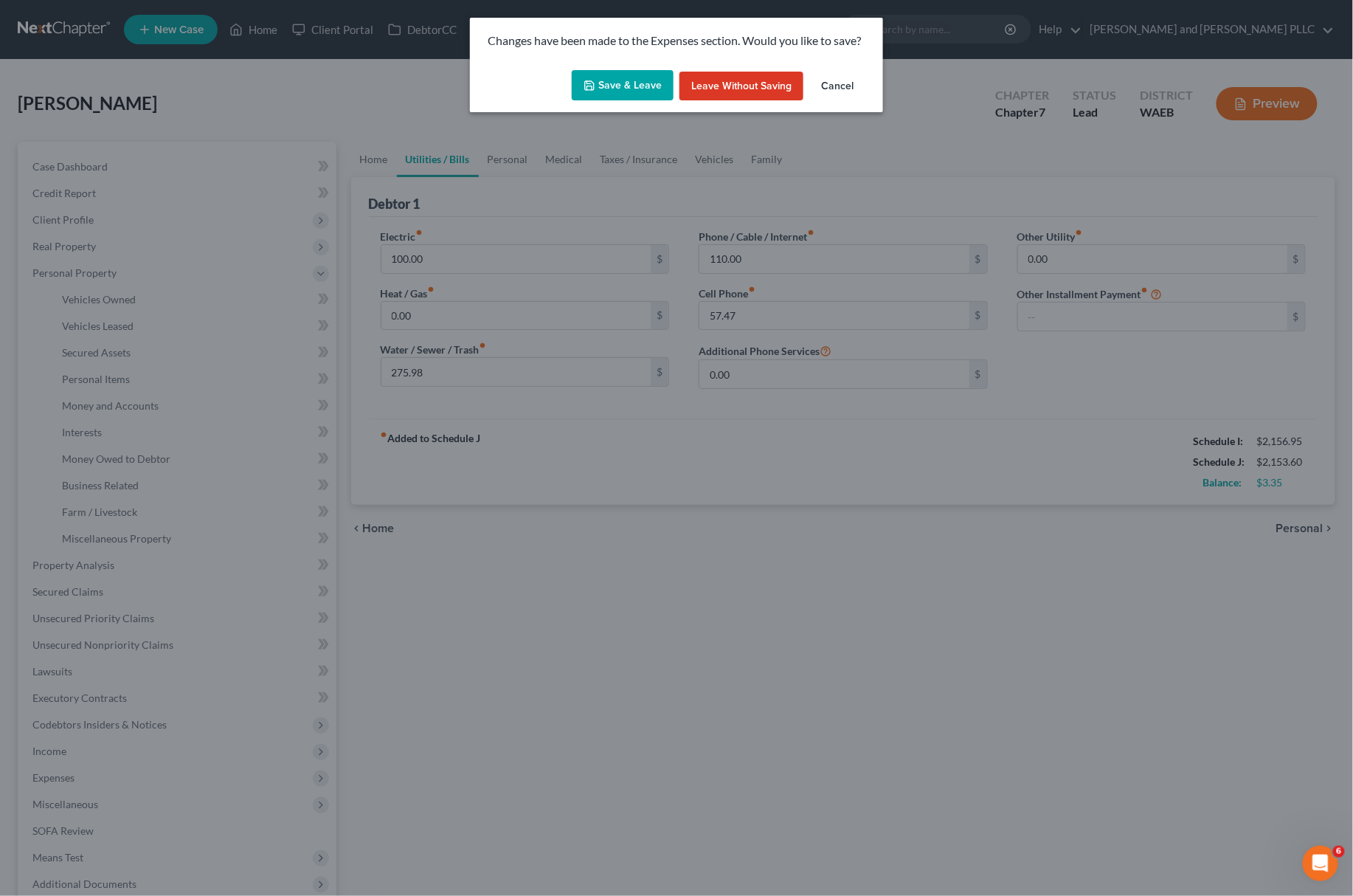
click at [633, 76] on button "Save & Leave" at bounding box center [623, 86] width 102 height 31
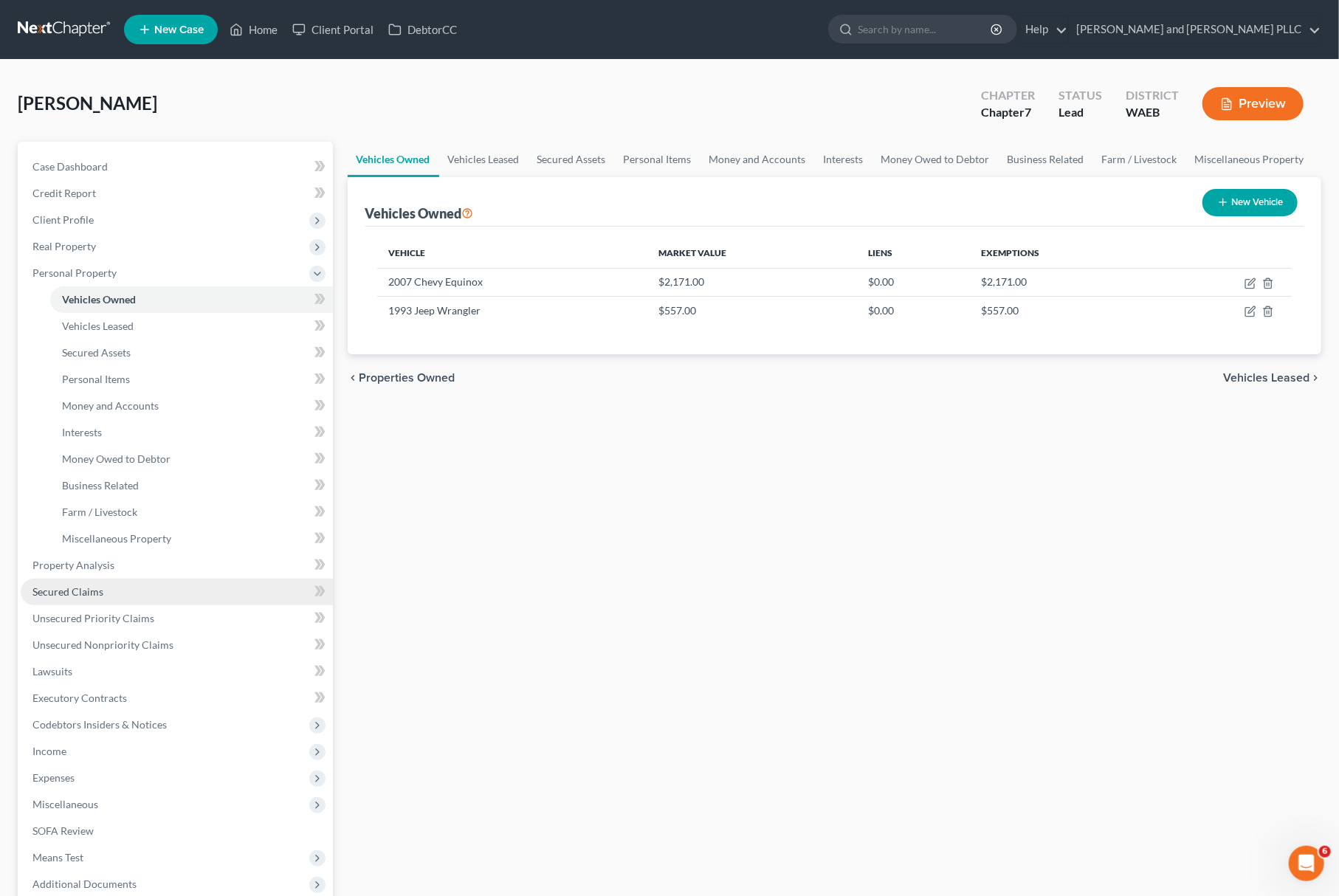
click at [62, 599] on link "Secured Claims" at bounding box center [177, 591] width 312 height 26
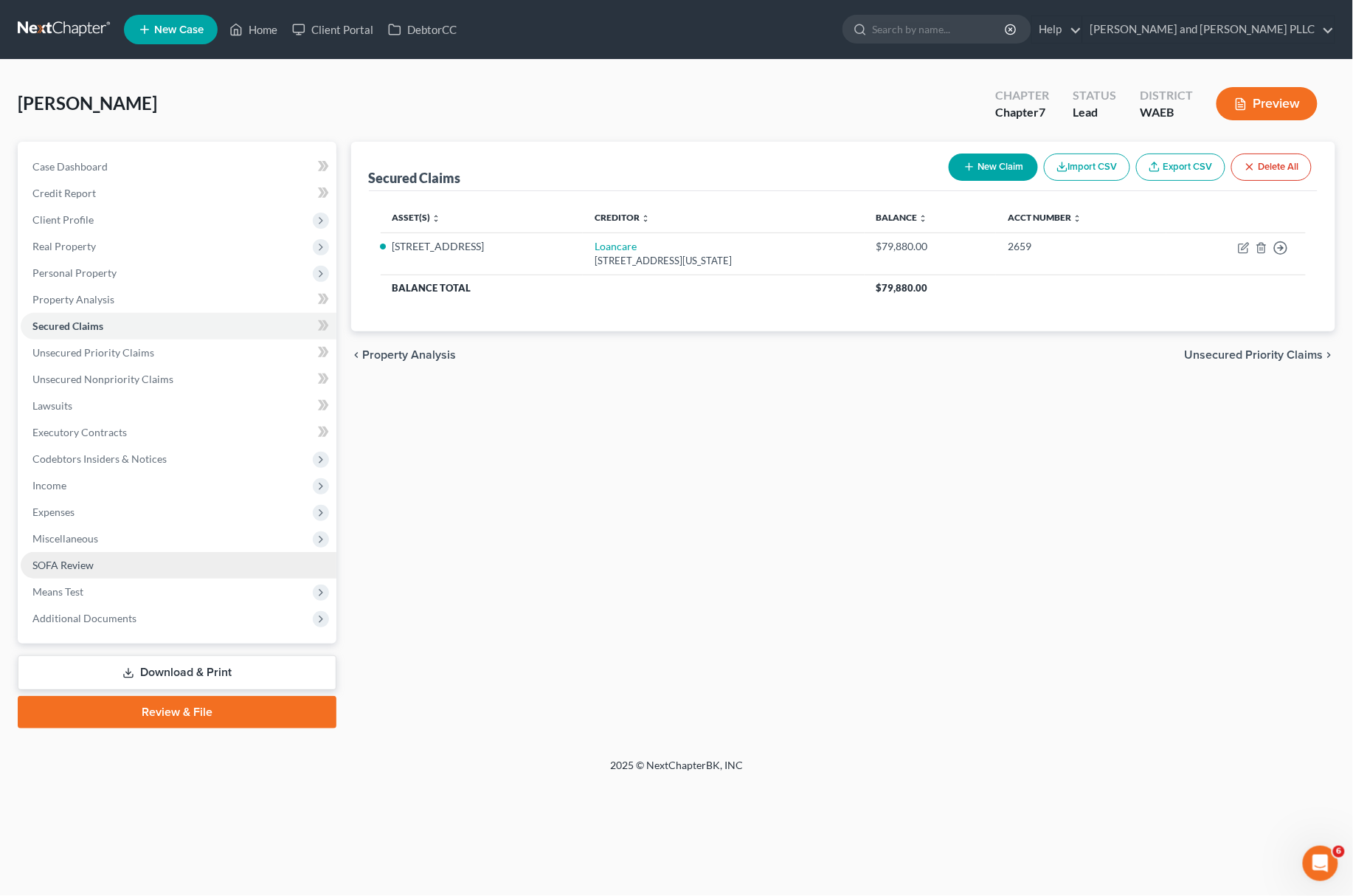
click at [57, 553] on link "SOFA Review" at bounding box center [179, 565] width 316 height 26
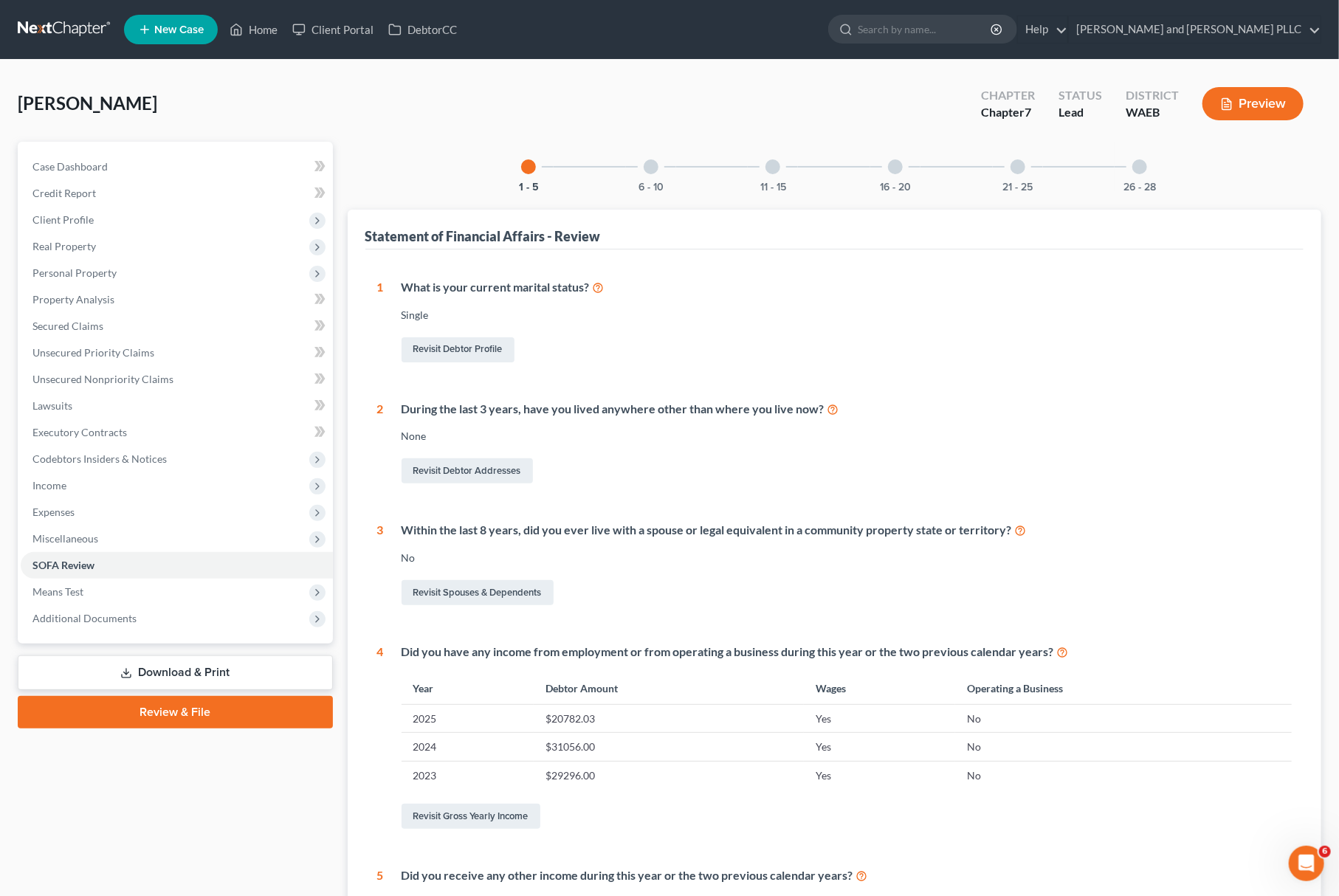
click at [888, 175] on div "16 - 20" at bounding box center [894, 166] width 50 height 50
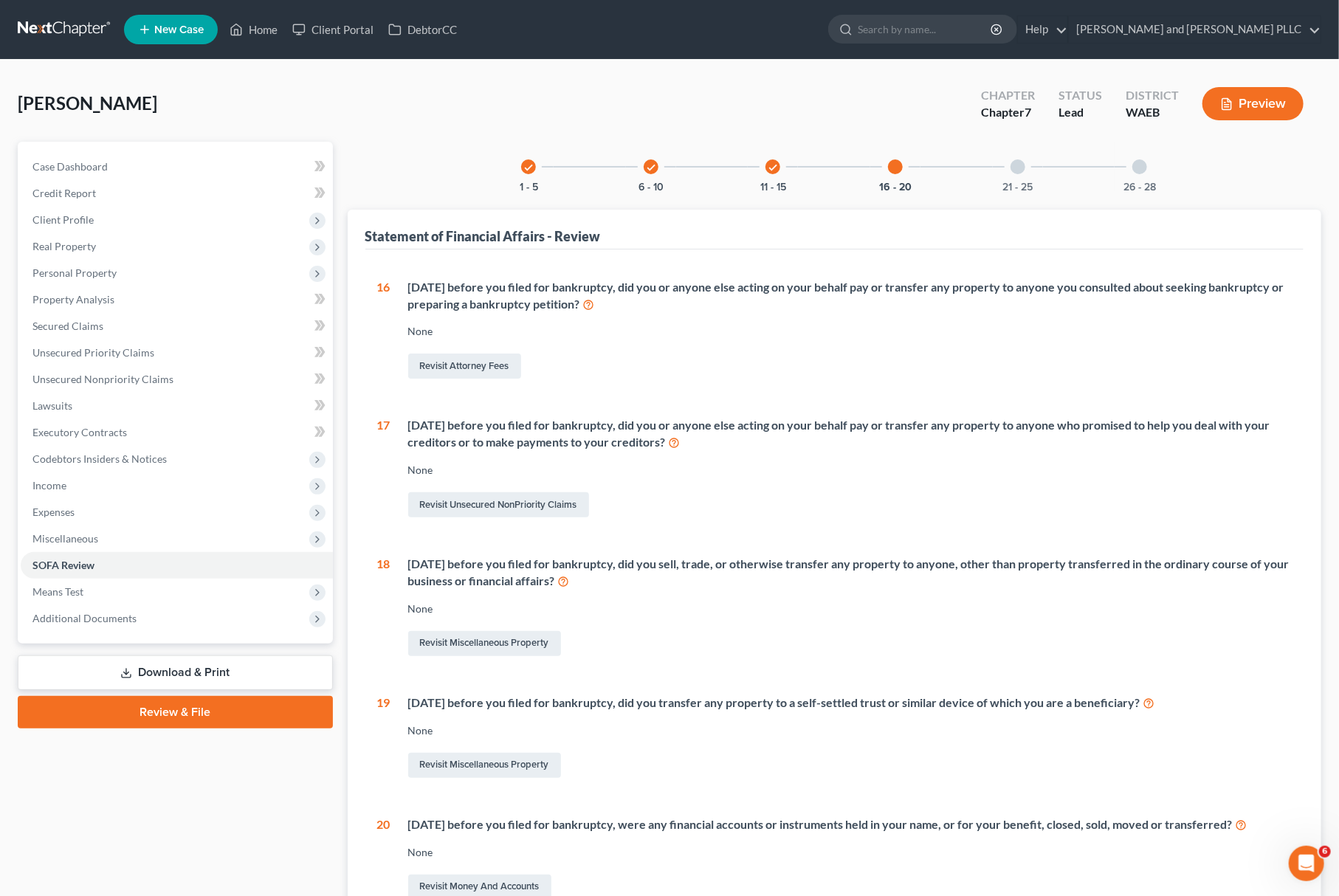
click at [595, 299] on icon at bounding box center [589, 303] width 12 height 14
click at [61, 612] on span "Additional Documents" at bounding box center [85, 618] width 104 height 13
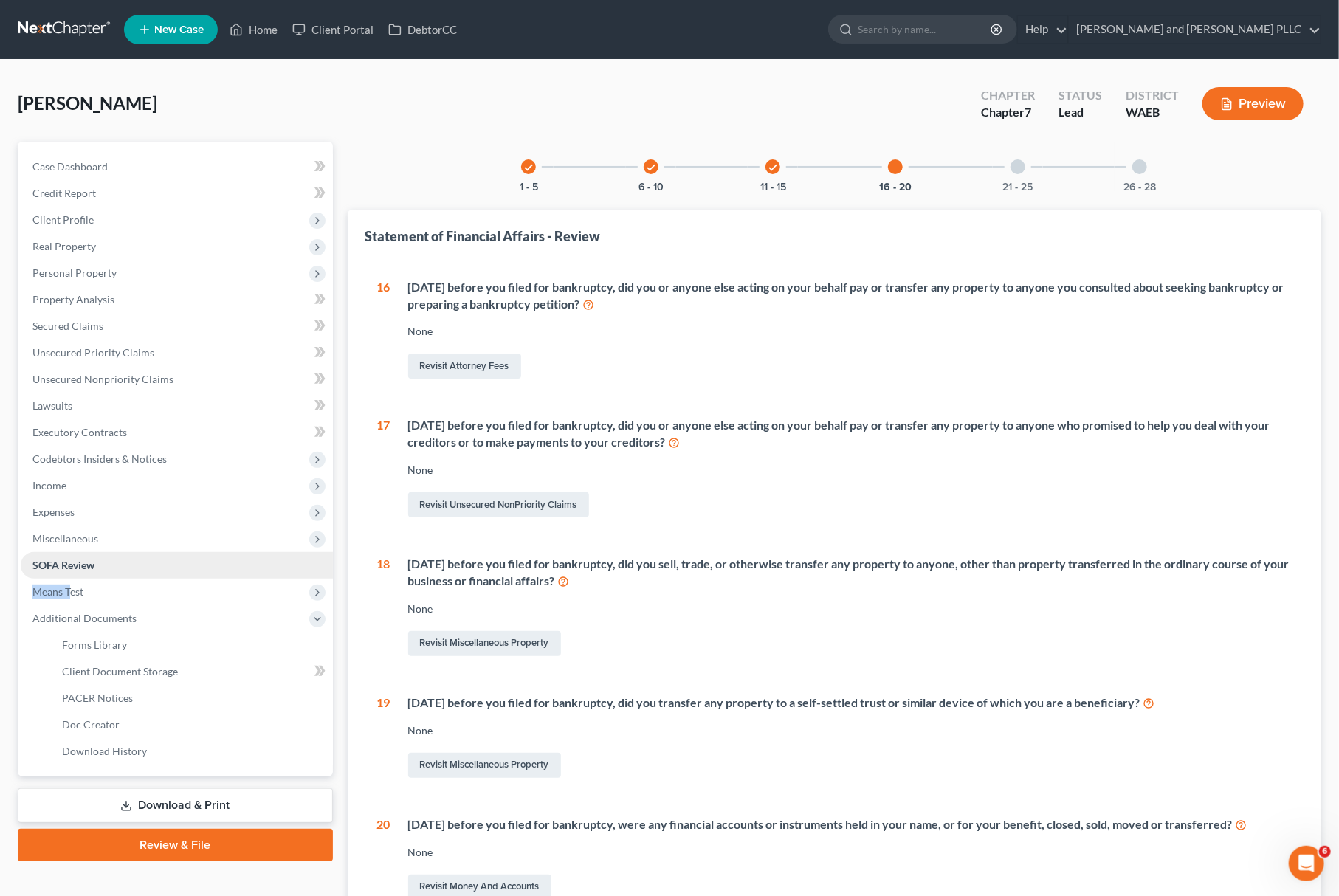
drag, startPoint x: 72, startPoint y: 591, endPoint x: 175, endPoint y: 550, distance: 110.9
click at [116, 563] on ul "Case Dashboard Payments Invoices Payments Payments Credit Report Client Profile" at bounding box center [177, 459] width 312 height 611
click at [256, 542] on span "Miscellaneous" at bounding box center [177, 538] width 312 height 26
click at [131, 556] on link "Attorney / Credit Counseling Fees" at bounding box center [192, 565] width 283 height 26
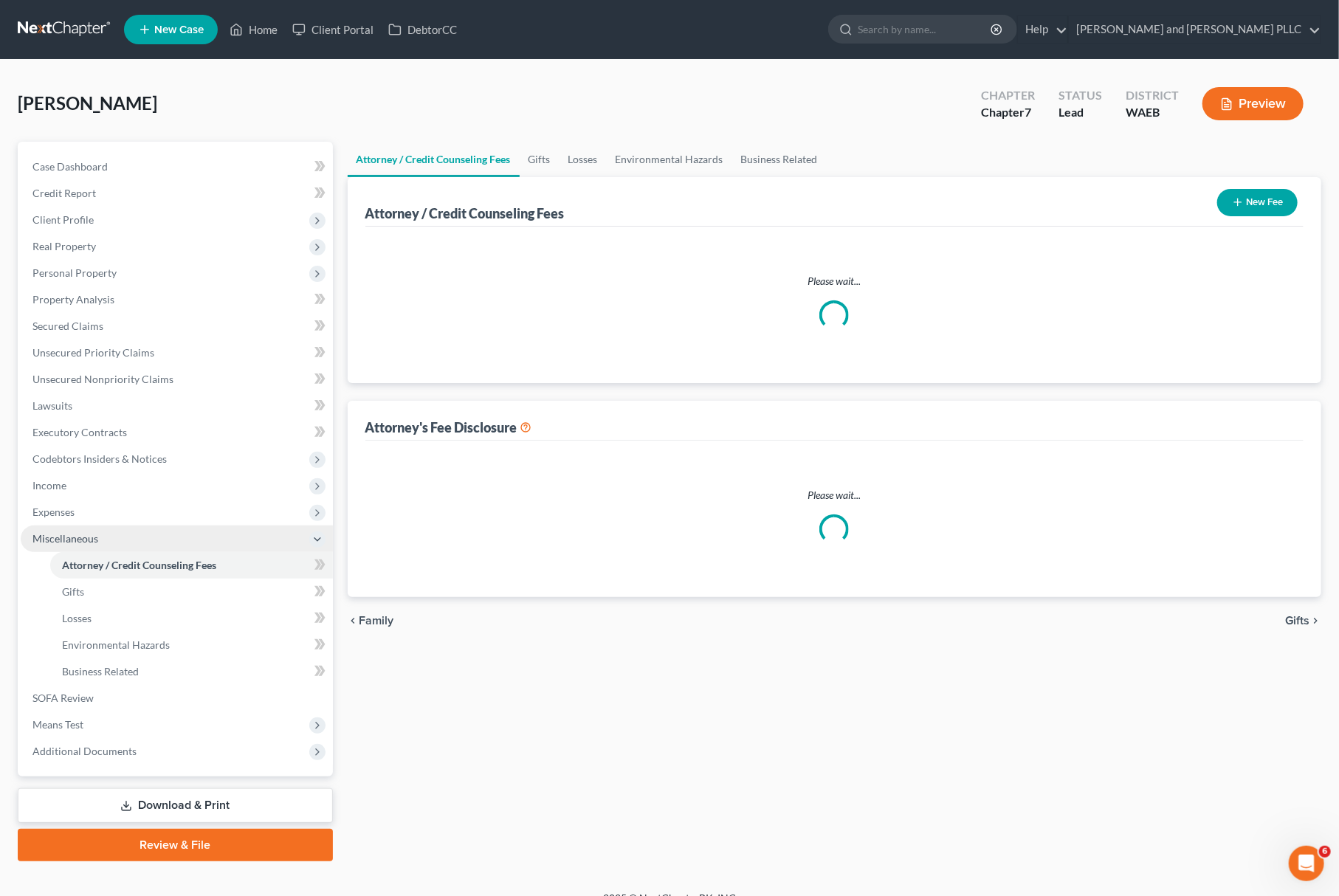
select select "0"
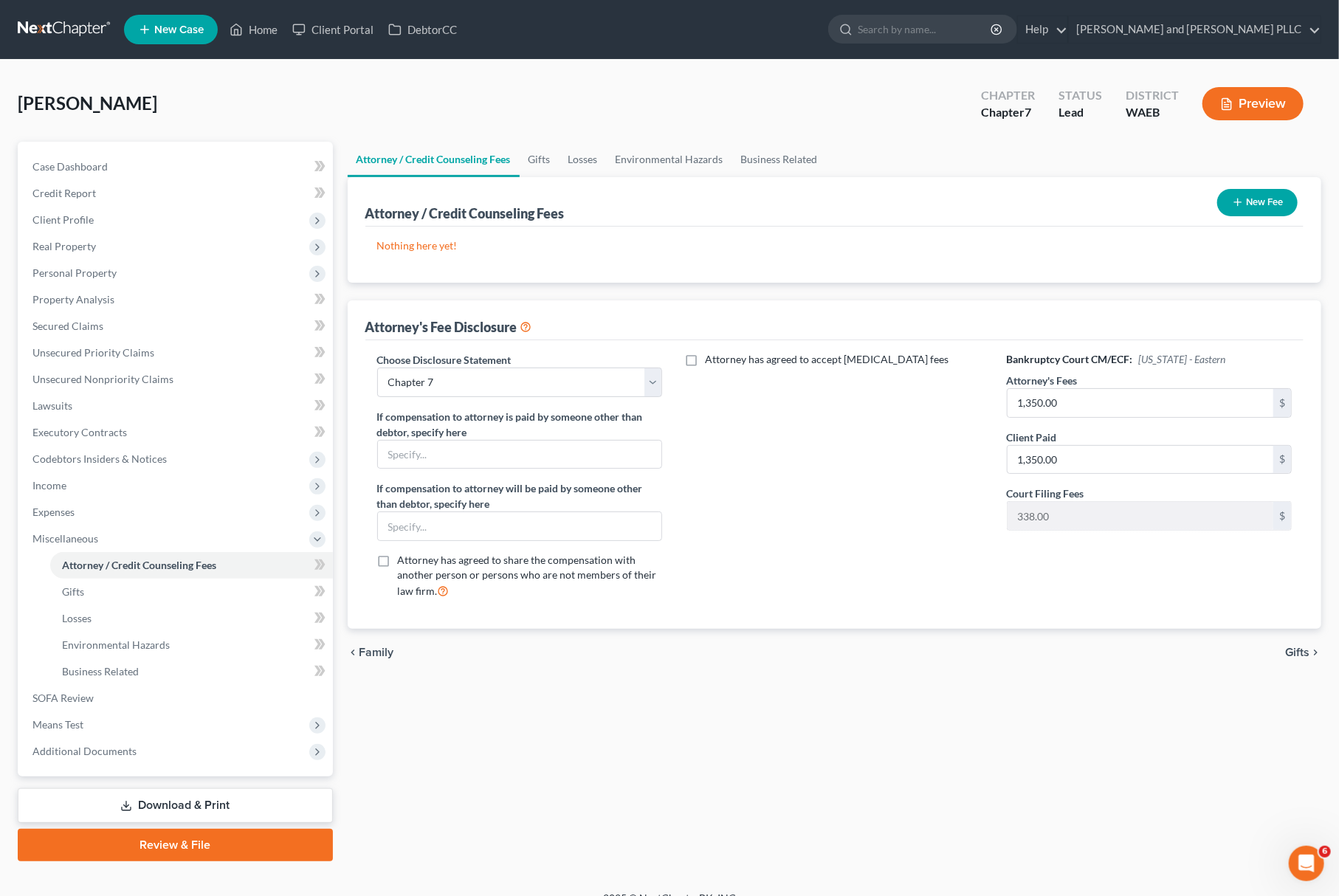
click at [1257, 200] on button "New Fee" at bounding box center [1257, 203] width 80 height 27
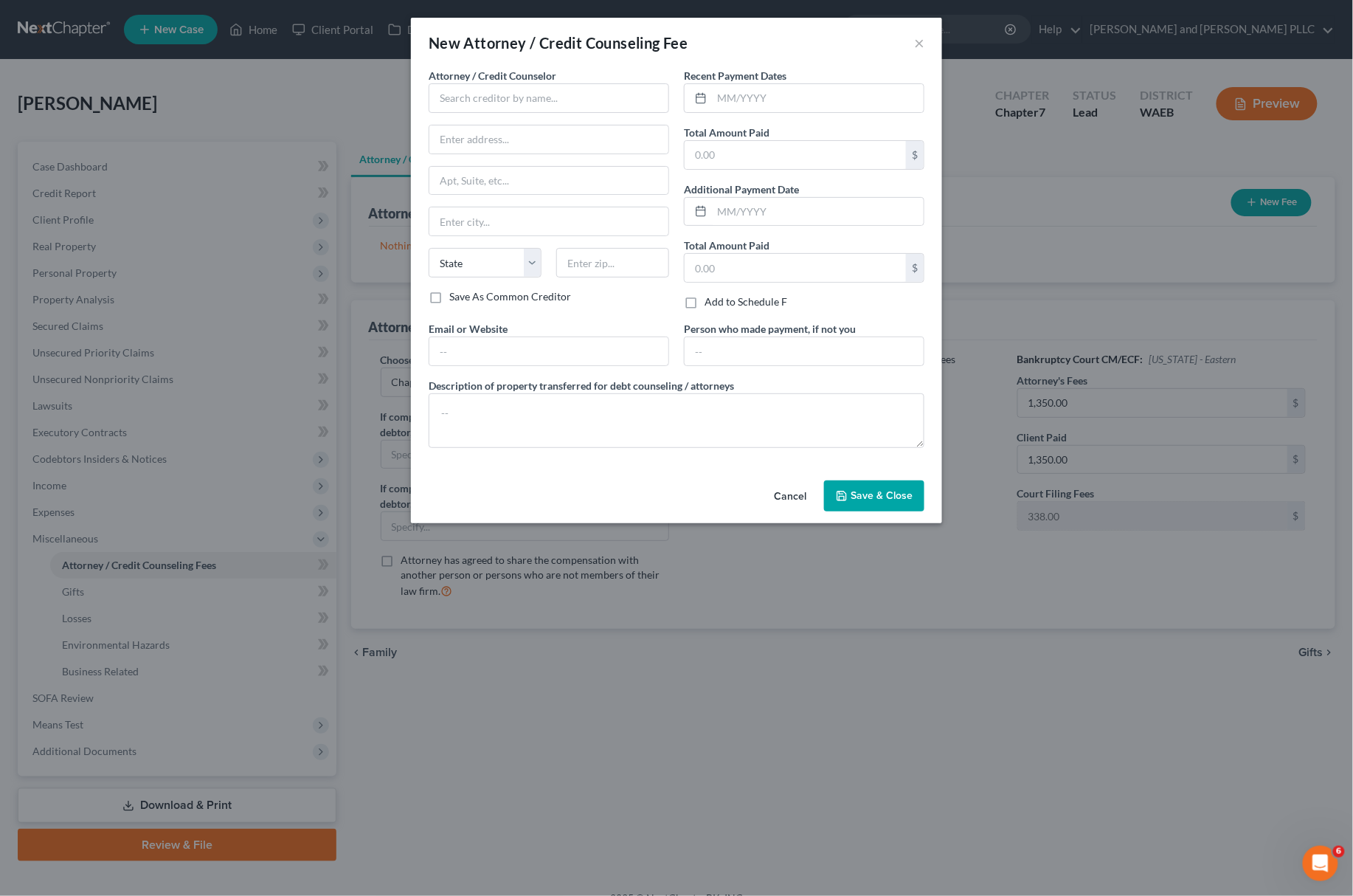
click at [925, 39] on div "New Attorney / Credit Counseling Fee ×" at bounding box center [676, 42] width 531 height 50
click at [919, 40] on button "×" at bounding box center [919, 42] width 10 height 17
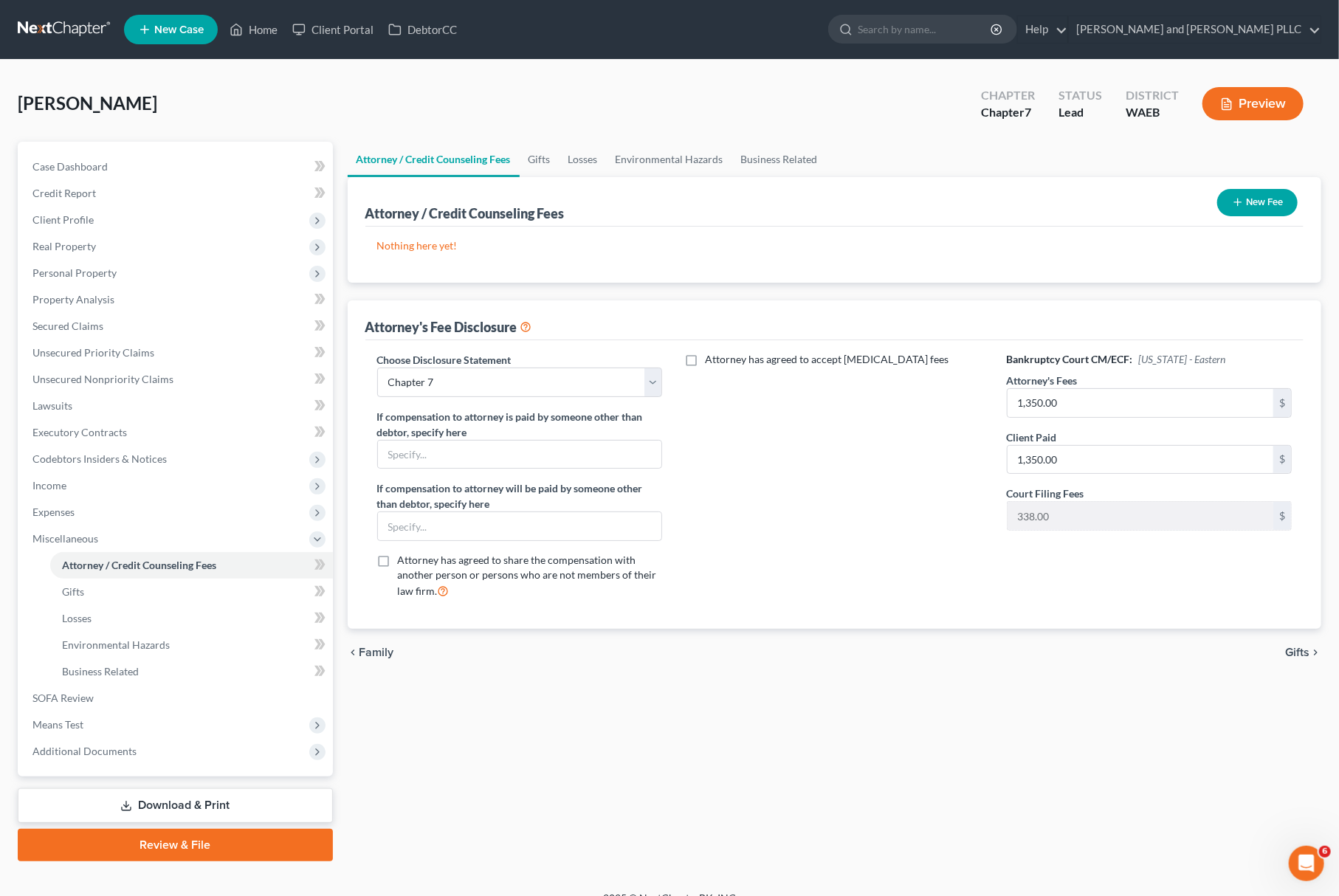
click at [1242, 203] on icon "button" at bounding box center [1238, 202] width 12 height 12
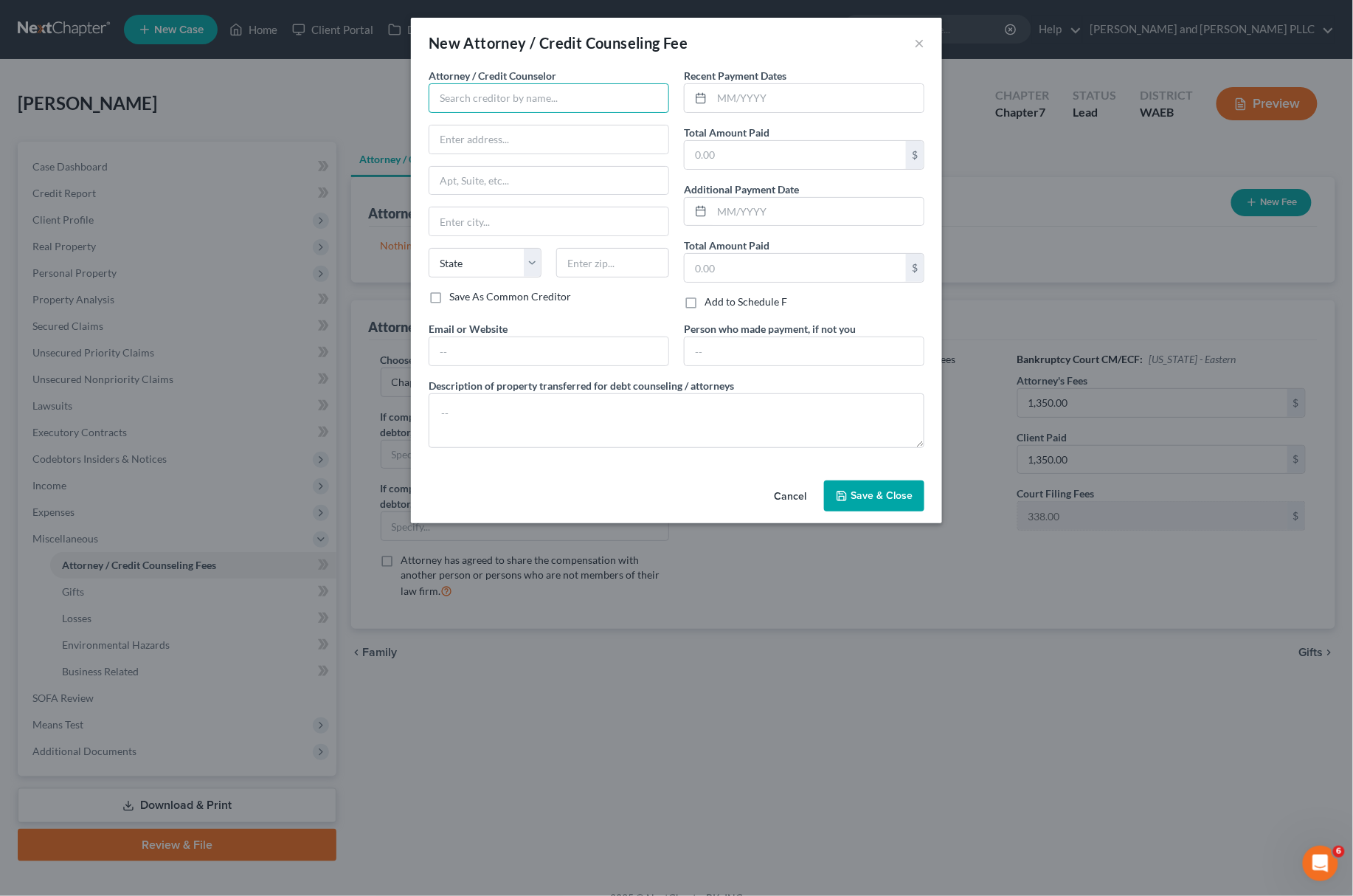
click at [539, 99] on input "text" at bounding box center [549, 98] width 241 height 29
type input "[PERSON_NAME] and [PERSON_NAME], PLLC"
type input "[STREET_ADDRESS]"
type input "[GEOGRAPHIC_DATA]"
select select "50"
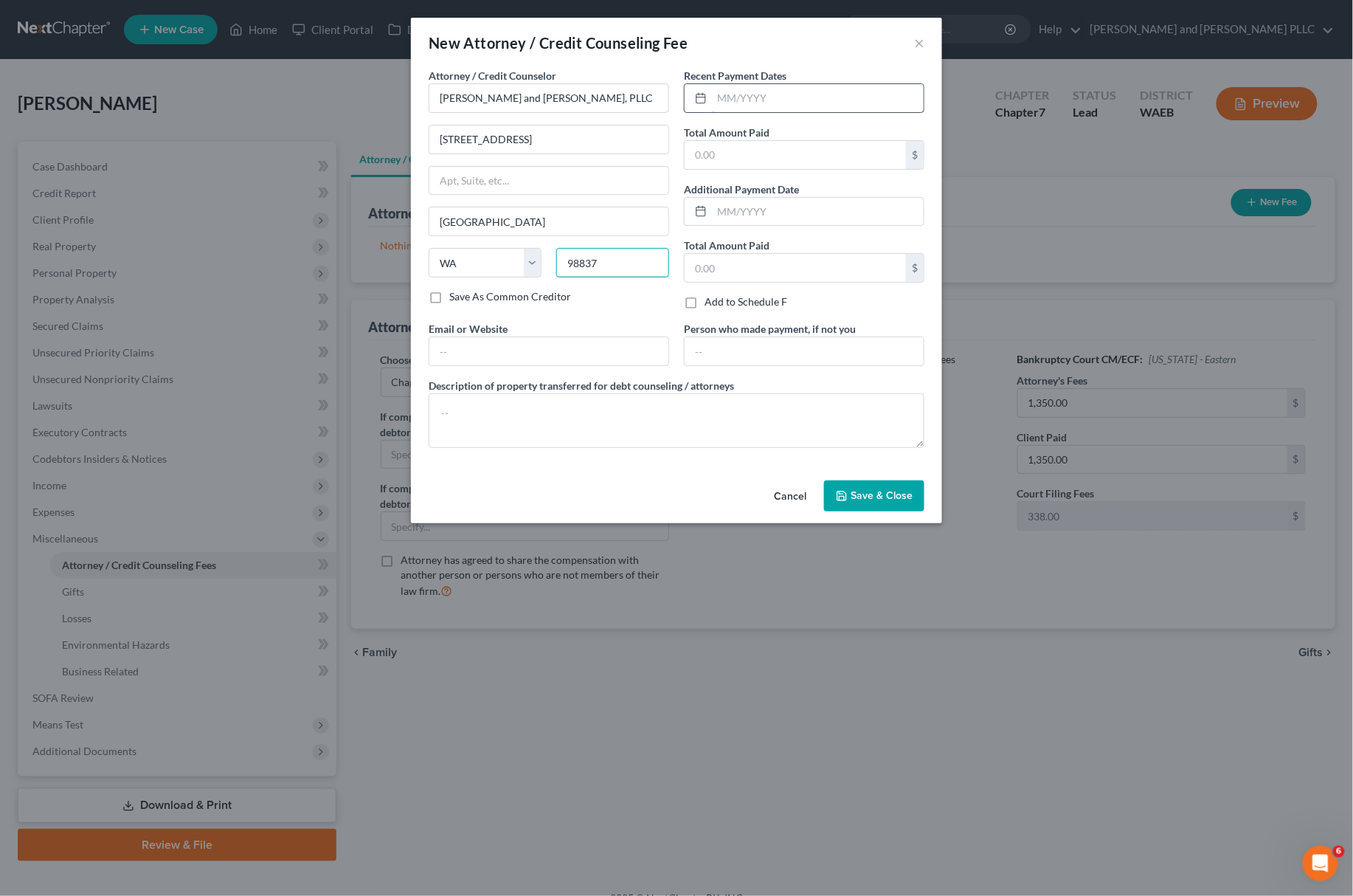
type input "98837"
click at [776, 94] on input "text" at bounding box center [817, 98] width 212 height 28
type input "08/05"
click at [737, 152] on input "text" at bounding box center [795, 154] width 222 height 28
type input "1,802.50"
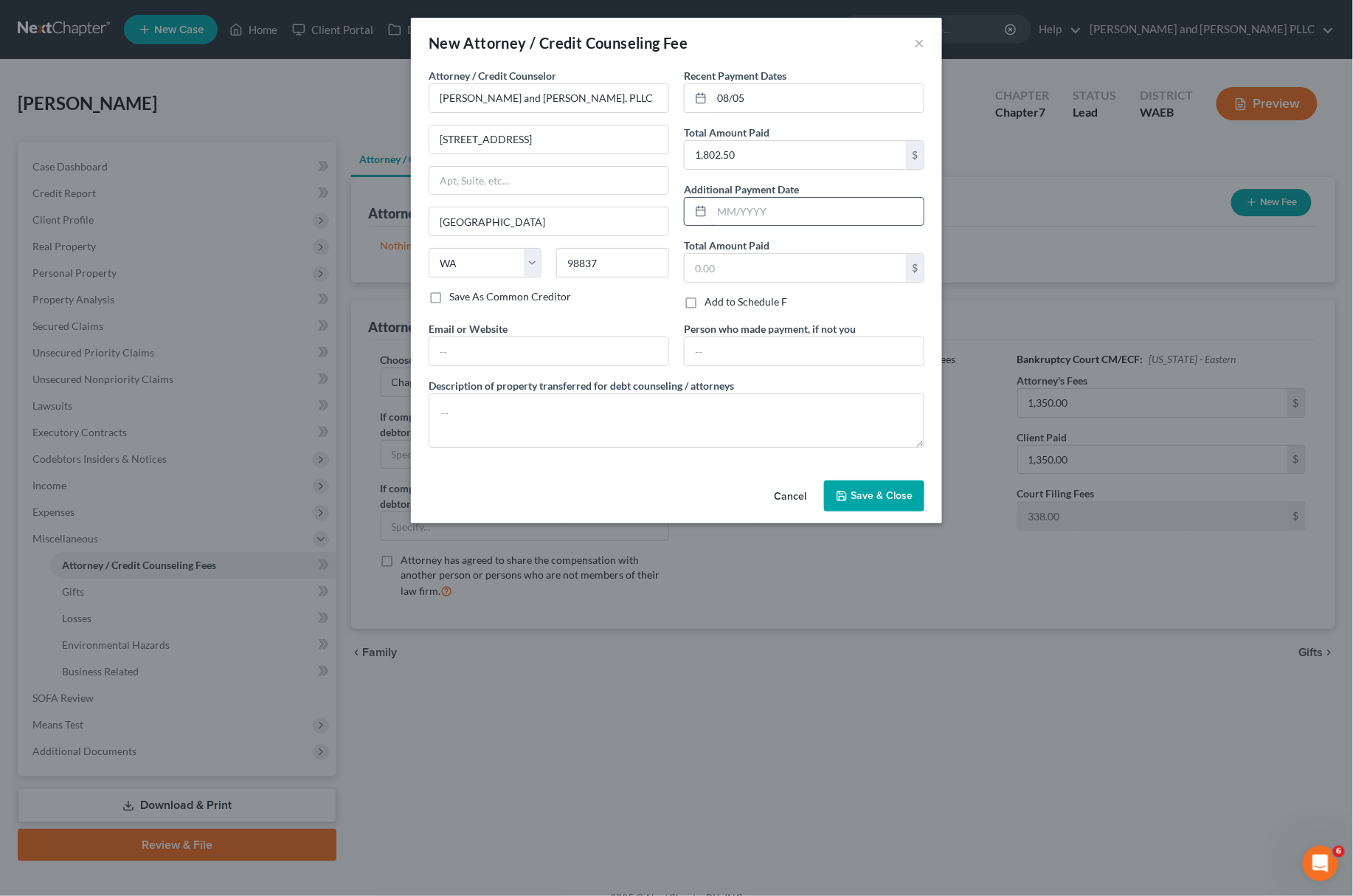
click at [771, 215] on input "text" at bounding box center [817, 212] width 212 height 28
click at [468, 435] on textarea at bounding box center [676, 421] width 495 height 55
click at [525, 426] on textarea "Attorney's Fees:$1,425 Filing Fee" at bounding box center [676, 421] width 495 height 55
click at [505, 424] on textarea "Attorney's Fees:$1,425 Filing Fee: $338.00 Credit Report Expense: 39.50 Total =…" at bounding box center [676, 421] width 495 height 55
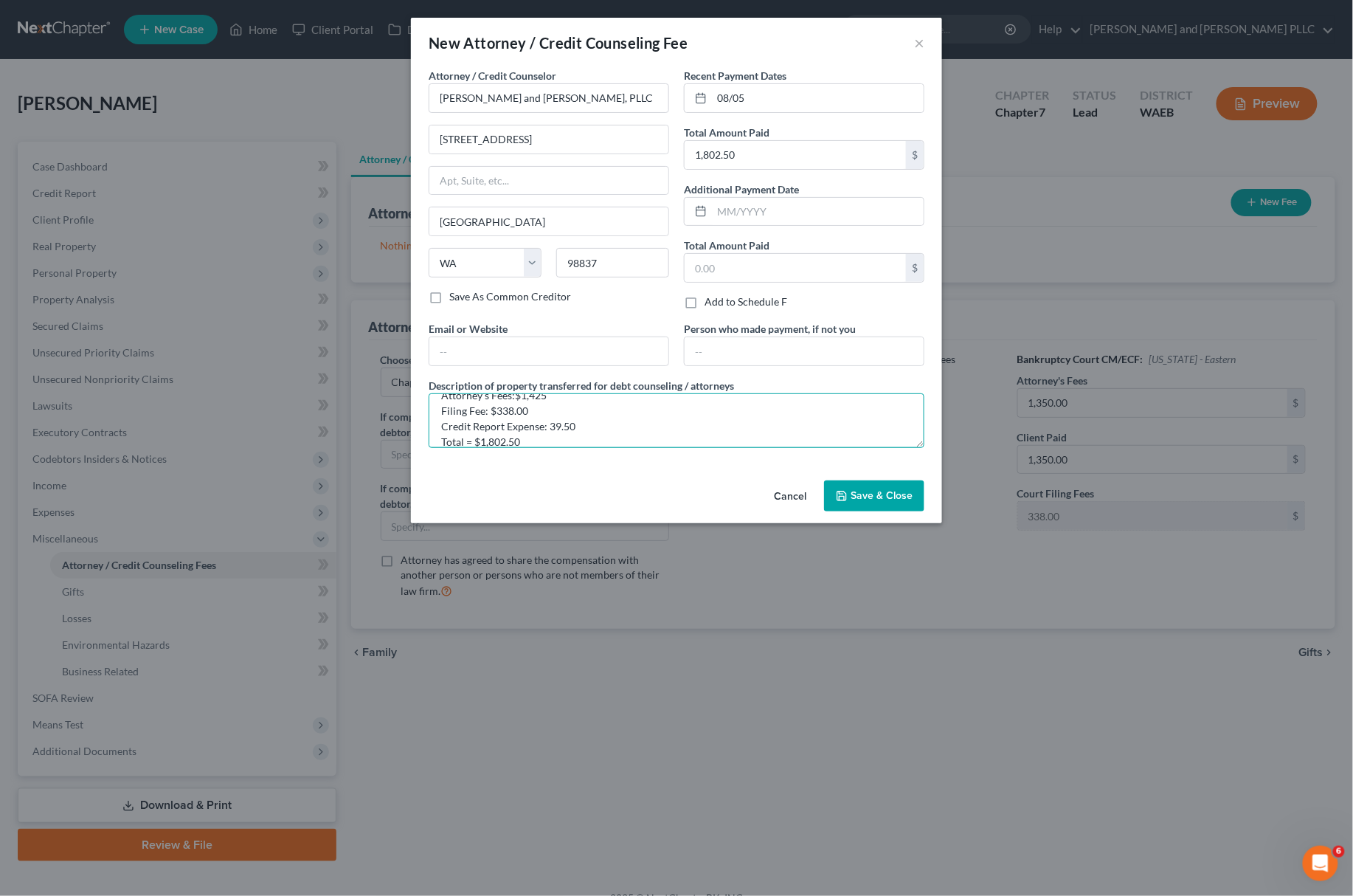
click at [505, 424] on textarea "Attorney's Fees:$1,425 Filing Fee: $338.00 Credit Report Expense: 39.50 Total =…" at bounding box center [676, 421] width 495 height 55
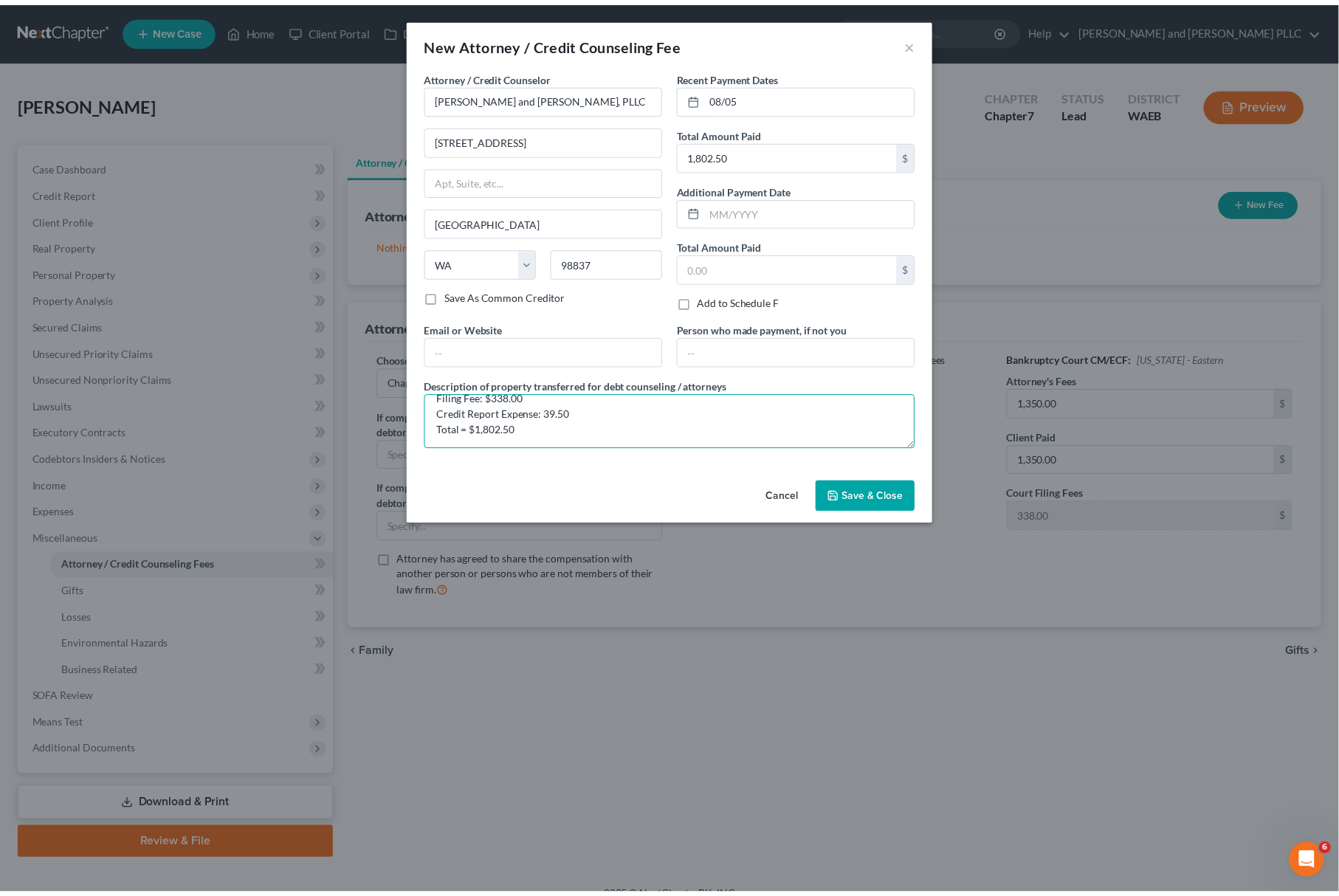
scroll to position [0, 0]
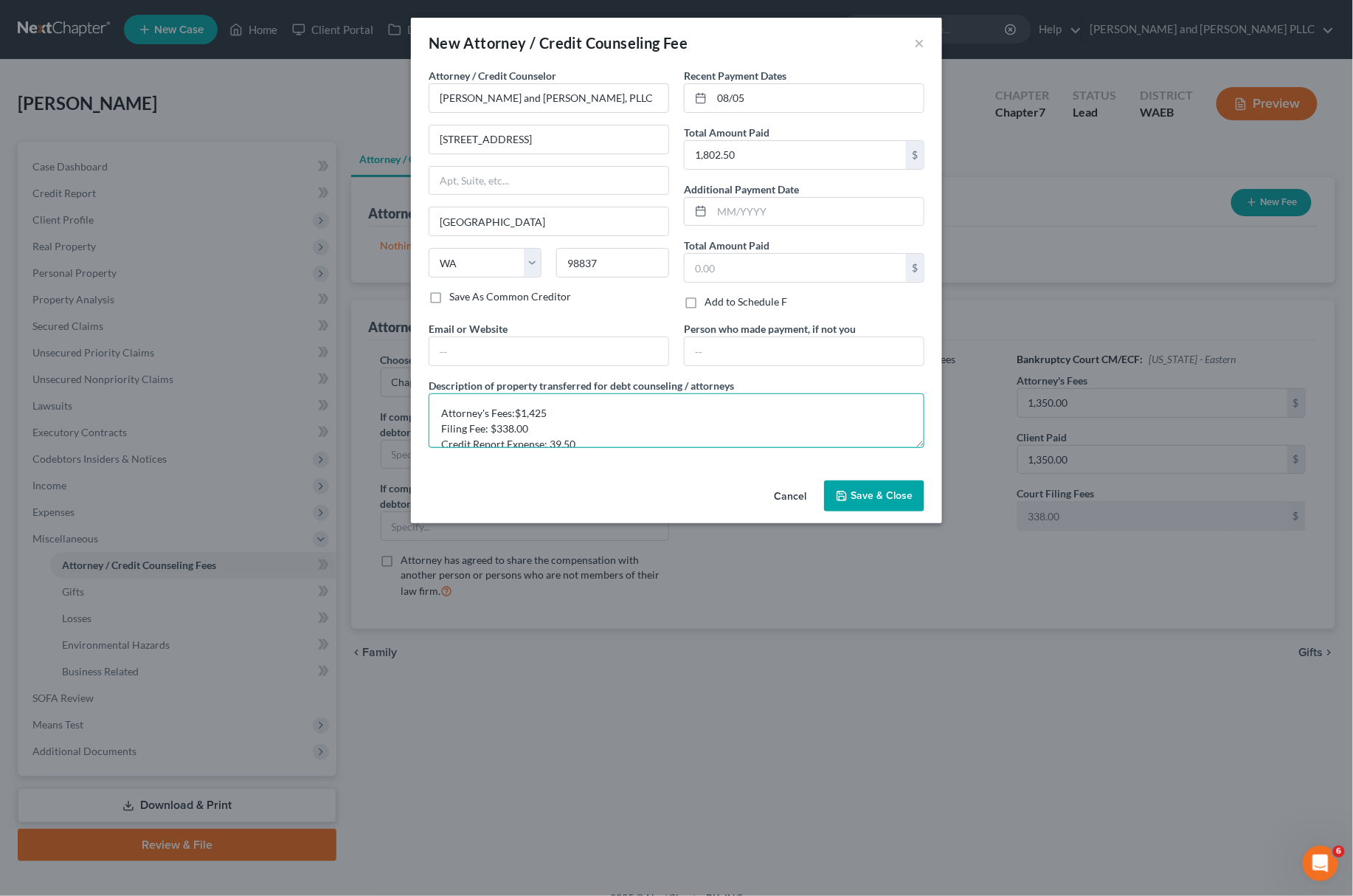
drag, startPoint x: 526, startPoint y: 444, endPoint x: 407, endPoint y: 382, distance: 134.2
click at [407, 382] on div "New Attorney / Credit Counseling Fee × Attorney / Credit Counselor * [PERSON_NA…" at bounding box center [676, 448] width 1353 height 896
type textarea "Attorney's Fees:$1,425 Filing Fee: $338.00 Credit Report Expense: 39.50 Total =…"
click at [449, 295] on label "Save As Common Creditor" at bounding box center [509, 297] width 121 height 15
click at [455, 295] on input "Save As Common Creditor" at bounding box center [460, 294] width 10 height 10
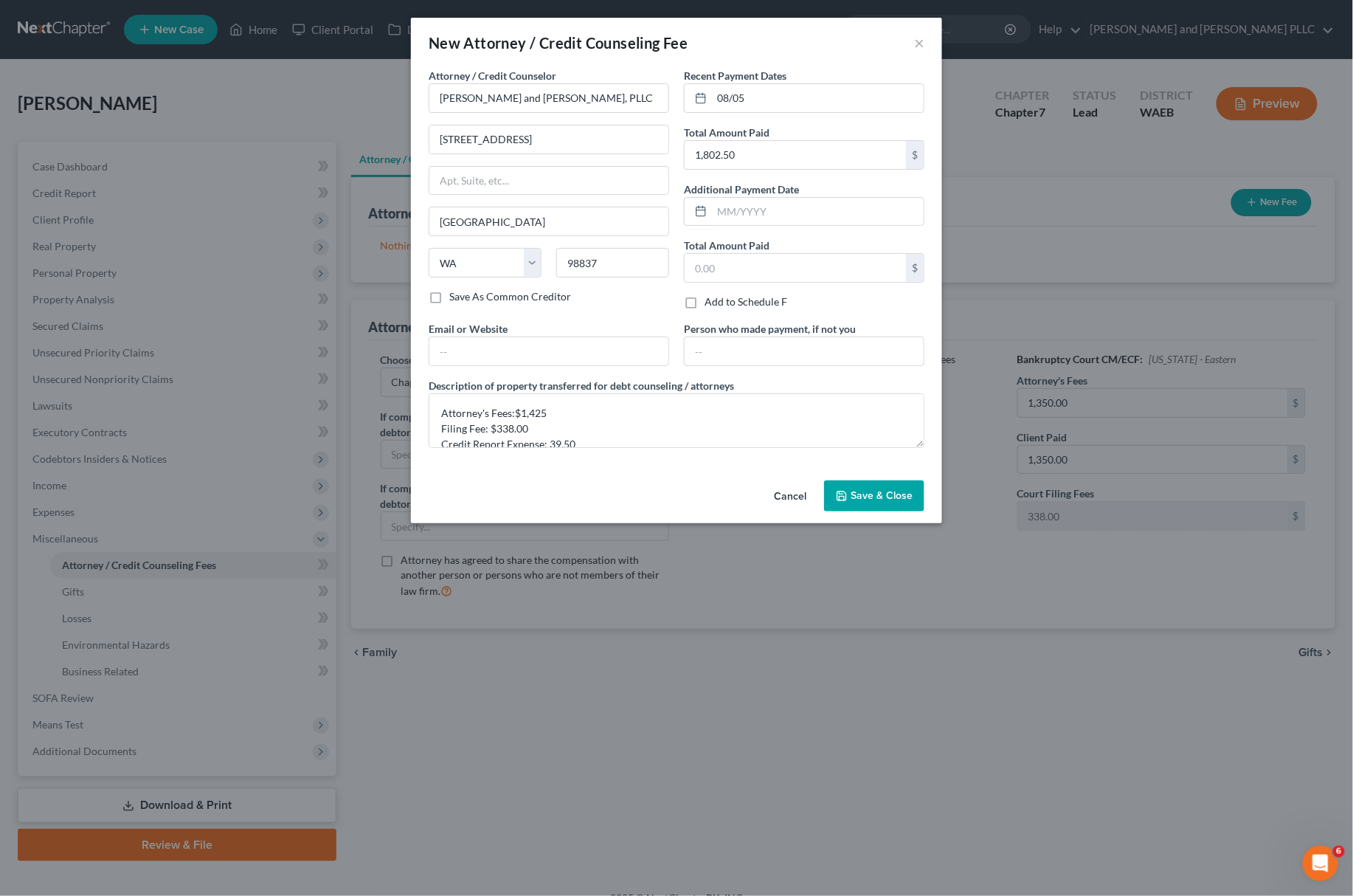
checkbox input "true"
click at [786, 98] on input "08/05" at bounding box center [817, 98] width 212 height 28
type input "[DATE]"
click at [806, 54] on div "New Attorney / Credit Counseling Fee ×" at bounding box center [676, 42] width 531 height 50
click at [513, 345] on input "text" at bounding box center [549, 351] width 239 height 28
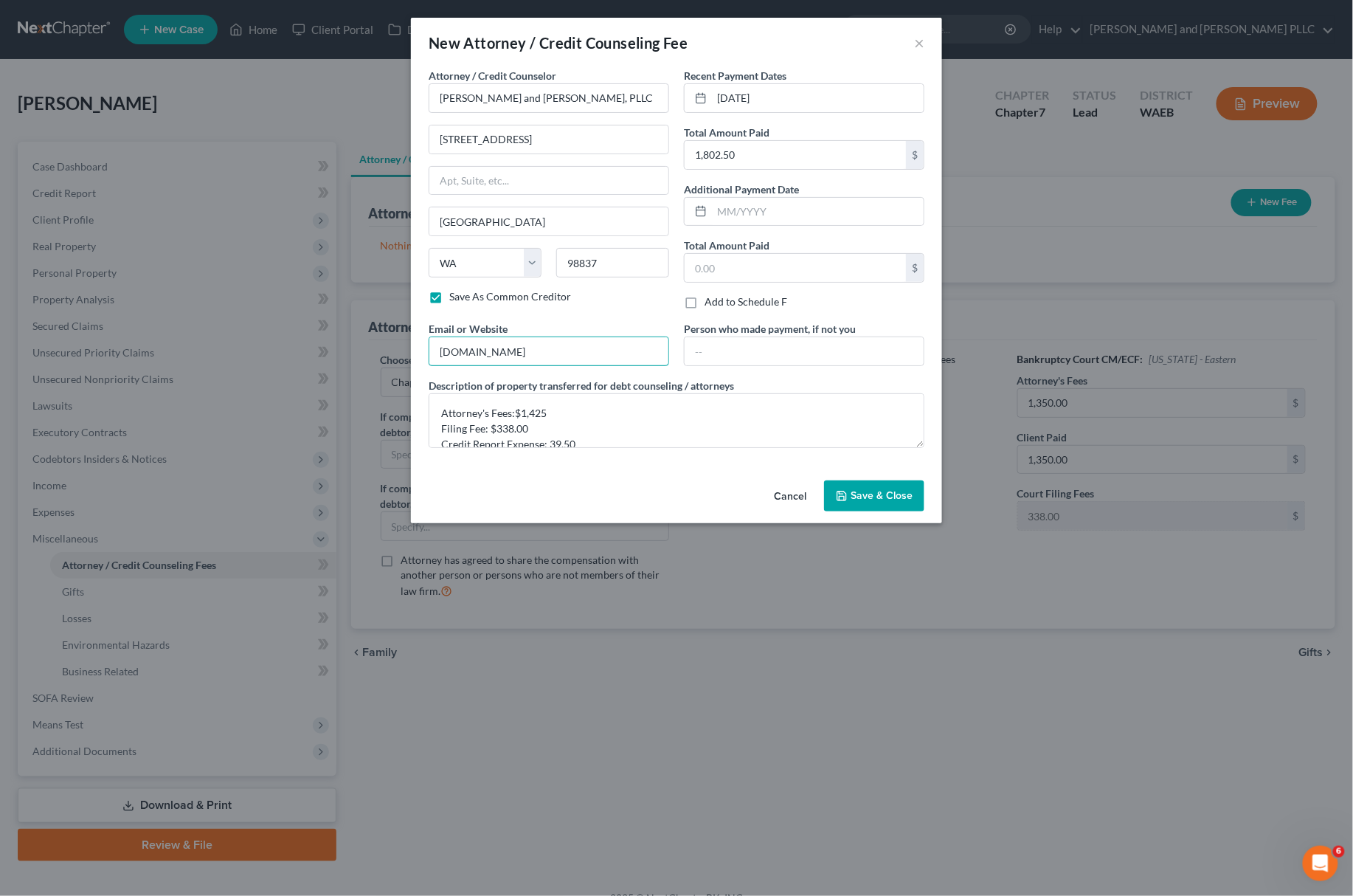
type input "[DOMAIN_NAME]"
click at [866, 500] on span "Save & Close" at bounding box center [881, 495] width 62 height 13
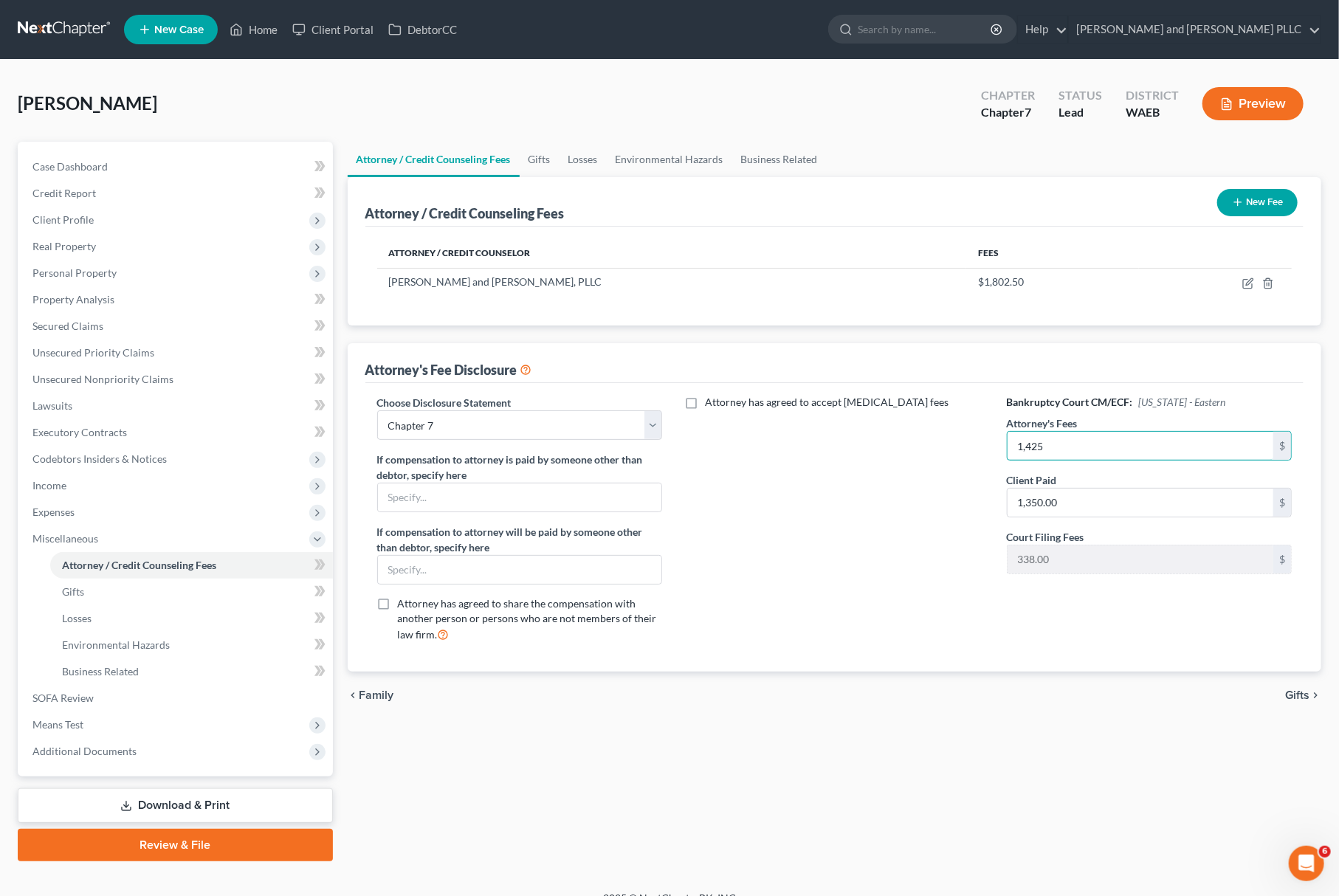
type input "1,425"
drag, startPoint x: 1112, startPoint y: 485, endPoint x: 960, endPoint y: 493, distance: 152.2
click at [952, 493] on div "Choose Disclosure Statement Select Chapter 7 Chapter 13 If compensation to atto…" at bounding box center [834, 525] width 945 height 259
click at [1096, 505] on input "1,350.00" at bounding box center [1141, 502] width 267 height 28
type input "1,425"
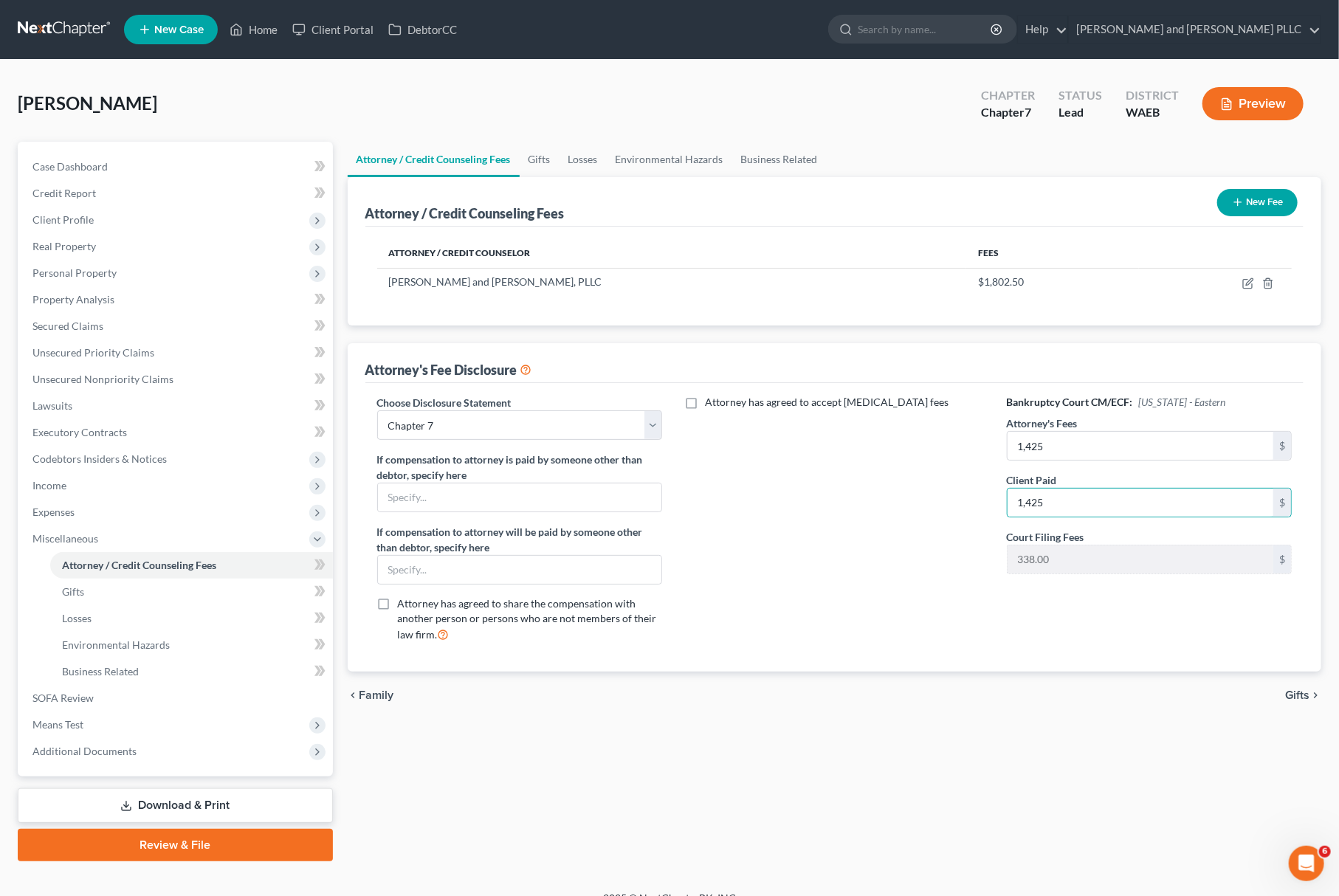
click at [927, 513] on div "Attorney has agreed to accept [MEDICAL_DATA] fees" at bounding box center [833, 525] width 315 height 259
click at [874, 507] on div "Attorney has agreed to accept [MEDICAL_DATA] fees" at bounding box center [833, 525] width 315 height 259
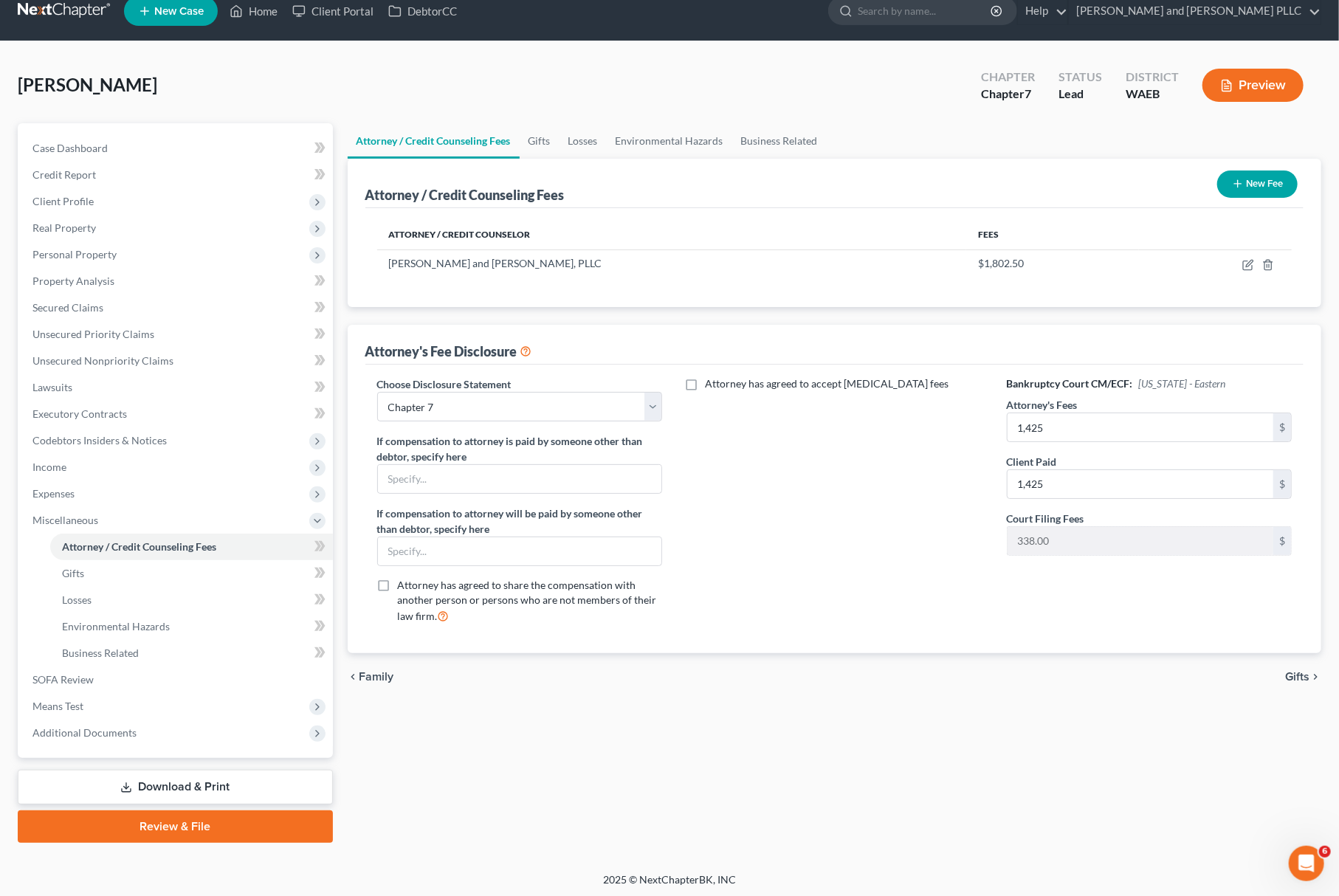
scroll to position [19, 0]
click at [553, 145] on link "Gifts" at bounding box center [539, 140] width 40 height 36
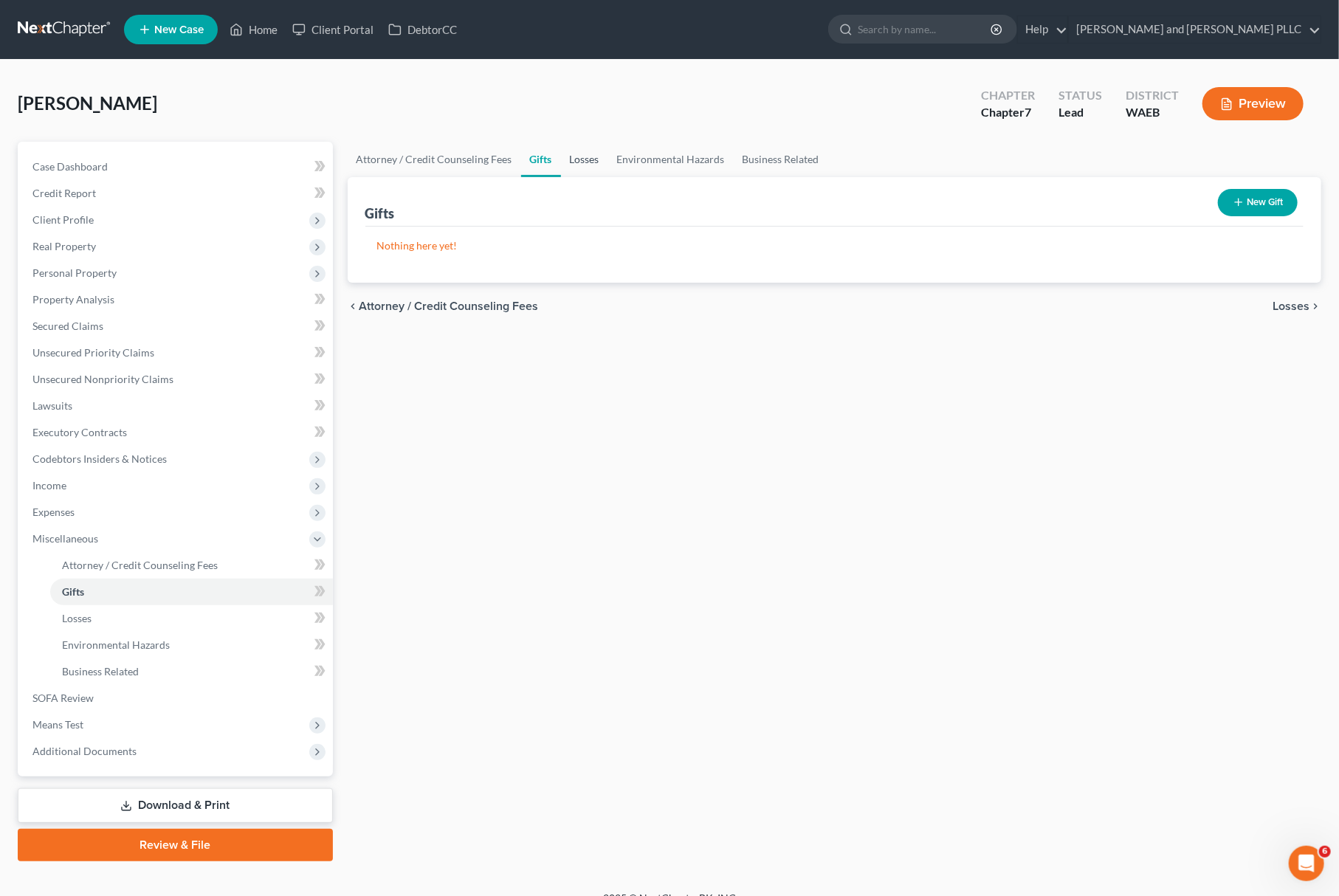
click at [599, 154] on link "Losses" at bounding box center [585, 159] width 47 height 36
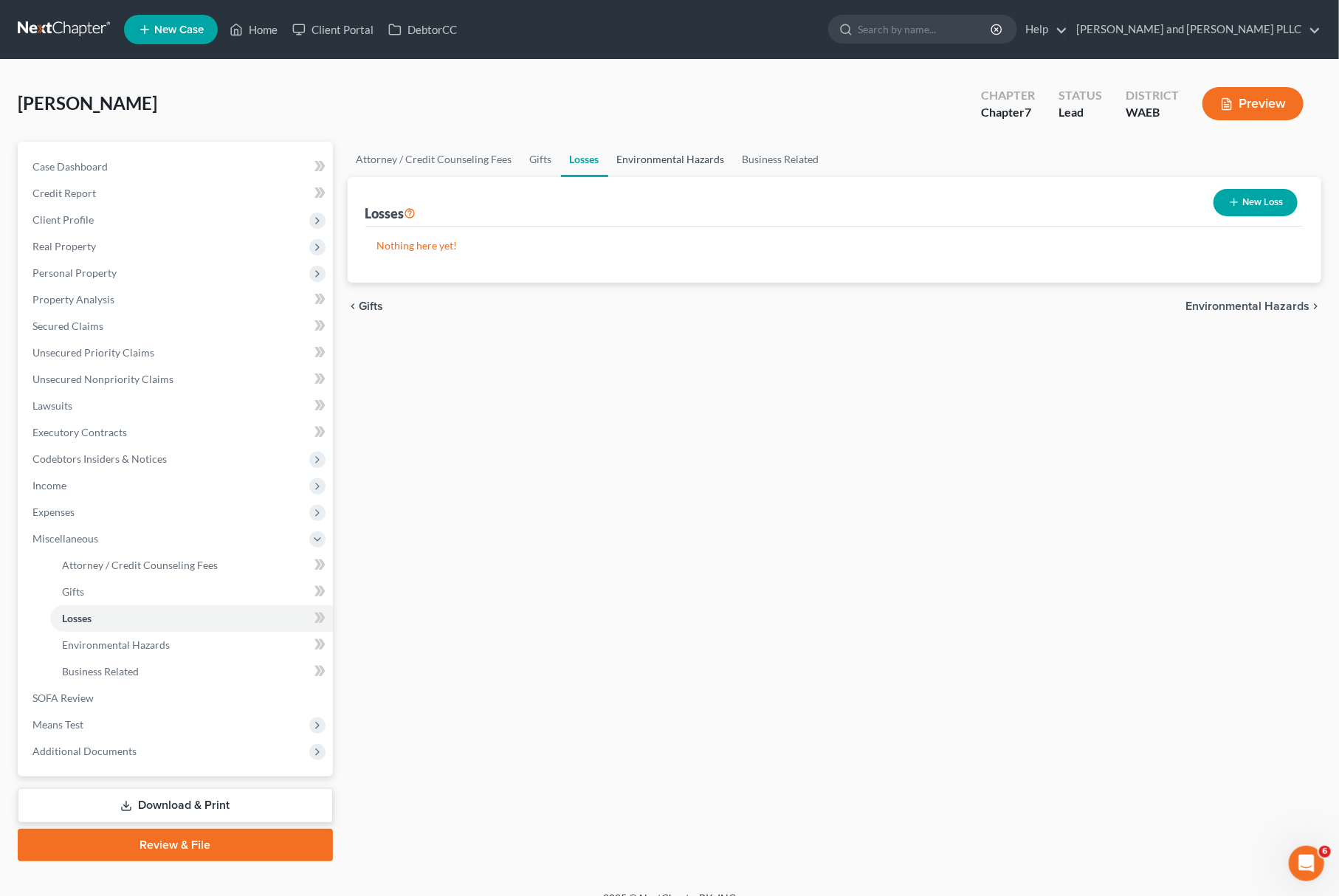
click at [679, 150] on link "Environmental Hazards" at bounding box center [670, 159] width 125 height 36
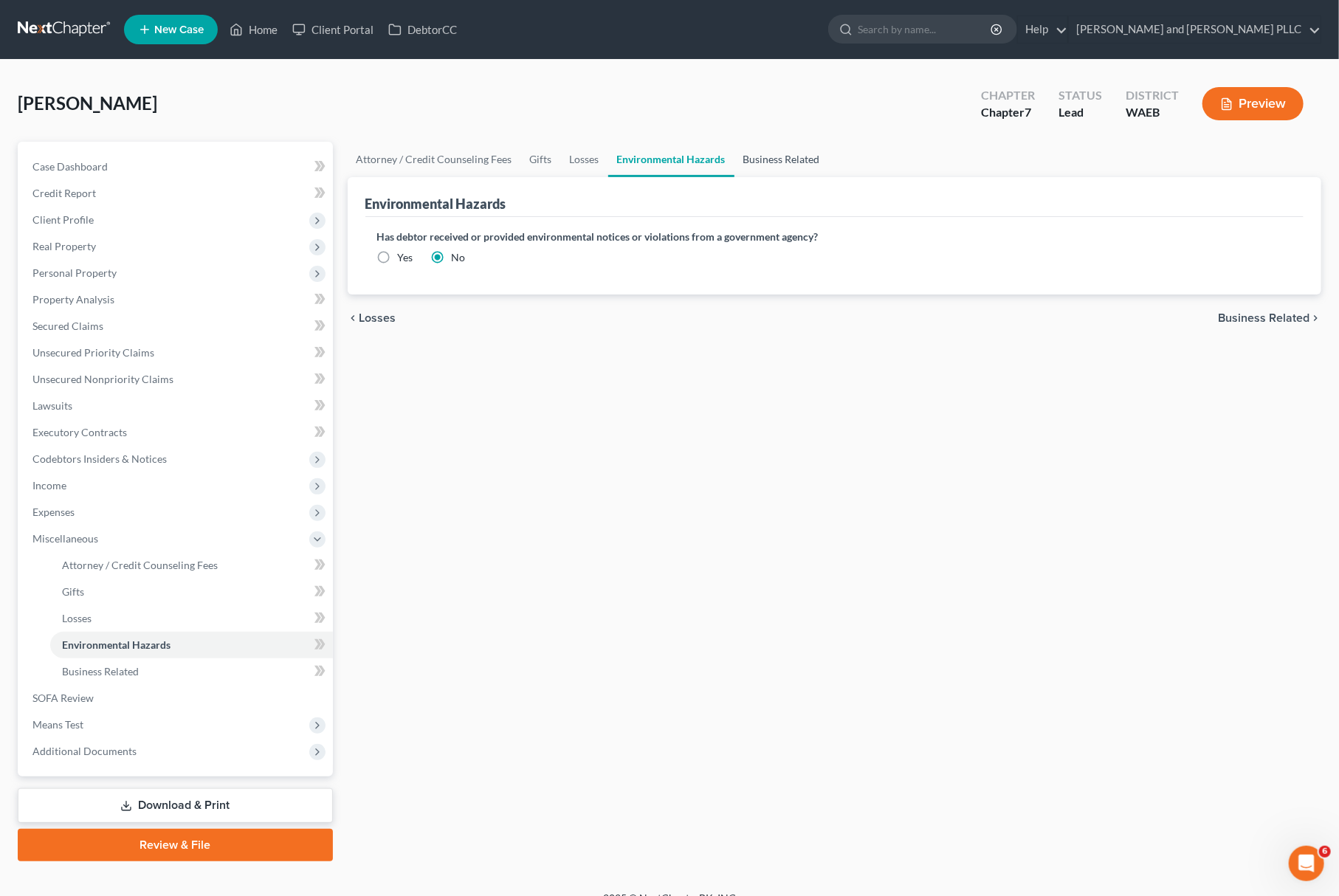
click at [785, 159] on link "Business Related" at bounding box center [781, 159] width 94 height 36
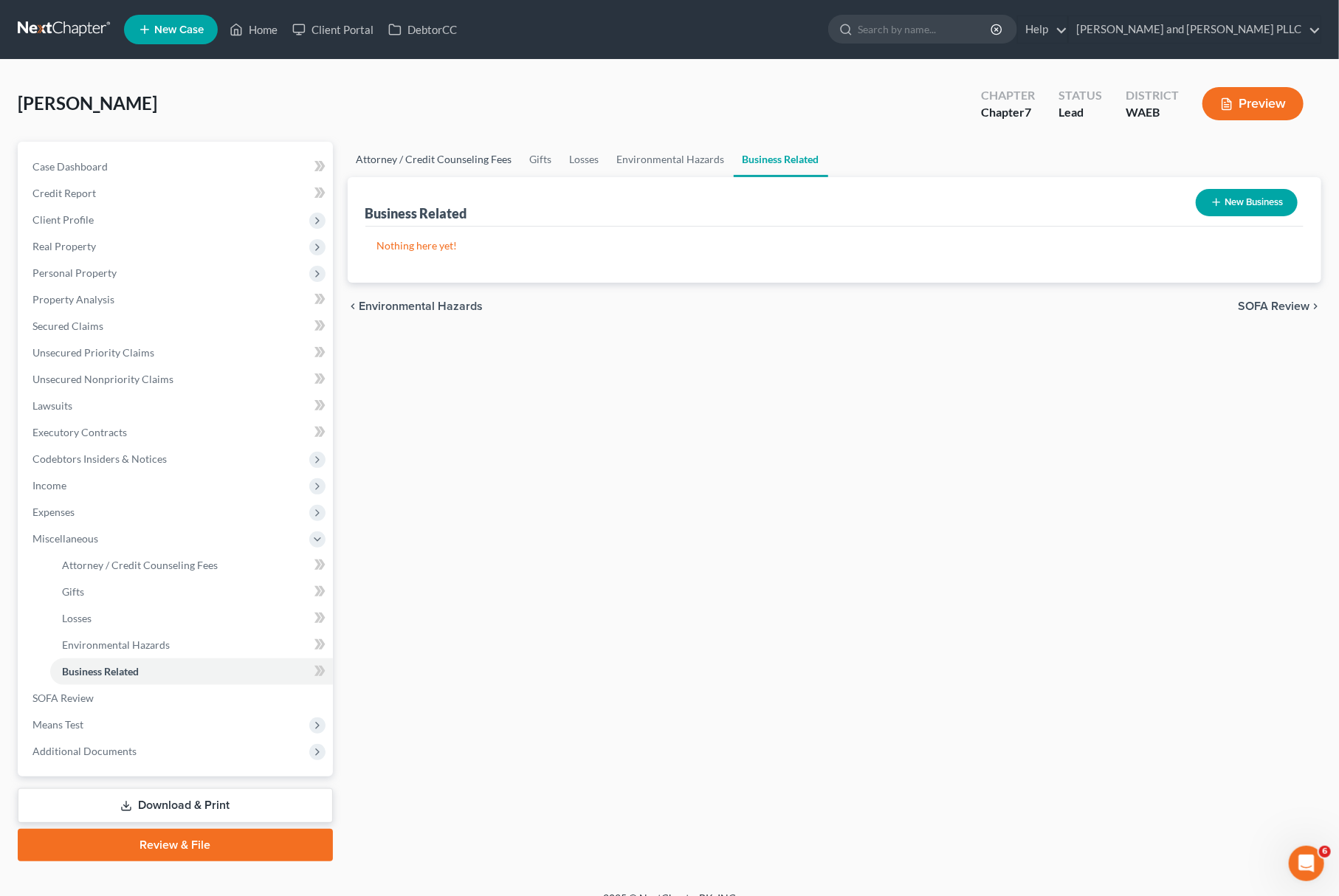
click at [445, 165] on link "Attorney / Credit Counseling Fees" at bounding box center [434, 159] width 173 height 36
select select "0"
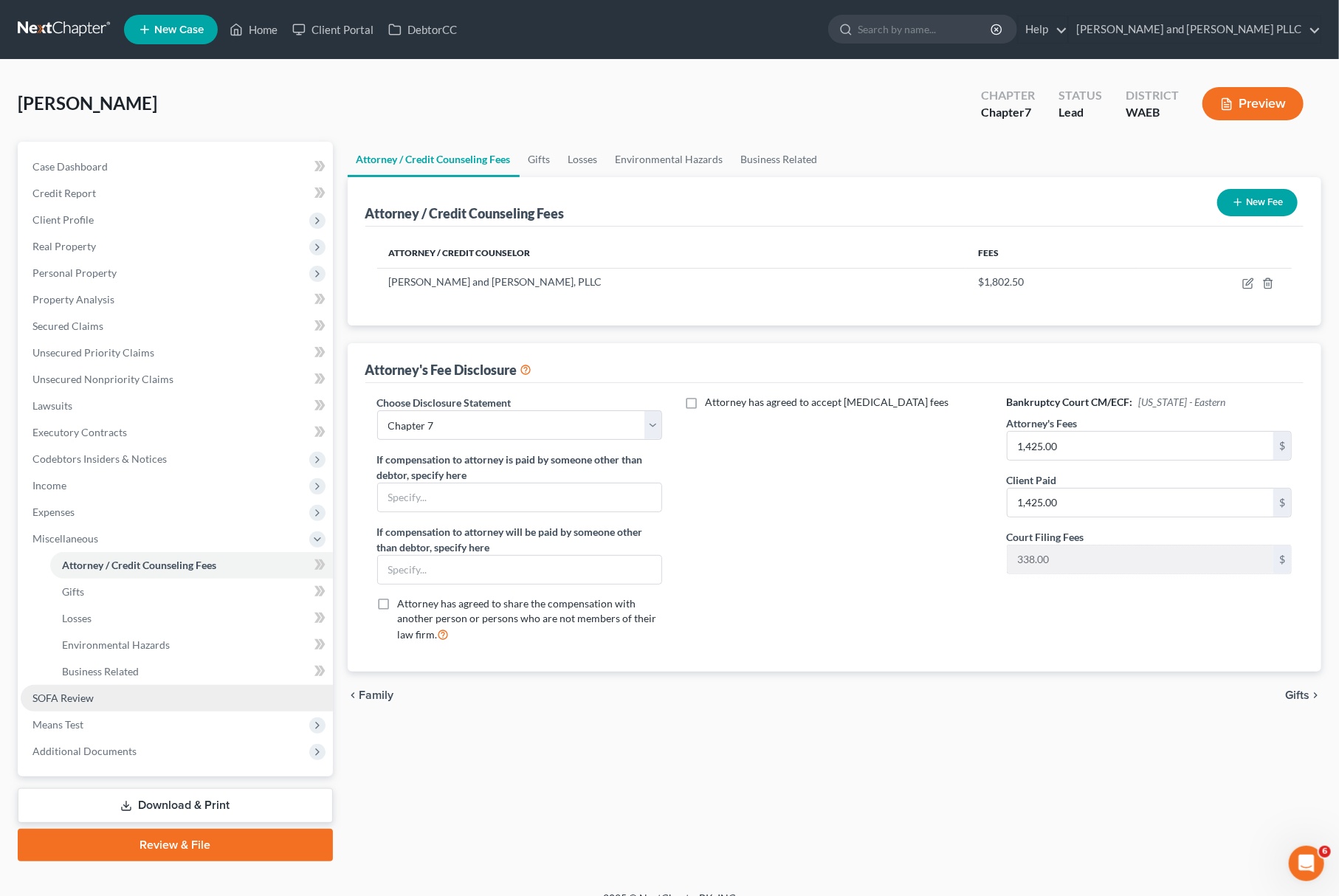
click at [72, 692] on span "SOFA Review" at bounding box center [63, 698] width 61 height 13
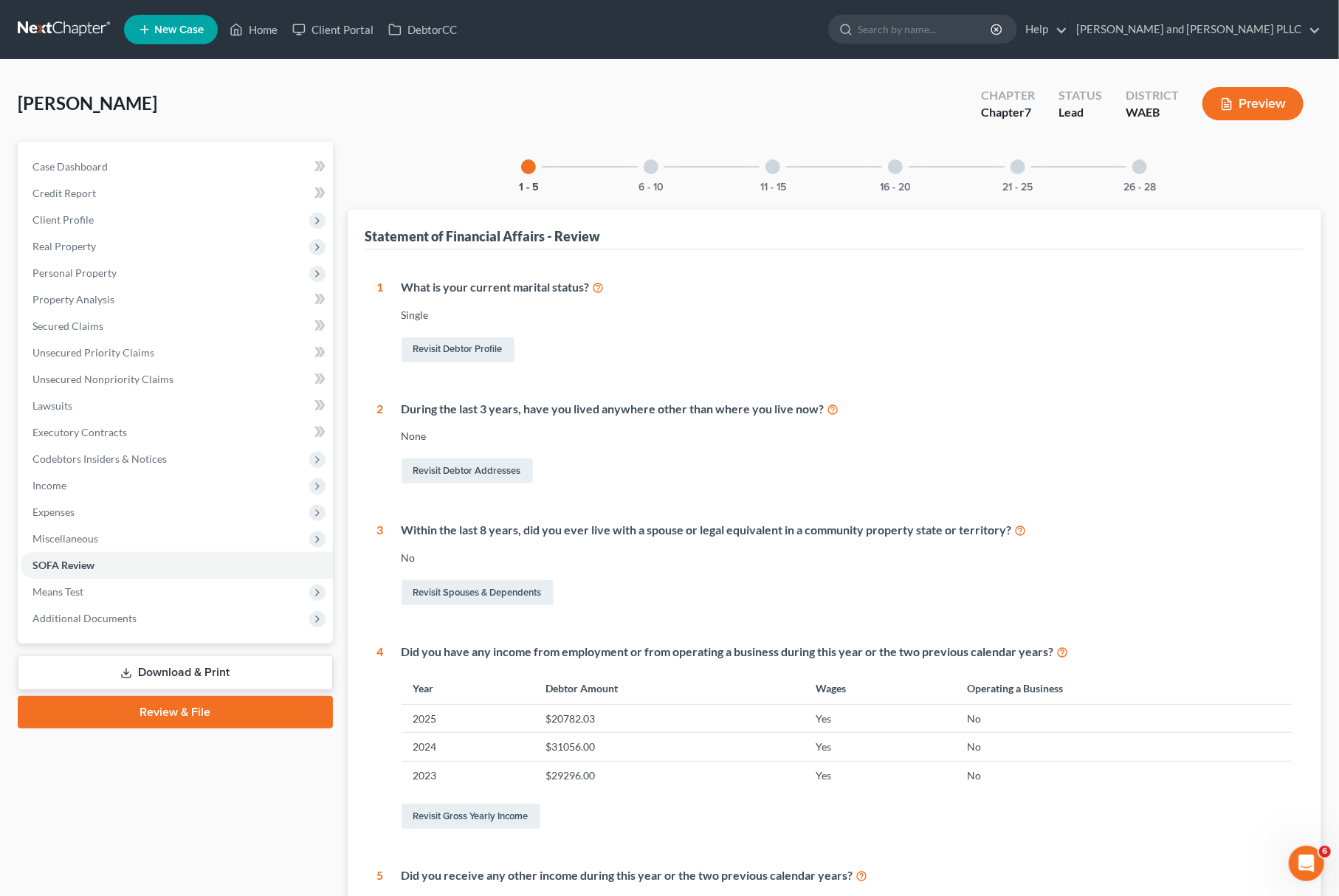
click at [927, 168] on div "1 - 5 6 - 10 11 - 15 16 - 20 21 - 25 26 - 28" at bounding box center [833, 166] width 661 height 50
click at [889, 175] on div "16 - 20" at bounding box center [894, 166] width 50 height 50
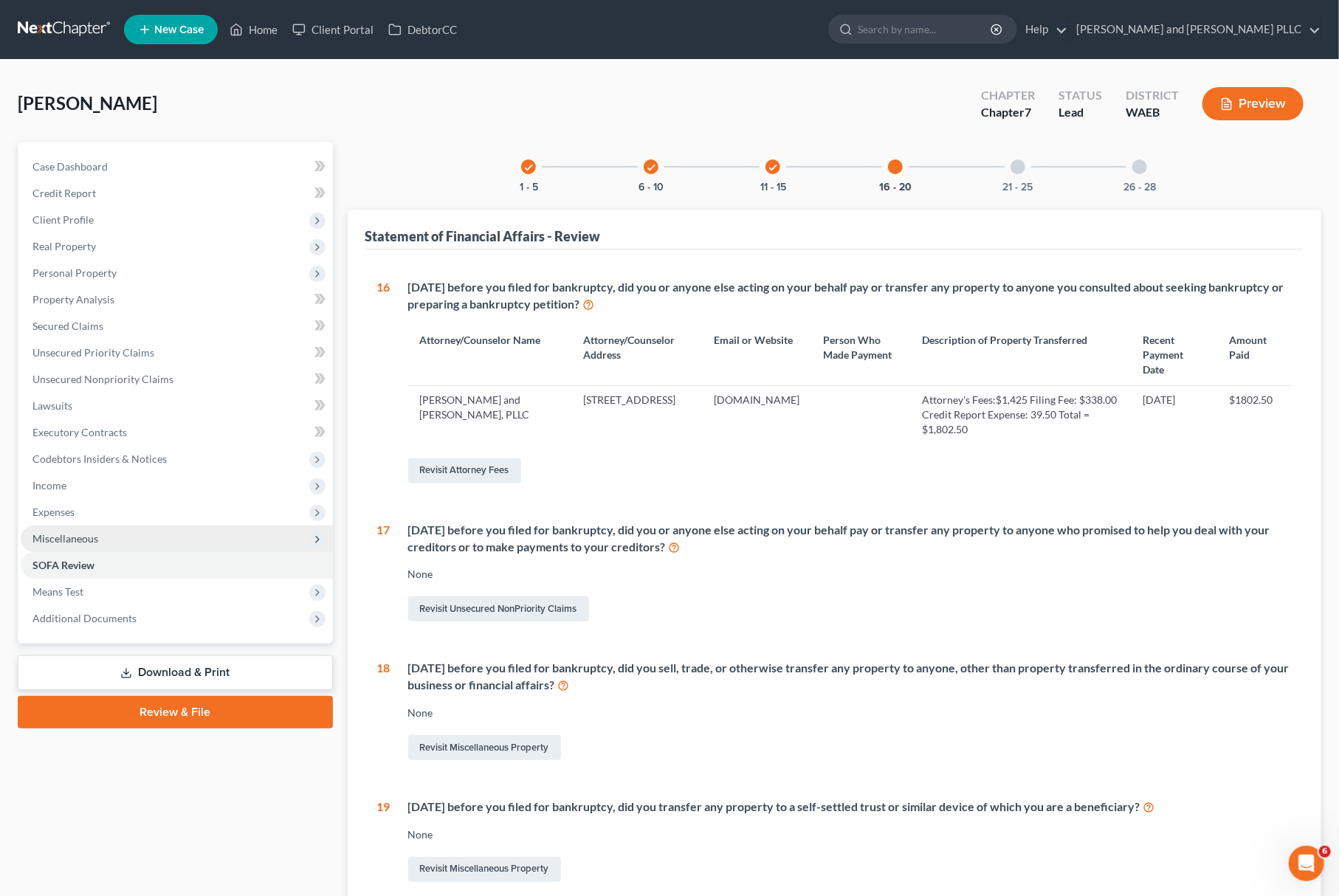
click at [78, 532] on span "Miscellaneous" at bounding box center [66, 538] width 66 height 13
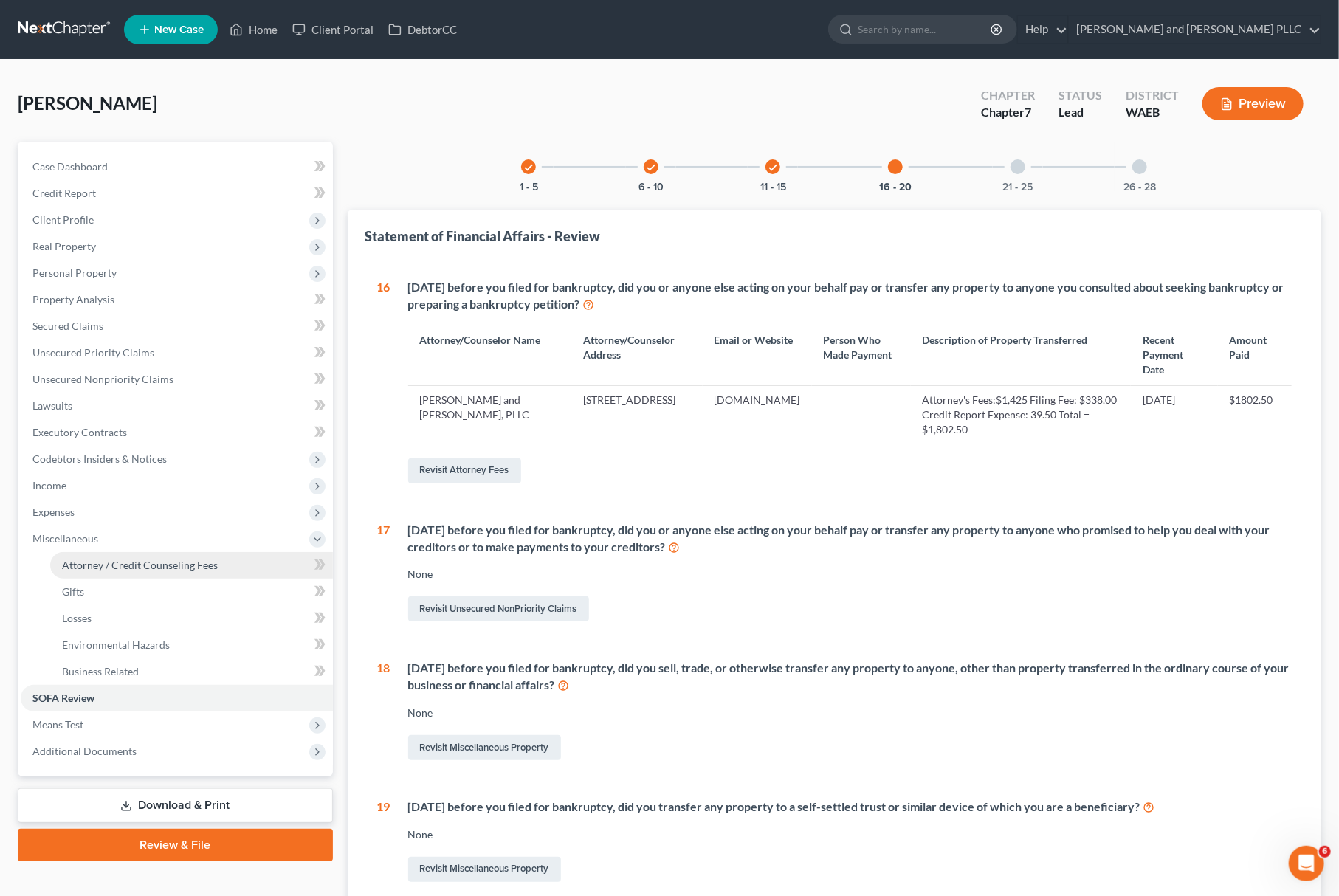
click at [141, 560] on span "Attorney / Credit Counseling Fees" at bounding box center [140, 565] width 156 height 13
select select "0"
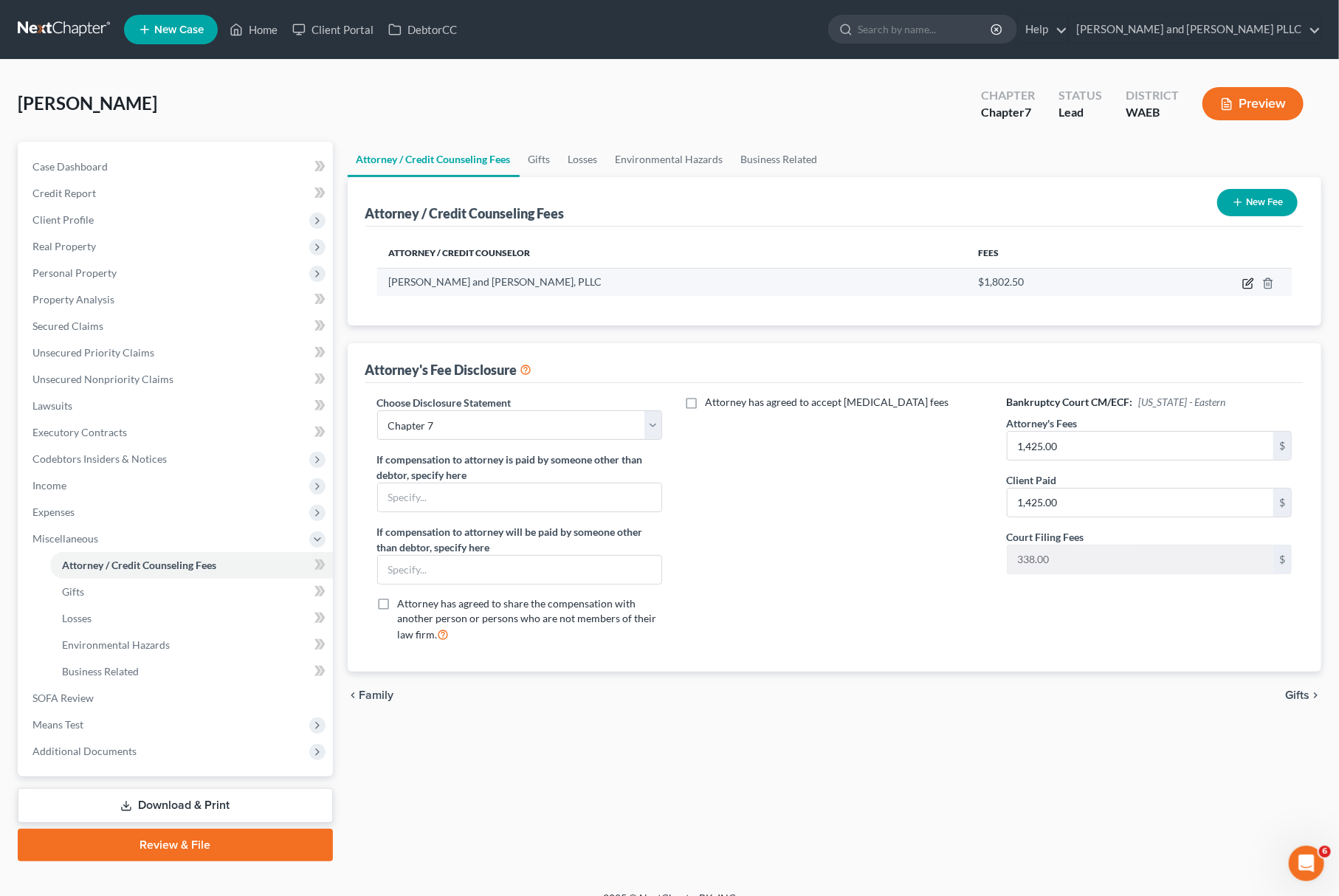
click at [1248, 287] on icon "button" at bounding box center [1248, 283] width 12 height 12
select select "50"
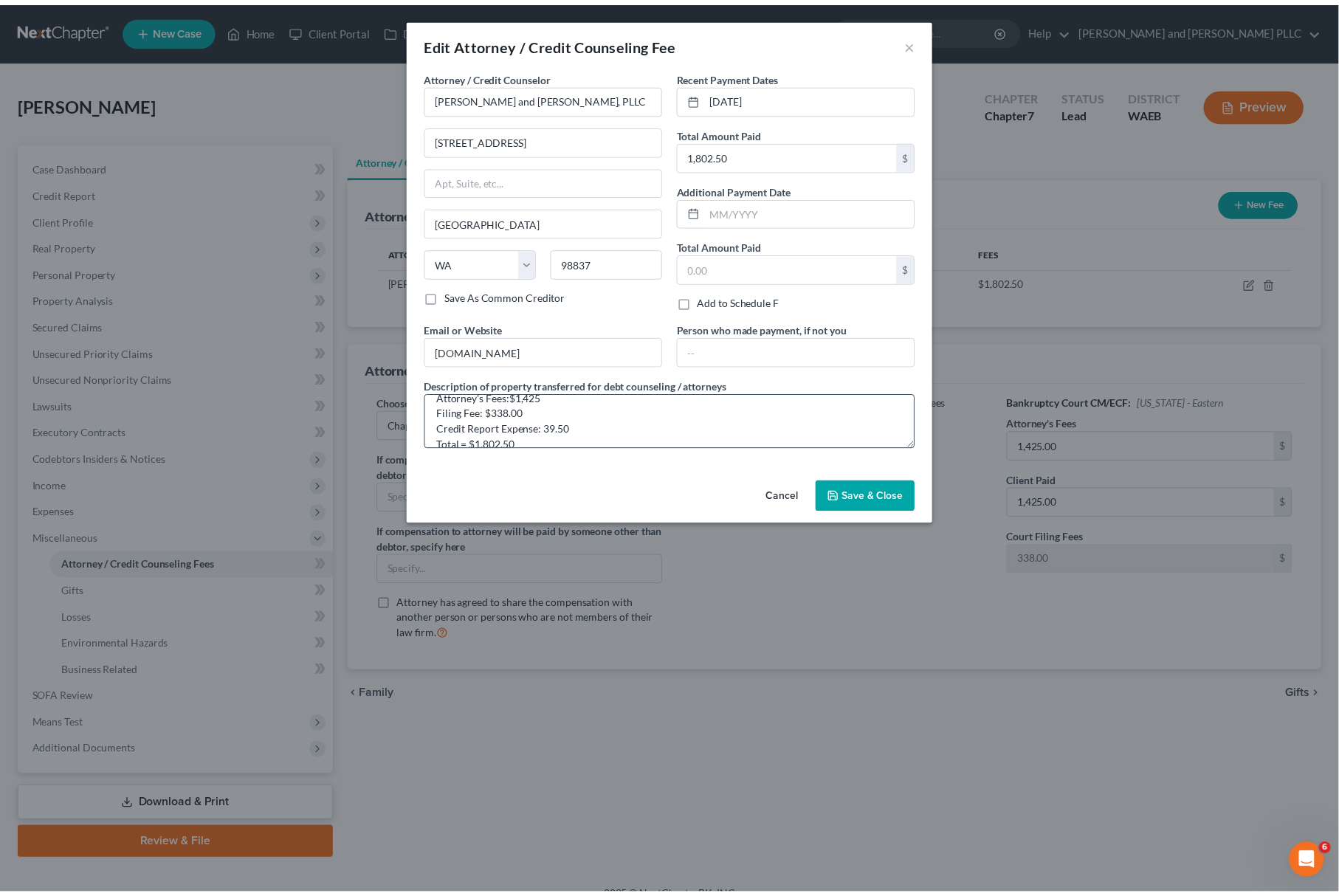
scroll to position [30, 0]
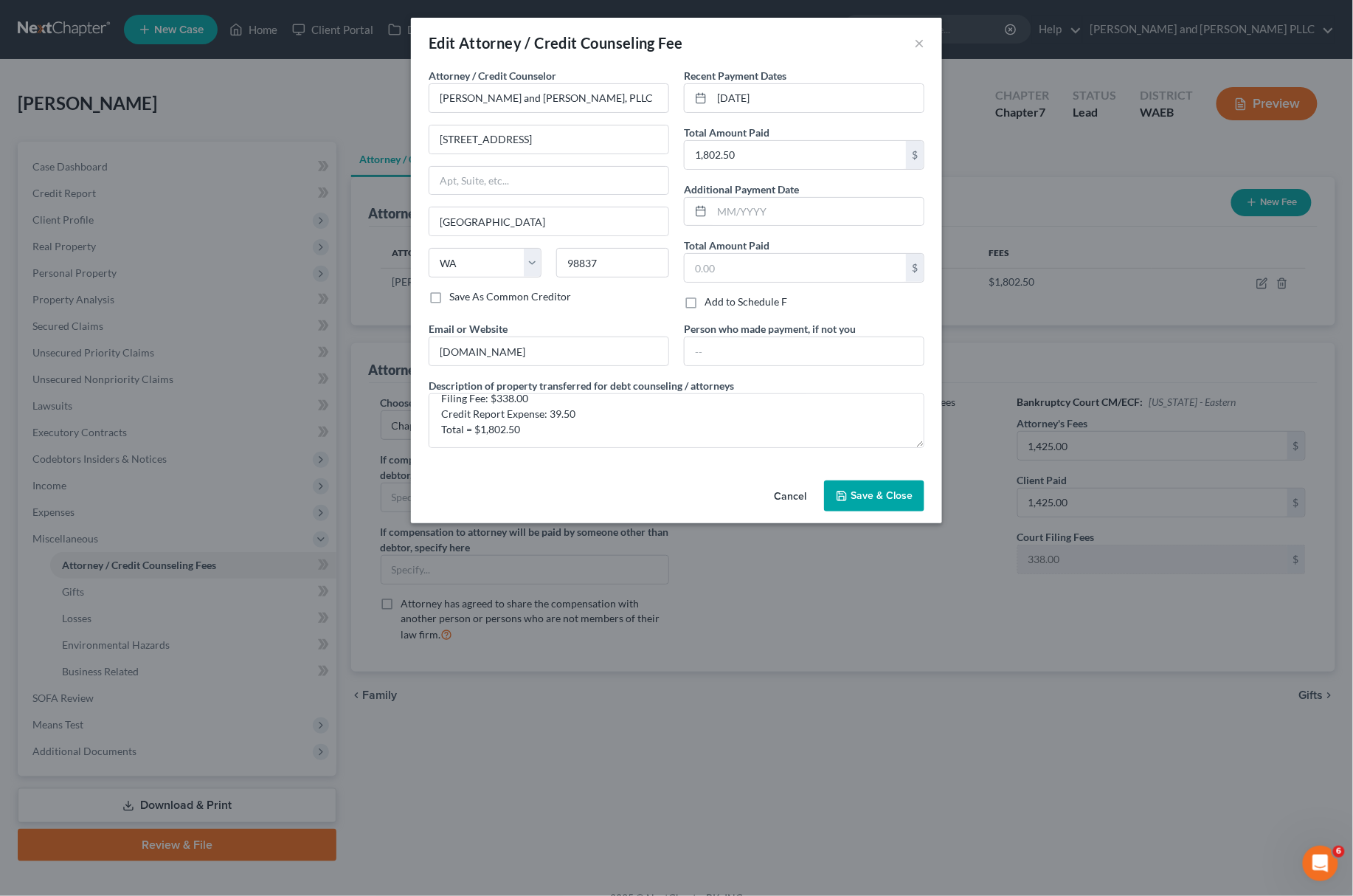
click at [890, 506] on button "Save & Close" at bounding box center [874, 495] width 100 height 31
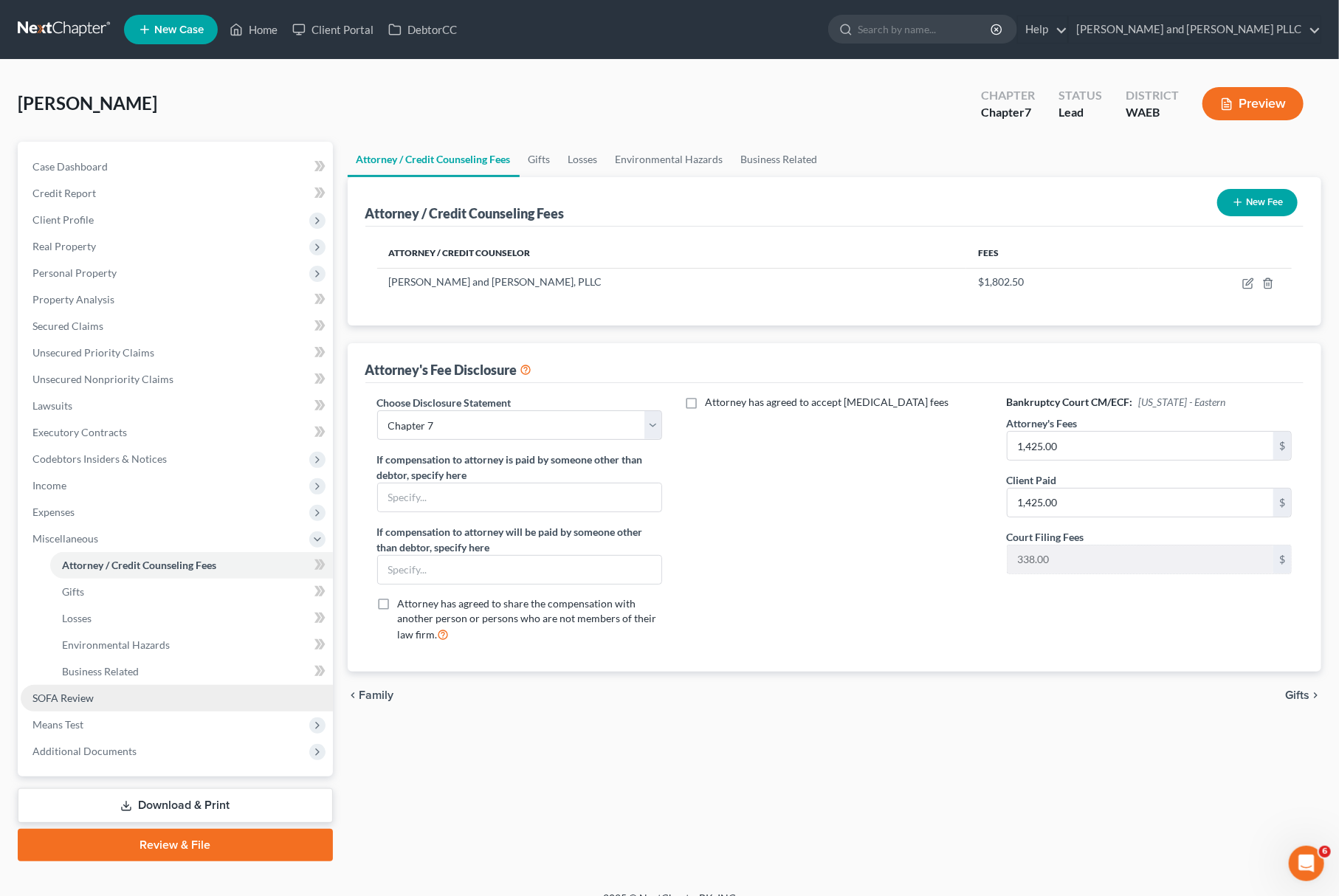
click at [110, 688] on link "SOFA Review" at bounding box center [177, 697] width 312 height 26
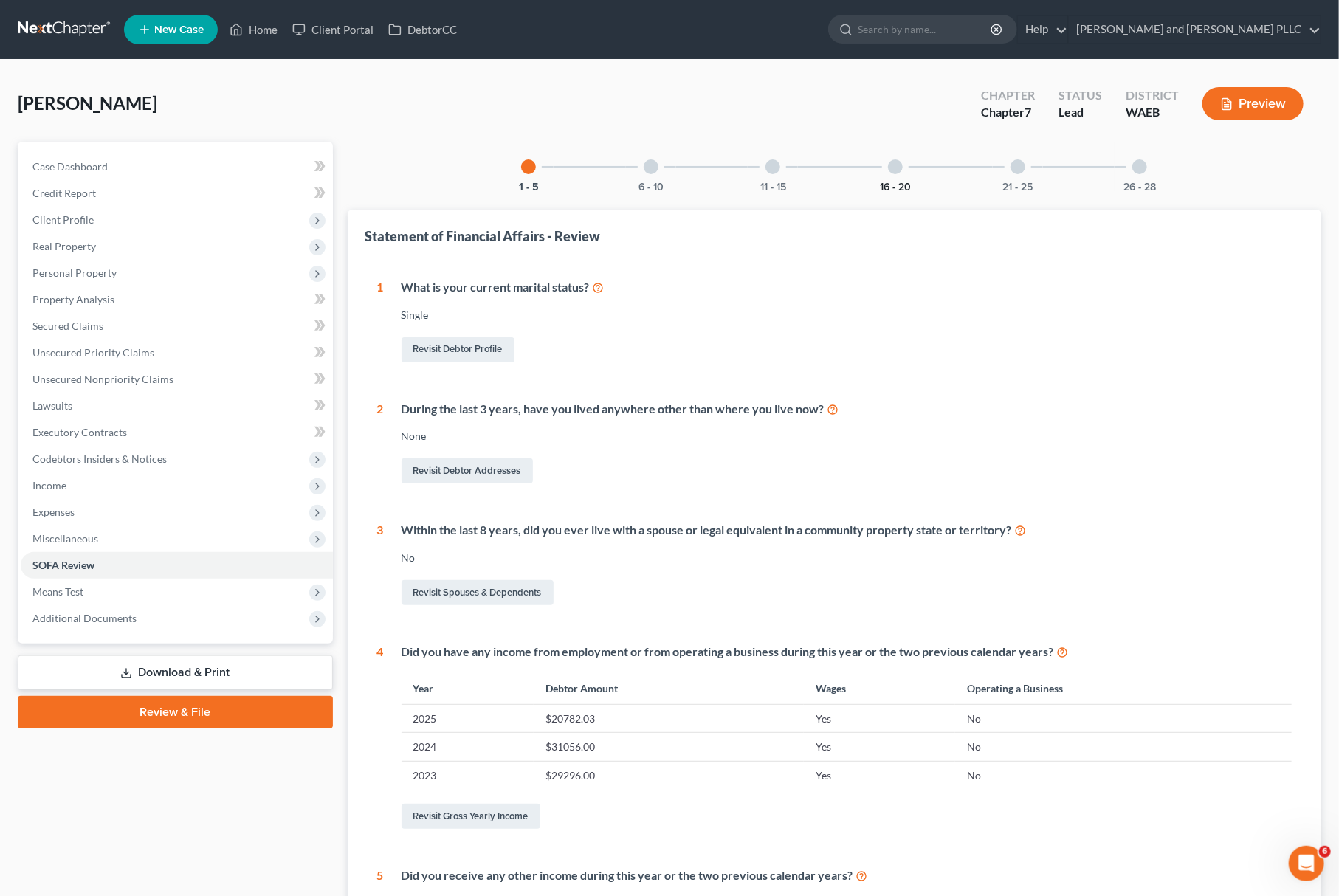
click at [889, 182] on button "16 - 20" at bounding box center [895, 187] width 31 height 10
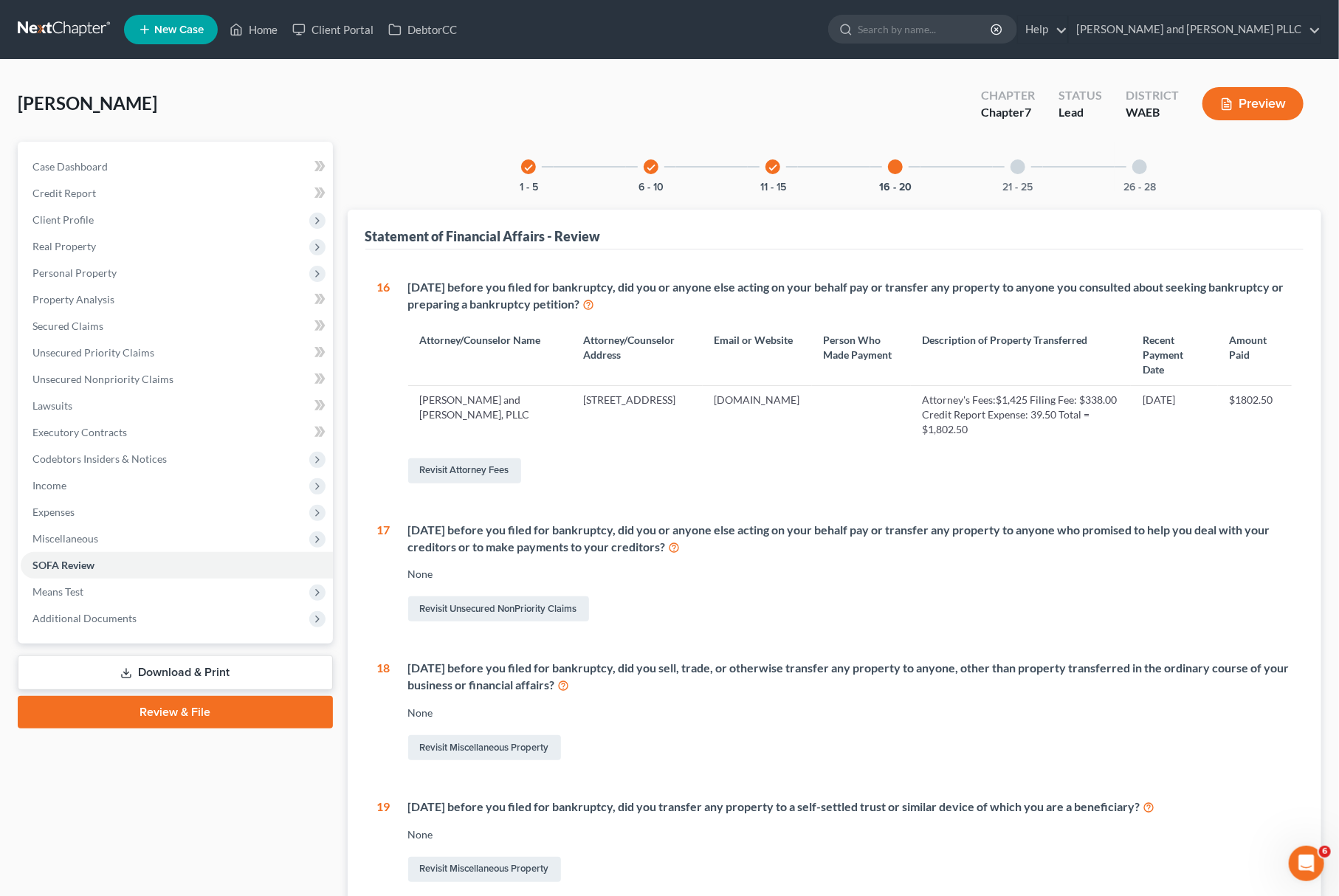
click at [775, 177] on div "check 11 - 15" at bounding box center [772, 166] width 50 height 50
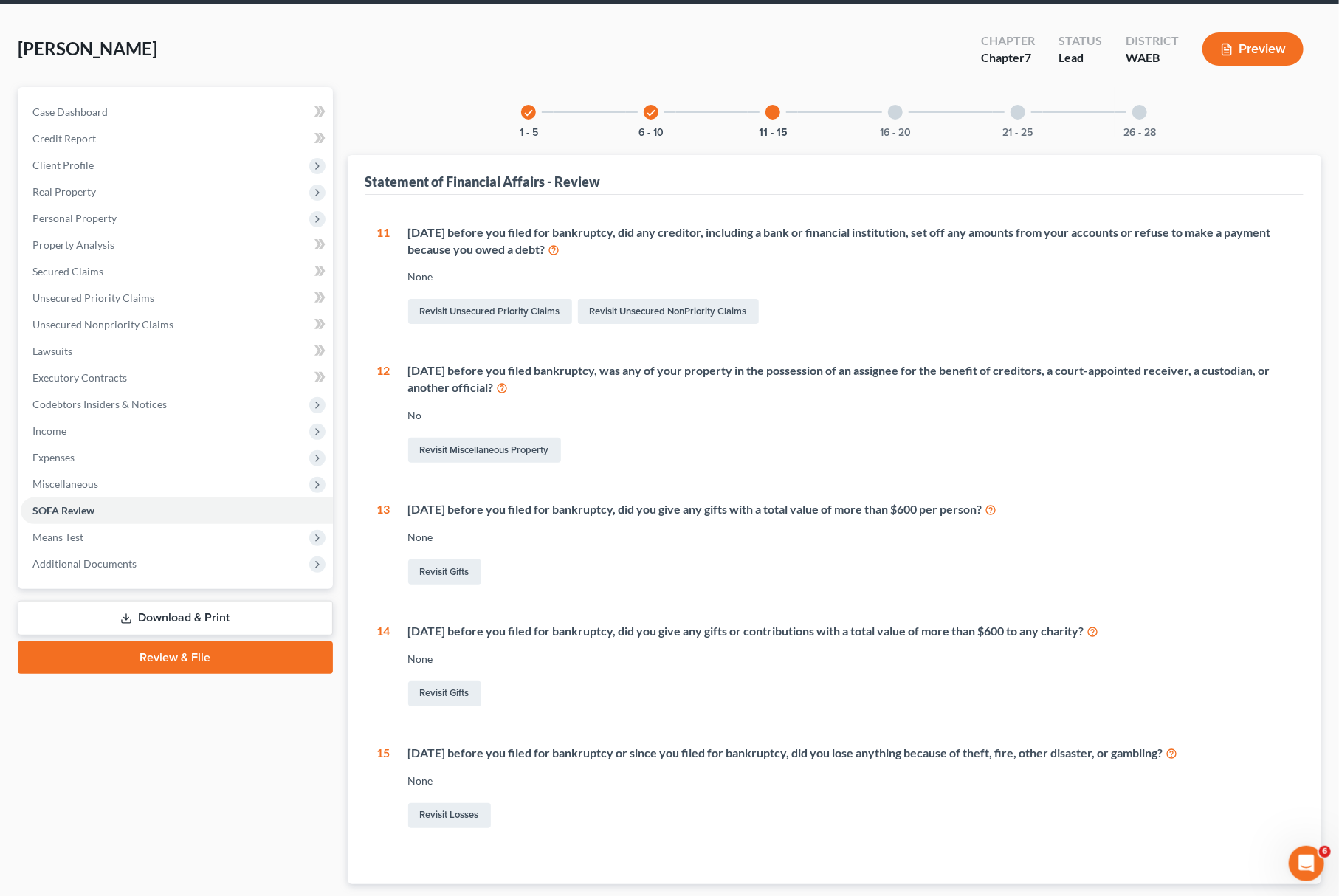
scroll to position [99, 0]
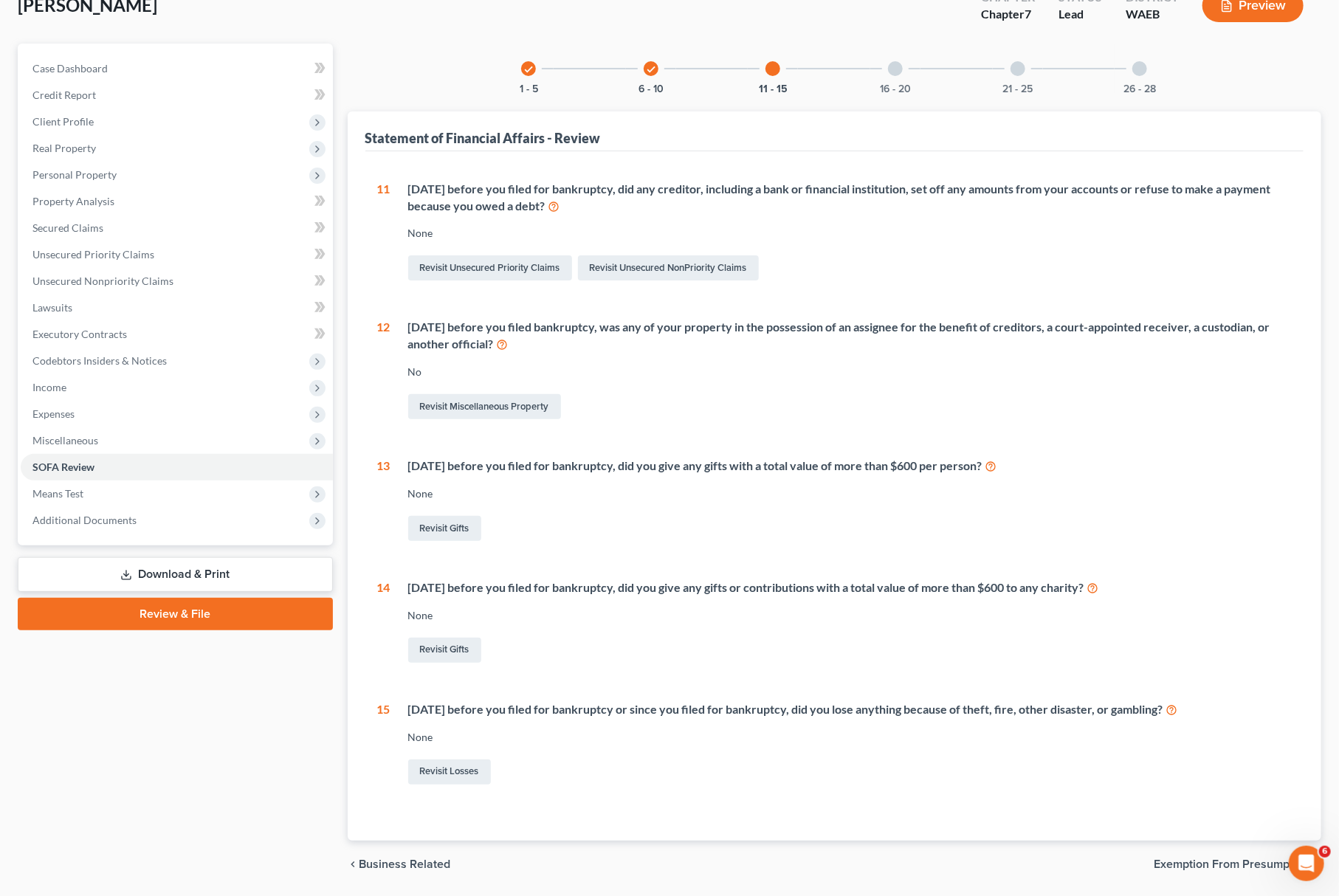
click at [901, 74] on div "16 - 20" at bounding box center [894, 68] width 50 height 50
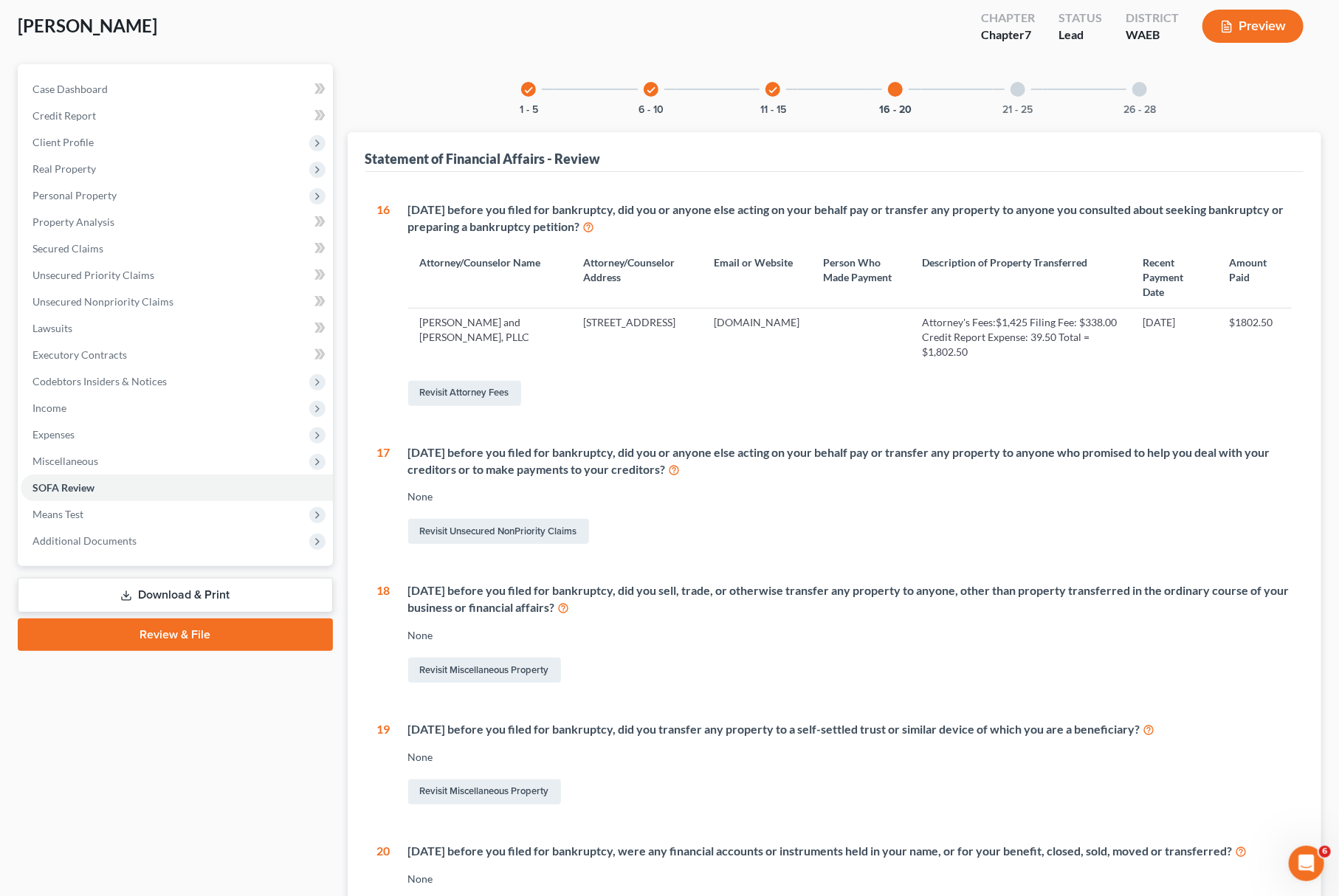
scroll to position [0, 0]
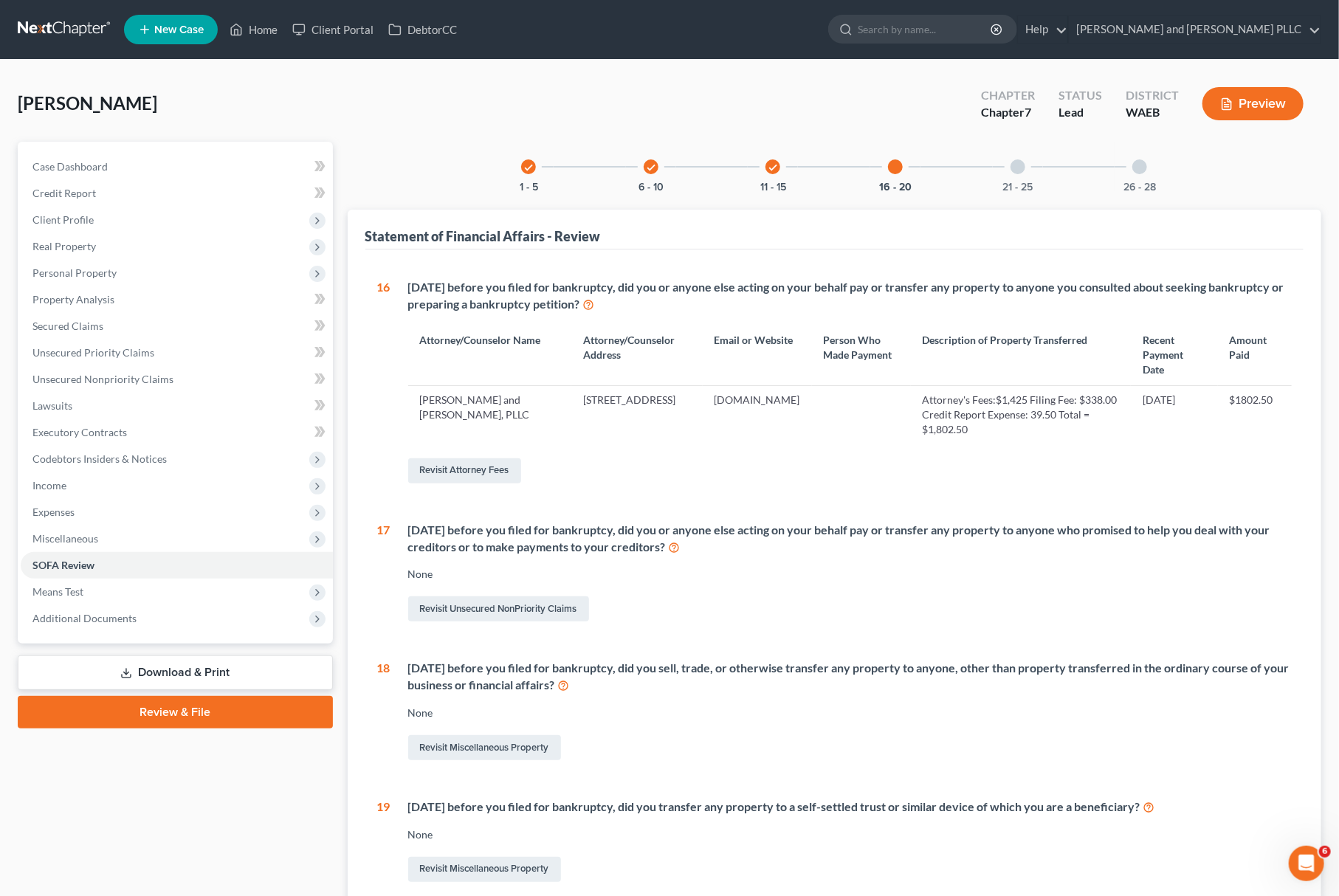
click at [1031, 170] on div "21 - 25" at bounding box center [1018, 166] width 50 height 50
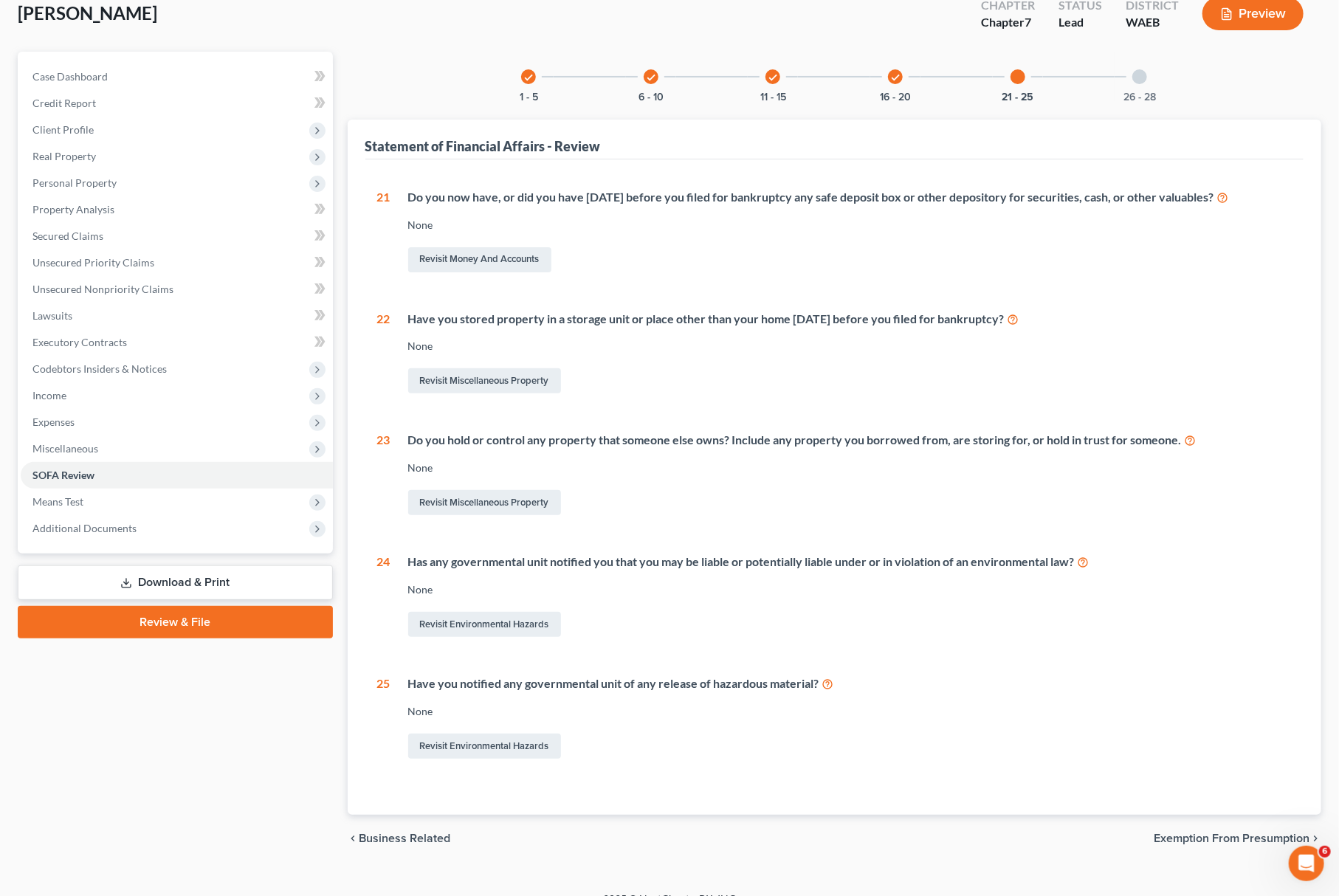
scroll to position [110, 0]
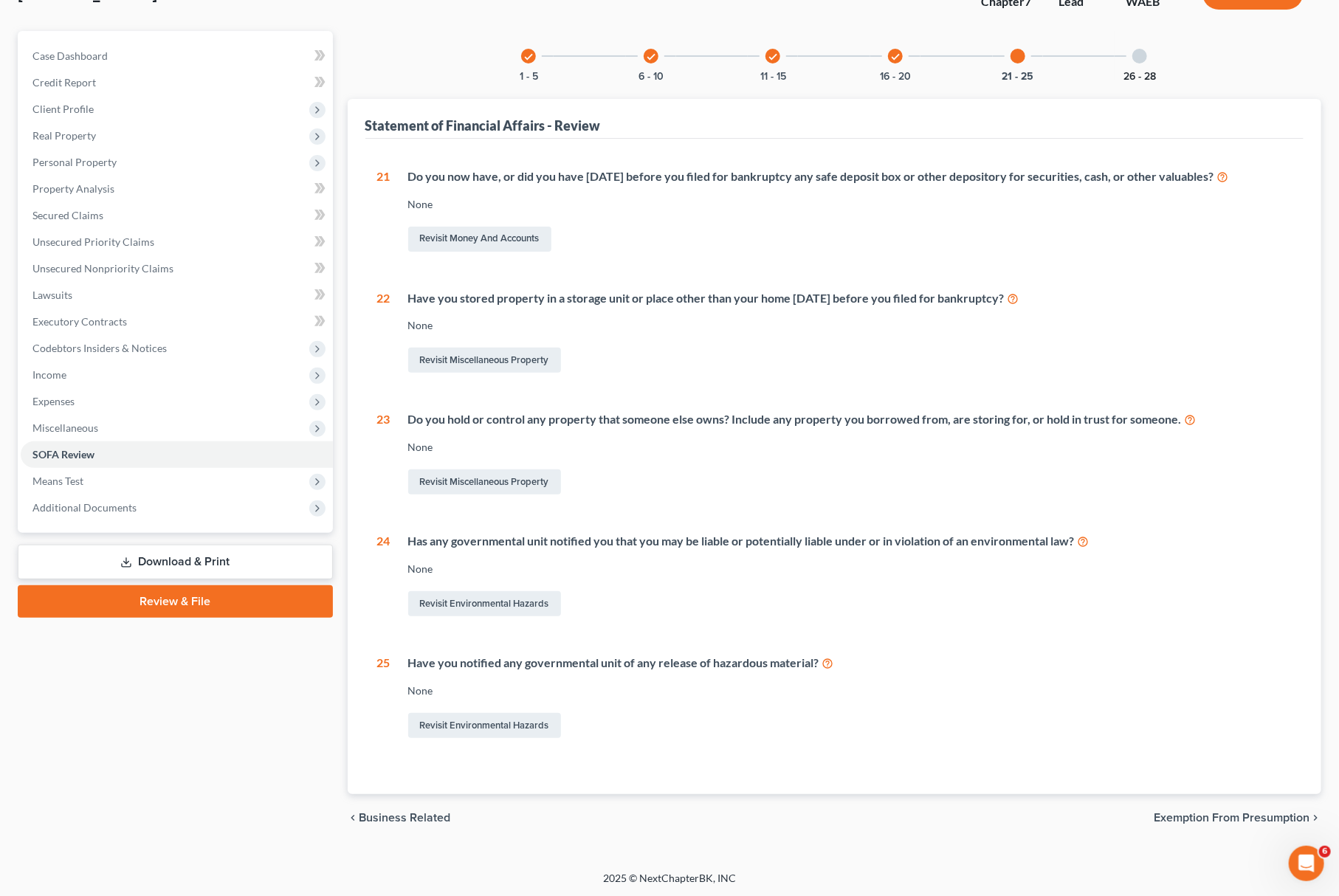
click at [1127, 71] on button "26 - 28" at bounding box center [1140, 76] width 33 height 10
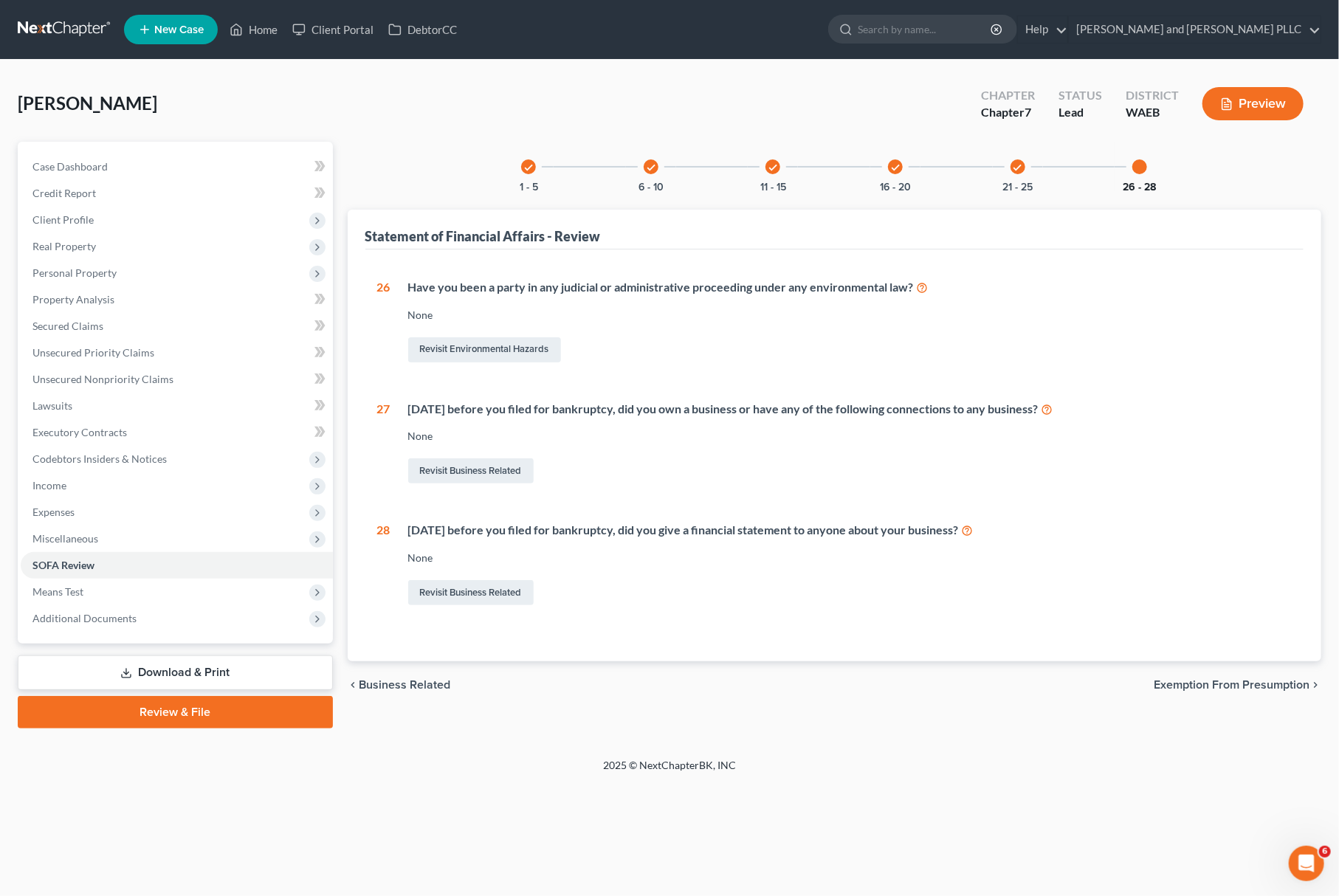
scroll to position [0, 0]
click at [530, 178] on div "check 1 - 5" at bounding box center [538, 166] width 50 height 50
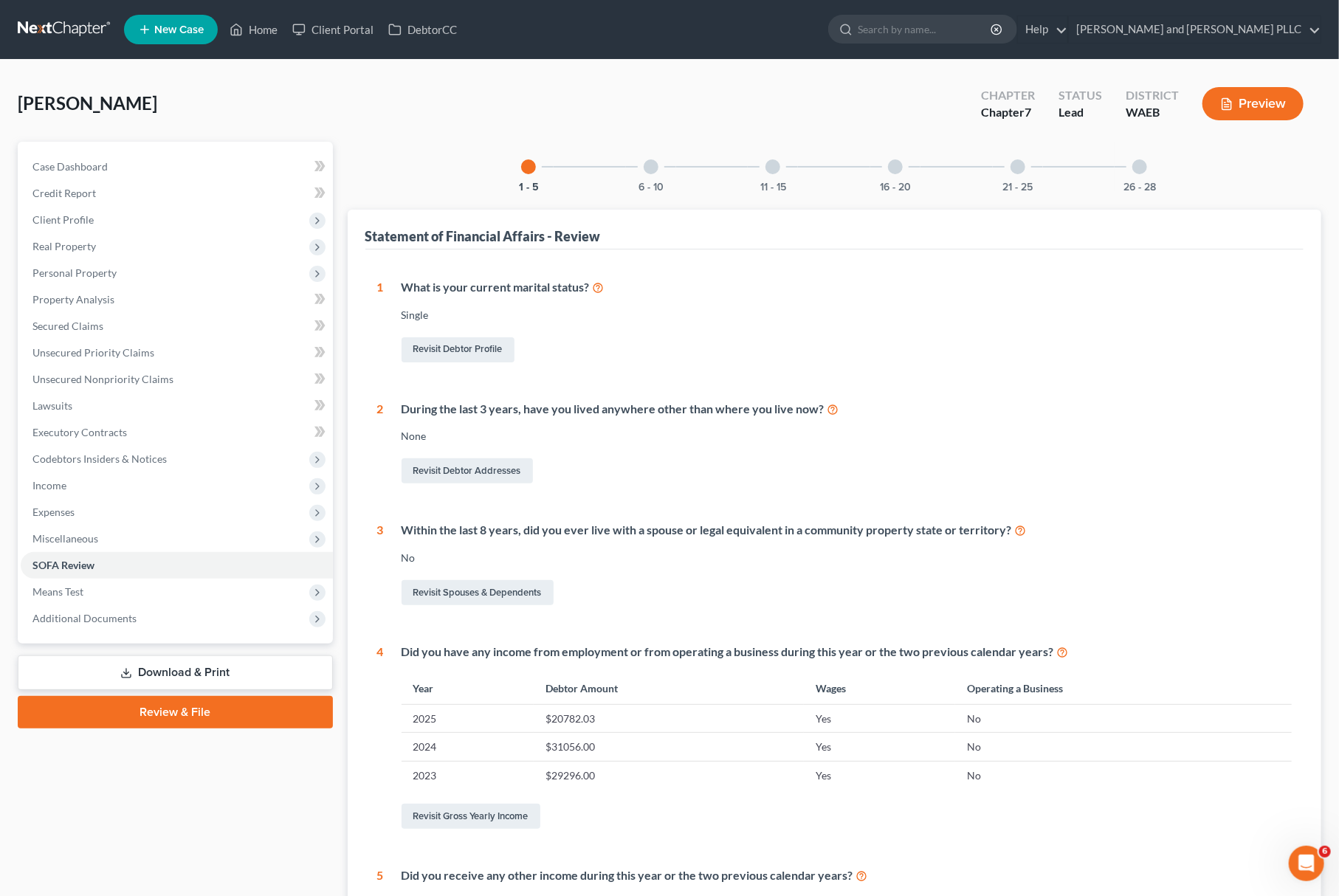
click at [662, 170] on div "6 - 10" at bounding box center [651, 166] width 50 height 50
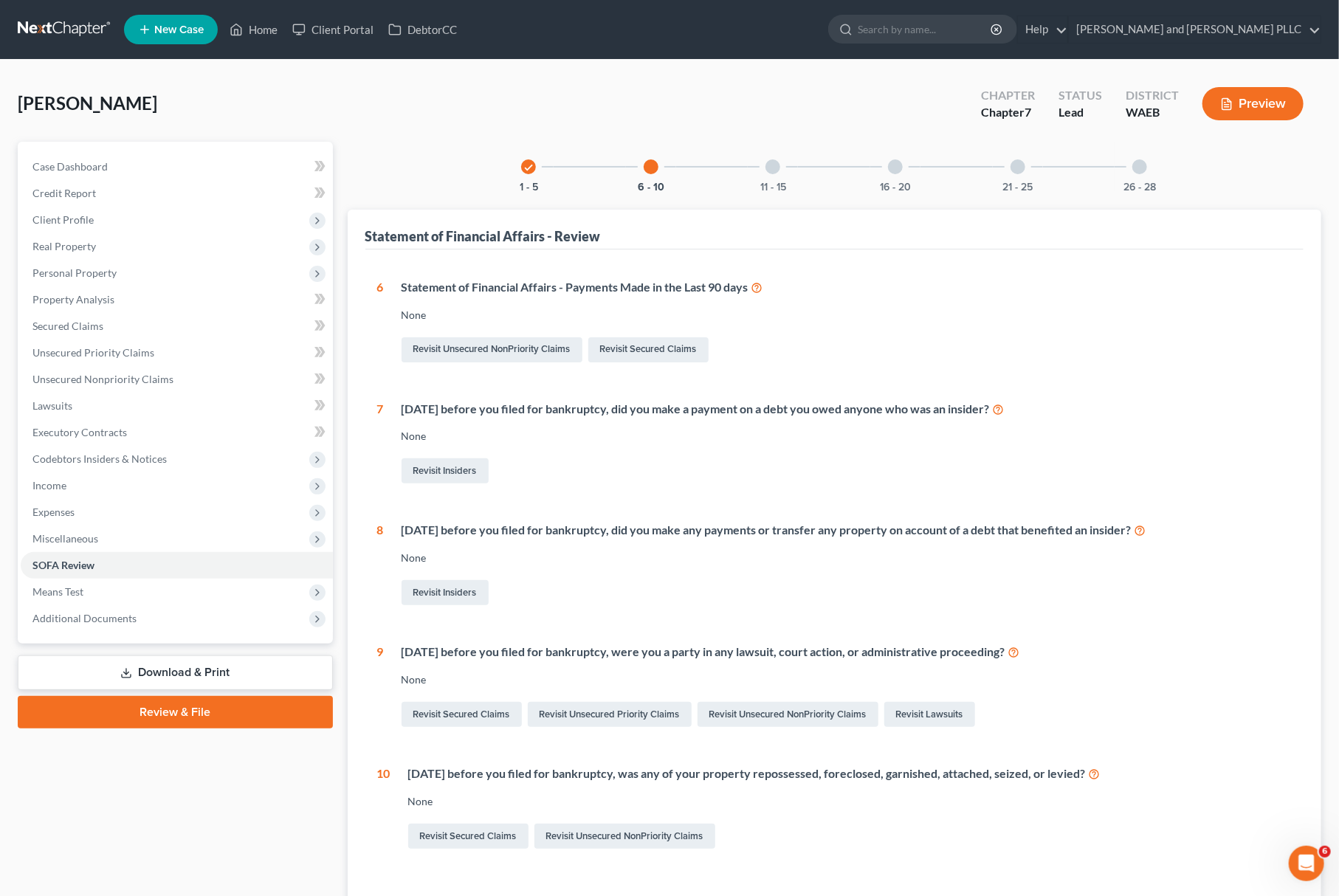
click at [581, 288] on div "Statement of Financial Affairs - Payments Made in the Last 90 days" at bounding box center [847, 287] width 891 height 17
click at [476, 295] on div "Statement of Financial Affairs - Payments Made in the Last 90 days None Revisit…" at bounding box center [837, 322] width 908 height 87
click at [552, 290] on div "Statement of Financial Affairs - Payments Made in the Last 90 days" at bounding box center [847, 287] width 891 height 17
click at [712, 291] on div "Statement of Financial Affairs - Payments Made in the Last 90 days" at bounding box center [847, 287] width 891 height 17
drag, startPoint x: 591, startPoint y: 275, endPoint x: 665, endPoint y: 276, distance: 74.0
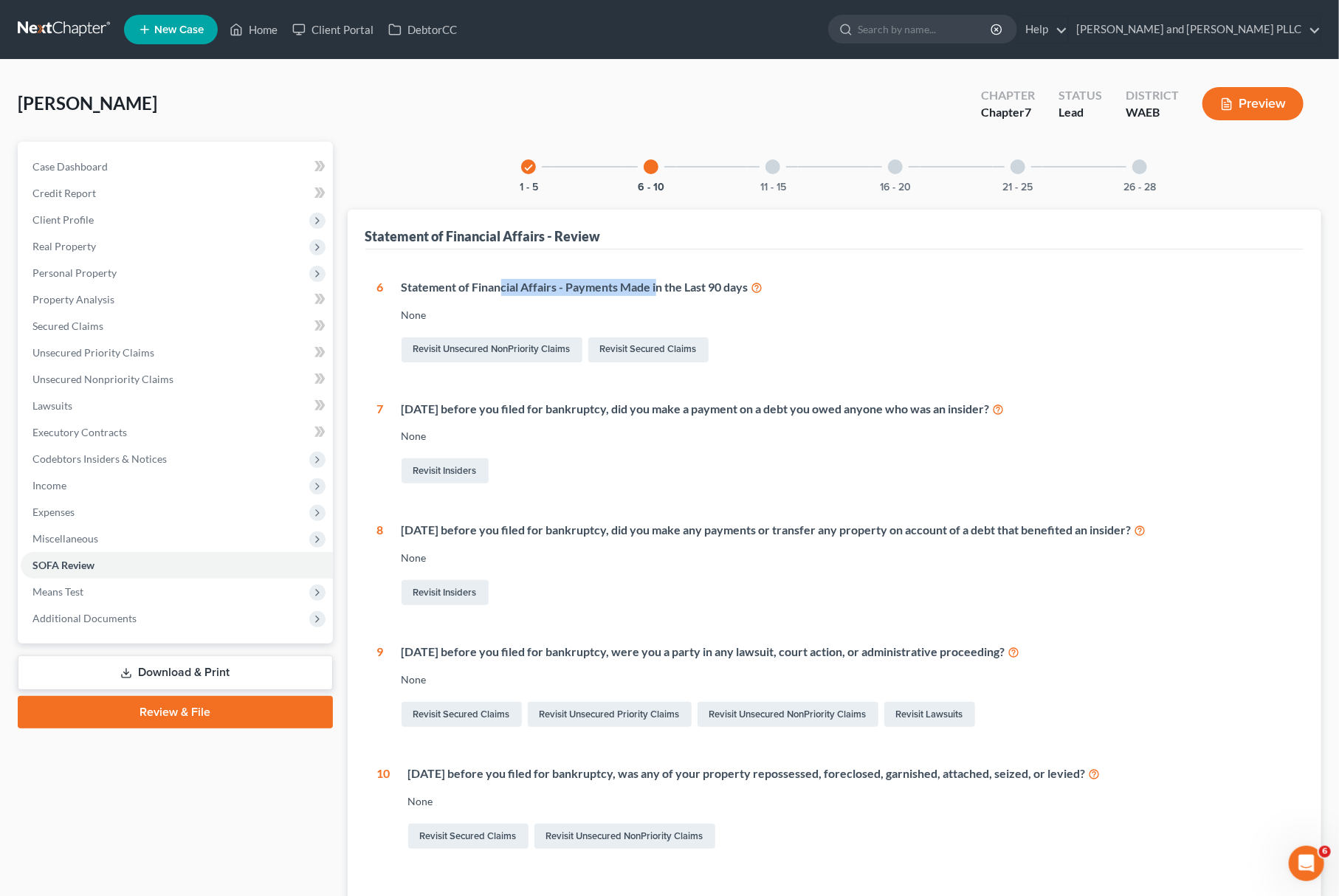
click at [657, 275] on div "1 What is your current marital status? [DEMOGRAPHIC_DATA] Revisit Debtor Profil…" at bounding box center [834, 577] width 939 height 655
click at [771, 291] on div "Statement of Financial Affairs - Payments Made in the Last 90 days" at bounding box center [847, 287] width 891 height 17
click at [490, 349] on link "Revisit Unsecured NonPriority Claims" at bounding box center [492, 349] width 181 height 25
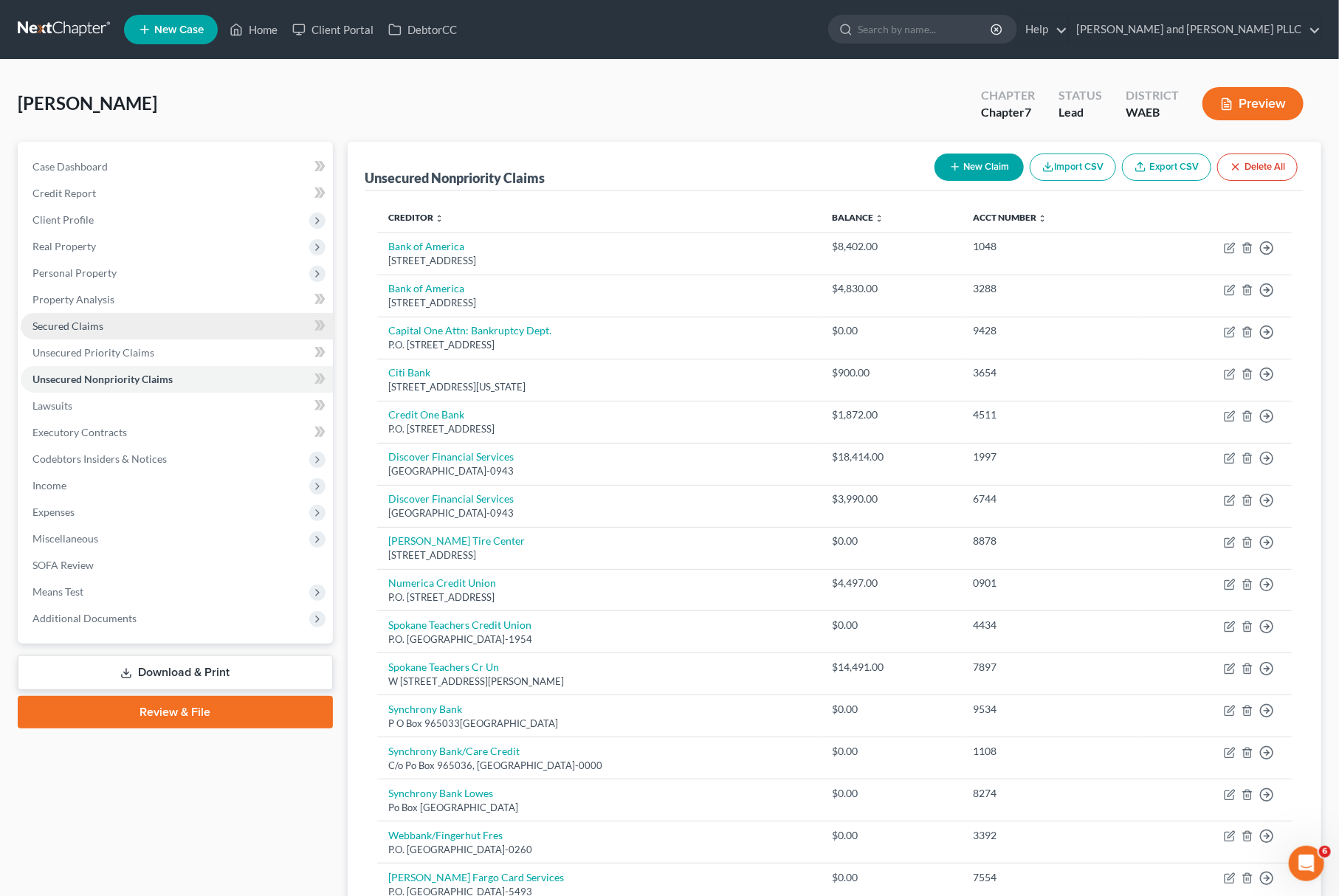
click at [92, 328] on span "Secured Claims" at bounding box center [68, 326] width 71 height 13
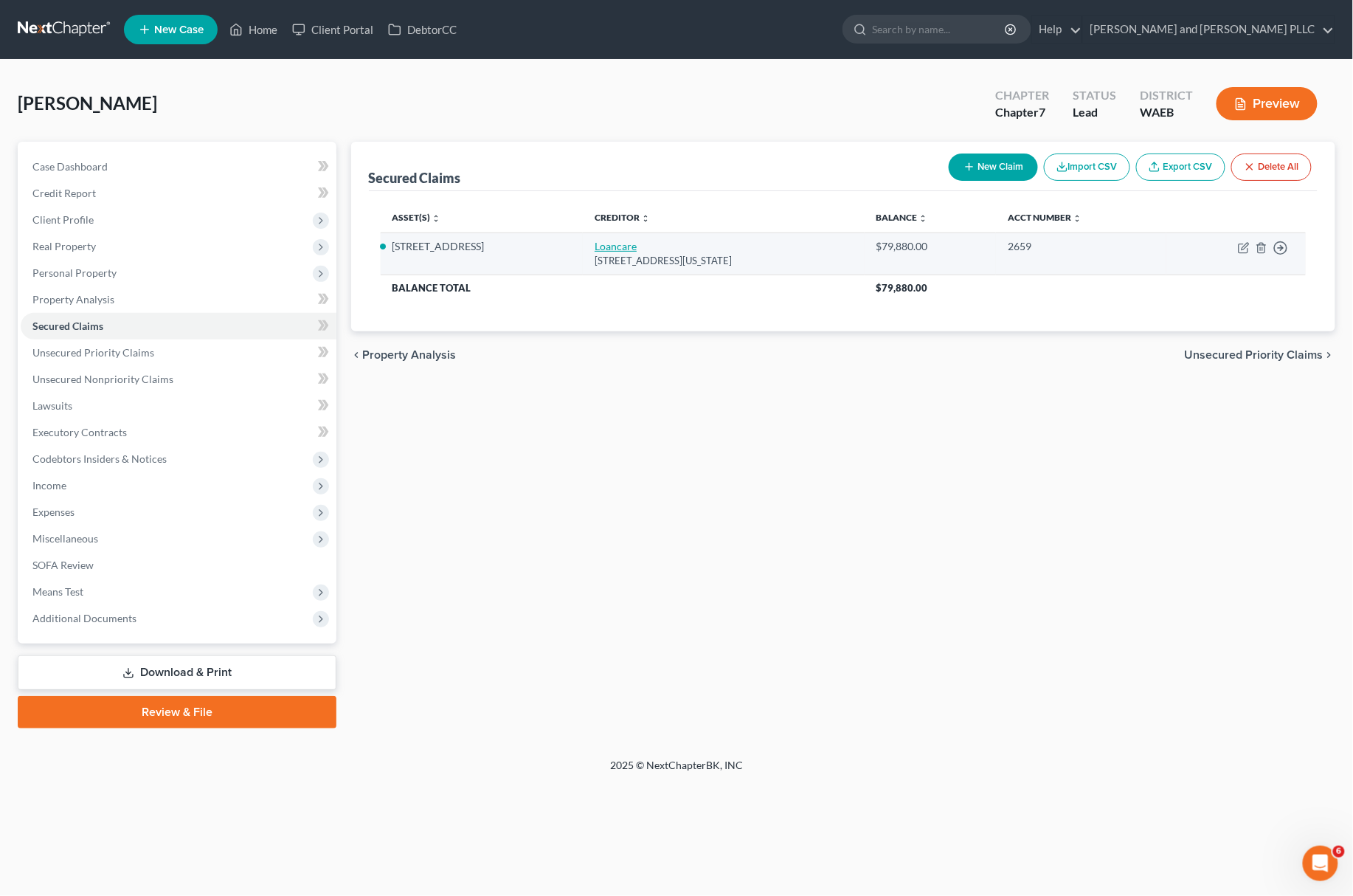
click at [595, 242] on link "Loancare" at bounding box center [616, 246] width 42 height 13
select select "48"
select select "2"
select select "0"
